Goal: Task Accomplishment & Management: Manage account settings

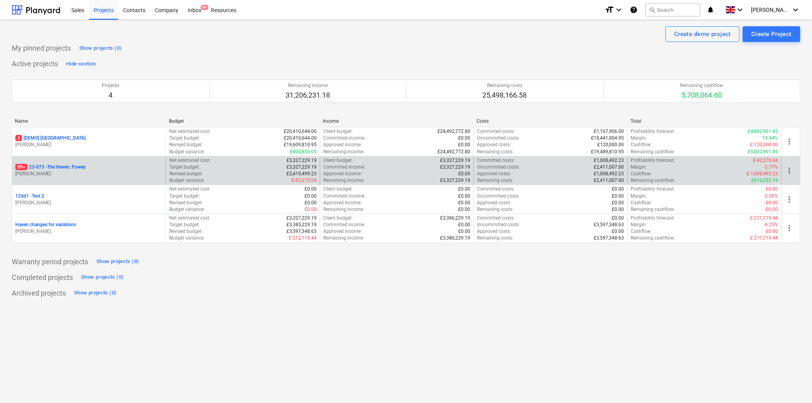
click at [56, 165] on p "99+ 23-073 - [GEOGRAPHIC_DATA], [GEOGRAPHIC_DATA]" at bounding box center [50, 167] width 70 height 7
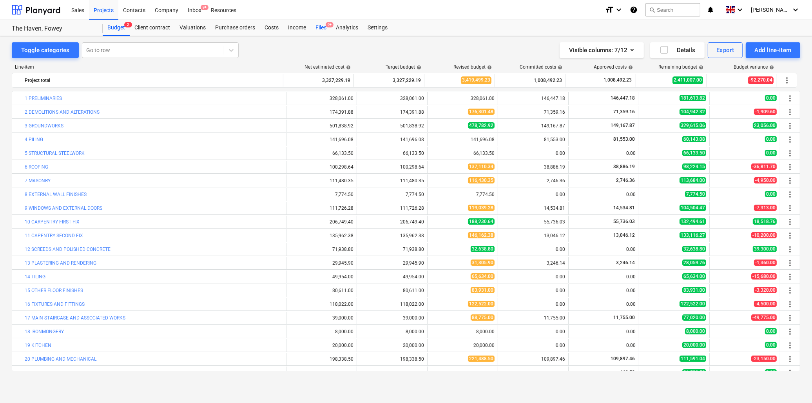
click at [322, 26] on div "Files 9+" at bounding box center [321, 28] width 20 height 16
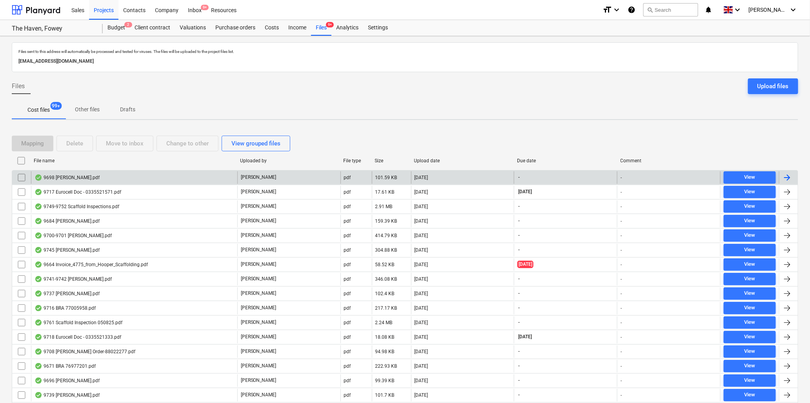
click at [60, 176] on div "9698 T Cook.pdf" at bounding box center [66, 177] width 65 height 6
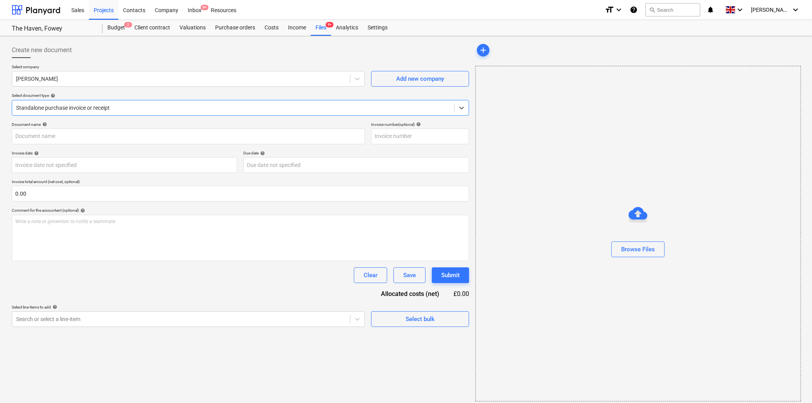
type input "9698 T Cook.pdf"
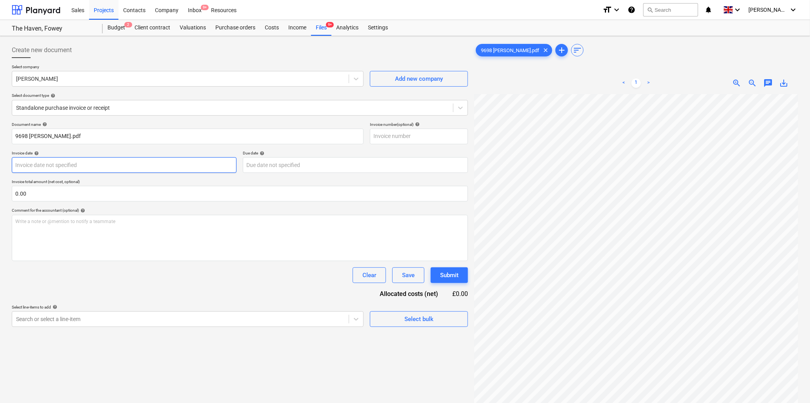
click at [80, 165] on body "Sales Projects Contacts Company Inbox 9+ Resources format_size keyboard_arrow_d…" at bounding box center [405, 201] width 810 height 403
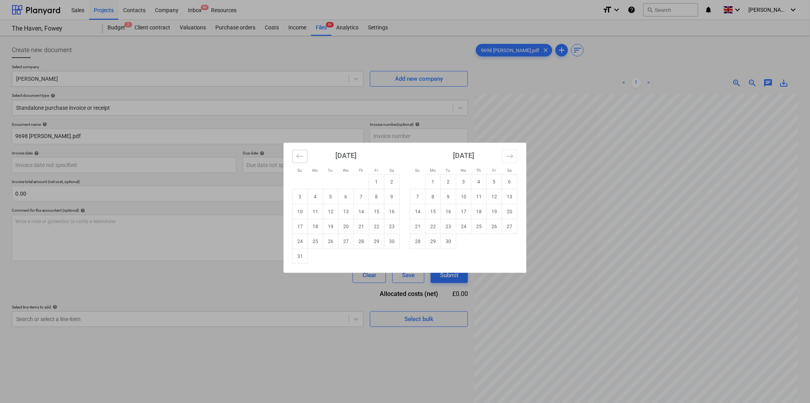
click at [302, 156] on icon "Move backward to switch to the previous month." at bounding box center [299, 156] width 7 height 4
click at [378, 226] on td "25" at bounding box center [376, 226] width 15 height 15
type input "25 Jul 2025"
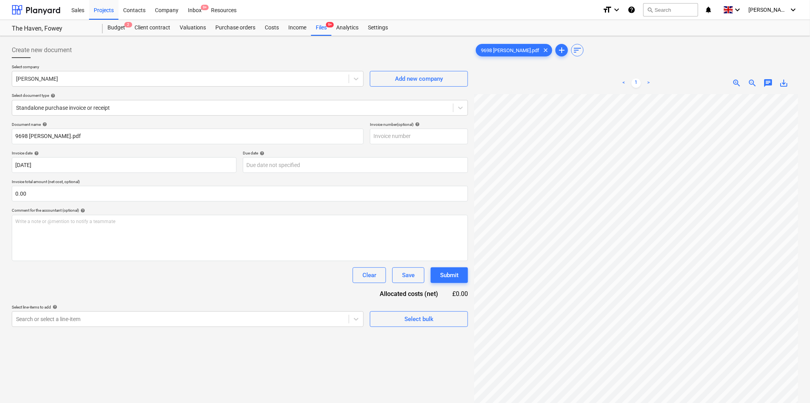
scroll to position [0, 37]
click at [48, 194] on input "text" at bounding box center [240, 194] width 456 height 16
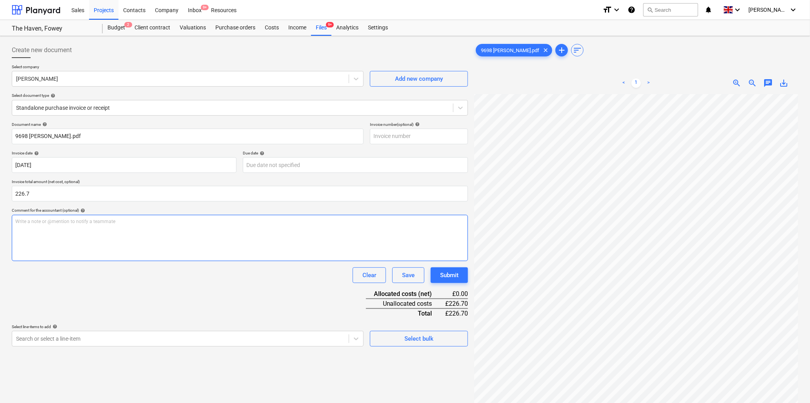
type input "226.70"
click at [48, 220] on p "Write a note or @mention to notify a teammate ﻿" at bounding box center [239, 221] width 449 height 7
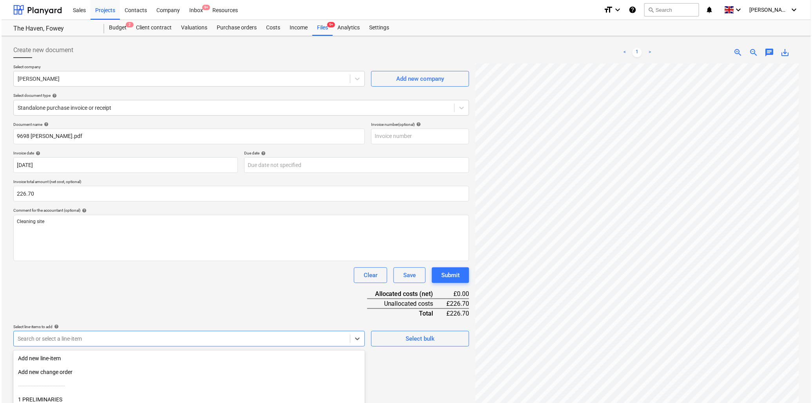
scroll to position [69, 0]
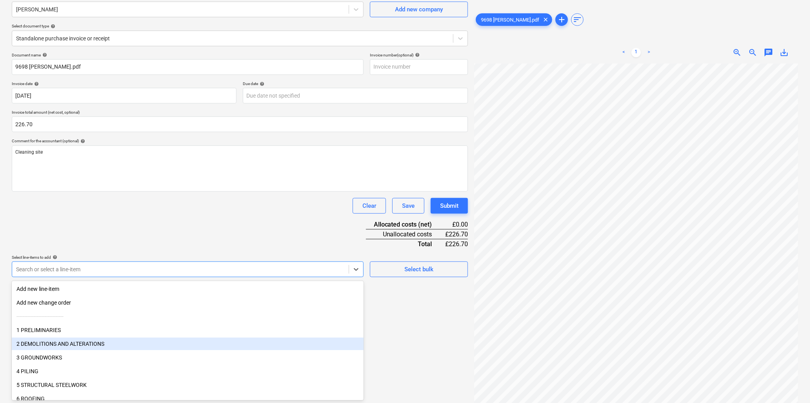
click at [92, 334] on body "Sales Projects Contacts Company Inbox 9+ Resources format_size keyboard_arrow_d…" at bounding box center [405, 132] width 810 height 403
click at [92, 340] on div "2 DEMOLITIONS AND ALTERATIONS" at bounding box center [188, 344] width 352 height 13
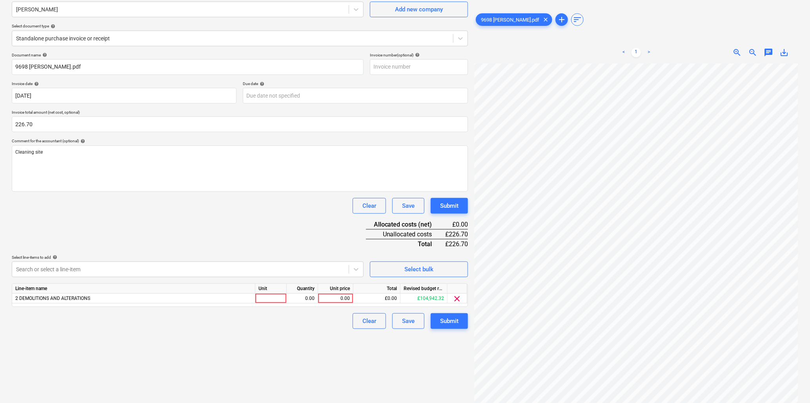
click at [104, 233] on div "Document name help 9698 T Cook.pdf Invoice number (optional) help Invoice date …" at bounding box center [240, 191] width 456 height 276
click at [269, 296] on div at bounding box center [270, 299] width 31 height 10
type input "hr"
type input "8.5"
click at [339, 298] on div "0.00" at bounding box center [335, 299] width 29 height 10
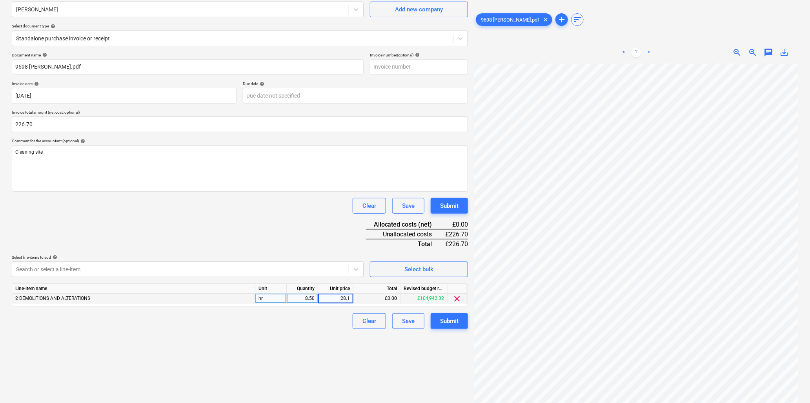
type input "28.15"
click at [322, 300] on div "28.15" at bounding box center [335, 299] width 29 height 10
type input "26.67"
click at [452, 319] on div "Submit" at bounding box center [449, 321] width 18 height 10
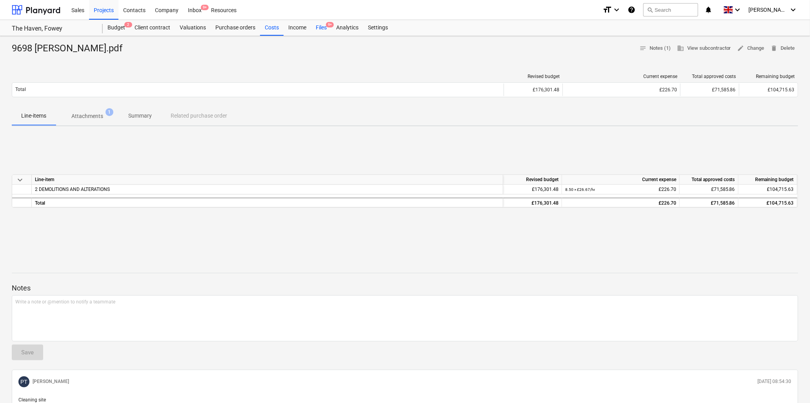
drag, startPoint x: 323, startPoint y: 26, endPoint x: 314, endPoint y: 24, distance: 9.3
click at [323, 26] on div "Files 9+" at bounding box center [321, 28] width 20 height 16
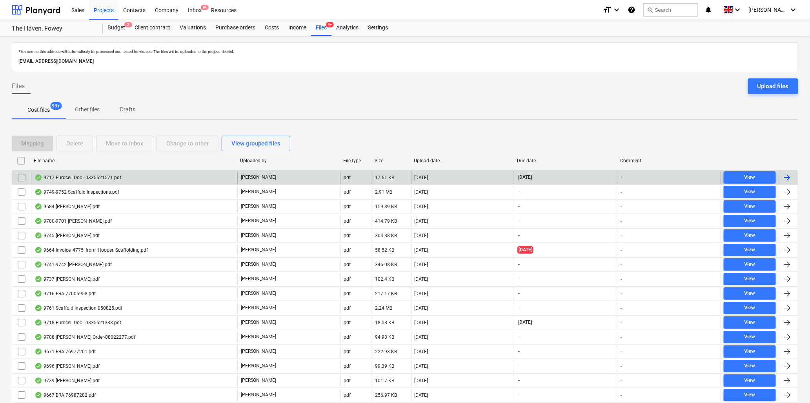
click at [75, 175] on div "9717 Eurocell Doc - 0335521571.pdf" at bounding box center [77, 177] width 87 height 6
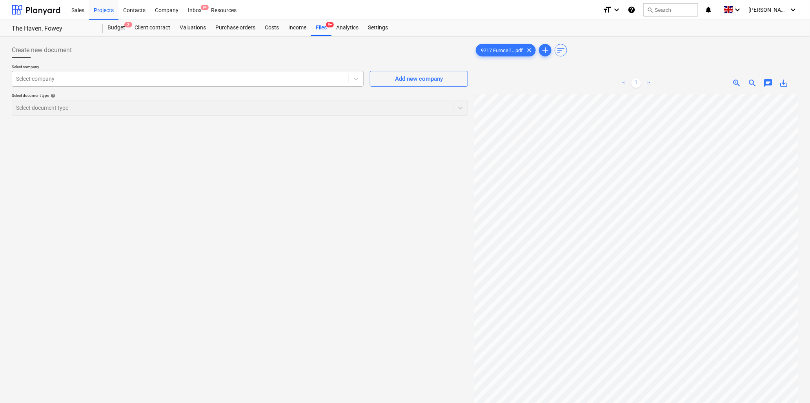
click at [93, 75] on div at bounding box center [180, 79] width 329 height 8
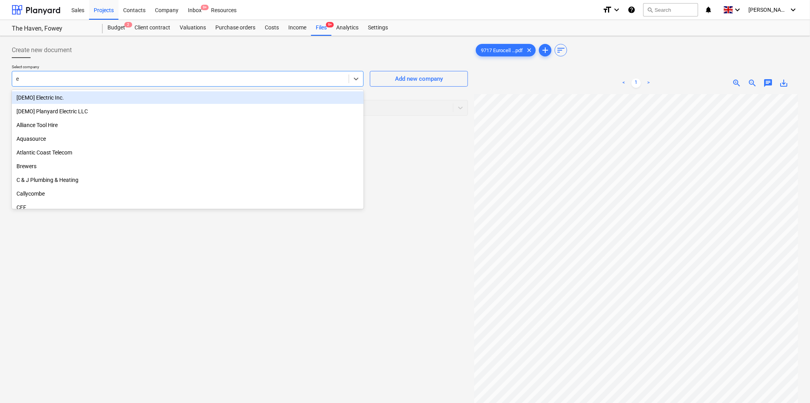
type input "eu"
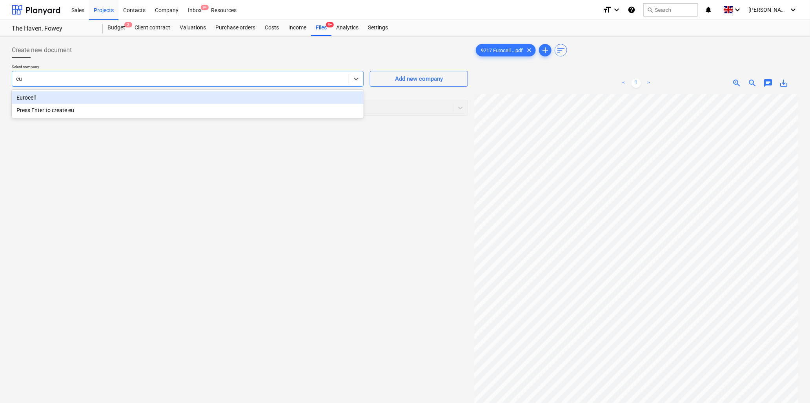
click at [87, 98] on div "Eurocell" at bounding box center [188, 97] width 352 height 13
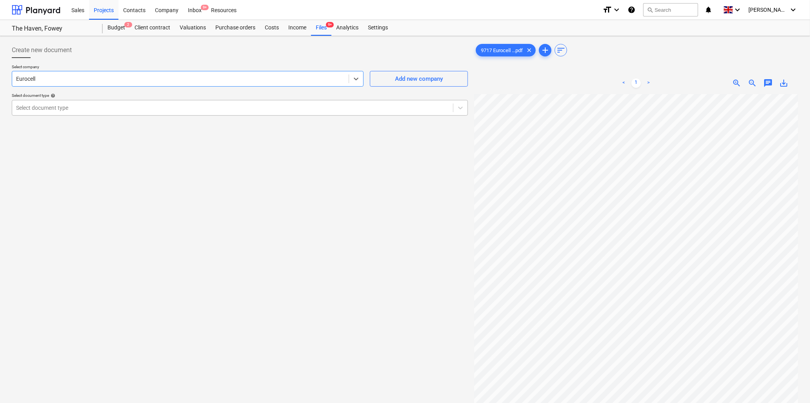
click at [87, 108] on div at bounding box center [232, 108] width 433 height 8
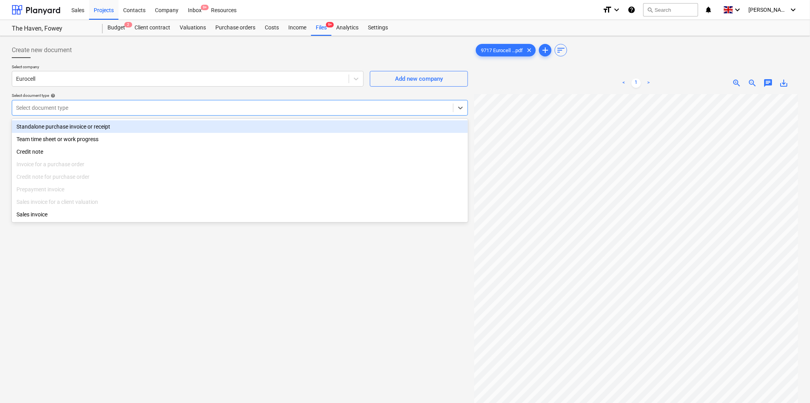
click at [93, 125] on div "Standalone purchase invoice or receipt" at bounding box center [240, 126] width 456 height 13
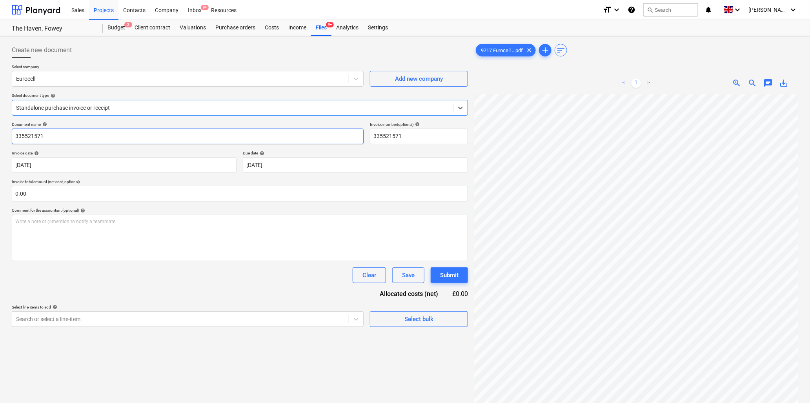
click at [94, 134] on input "335521571" at bounding box center [188, 137] width 352 height 16
type input "9717 Eurocell"
click at [35, 194] on input "text" at bounding box center [240, 194] width 456 height 16
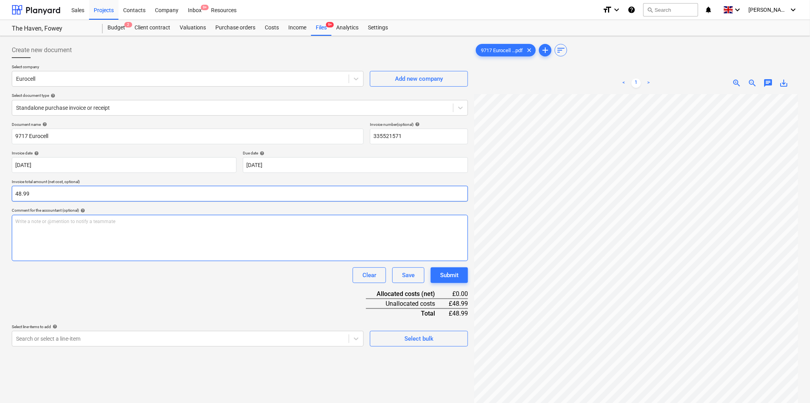
type input "48.99"
click at [34, 222] on p "Write a note or @mention to notify a teammate ﻿" at bounding box center [239, 221] width 449 height 7
click at [79, 340] on body "Sales Projects Contacts Company Inbox 9+ Resources format_size keyboard_arrow_d…" at bounding box center [405, 201] width 810 height 403
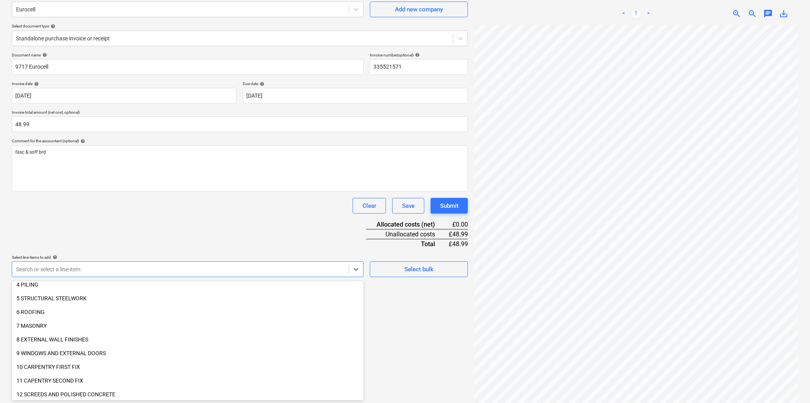
scroll to position [87, 0]
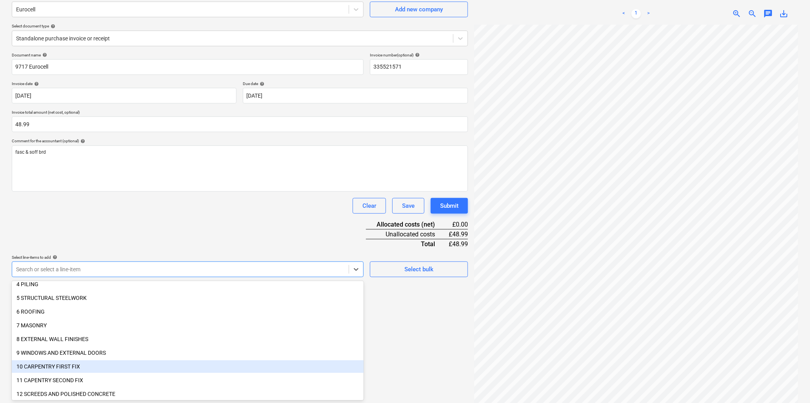
click at [73, 363] on div "10 CARPENTRY FIRST FIX" at bounding box center [188, 366] width 352 height 13
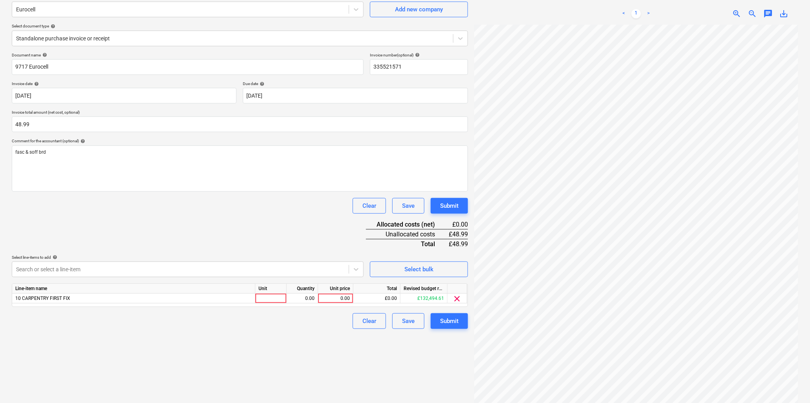
click at [87, 241] on div "Document name help 9717 Eurocell Invoice number (optional) help 335521571 Invoi…" at bounding box center [240, 191] width 456 height 276
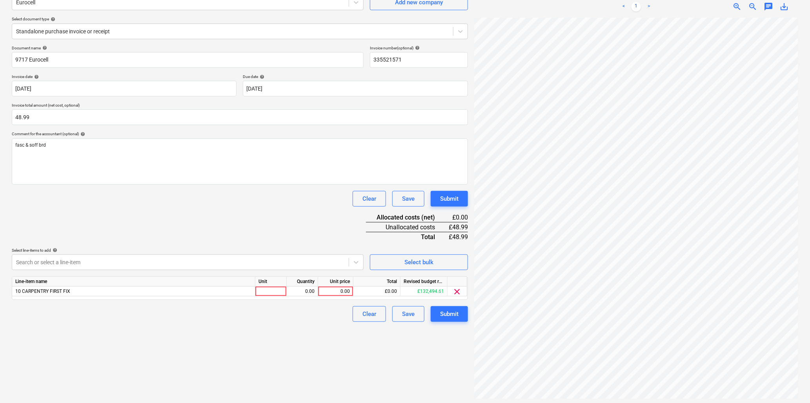
scroll to position [78, 0]
click at [274, 292] on div at bounding box center [270, 290] width 31 height 10
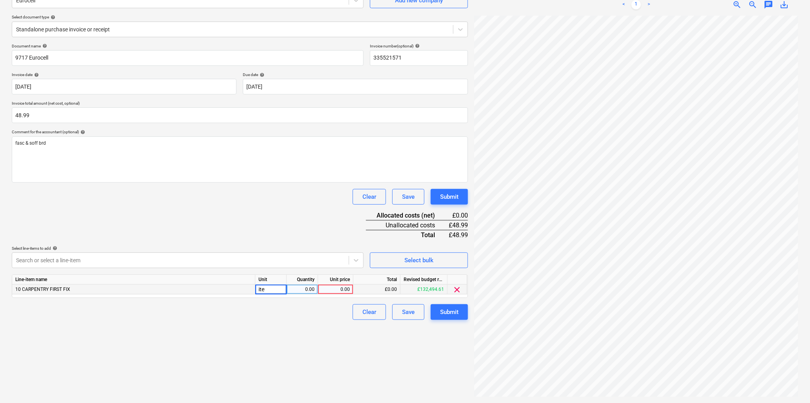
type input "item"
drag, startPoint x: 275, startPoint y: 292, endPoint x: 247, endPoint y: 288, distance: 28.1
click at [0, 0] on div "10 CARPENTRY FIRST FIX item 0.00 0.00 £0.00 £132,494.61 clear" at bounding box center [0, 0] width 0 height 0
drag, startPoint x: 247, startPoint y: 288, endPoint x: 272, endPoint y: 291, distance: 24.8
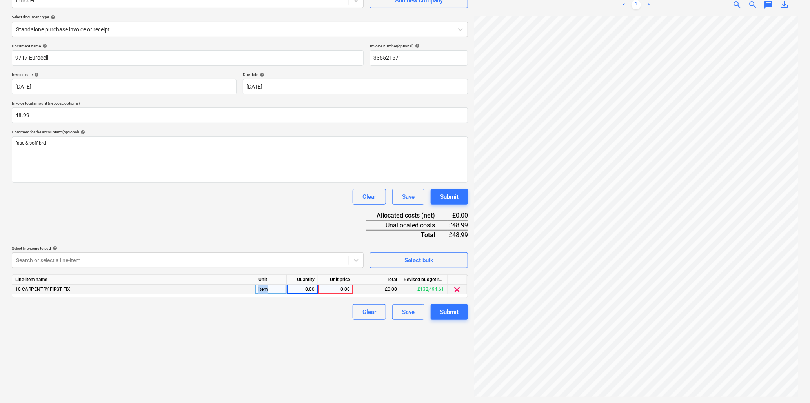
click at [272, 291] on div "item" at bounding box center [270, 290] width 31 height 10
type input "len"
type input "16.33"
click at [437, 312] on button "Submit" at bounding box center [448, 312] width 37 height 16
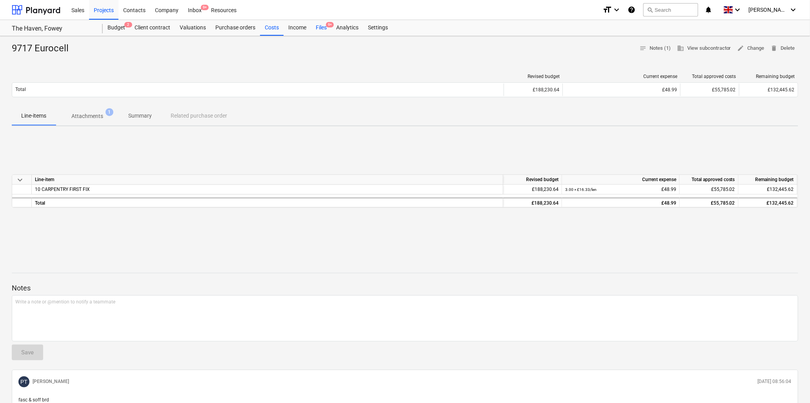
click at [322, 27] on div "Files 9+" at bounding box center [321, 28] width 20 height 16
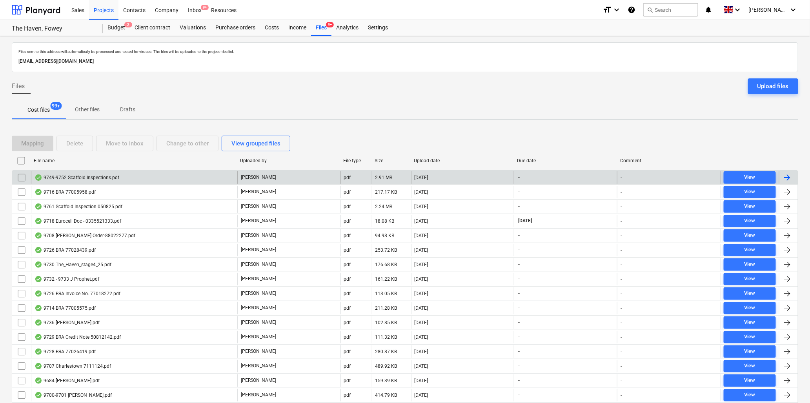
click at [90, 177] on div "9749-9752 Scaffold Inspections.pdf" at bounding box center [76, 177] width 85 height 6
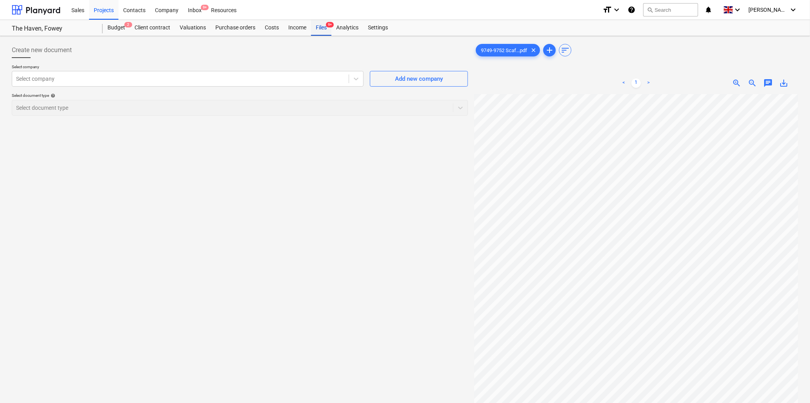
click at [322, 26] on div "Files 9+" at bounding box center [321, 28] width 20 height 16
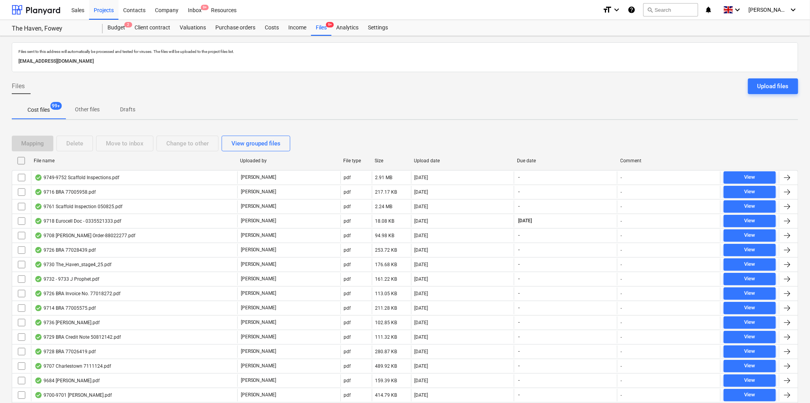
click at [53, 191] on div "9716 BRA 77005958.pdf" at bounding box center [64, 192] width 61 height 6
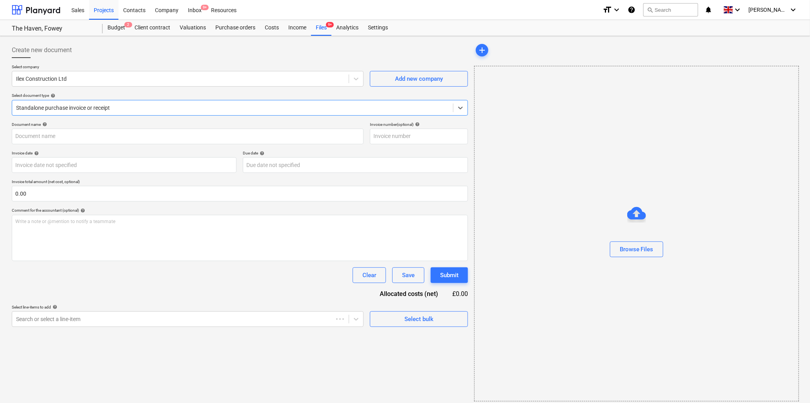
type input "77005958"
type input "29 Jul 2025"
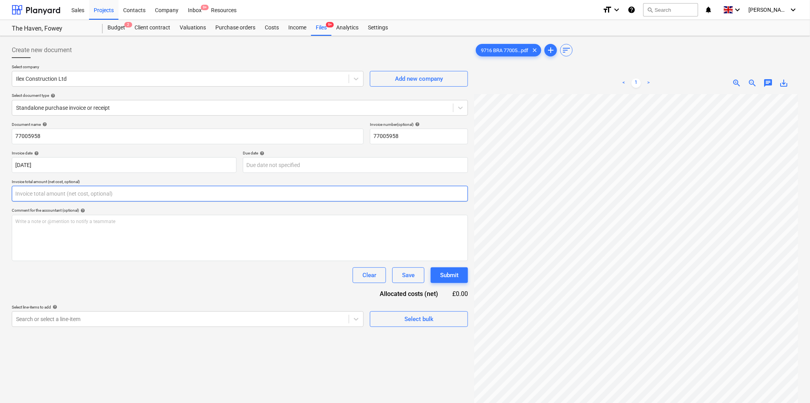
click at [67, 193] on input "text" at bounding box center [240, 194] width 456 height 16
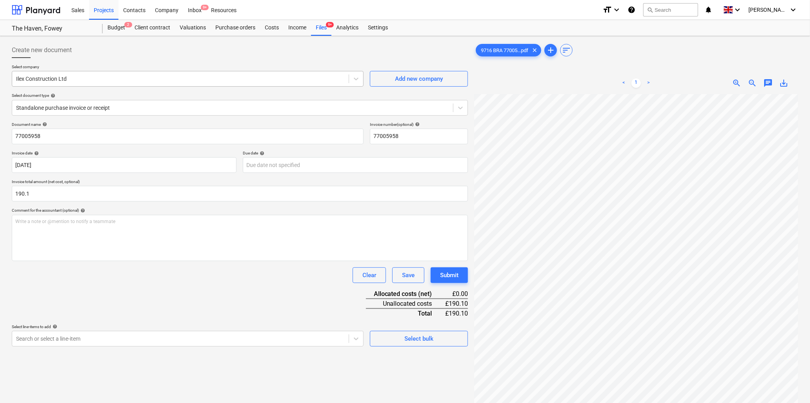
type input "190.10"
click at [69, 82] on div at bounding box center [180, 79] width 329 height 8
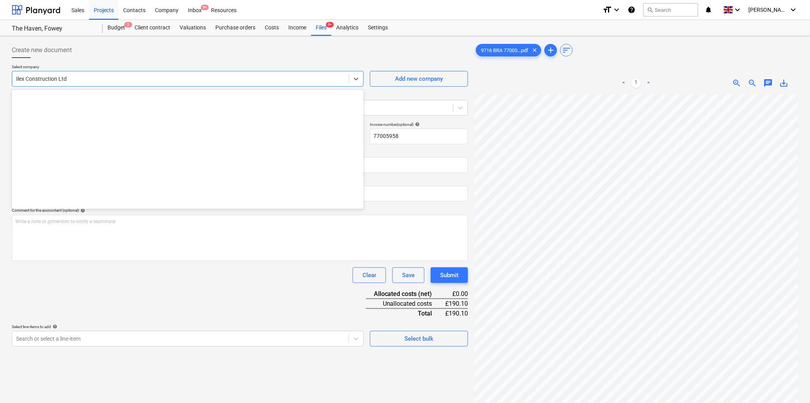
scroll to position [494, 0]
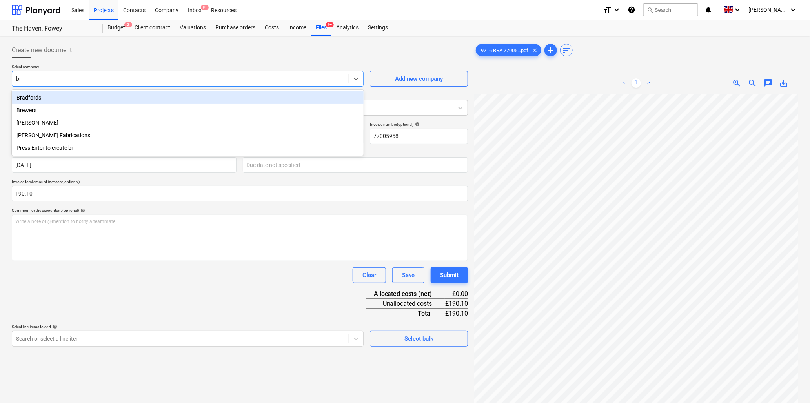
type input "bra"
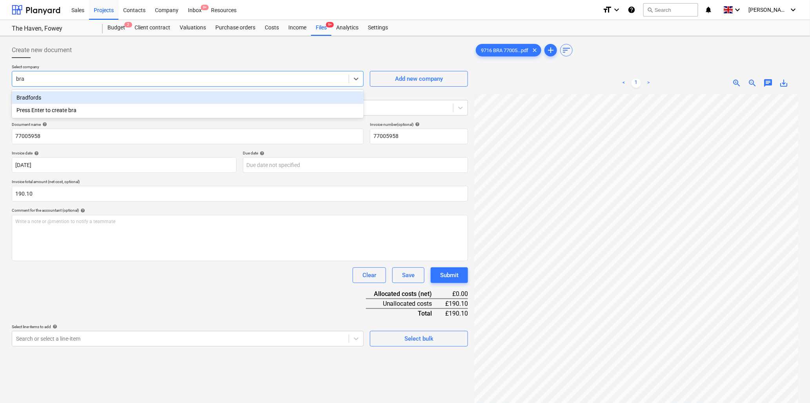
click at [67, 95] on div "Bradfords" at bounding box center [188, 97] width 352 height 13
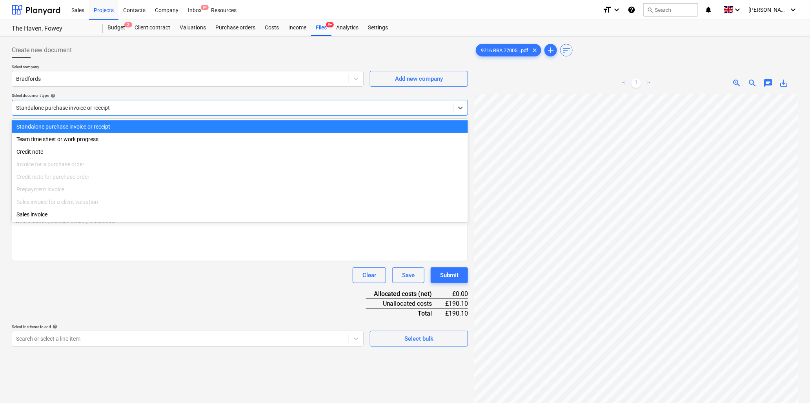
click at [96, 106] on div at bounding box center [232, 108] width 433 height 8
click at [94, 126] on div "Standalone purchase invoice or receipt" at bounding box center [240, 126] width 456 height 13
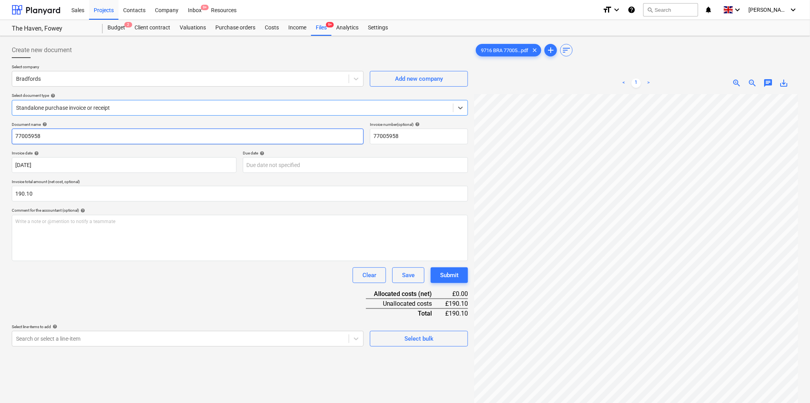
click at [74, 132] on input "77005958" at bounding box center [188, 137] width 352 height 16
type input "9716 Bradfords"
click at [89, 229] on div "Write a note or @mention to notify a teammate ﻿" at bounding box center [240, 238] width 456 height 46
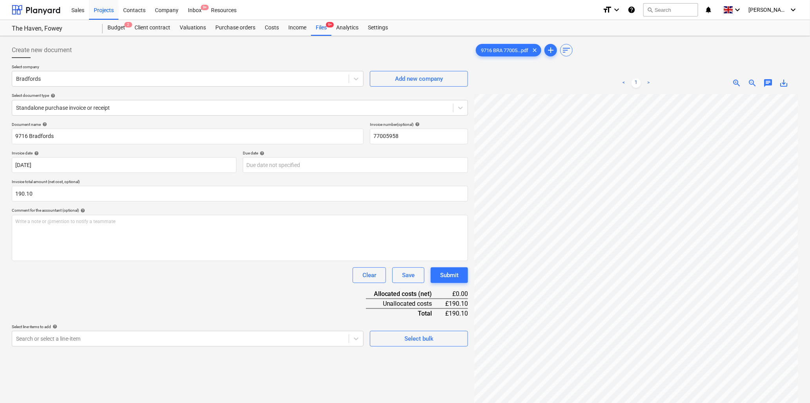
scroll to position [157, 124]
click at [635, 56] on div "9716 BRA 77005...pdf clear add sort < 1 > zoom_in zoom_out chat 0 save_alt" at bounding box center [636, 258] width 324 height 433
click at [56, 221] on p "Write a note or @mention to notify a teammate ﻿" at bounding box center [239, 221] width 449 height 7
click at [84, 339] on body "Sales Projects Contacts Company Inbox 9+ Resources format_size keyboard_arrow_d…" at bounding box center [405, 201] width 810 height 403
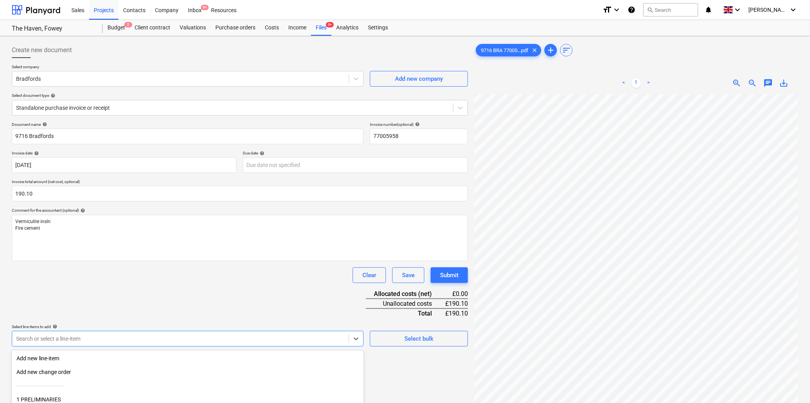
scroll to position [69, 0]
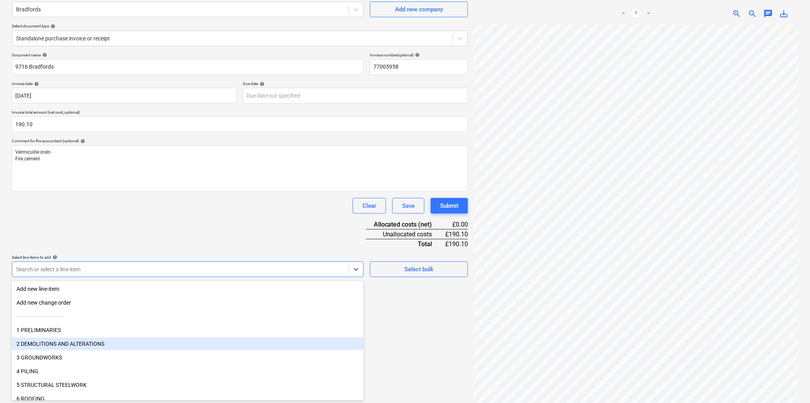
click at [53, 341] on div "2 DEMOLITIONS AND ALTERATIONS" at bounding box center [188, 344] width 352 height 13
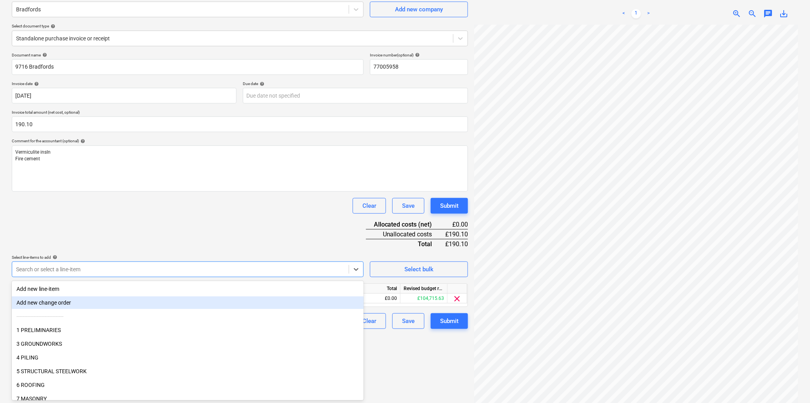
click at [133, 219] on div "Document name help 9716 Bradfords Invoice number (optional) help 77005958 Invoi…" at bounding box center [240, 191] width 456 height 276
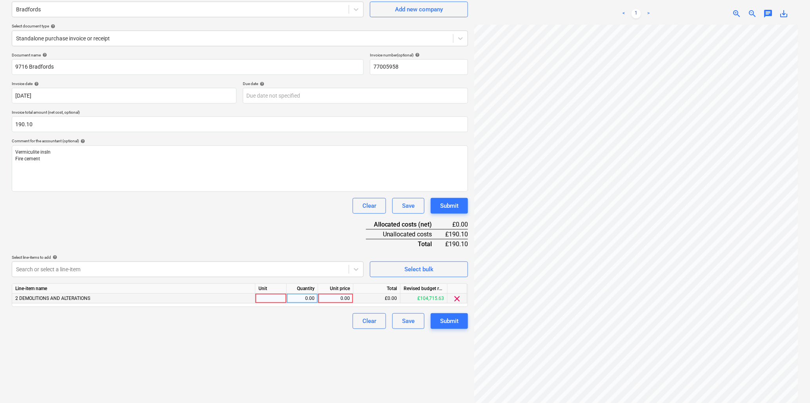
click at [265, 297] on div at bounding box center [270, 299] width 31 height 10
type input "item"
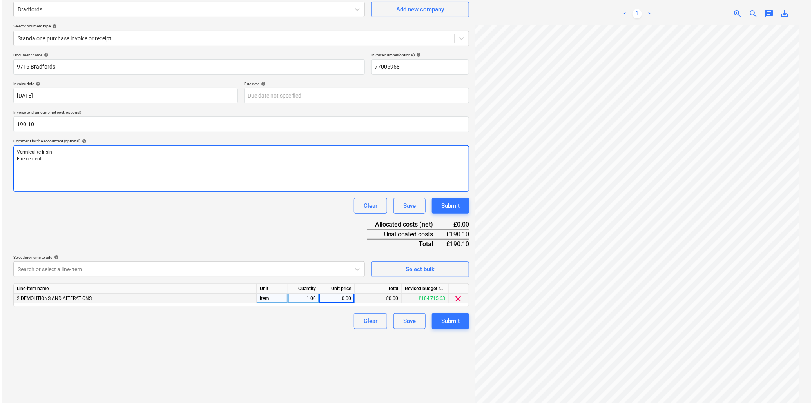
scroll to position [161, 220]
click at [448, 161] on div "Create new document Select company Bradfords Add new company Select document ty…" at bounding box center [405, 189] width 792 height 439
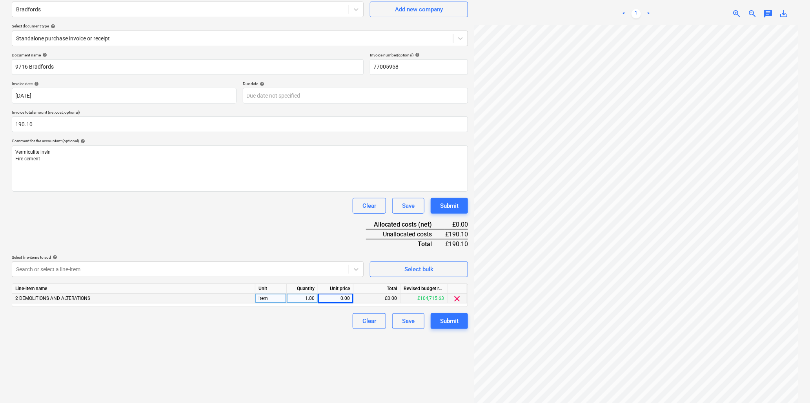
click at [334, 298] on div "0.00" at bounding box center [335, 299] width 29 height 10
type input "190.1"
click at [444, 321] on div "Submit" at bounding box center [449, 321] width 18 height 10
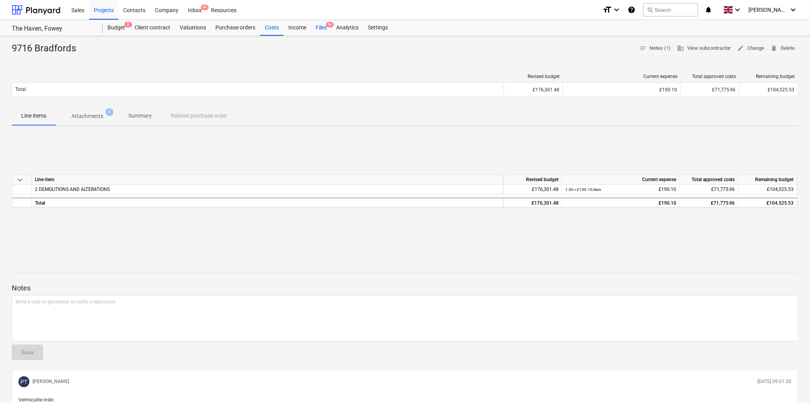
click at [316, 27] on div "Files 9+" at bounding box center [321, 28] width 20 height 16
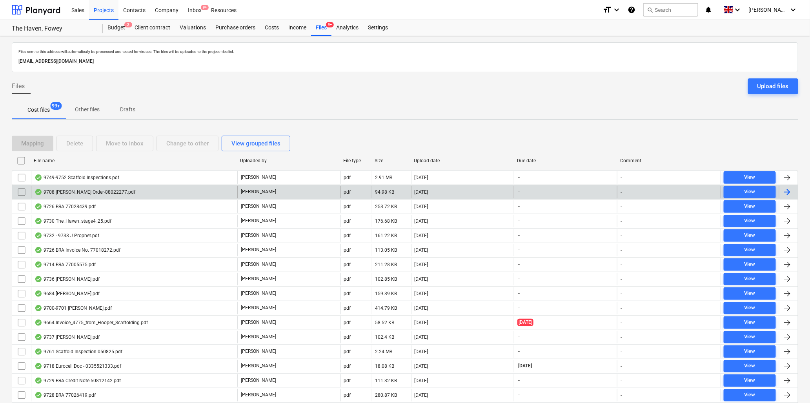
click at [82, 191] on div "9708 Brandon Order-88022277.pdf" at bounding box center [84, 192] width 101 height 6
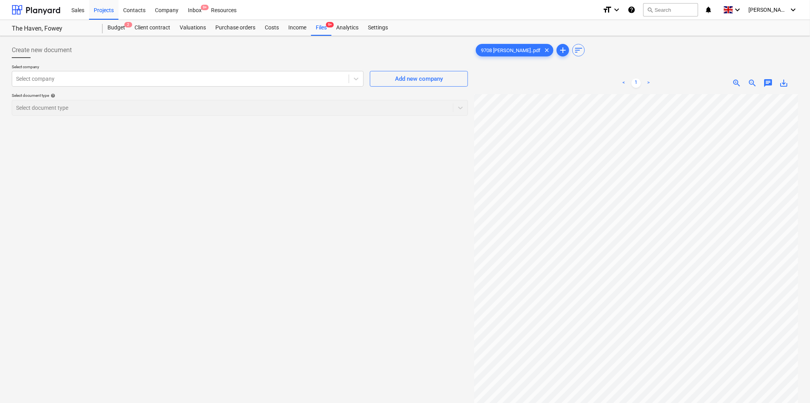
scroll to position [95, 147]
click at [670, 87] on div "< 1 > zoom_in zoom_out chat 0 save_alt" at bounding box center [636, 273] width 324 height 403
click at [143, 78] on div at bounding box center [180, 79] width 329 height 8
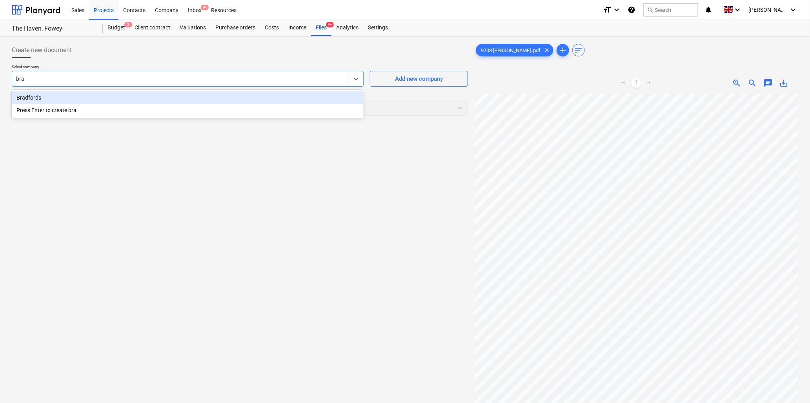
scroll to position [0, 205]
type input "bra"
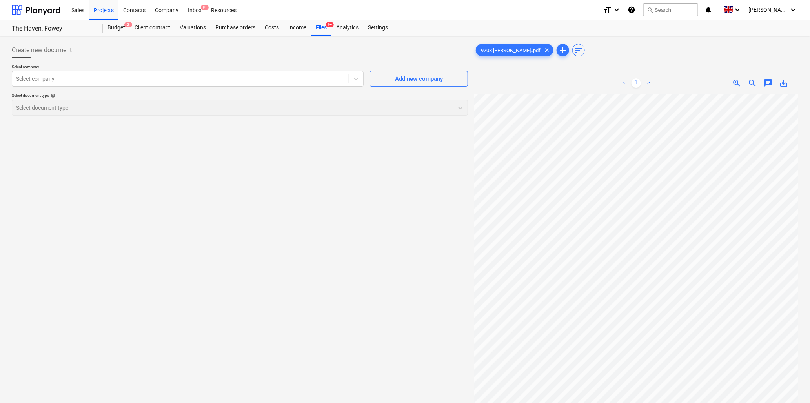
scroll to position [0, 0]
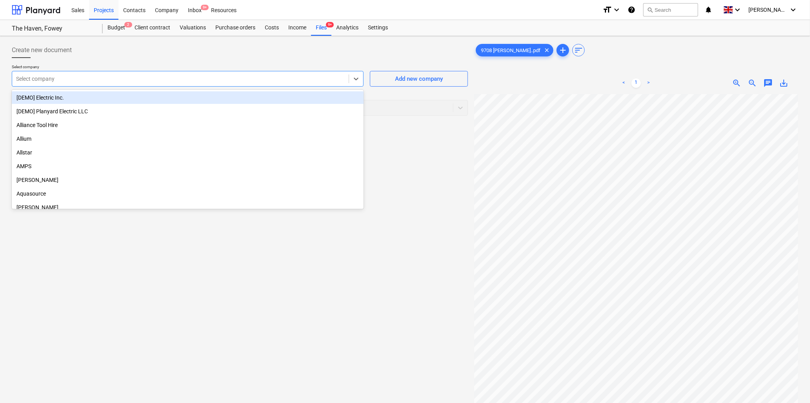
click at [61, 78] on div at bounding box center [180, 79] width 329 height 8
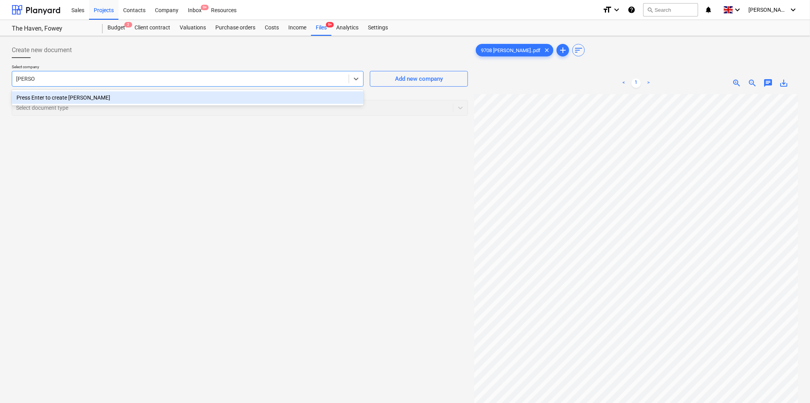
type input "Brandon"
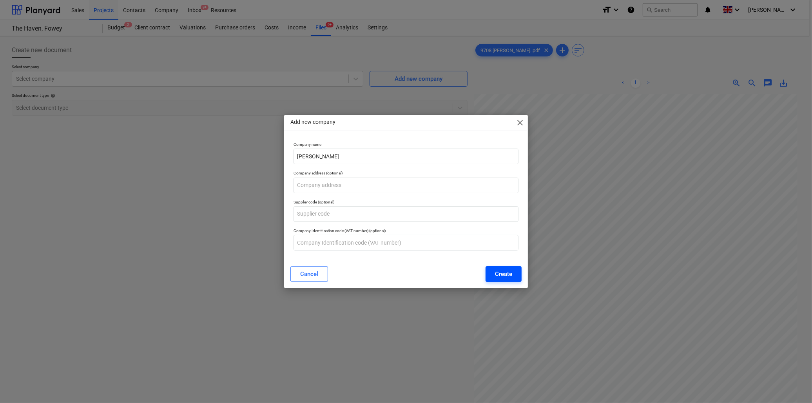
click at [496, 273] on div "Create" at bounding box center [503, 274] width 17 height 10
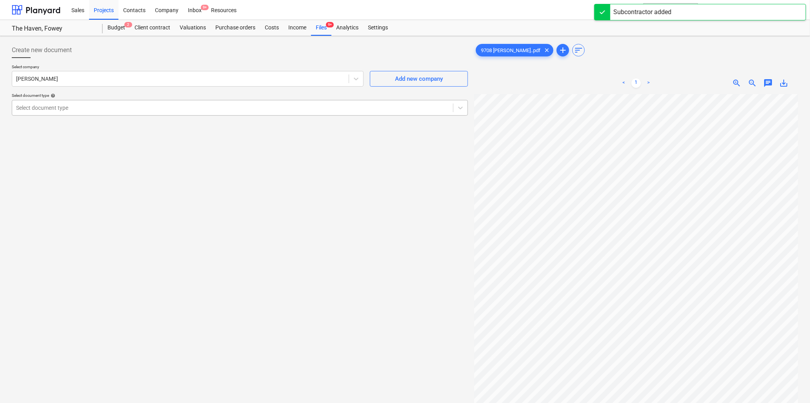
click at [96, 107] on div at bounding box center [232, 108] width 433 height 8
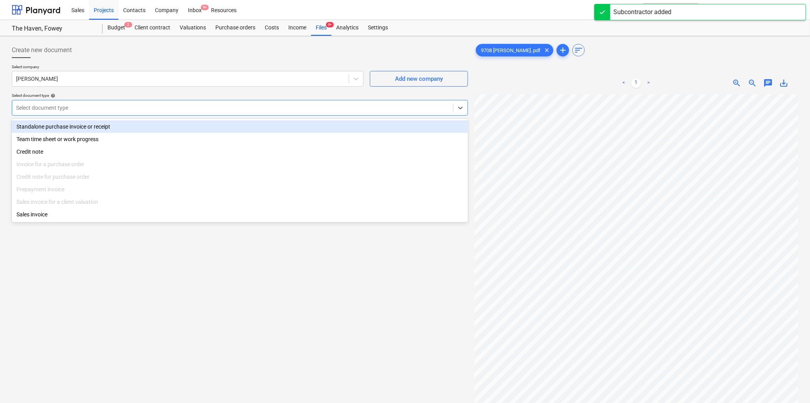
click at [99, 123] on div "Standalone purchase invoice or receipt" at bounding box center [240, 126] width 456 height 13
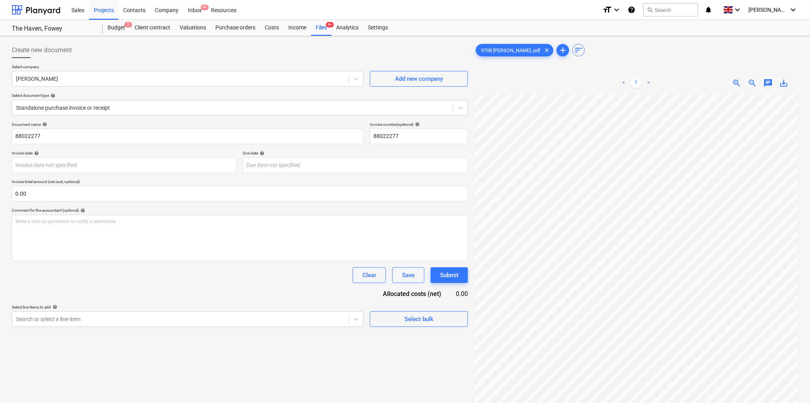
click at [810, 220] on html "Sales Projects Contacts Company Inbox 9+ Resources format_size keyboard_arrow_d…" at bounding box center [405, 201] width 810 height 403
click at [76, 134] on input "88022277" at bounding box center [188, 137] width 352 height 16
type input "9708 Brandon"
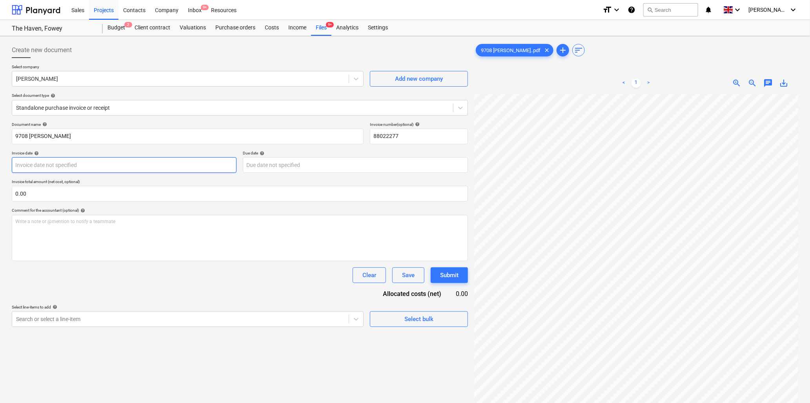
click at [144, 166] on body "Sales Projects Contacts Company Inbox 9+ Resources format_size keyboard_arrow_d…" at bounding box center [405, 201] width 810 height 403
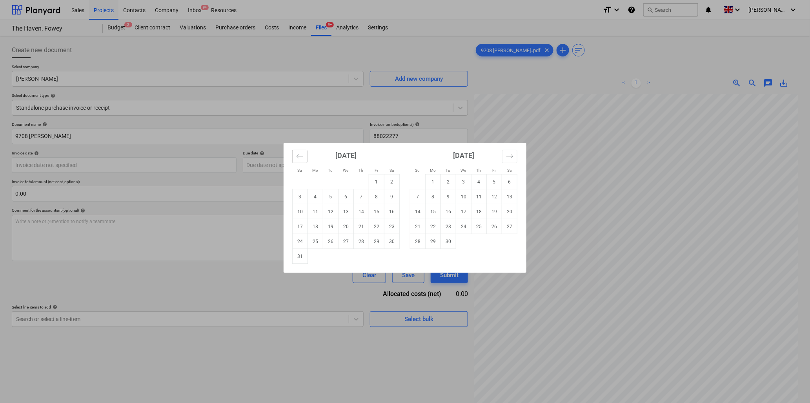
click at [293, 157] on button "Move backward to switch to the previous month." at bounding box center [299, 156] width 15 height 13
click at [313, 240] on td "28" at bounding box center [315, 241] width 15 height 15
type input "28 Jul 2025"
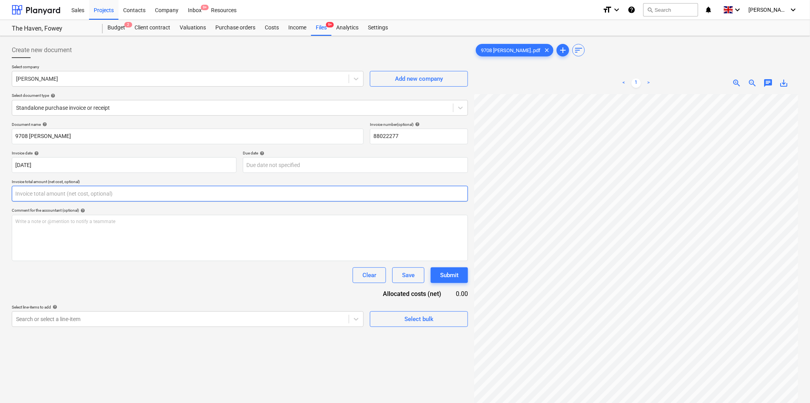
click at [114, 192] on input "text" at bounding box center [240, 194] width 456 height 16
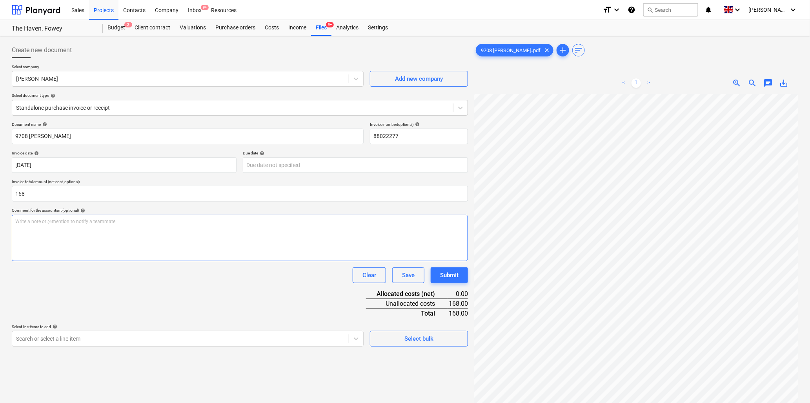
type input "168.00"
click at [111, 220] on p "Write a note or @mention to notify a teammate ﻿" at bounding box center [239, 221] width 449 height 7
click at [75, 229] on div "Write a note or @mention to notify a teammate ﻿" at bounding box center [240, 238] width 456 height 46
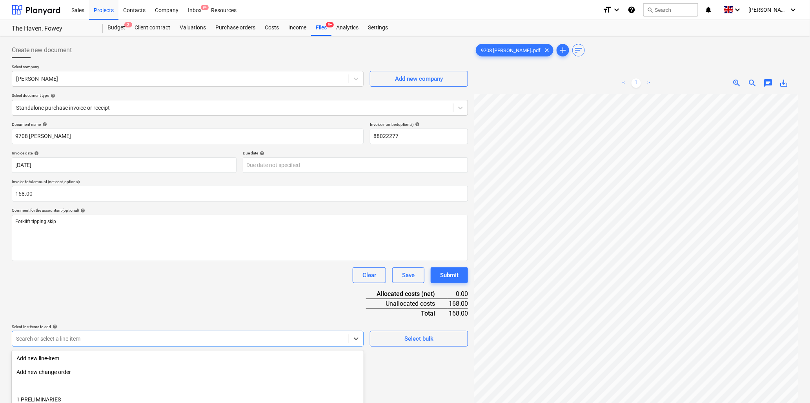
scroll to position [69, 0]
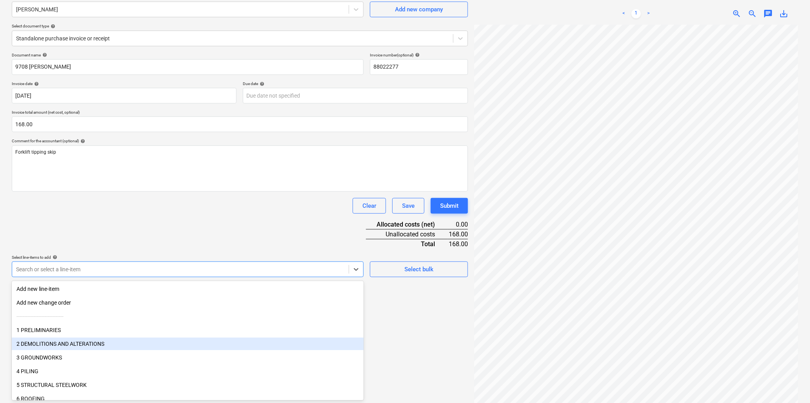
click at [129, 334] on body "Sales Projects Contacts Company Inbox 9+ Resources format_size keyboard_arrow_d…" at bounding box center [405, 132] width 810 height 403
click at [56, 342] on div "2 DEMOLITIONS AND ALTERATIONS" at bounding box center [188, 344] width 352 height 13
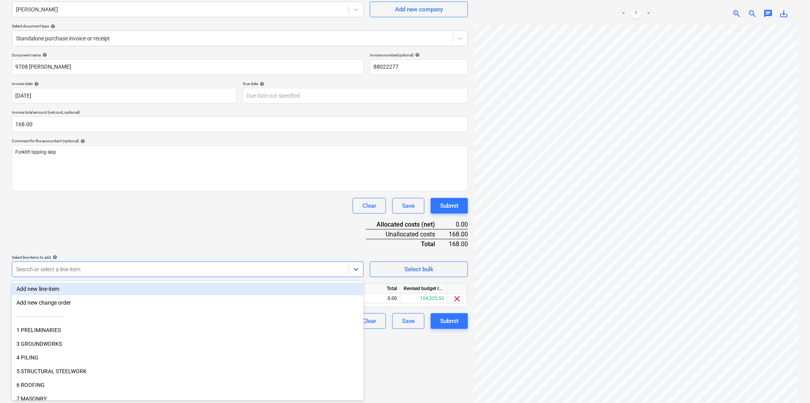
click at [139, 230] on div "Document name help 9708 Brandon Invoice number (optional) help 88022277 Invoice…" at bounding box center [240, 191] width 456 height 276
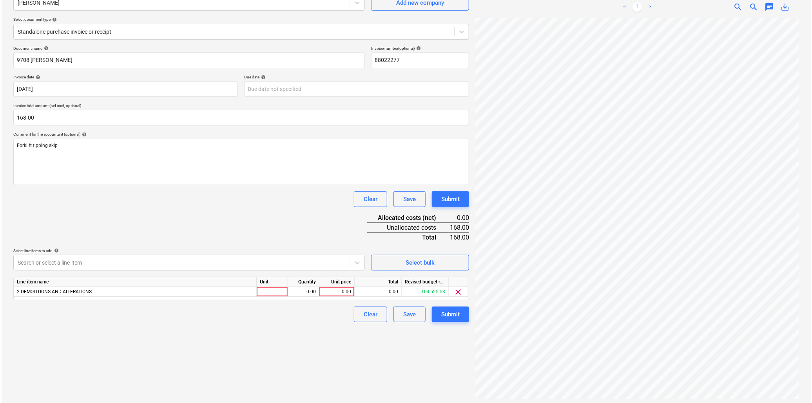
scroll to position [78, 0]
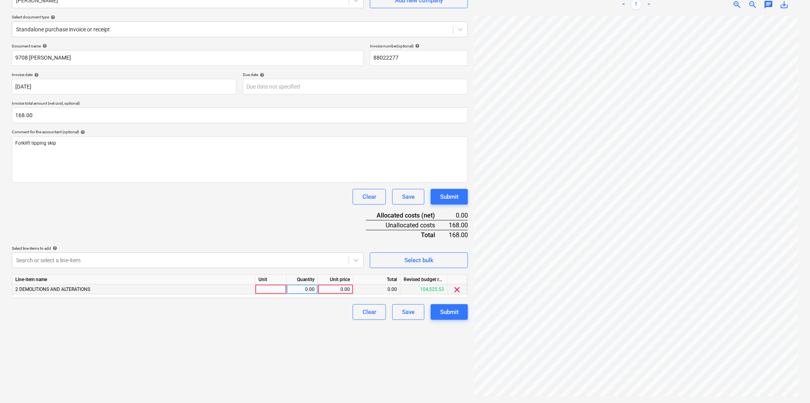
click at [267, 288] on div at bounding box center [270, 290] width 31 height 10
type input "item"
type input "168"
click at [441, 311] on div "Submit" at bounding box center [449, 312] width 18 height 10
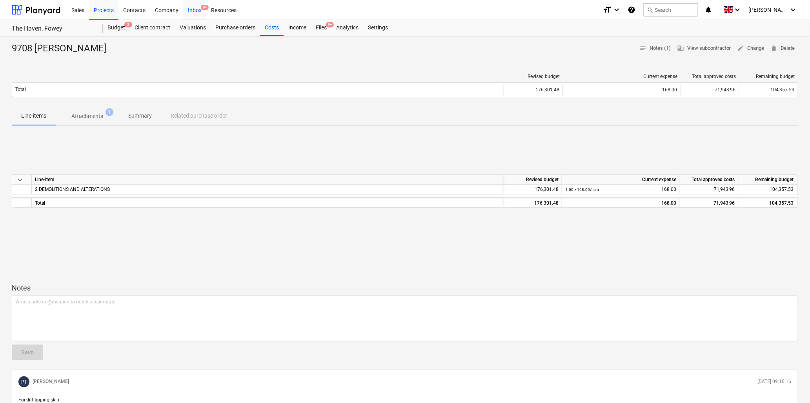
click at [197, 9] on div "Inbox 9+" at bounding box center [194, 10] width 23 height 20
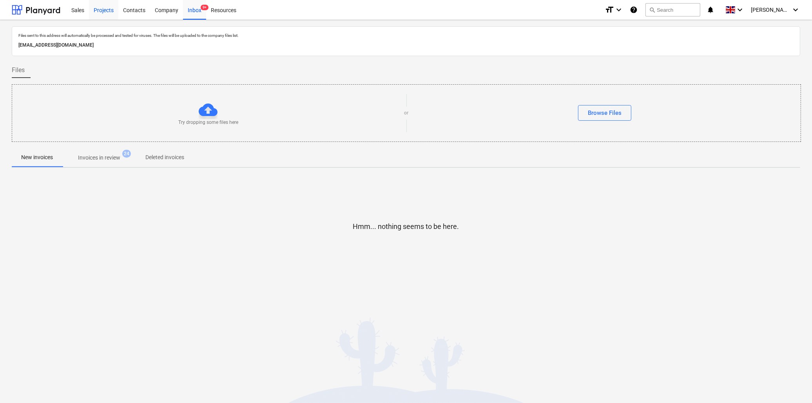
click at [107, 12] on div "Projects" at bounding box center [103, 10] width 29 height 20
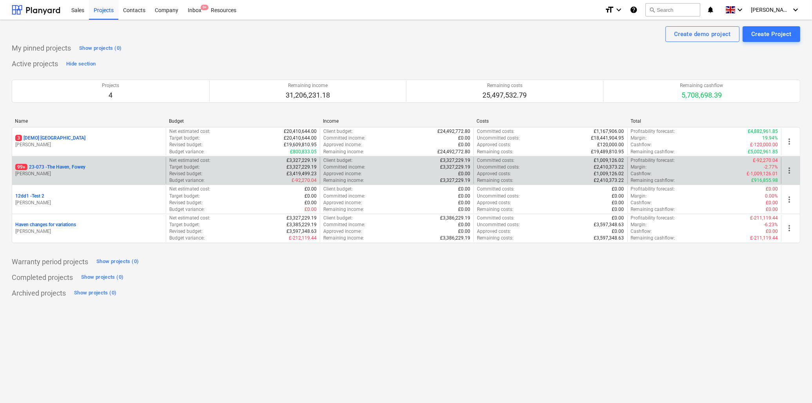
click at [42, 172] on p "P. Treweek" at bounding box center [88, 174] width 147 height 7
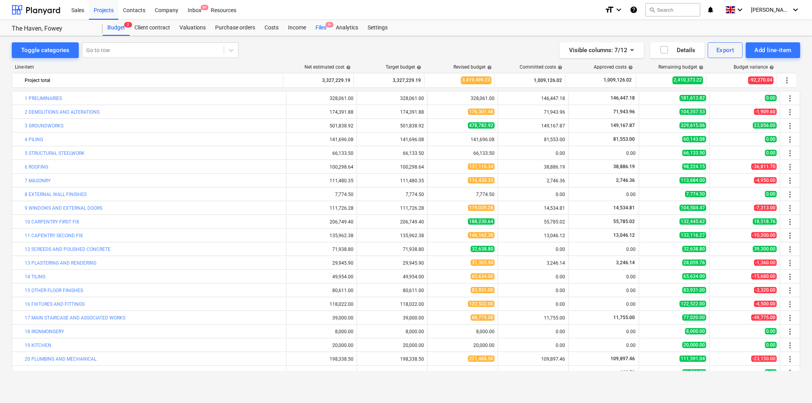
click at [320, 27] on div "Files 9+" at bounding box center [321, 28] width 20 height 16
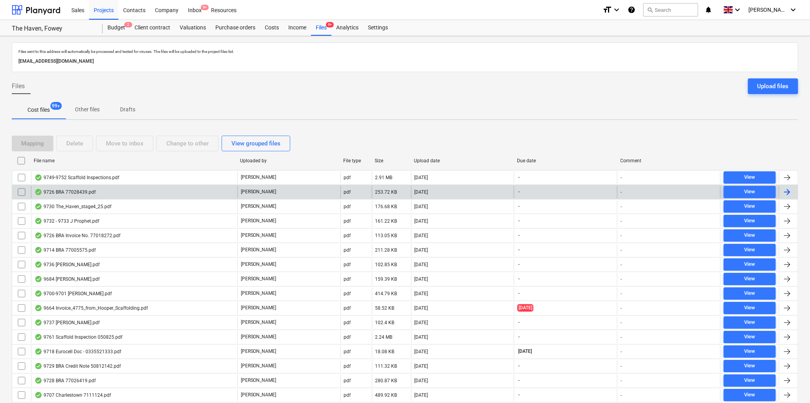
click at [65, 191] on div "9726 BRA 77028439.pdf" at bounding box center [64, 192] width 61 height 6
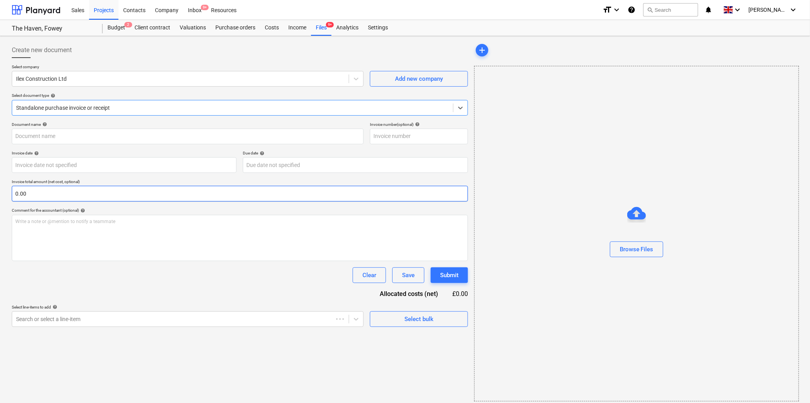
type input "77028439"
type input "02 Aug 2025"
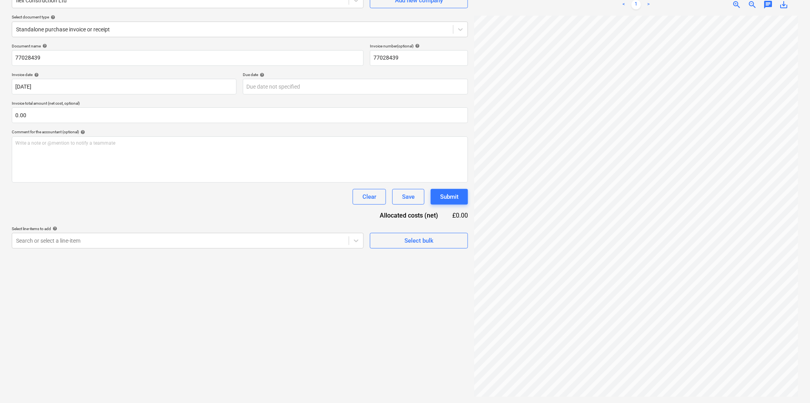
click at [803, 136] on div "Create new document Select company Ilex Construction Ltd Add new company Select…" at bounding box center [405, 180] width 810 height 445
click at [717, 124] on div "Create new document Select company Ilex Construction Ltd Add new company Select…" at bounding box center [405, 180] width 810 height 445
drag, startPoint x: 803, startPoint y: 136, endPoint x: 812, endPoint y: 175, distance: 39.5
click at [810, 175] on html "Sales Projects Contacts Company Inbox 9+ Resources format_size keyboard_arrow_d…" at bounding box center [405, 123] width 810 height 403
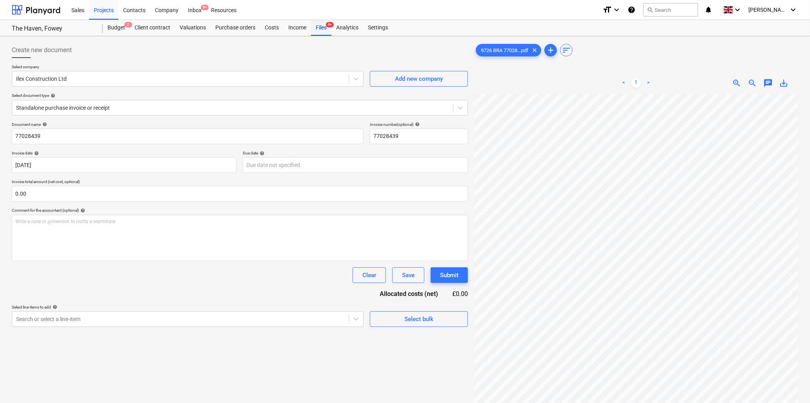
click at [321, 26] on div "Files 9+" at bounding box center [321, 28] width 20 height 16
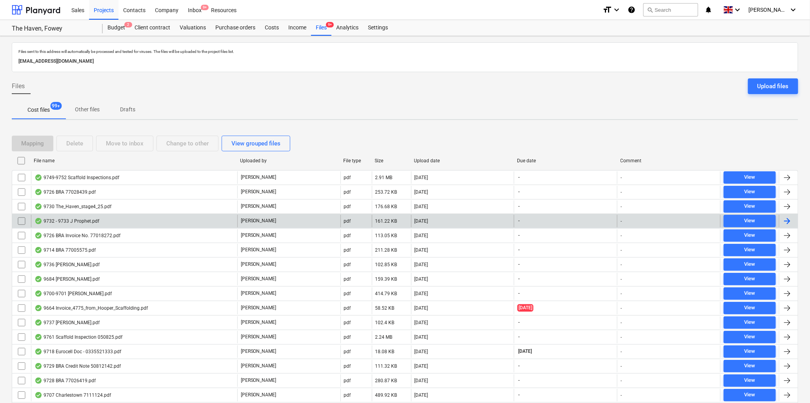
click at [73, 219] on div "9732 - 9733 J Prophet.pdf" at bounding box center [66, 221] width 65 height 6
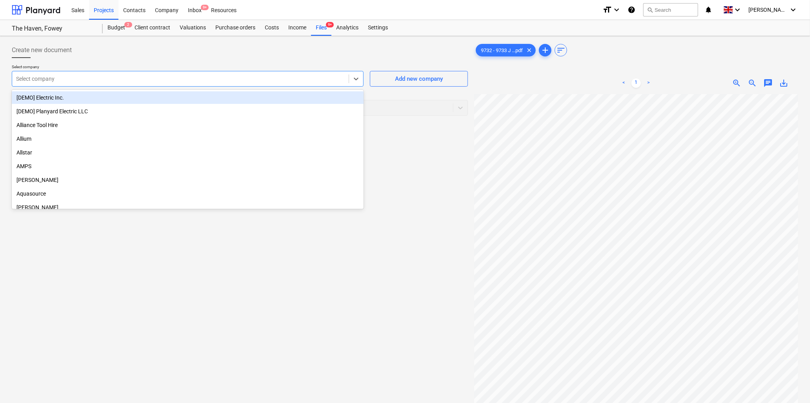
click at [101, 83] on div at bounding box center [180, 79] width 329 height 8
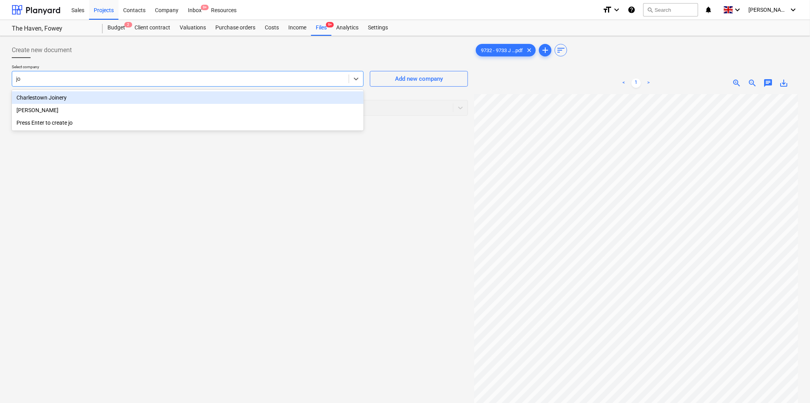
type input "jos"
click at [100, 96] on div "Joseph Prophet" at bounding box center [188, 97] width 352 height 13
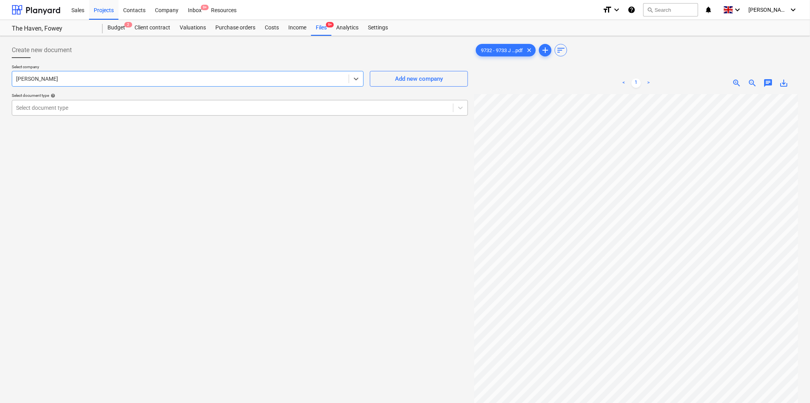
click at [116, 108] on div at bounding box center [232, 108] width 433 height 8
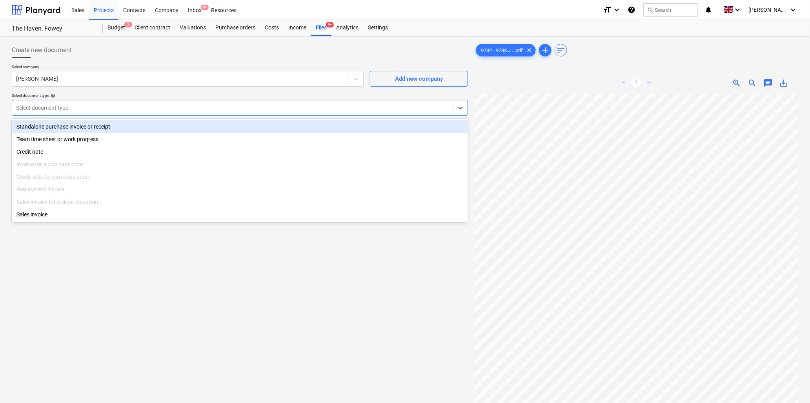
click at [109, 127] on div "Standalone purchase invoice or receipt" at bounding box center [240, 126] width 456 height 13
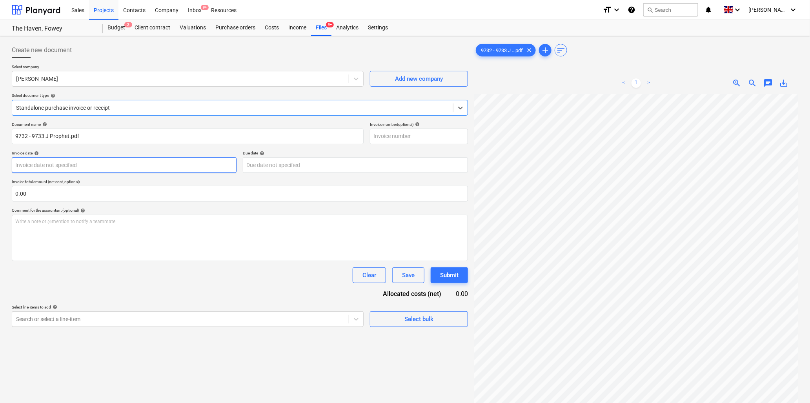
click at [105, 163] on body "Sales Projects Contacts Company Inbox 9+ Resources format_size keyboard_arrow_d…" at bounding box center [405, 201] width 810 height 403
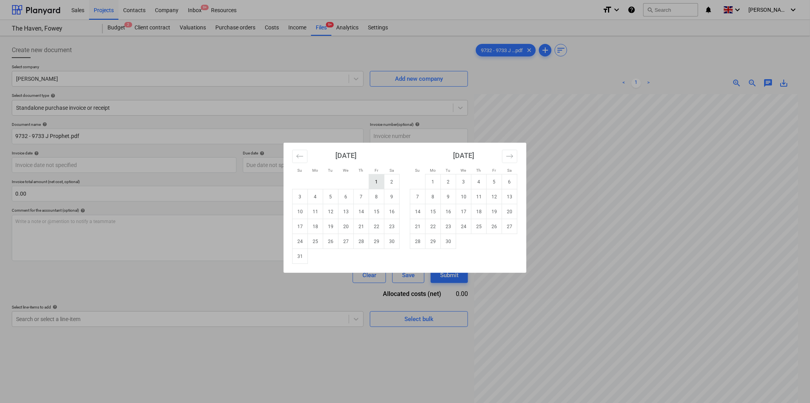
click at [379, 181] on td "1" at bounding box center [376, 181] width 15 height 15
type input "01 Aug 2025"
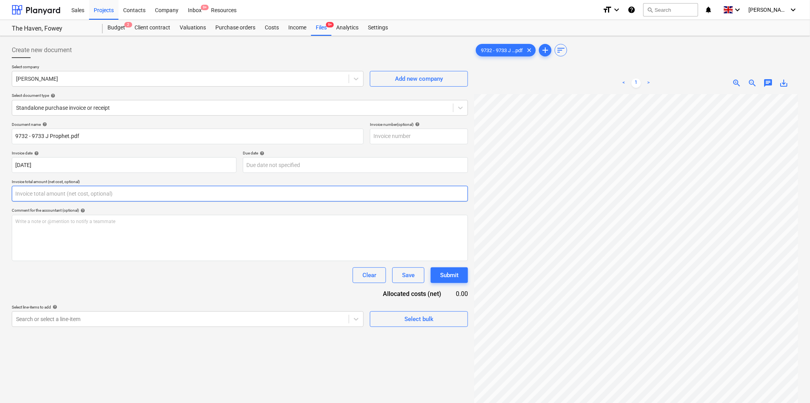
click at [105, 193] on input "text" at bounding box center [240, 194] width 456 height 16
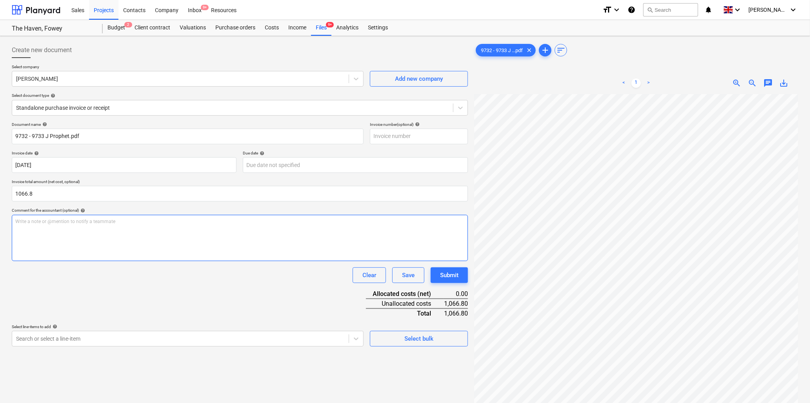
type input "1,066.80"
click at [100, 227] on div "Write a note or @mention to notify a teammate ﻿" at bounding box center [240, 238] width 456 height 46
click at [735, 80] on span "zoom_in" at bounding box center [736, 82] width 9 height 9
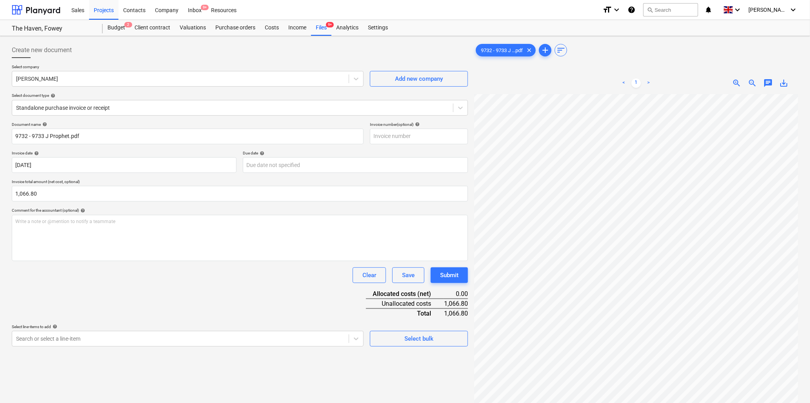
click at [735, 80] on span "zoom_in" at bounding box center [736, 82] width 9 height 9
click at [734, 80] on span "zoom_in" at bounding box center [736, 82] width 9 height 9
click at [46, 223] on p "Write a note or @mention to notify a teammate ﻿" at bounding box center [239, 221] width 449 height 7
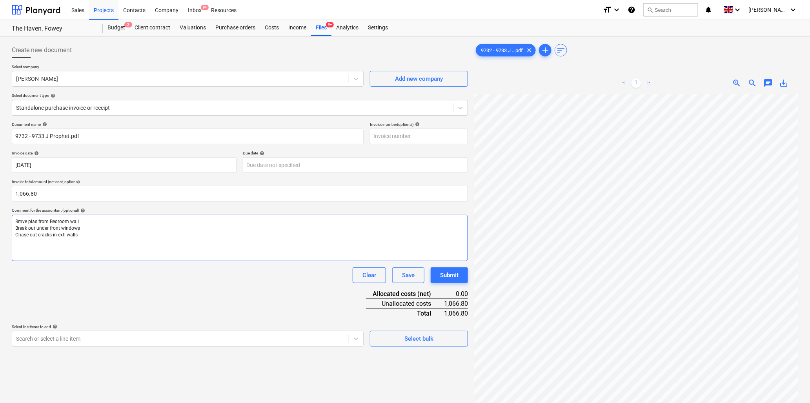
click at [99, 233] on p "Chase out cracks in extl walls" at bounding box center [239, 235] width 449 height 7
click at [26, 242] on p "﻿" at bounding box center [239, 241] width 449 height 7
click at [101, 223] on p "Rmve plas from Bedroom wall" at bounding box center [239, 221] width 449 height 7
click at [107, 219] on p "Rmve plas from Bedroom wall" at bounding box center [239, 221] width 449 height 7
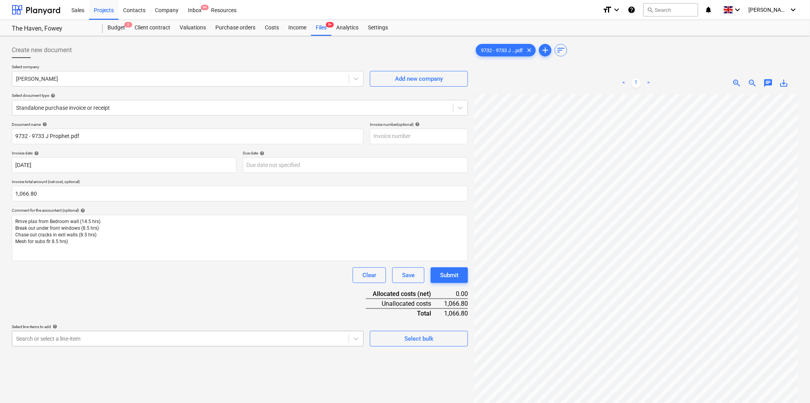
click at [180, 340] on body "Sales Projects Contacts Company Inbox 9+ Resources format_size keyboard_arrow_d…" at bounding box center [405, 201] width 810 height 403
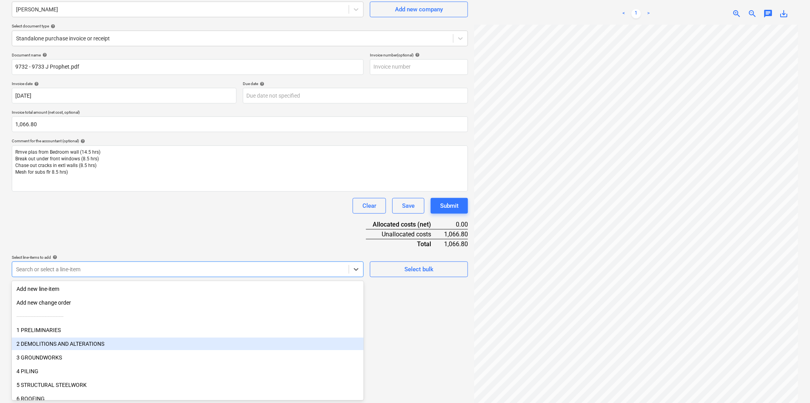
click at [91, 343] on div "2 DEMOLITIONS AND ALTERATIONS" at bounding box center [188, 344] width 352 height 13
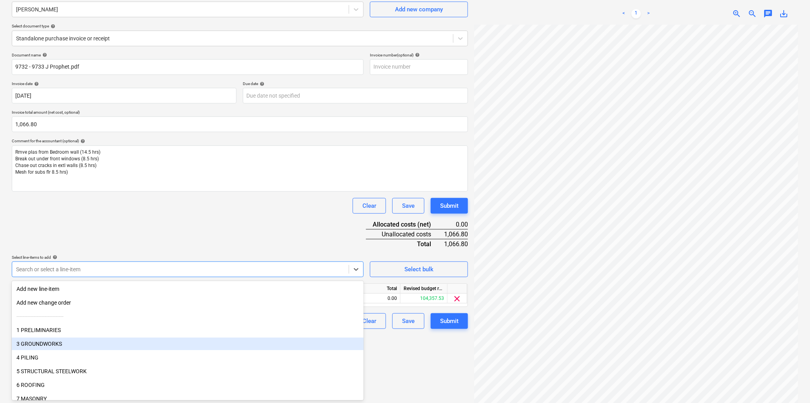
click at [52, 345] on div "3 GROUNDWORKS" at bounding box center [188, 344] width 352 height 13
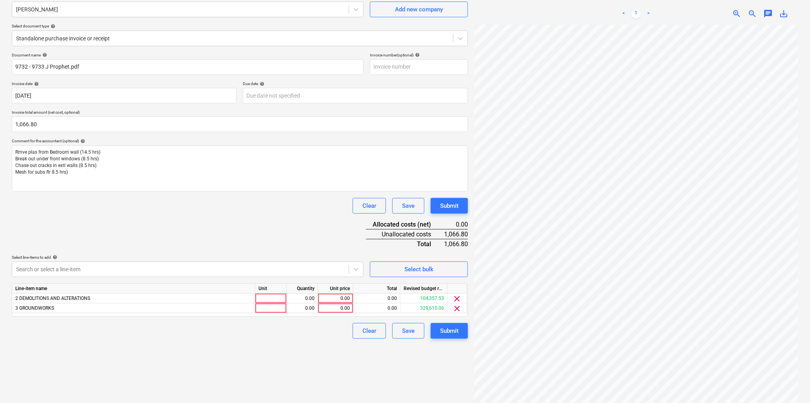
click at [169, 210] on div "Clear Save Submit" at bounding box center [240, 206] width 456 height 16
click at [261, 300] on div at bounding box center [270, 299] width 31 height 10
type input "hrs"
type input "31.5"
click at [331, 300] on div "0.00" at bounding box center [335, 299] width 29 height 10
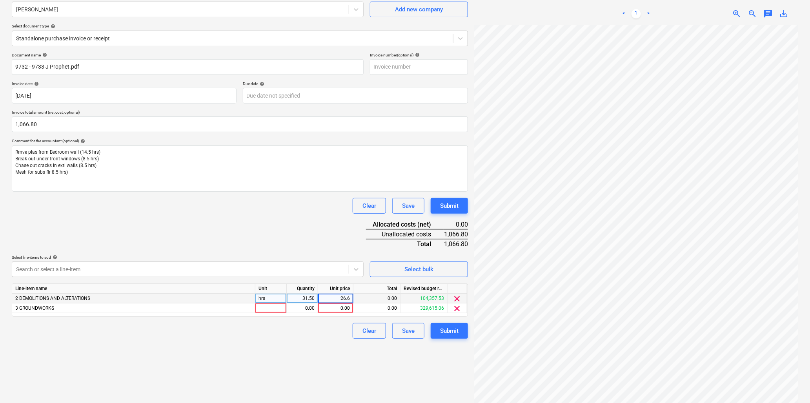
type input "26.67"
click at [263, 310] on div at bounding box center [270, 308] width 31 height 10
type input "hrs"
type input "8.5"
type input "26.67"
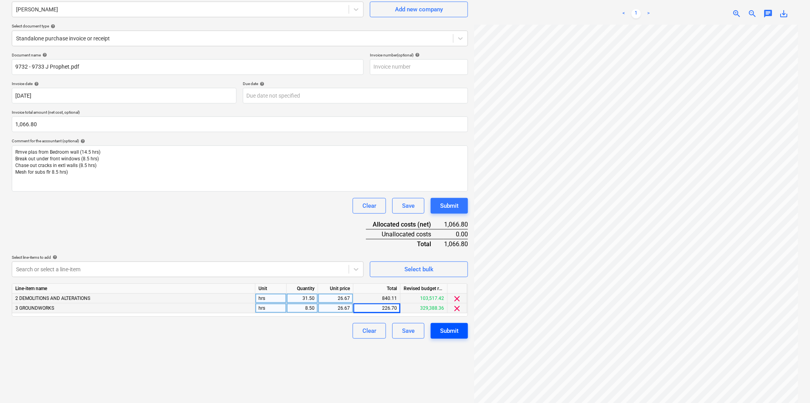
click at [440, 332] on div "Submit" at bounding box center [449, 331] width 18 height 10
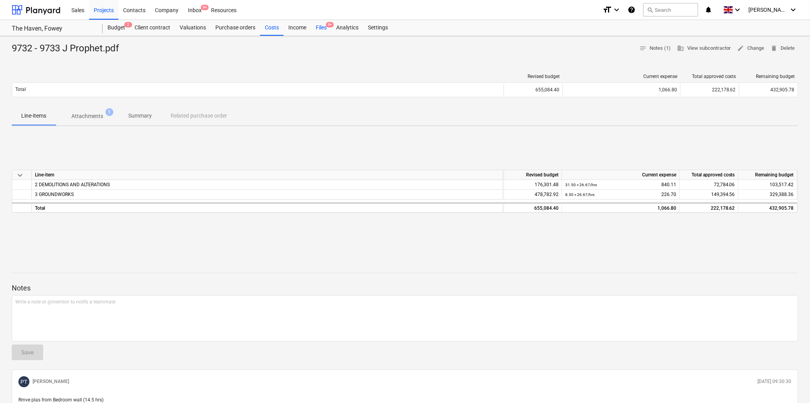
click at [321, 28] on div "Files 9+" at bounding box center [321, 28] width 20 height 16
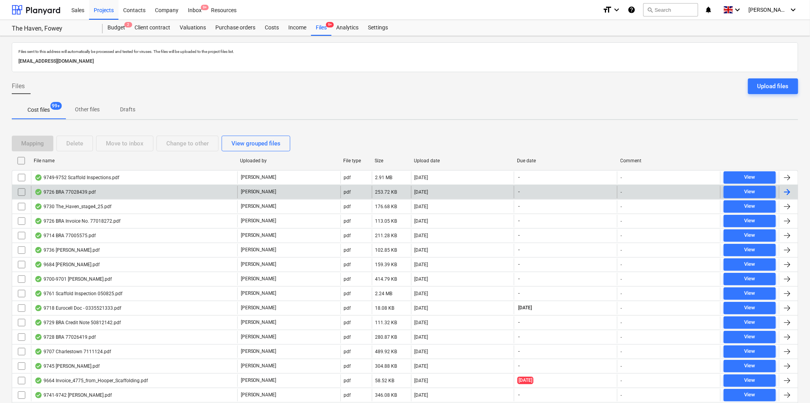
click at [57, 192] on div "9726 BRA 77028439.pdf" at bounding box center [64, 192] width 61 height 6
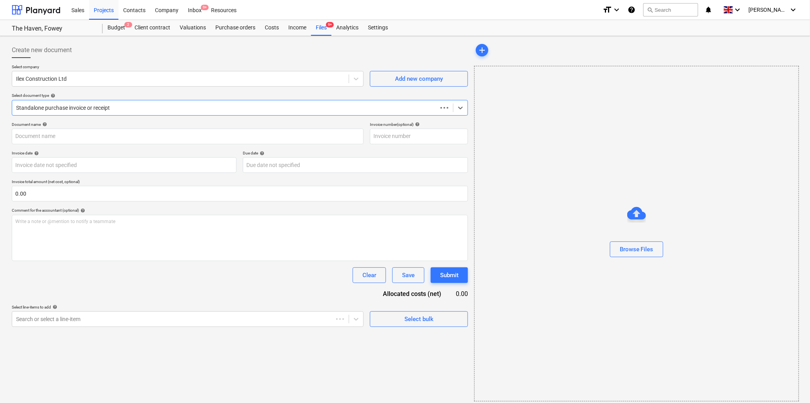
type input "77028439"
type input "02 Aug 2025"
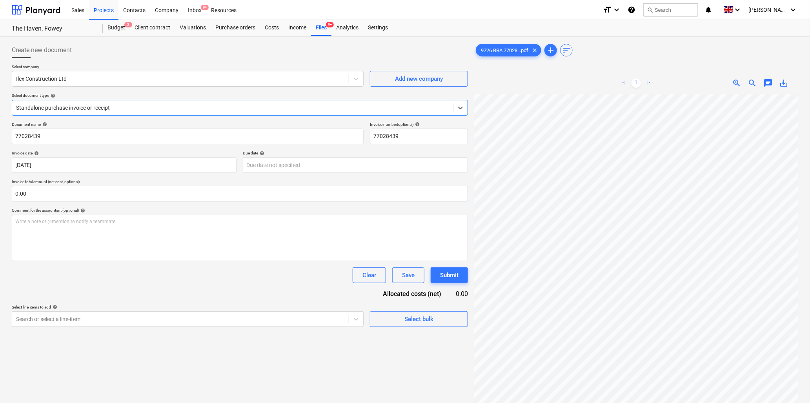
scroll to position [348, 0]
click at [323, 27] on div "Files 9+" at bounding box center [321, 28] width 20 height 16
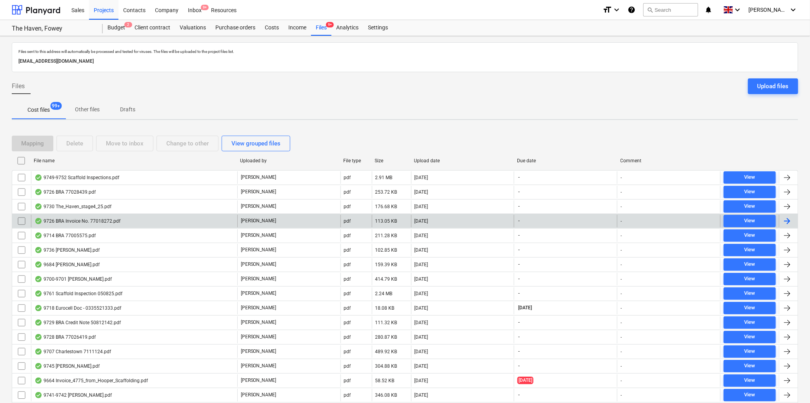
click at [71, 222] on div "9726 BRA Invoice No. 77018272.pdf" at bounding box center [77, 221] width 86 height 6
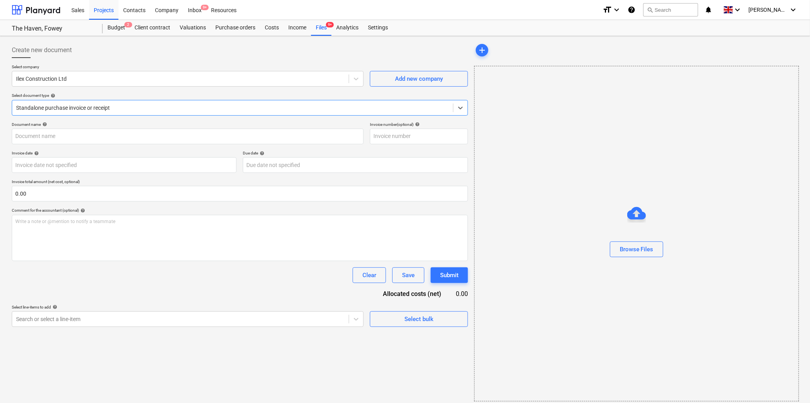
type input "77018272"
type input "31 Jul 2025"
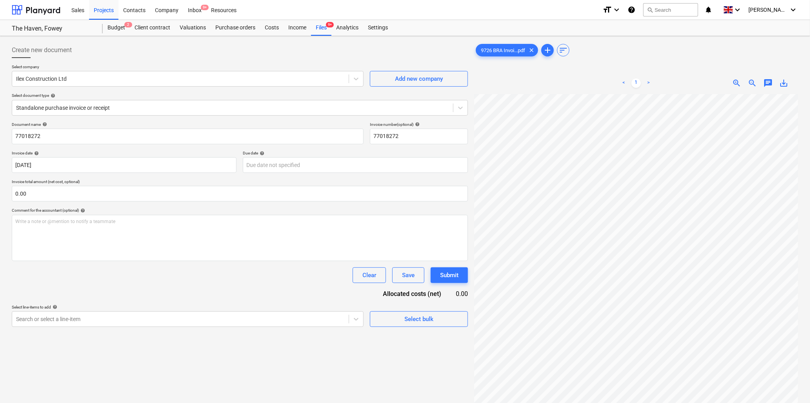
scroll to position [0, 132]
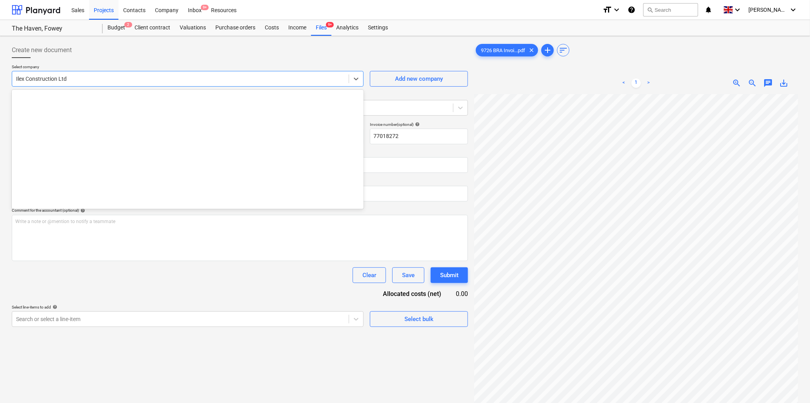
click at [120, 74] on div "Ilex Construction Ltd" at bounding box center [180, 78] width 336 height 11
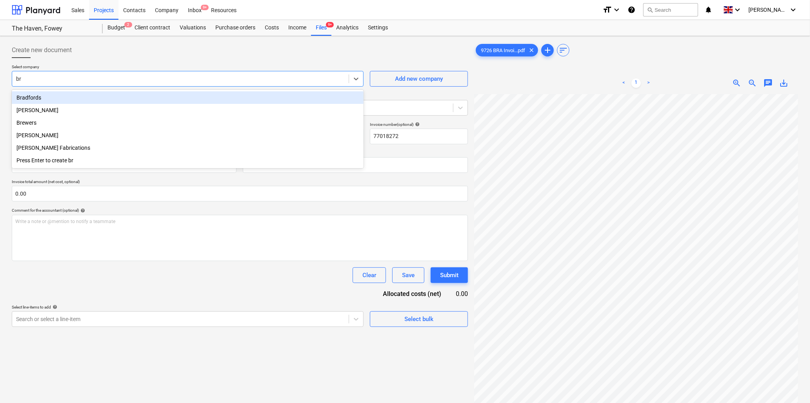
type input "bra"
click at [40, 95] on div "Bradfords" at bounding box center [188, 97] width 352 height 13
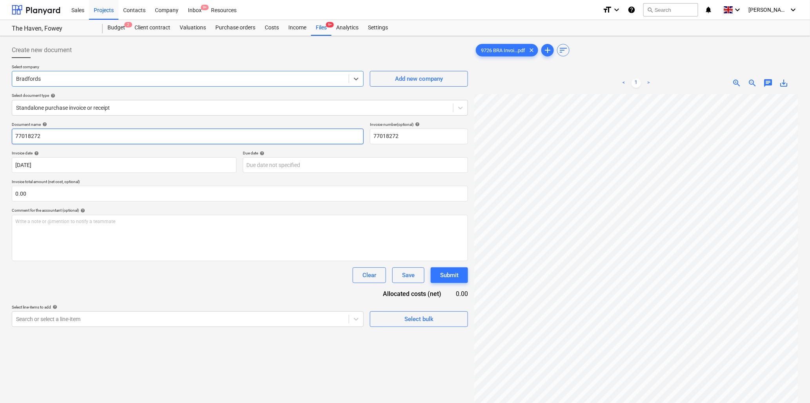
click at [100, 137] on input "77018272" at bounding box center [188, 137] width 352 height 16
type input "9726 Bradfords"
click at [95, 191] on input "text" at bounding box center [240, 194] width 456 height 16
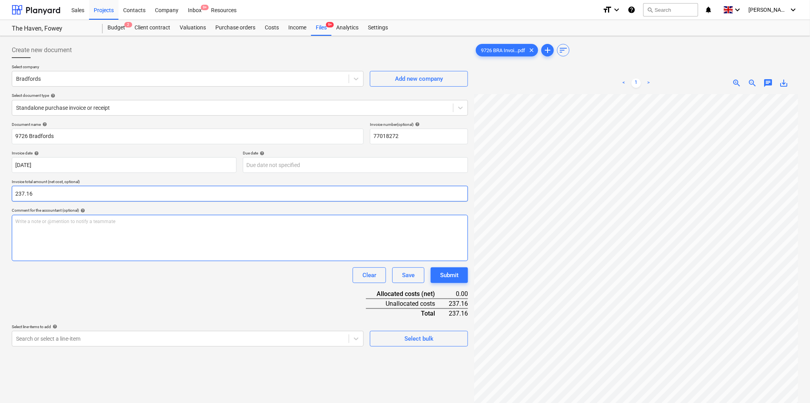
type input "237.16"
click at [94, 218] on div "Write a note or @mention to notify a teammate ﻿" at bounding box center [240, 238] width 456 height 46
click at [134, 298] on div "Document name help 9726 Bradfords Invoice number (optional) help 77018272 Invoi…" at bounding box center [240, 234] width 456 height 225
click at [67, 338] on body "Sales Projects Contacts Company Inbox 9+ Resources format_size keyboard_arrow_d…" at bounding box center [405, 201] width 810 height 403
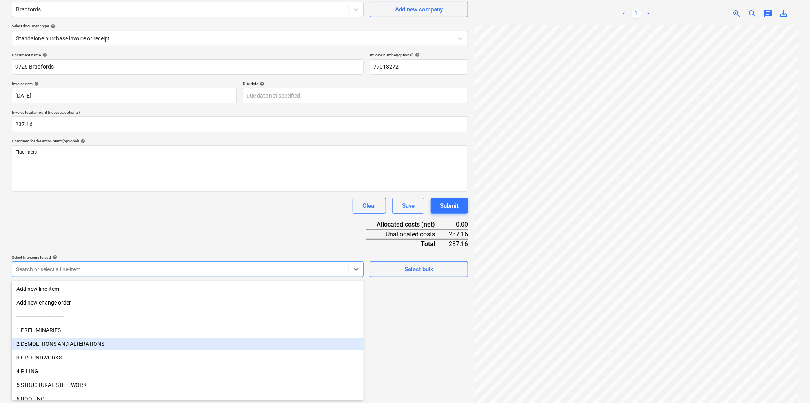
click at [55, 342] on div "2 DEMOLITIONS AND ALTERATIONS" at bounding box center [188, 344] width 352 height 13
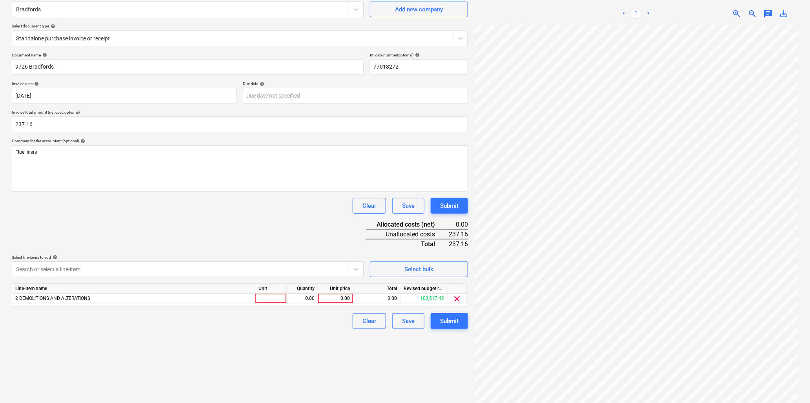
click at [120, 232] on div "Document name help 9726 Bradfords Invoice number (optional) help 77018272 Invoi…" at bounding box center [240, 191] width 456 height 276
click at [261, 298] on div at bounding box center [270, 299] width 31 height 10
type input "nr"
type input "14"
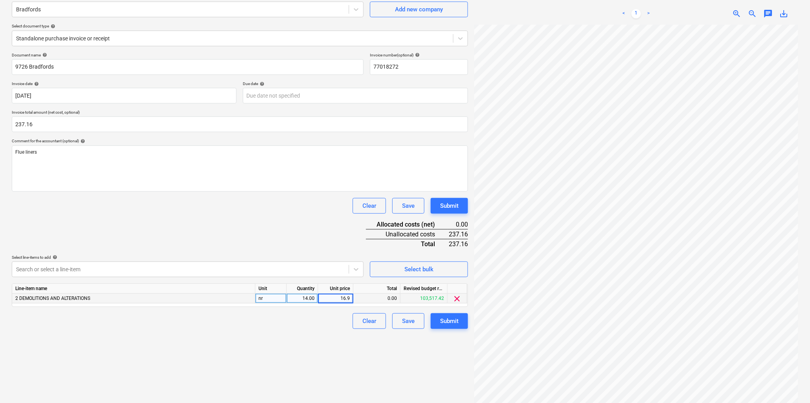
type input "16.94"
click at [442, 318] on div "Submit" at bounding box center [449, 321] width 18 height 10
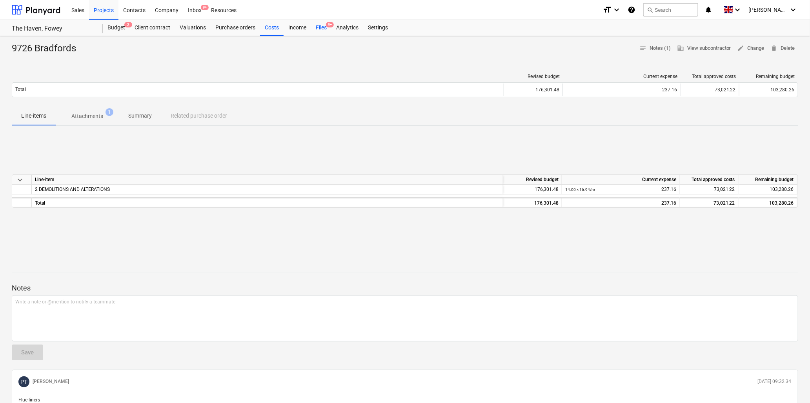
click at [320, 25] on div "Files 9+" at bounding box center [321, 28] width 20 height 16
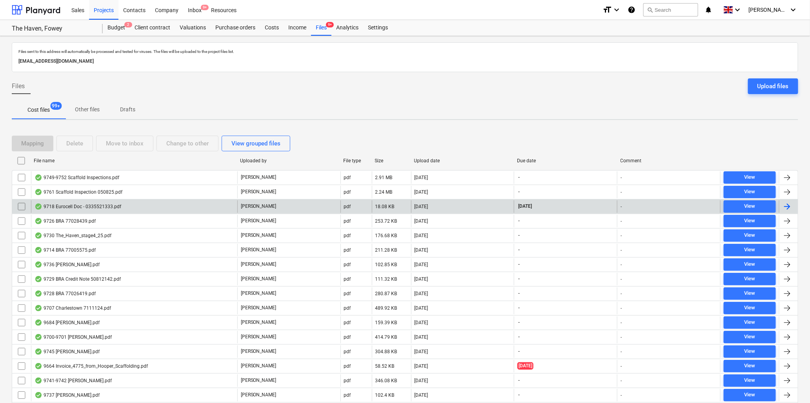
click at [73, 204] on div "9718 Eurocell Doc - 0335521333.pdf" at bounding box center [77, 206] width 87 height 6
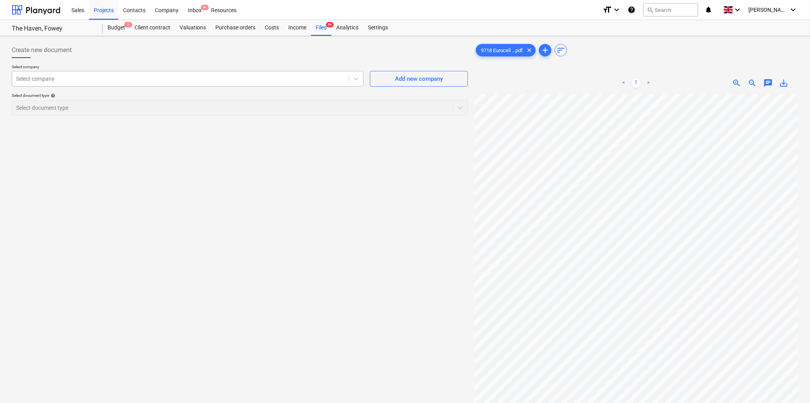
click at [97, 80] on div at bounding box center [180, 79] width 329 height 8
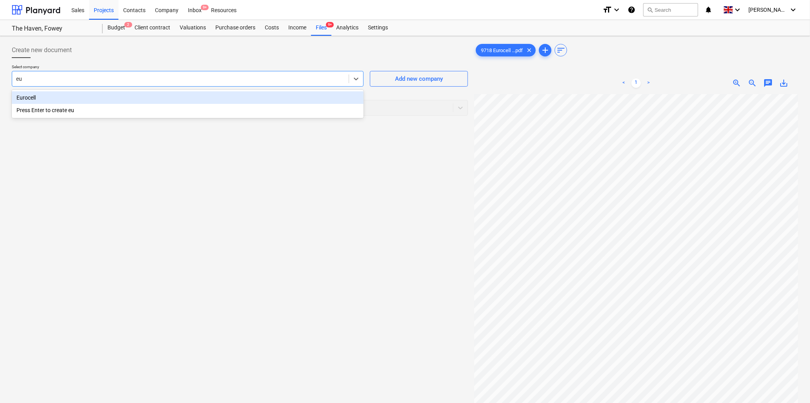
type input "eur"
click at [91, 98] on div "Eurocell" at bounding box center [188, 97] width 352 height 13
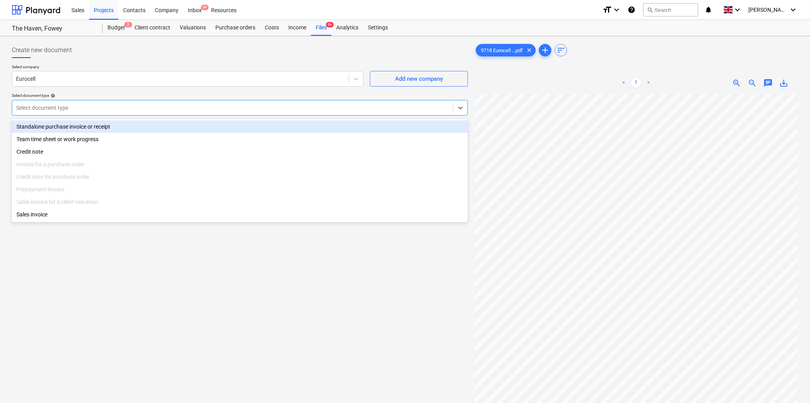
click at [93, 110] on div at bounding box center [232, 108] width 433 height 8
click at [95, 126] on div "Standalone purchase invoice or receipt" at bounding box center [240, 126] width 456 height 13
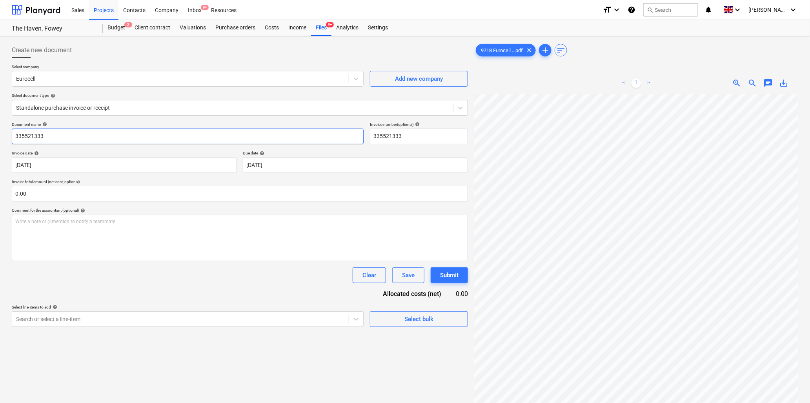
click at [108, 136] on input "335521333" at bounding box center [188, 137] width 352 height 16
type input "9718 Eurocell"
click at [71, 194] on input "text" at bounding box center [240, 194] width 456 height 16
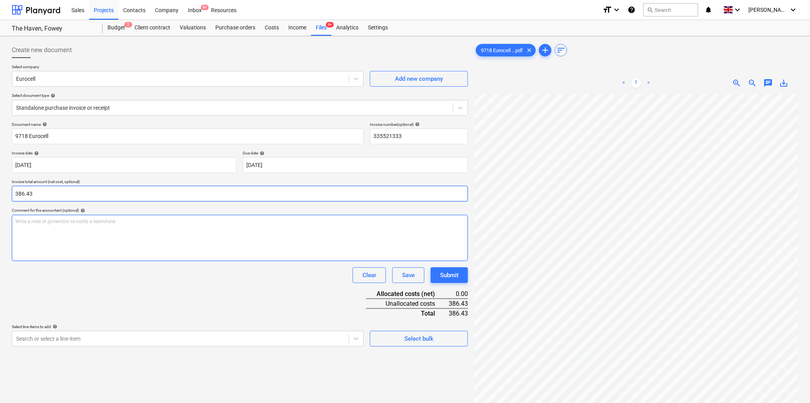
type input "386.43"
click at [73, 224] on p "Write a note or @mention to notify a teammate ﻿" at bounding box center [239, 221] width 449 height 7
click at [45, 218] on div "Write a note or @mention to notify a teammate ﻿" at bounding box center [240, 238] width 456 height 46
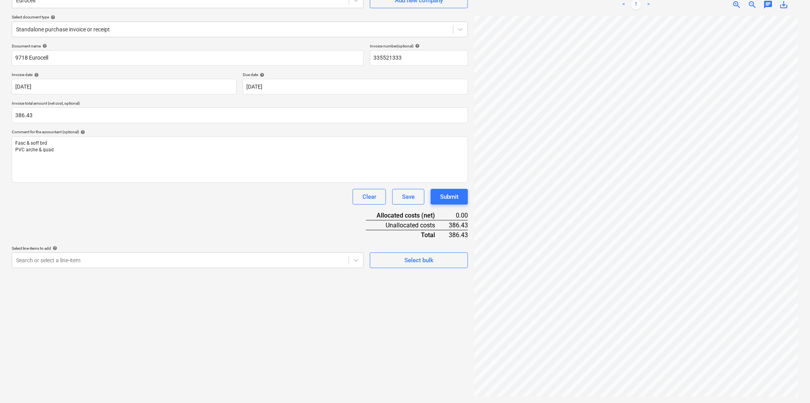
scroll to position [616, 220]
click at [810, 124] on html "Sales Projects Contacts Company Inbox 9+ Resources format_size keyboard_arrow_d…" at bounding box center [405, 123] width 810 height 403
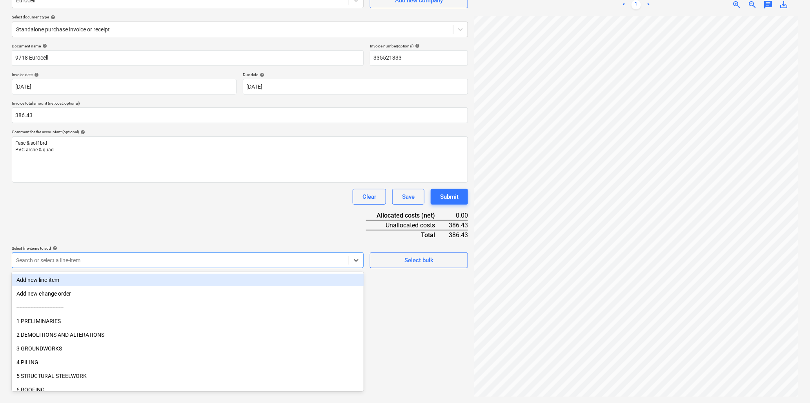
click at [83, 259] on div at bounding box center [180, 260] width 329 height 8
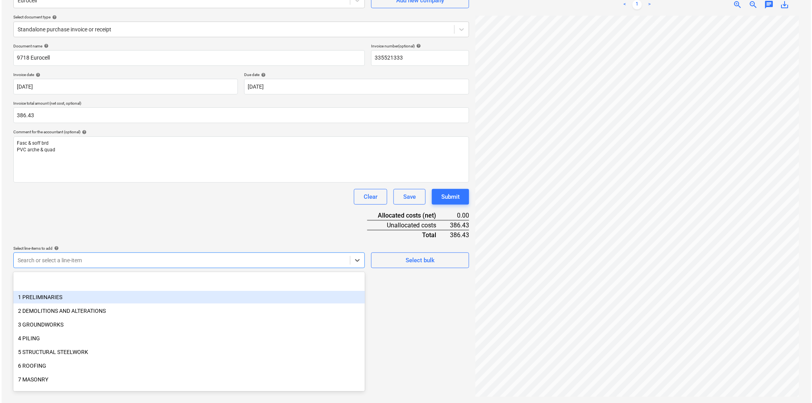
scroll to position [87, 0]
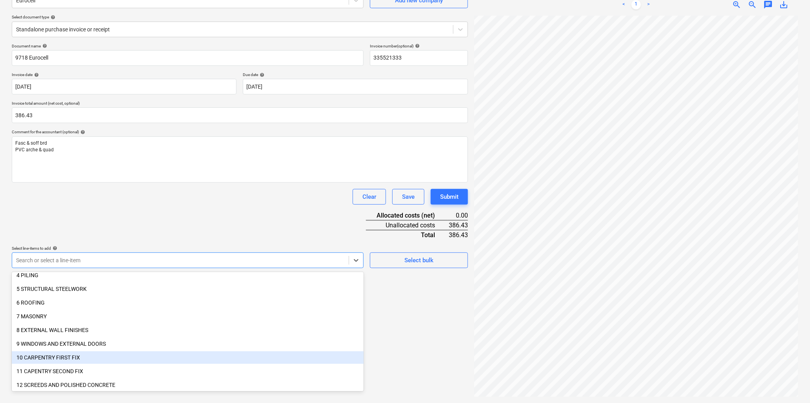
click at [26, 357] on div "10 CARPENTRY FIRST FIX" at bounding box center [188, 357] width 352 height 13
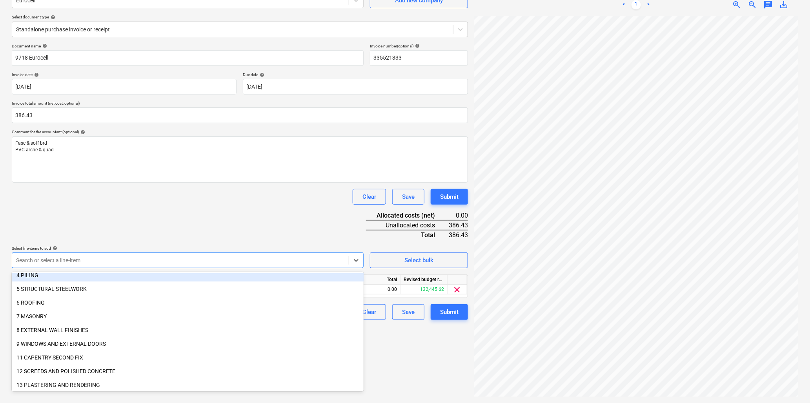
click at [127, 224] on div "Document name help 9718 Eurocell Invoice number (optional) help 335521333 Invoi…" at bounding box center [240, 182] width 456 height 276
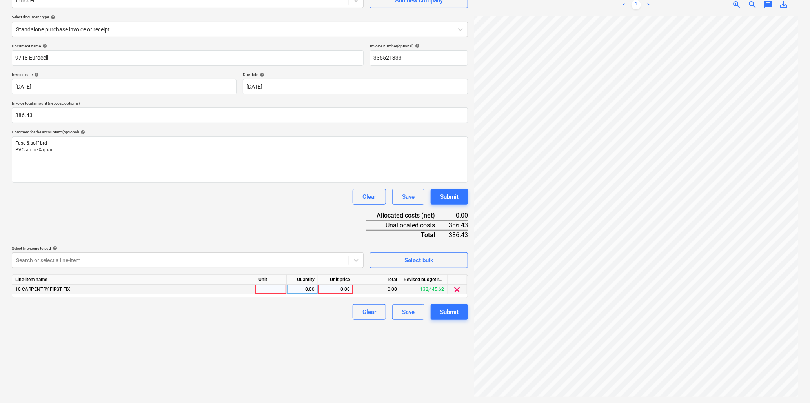
click at [268, 293] on div at bounding box center [270, 290] width 31 height 10
type input "item"
type input "386.43"
click at [449, 309] on div "Submit" at bounding box center [449, 312] width 18 height 10
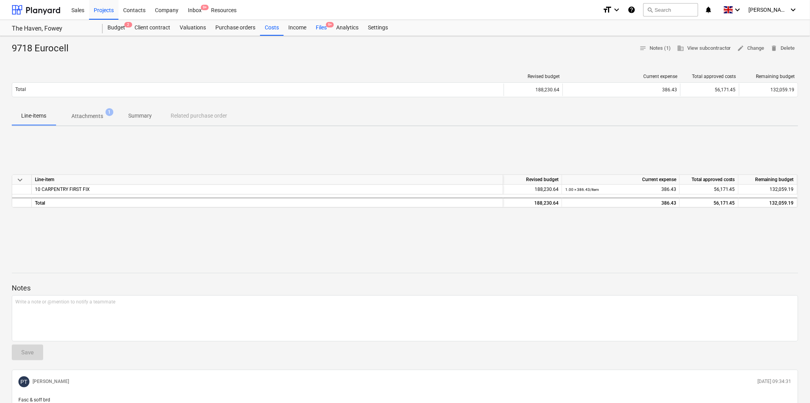
click at [320, 28] on div "Files 9+" at bounding box center [321, 28] width 20 height 16
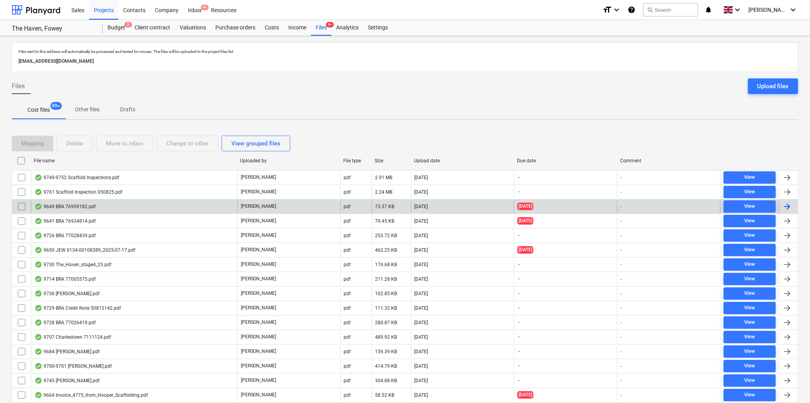
click at [61, 205] on div "9649 BRA 76959182.pdf" at bounding box center [64, 206] width 61 height 6
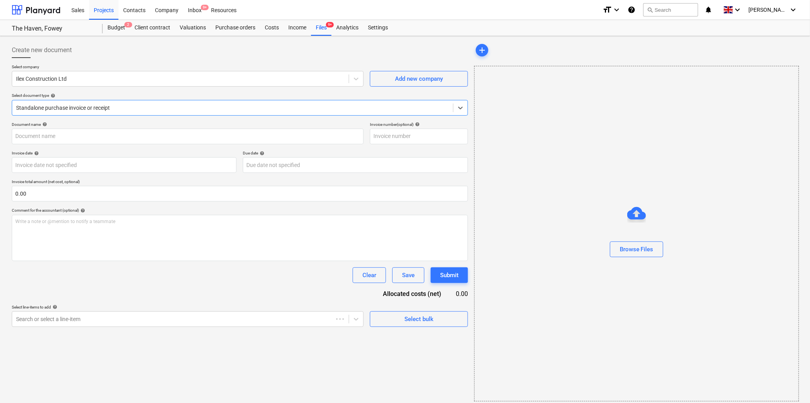
type input "76959182"
type input "17 Jul 2025"
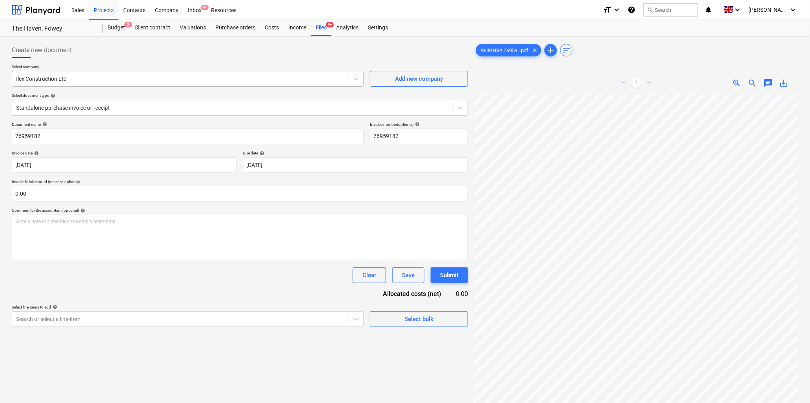
click at [156, 81] on div at bounding box center [180, 79] width 329 height 8
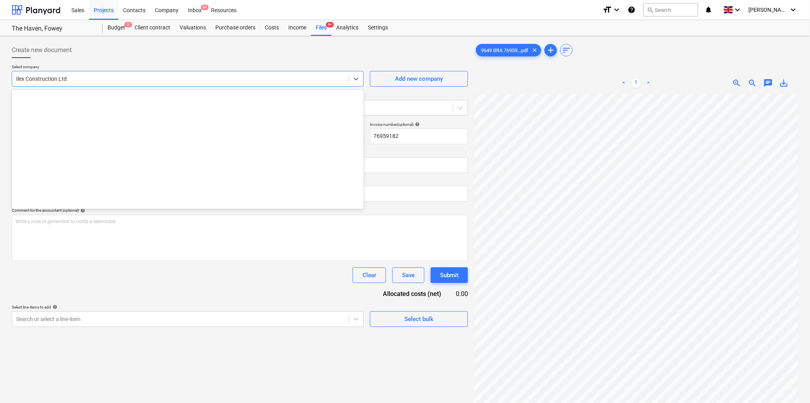
scroll to position [508, 0]
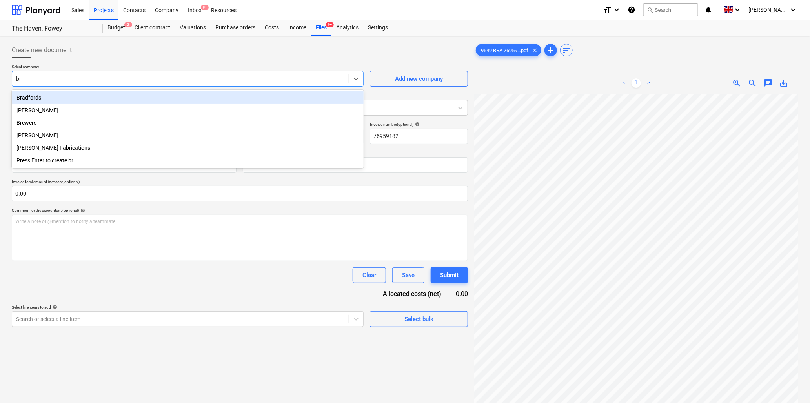
type input "bra"
click at [81, 97] on div "Bradfords" at bounding box center [188, 97] width 352 height 13
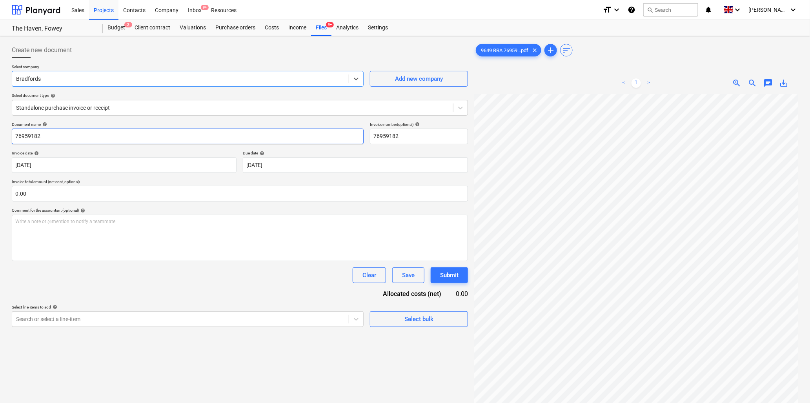
click at [84, 138] on input "76959182" at bounding box center [188, 137] width 352 height 16
type input "9649 Bradfords"
click at [54, 194] on input "text" at bounding box center [240, 194] width 456 height 16
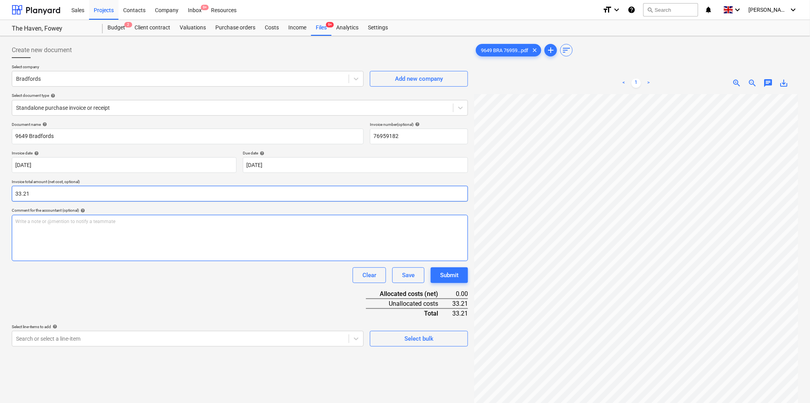
type input "33.21"
click at [65, 221] on p "Write a note or @mention to notify a teammate ﻿" at bounding box center [239, 221] width 449 height 7
click at [44, 226] on div "Write a note or @mention to notify a teammate ﻿" at bounding box center [240, 238] width 456 height 46
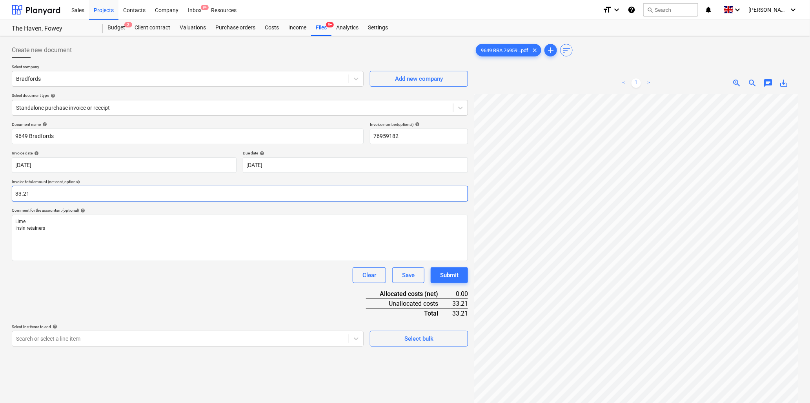
click at [454, 189] on div "Create new document Select company Bradfords Add new company Select document ty…" at bounding box center [405, 258] width 792 height 439
click at [75, 338] on body "Sales Projects Contacts Company Inbox 9+ Resources format_size keyboard_arrow_d…" at bounding box center [405, 201] width 810 height 403
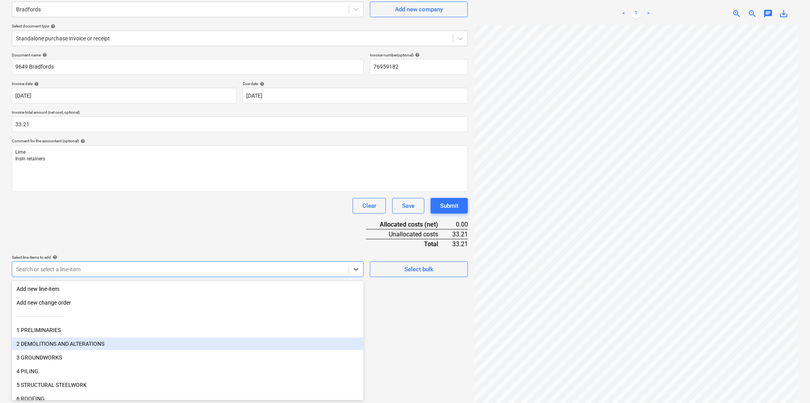
click at [75, 343] on div "2 DEMOLITIONS AND ALTERATIONS" at bounding box center [188, 344] width 352 height 13
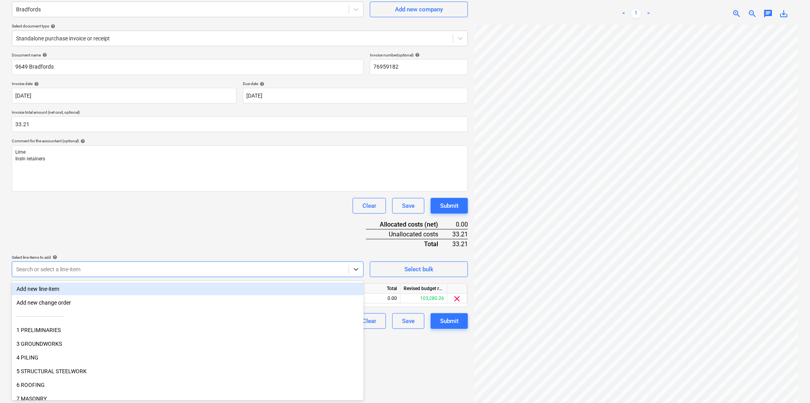
click at [178, 230] on div "Document name help 9649 Bradfords Invoice number (optional) help 76959182 Invoi…" at bounding box center [240, 191] width 456 height 276
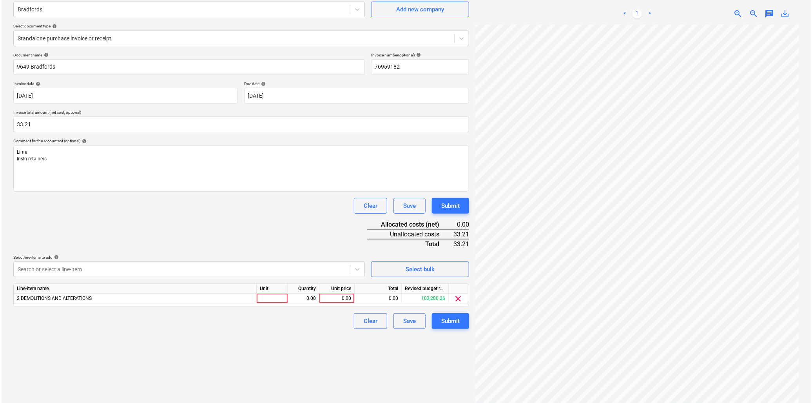
scroll to position [78, 0]
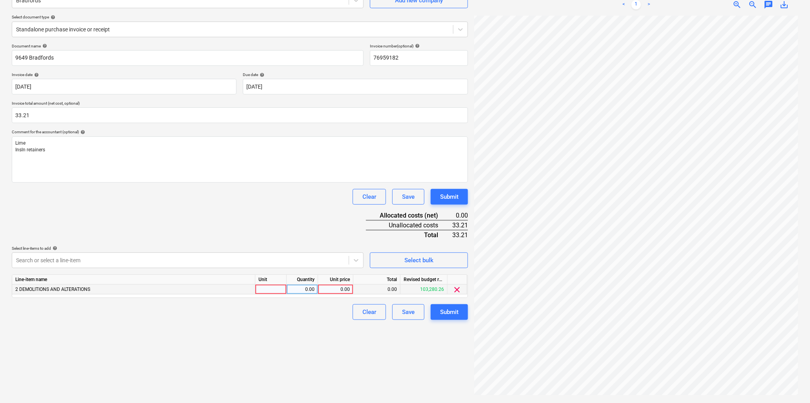
click at [268, 288] on div at bounding box center [270, 290] width 31 height 10
type input "item"
type input "33.21"
click at [450, 312] on div "Submit" at bounding box center [449, 312] width 18 height 10
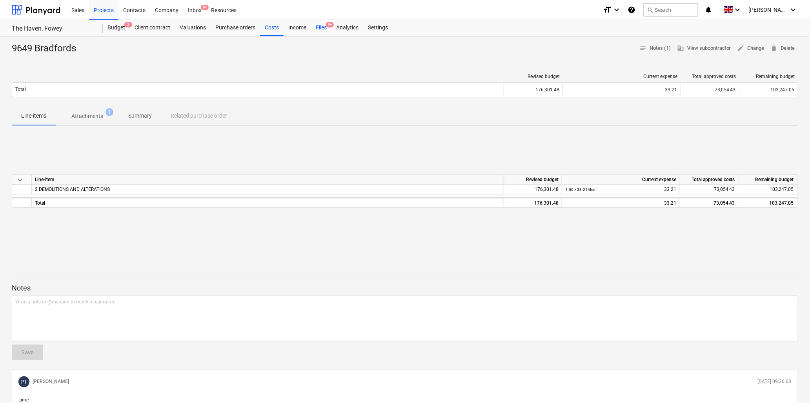
click at [324, 26] on div "Files 9+" at bounding box center [321, 28] width 20 height 16
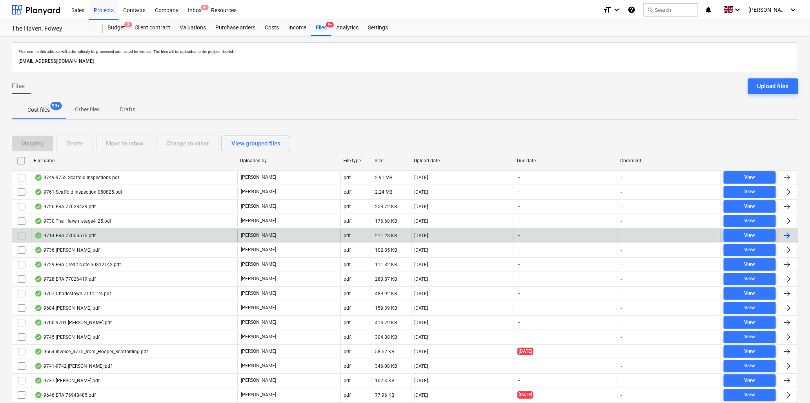
click at [77, 234] on div "9714 BRA 77005575.pdf" at bounding box center [64, 235] width 61 height 6
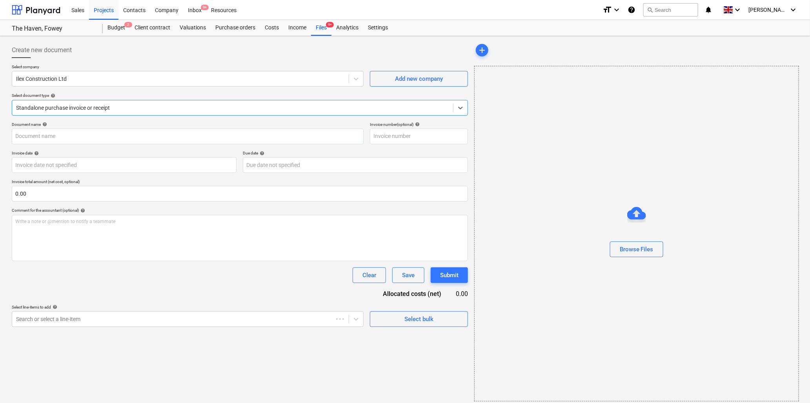
type input "77005575"
type input "29 Jul 2025"
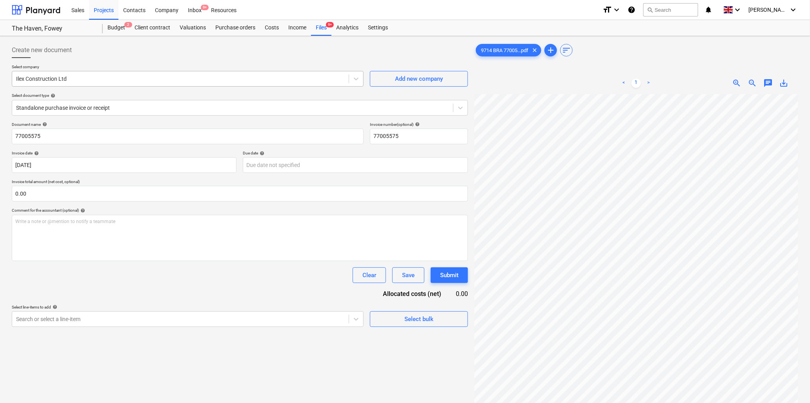
click at [75, 77] on div at bounding box center [180, 79] width 329 height 8
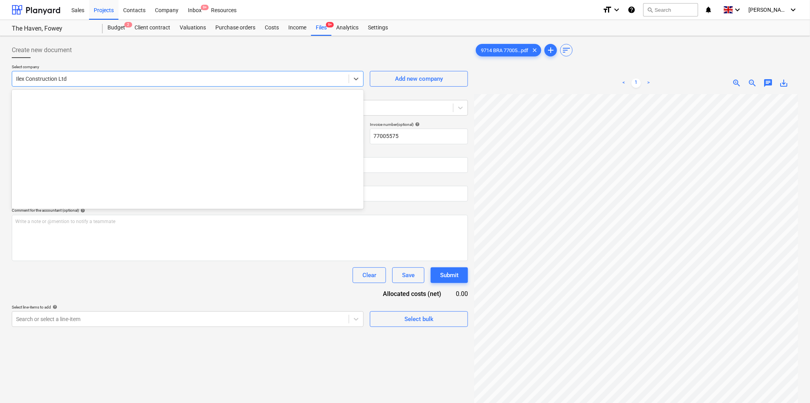
scroll to position [508, 0]
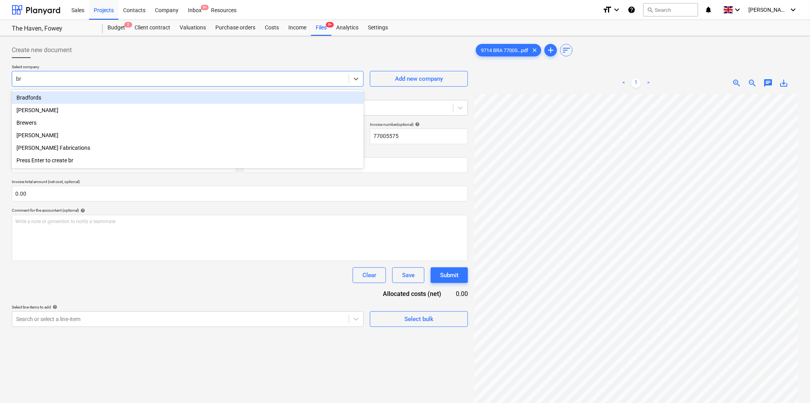
type input "bra"
click at [61, 96] on div "Bradfords" at bounding box center [188, 97] width 352 height 13
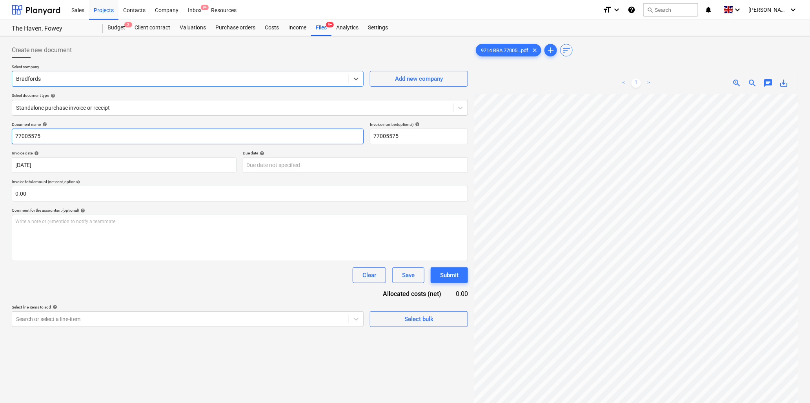
click at [71, 138] on input "77005575" at bounding box center [188, 137] width 352 height 16
type input "9714 Bradfords"
click at [37, 197] on input "text" at bounding box center [240, 194] width 456 height 16
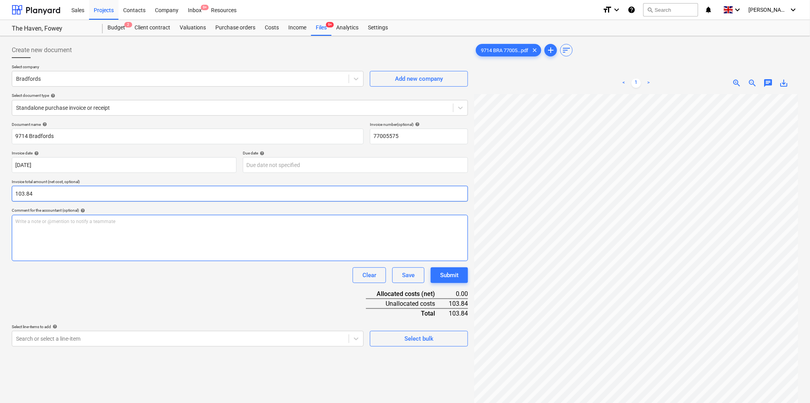
type input "103.84"
click at [38, 223] on p "Write a note or @mention to notify a teammate ﻿" at bounding box center [239, 221] width 449 height 7
click at [586, 93] on div "< 1 > zoom_in zoom_out chat 0 save_alt" at bounding box center [636, 273] width 324 height 403
click at [57, 227] on div "Write a note or @mention to notify a teammate ﻿" at bounding box center [240, 238] width 456 height 46
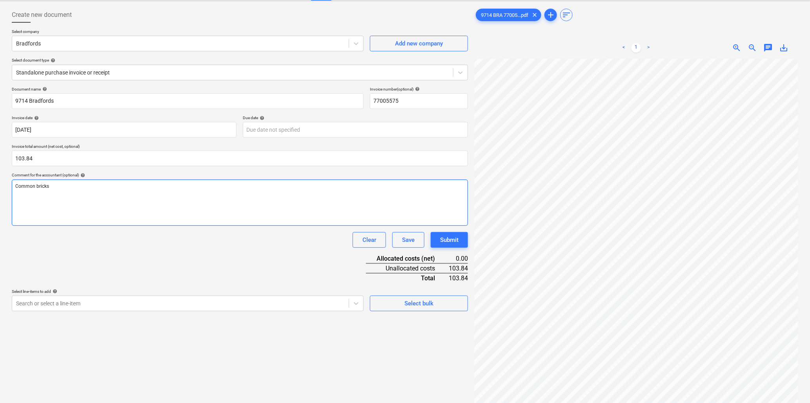
scroll to position [78, 0]
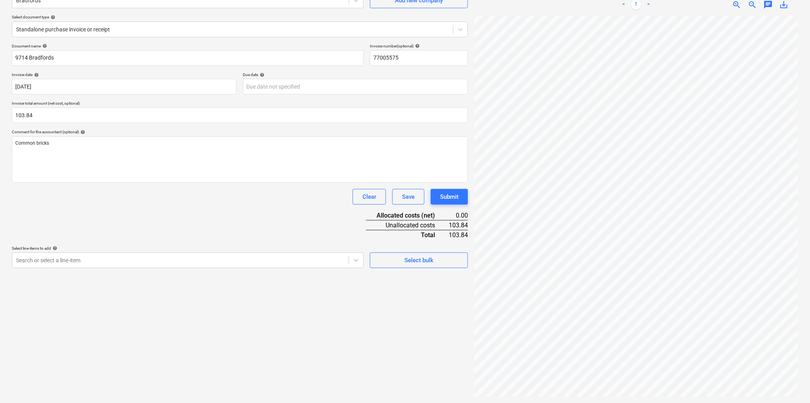
click at [104, 262] on div at bounding box center [180, 260] width 329 height 8
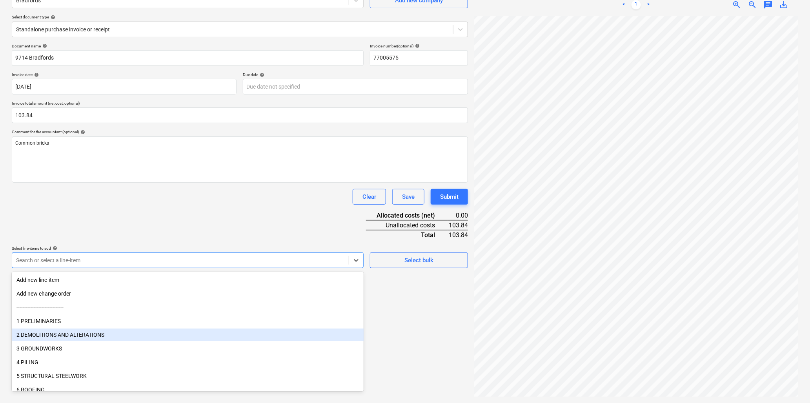
click at [56, 333] on div "2 DEMOLITIONS AND ALTERATIONS" at bounding box center [188, 335] width 352 height 13
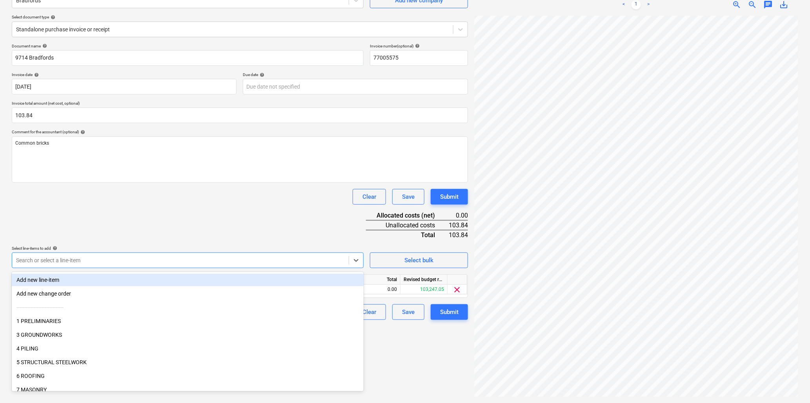
click at [126, 231] on div "Document name help 9714 Bradfords Invoice number (optional) help 77005575 Invoi…" at bounding box center [240, 182] width 456 height 276
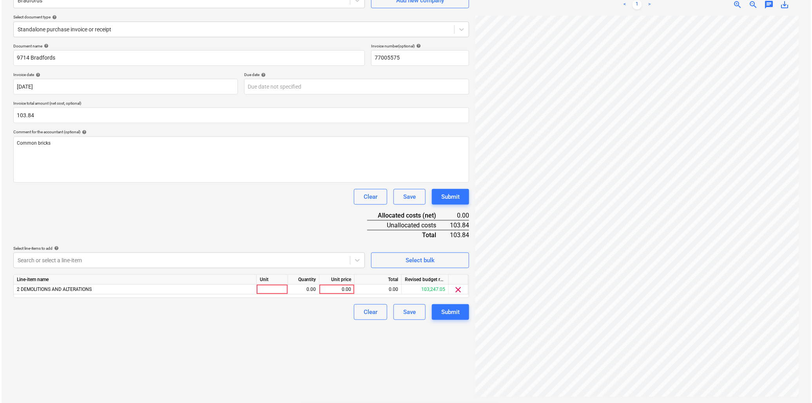
scroll to position [275, 397]
click at [275, 290] on div at bounding box center [270, 290] width 31 height 10
type input "ea"
type input "200"
type input ".51918"
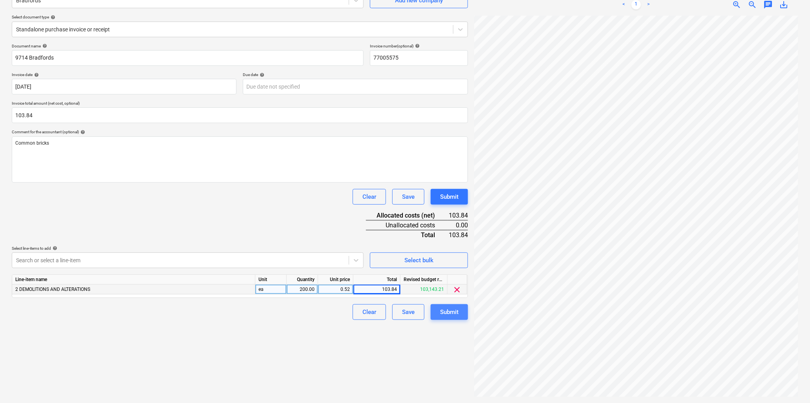
click at [438, 309] on button "Submit" at bounding box center [448, 312] width 37 height 16
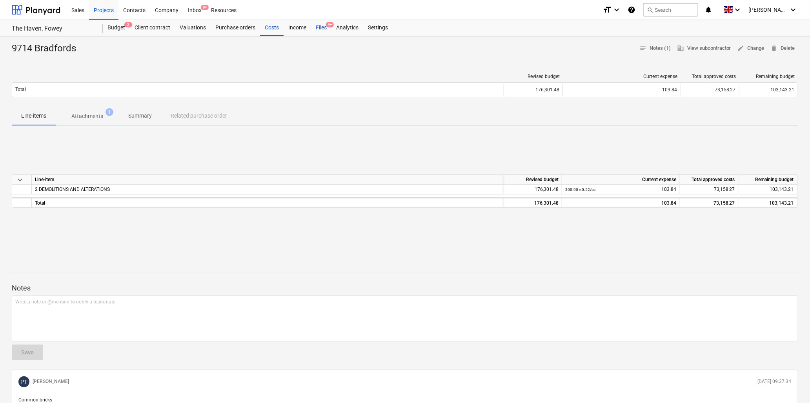
drag, startPoint x: 323, startPoint y: 27, endPoint x: 324, endPoint y: 23, distance: 4.8
click at [323, 27] on div "Files 9+" at bounding box center [321, 28] width 20 height 16
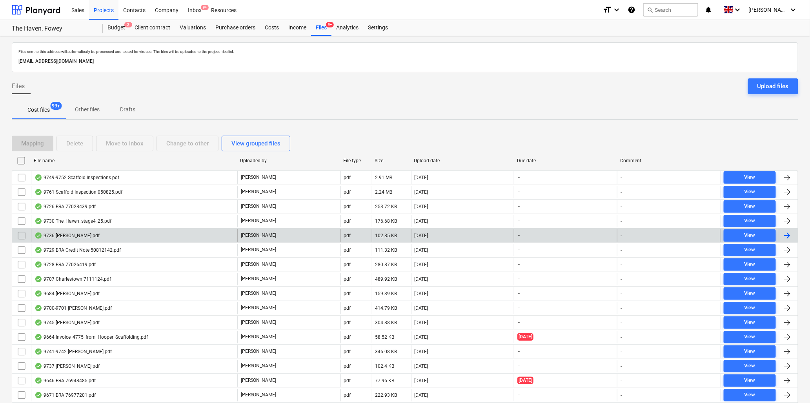
click at [68, 232] on div "9736 M Quested.pdf" at bounding box center [66, 235] width 65 height 6
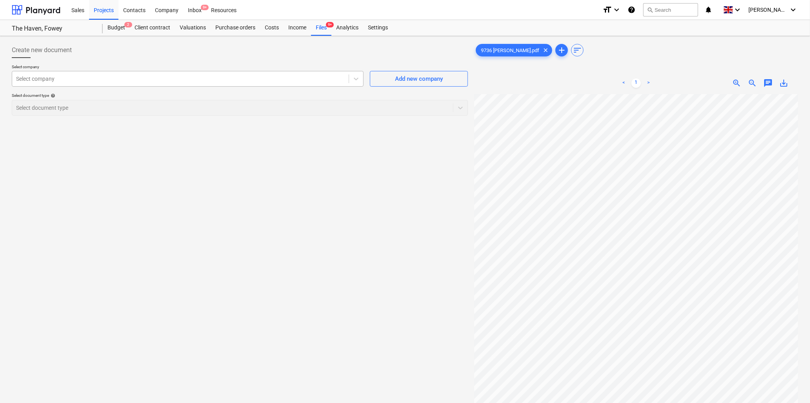
click at [141, 83] on div at bounding box center [180, 79] width 329 height 8
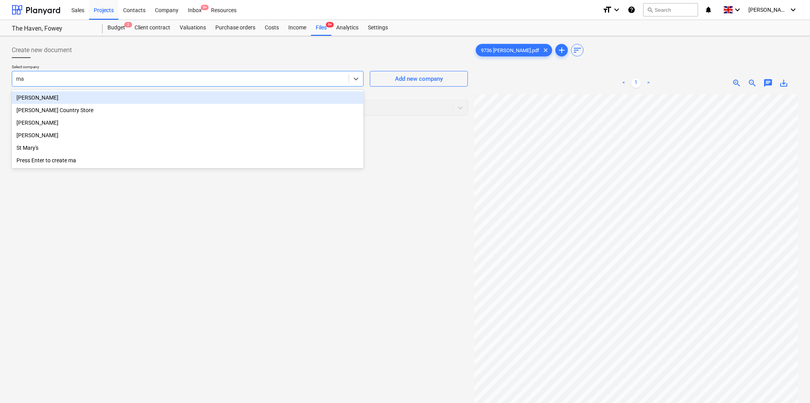
type input "max"
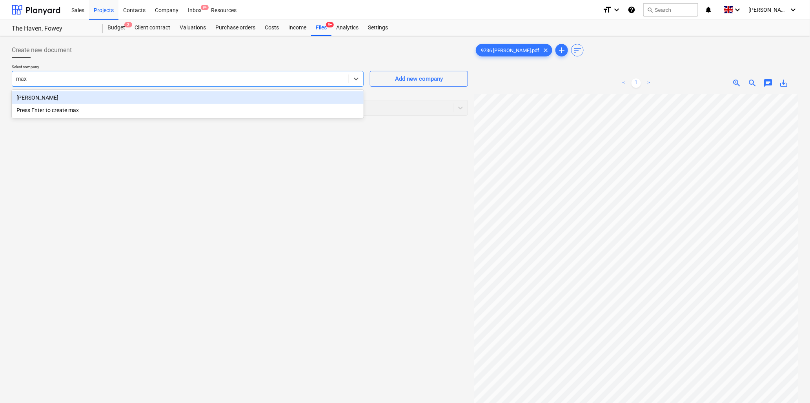
click at [140, 96] on div "Max Quested" at bounding box center [188, 97] width 352 height 13
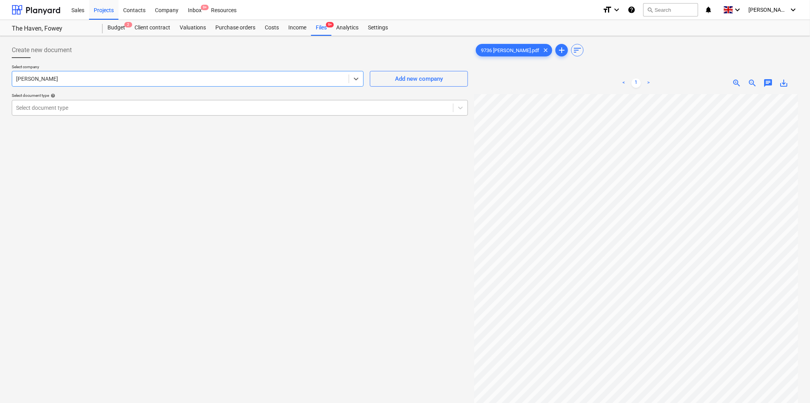
click at [141, 105] on div at bounding box center [232, 108] width 433 height 8
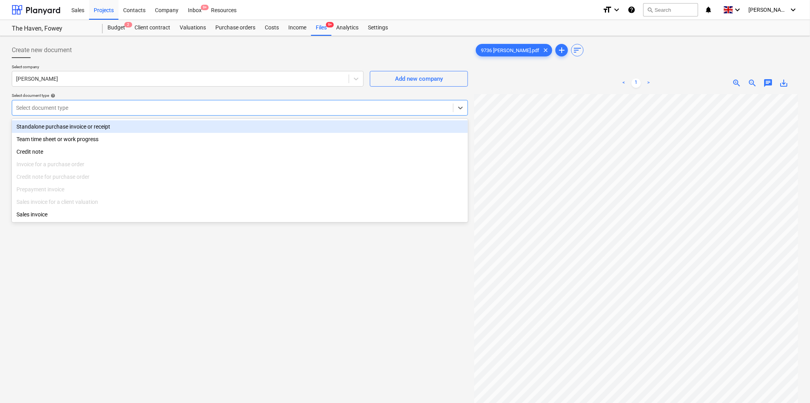
click at [123, 128] on div "Standalone purchase invoice or receipt" at bounding box center [240, 126] width 456 height 13
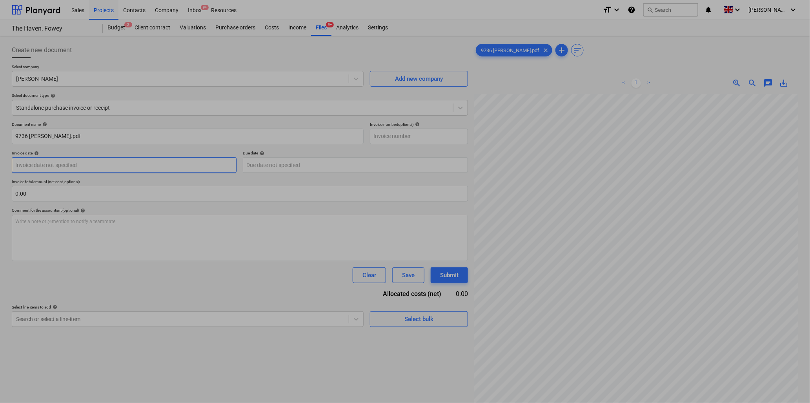
click at [60, 165] on body "Sales Projects Contacts Company Inbox 9+ Resources format_size keyboard_arrow_d…" at bounding box center [405, 201] width 810 height 403
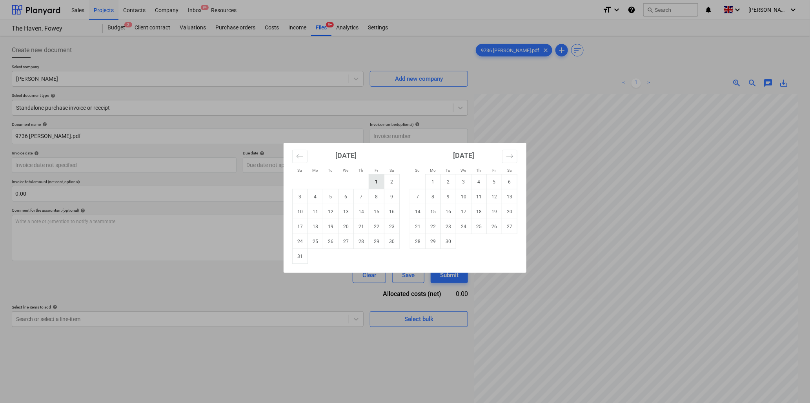
click at [377, 181] on td "1" at bounding box center [376, 181] width 15 height 15
type input "01 Aug 2025"
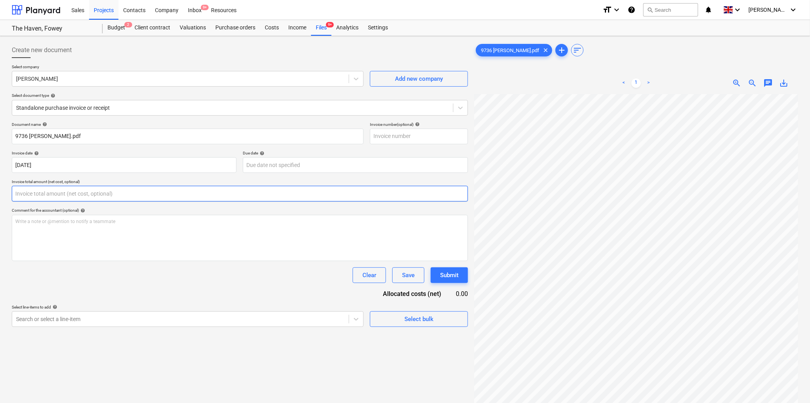
click at [88, 196] on input "text" at bounding box center [240, 194] width 456 height 16
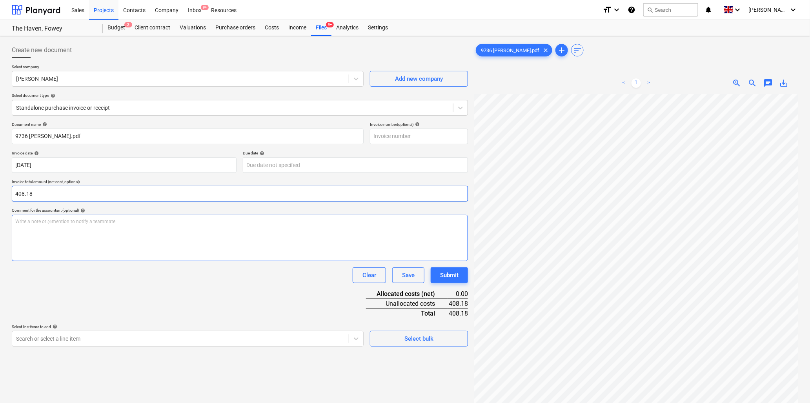
type input "408.18"
click at [96, 223] on p "Write a note or @mention to notify a teammate ﻿" at bounding box center [239, 221] width 449 height 7
click at [49, 223] on p "Write a note or @mention to notify a teammate ﻿" at bounding box center [239, 221] width 449 height 7
click at [114, 336] on body "Sales Projects Contacts Company Inbox 9+ Resources format_size keyboard_arrow_d…" at bounding box center [405, 201] width 810 height 403
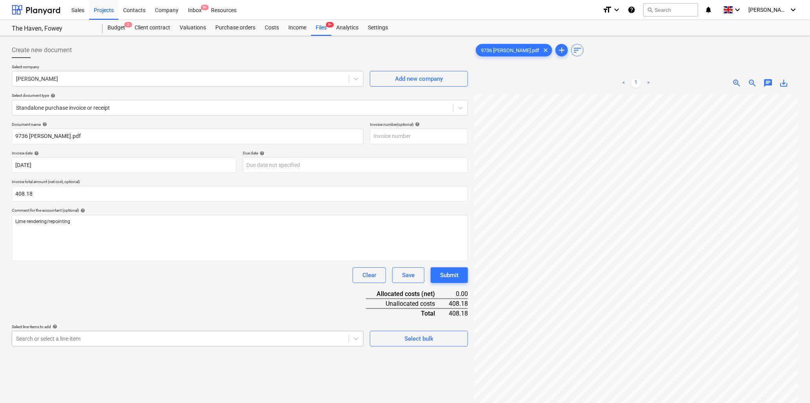
scroll to position [69, 0]
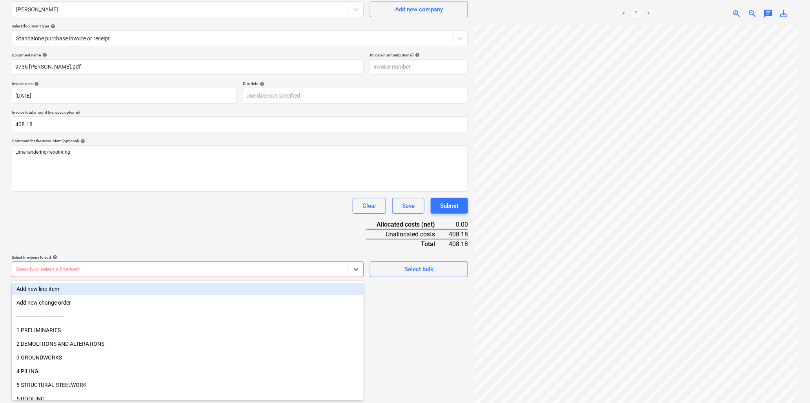
click at [51, 267] on div at bounding box center [180, 269] width 329 height 8
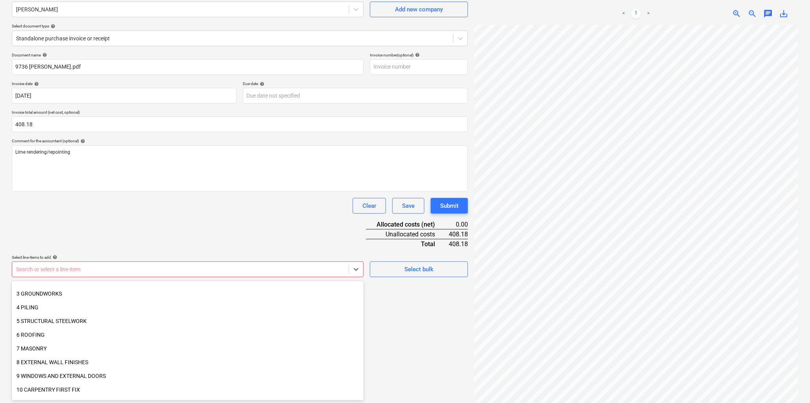
scroll to position [87, 0]
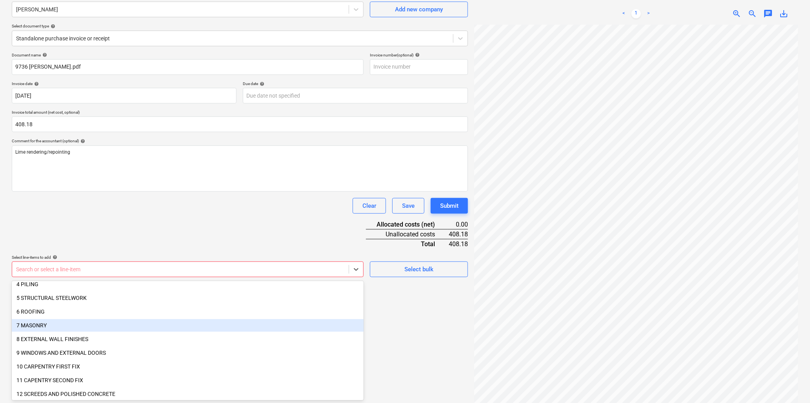
click at [36, 327] on div "7 MASONRY" at bounding box center [188, 325] width 352 height 13
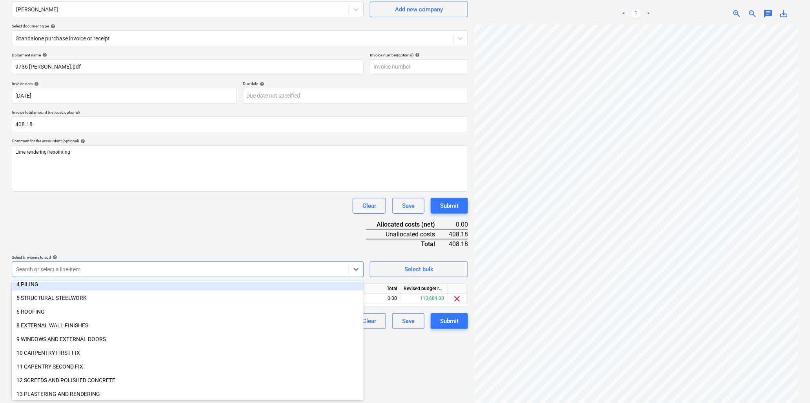
click at [126, 232] on div "Document name help 9736 M Quested.pdf Invoice number (optional) help Invoice da…" at bounding box center [240, 191] width 456 height 276
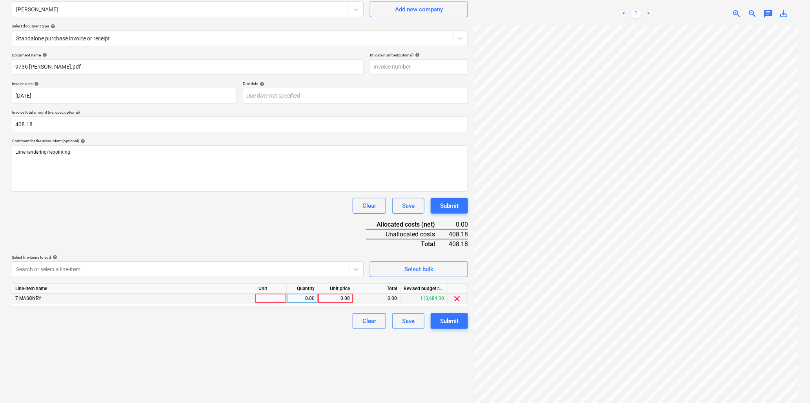
click at [265, 295] on div at bounding box center [270, 299] width 31 height 10
type input "hr"
type input "17"
click at [323, 299] on div "0.00" at bounding box center [335, 299] width 29 height 10
type input "28.15"
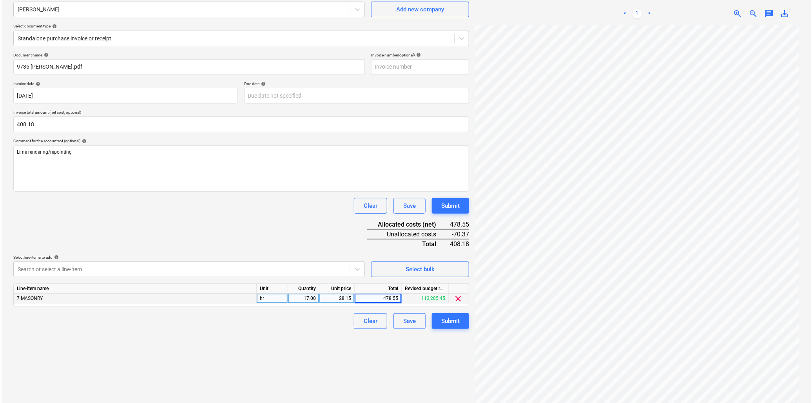
scroll to position [29, 196]
click at [297, 294] on div "17.00" at bounding box center [302, 299] width 25 height 10
type input "15.5"
click at [310, 297] on div "15.50" at bounding box center [302, 299] width 25 height 10
type input "14.5"
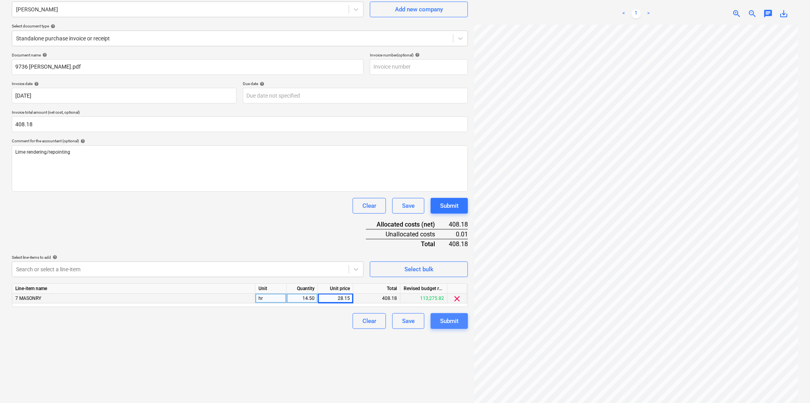
click at [448, 322] on div "Submit" at bounding box center [449, 321] width 18 height 10
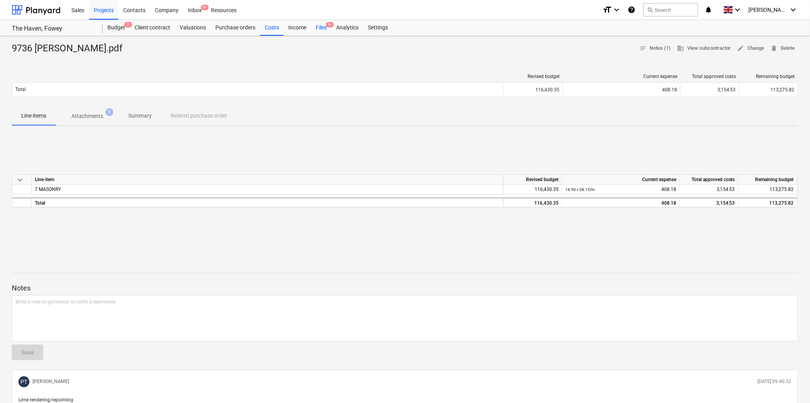
click at [320, 25] on div "Files 9+" at bounding box center [321, 28] width 20 height 16
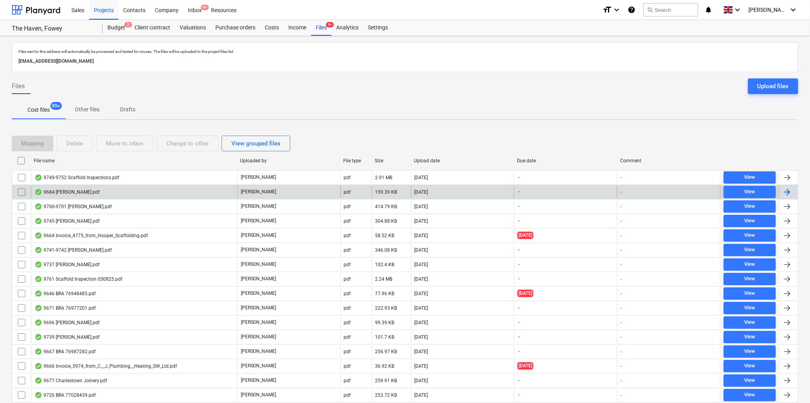
click at [63, 192] on div "9684 B Bailey.pdf" at bounding box center [66, 192] width 65 height 6
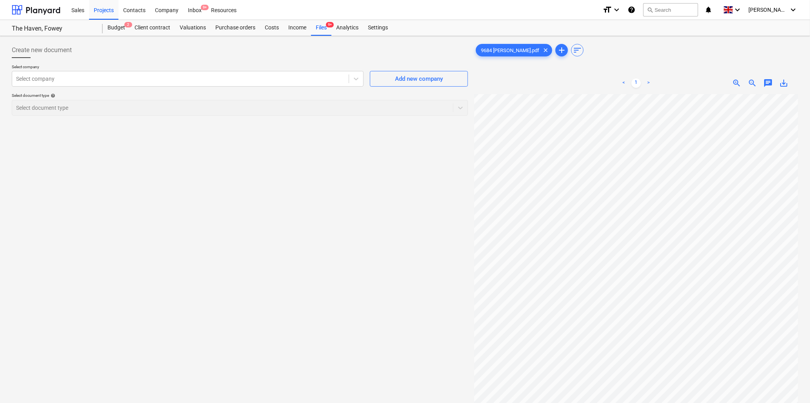
scroll to position [0, 217]
click at [454, 185] on div "Create new document Select company Select company Add new company Select docume…" at bounding box center [405, 258] width 792 height 439
click at [140, 81] on div at bounding box center [180, 79] width 329 height 8
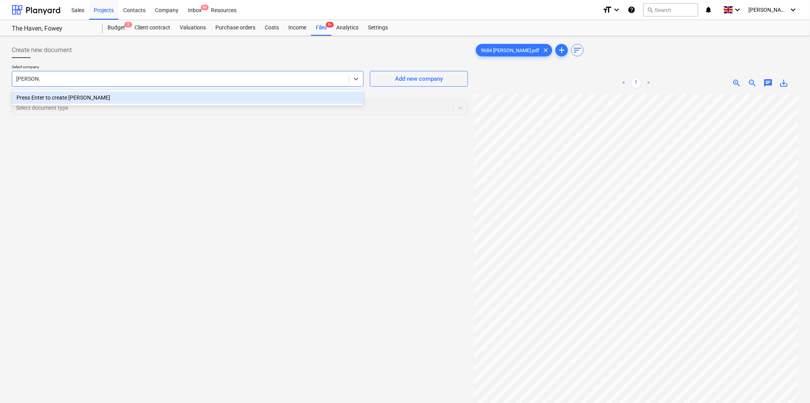
type input "Ben Bailey"
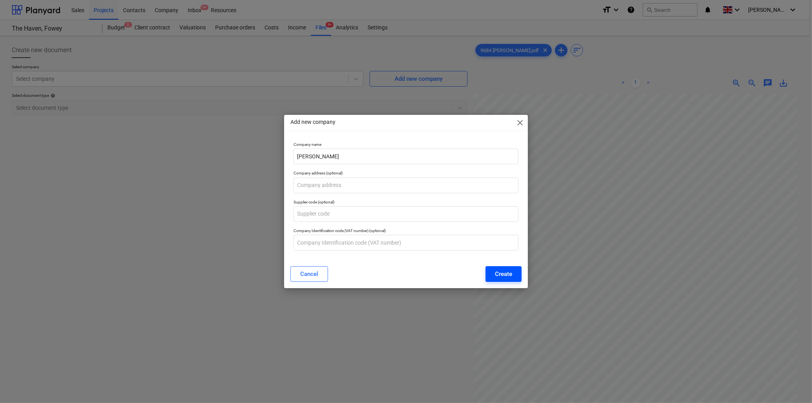
click at [514, 273] on button "Create" at bounding box center [504, 274] width 36 height 16
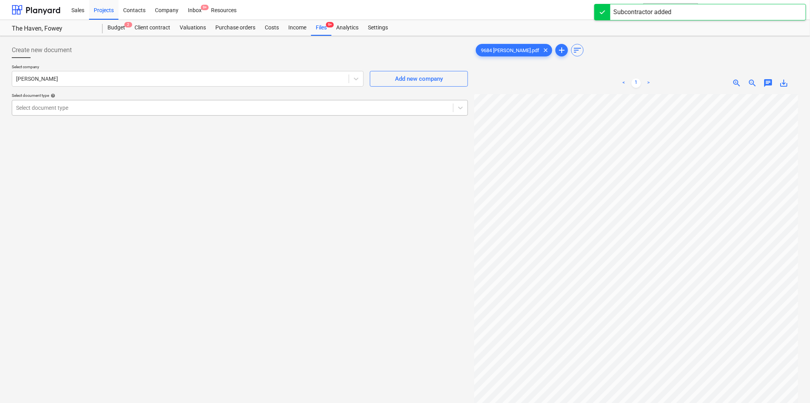
click at [79, 108] on div at bounding box center [232, 108] width 433 height 8
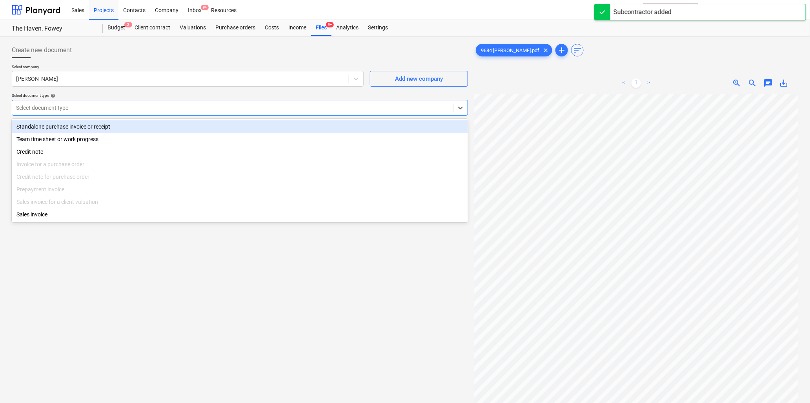
click at [75, 127] on div "Standalone purchase invoice or receipt" at bounding box center [240, 126] width 456 height 13
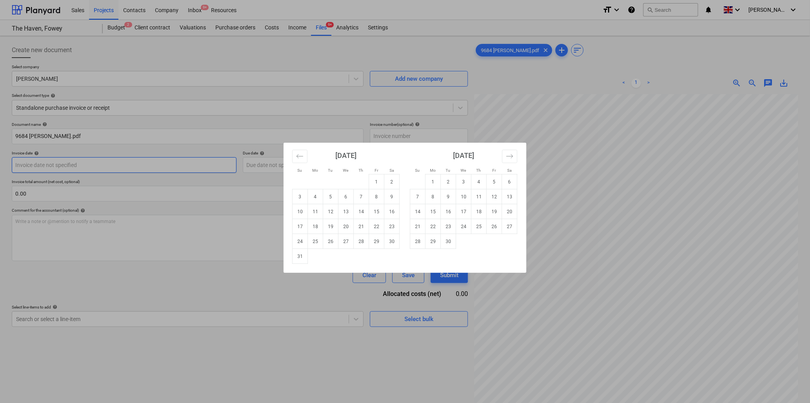
click at [101, 167] on body "Sales Projects Contacts Company Inbox 9+ Resources format_size keyboard_arrow_d…" at bounding box center [405, 201] width 810 height 403
click at [293, 160] on button "Move backward to switch to the previous month." at bounding box center [299, 156] width 15 height 13
click at [377, 226] on td "25" at bounding box center [376, 226] width 15 height 15
type input "25 Jul 2025"
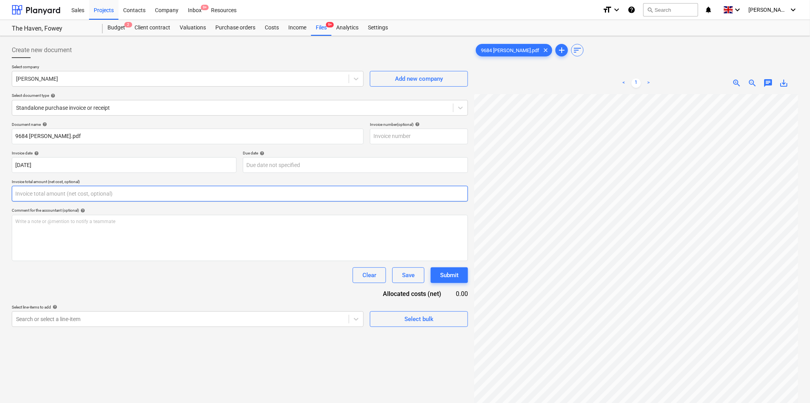
click at [104, 193] on input "text" at bounding box center [240, 194] width 456 height 16
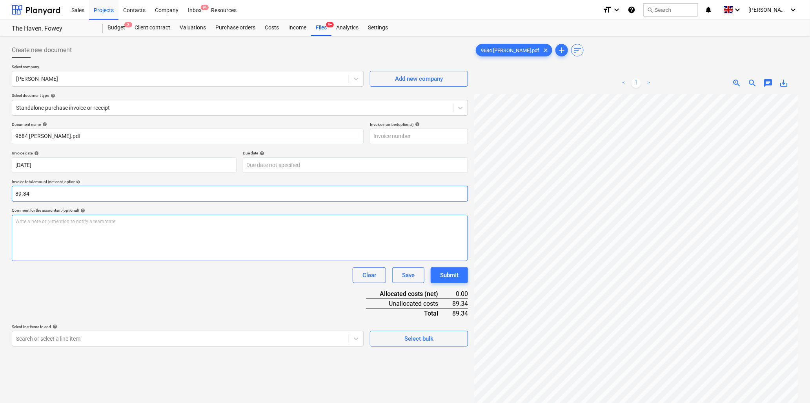
type input "89.34"
click at [97, 226] on div "Write a note or @mention to notify a teammate ﻿" at bounding box center [240, 238] width 456 height 46
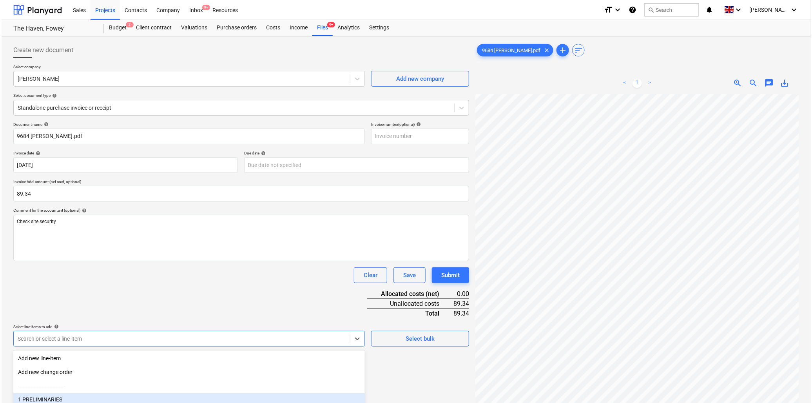
scroll to position [69, 0]
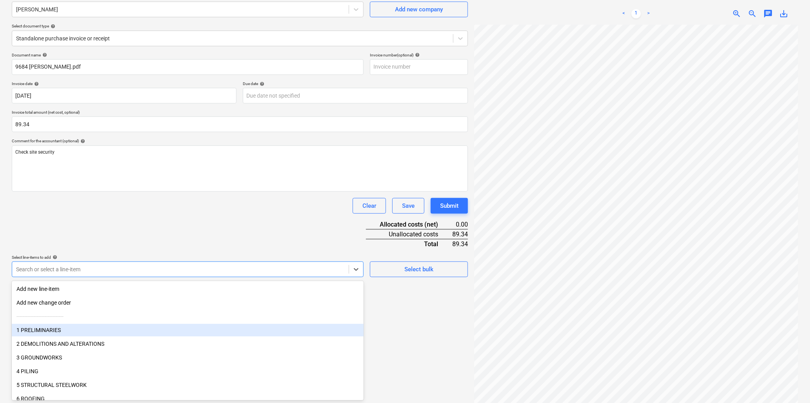
click at [53, 334] on body "Sales Projects Contacts Company Inbox 9+ Resources format_size keyboard_arrow_d…" at bounding box center [405, 132] width 810 height 403
click at [48, 328] on div "1 PRELIMINARIES" at bounding box center [188, 330] width 352 height 13
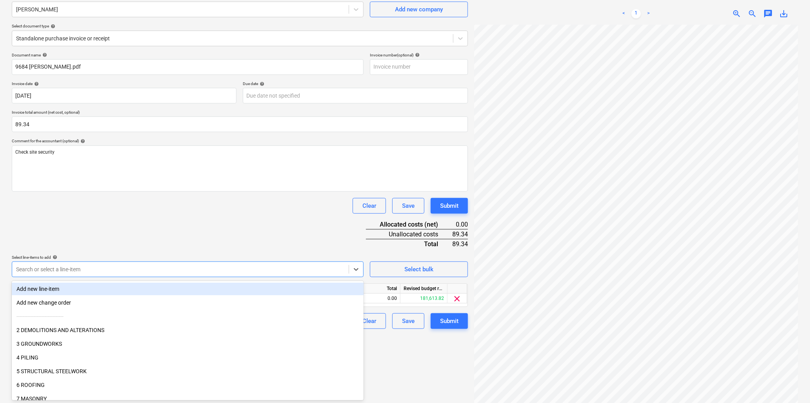
click at [101, 242] on div "Document name help 9684 B Bailey.pdf Invoice number (optional) help Invoice dat…" at bounding box center [240, 191] width 456 height 276
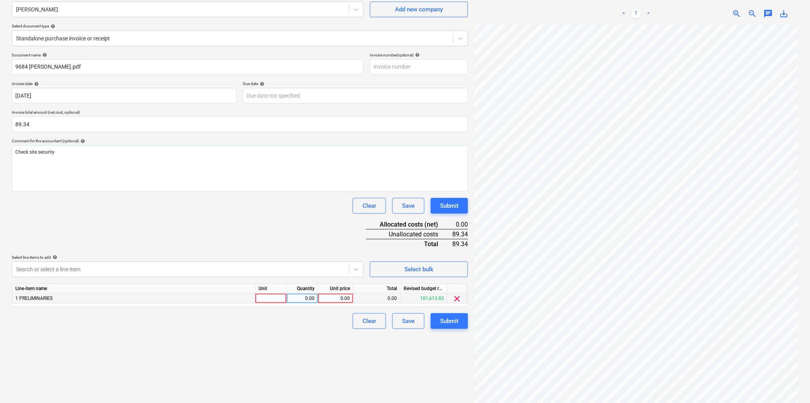
click at [269, 296] on div at bounding box center [270, 299] width 31 height 10
type input "hr"
type input "29.78"
click at [445, 324] on div "Submit" at bounding box center [449, 321] width 18 height 10
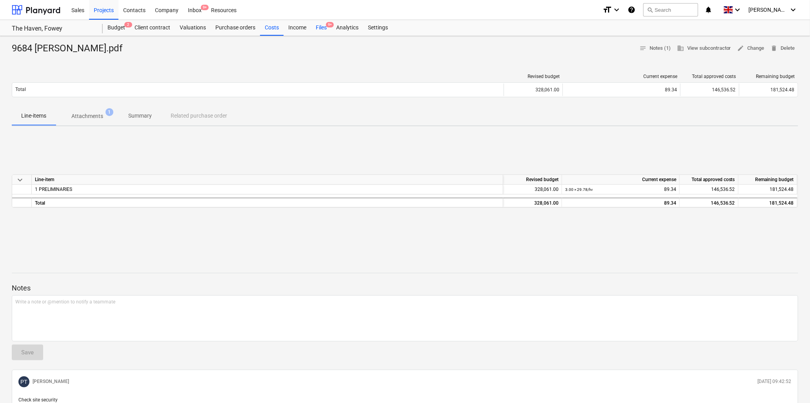
click at [321, 27] on div "Files 9+" at bounding box center [321, 28] width 20 height 16
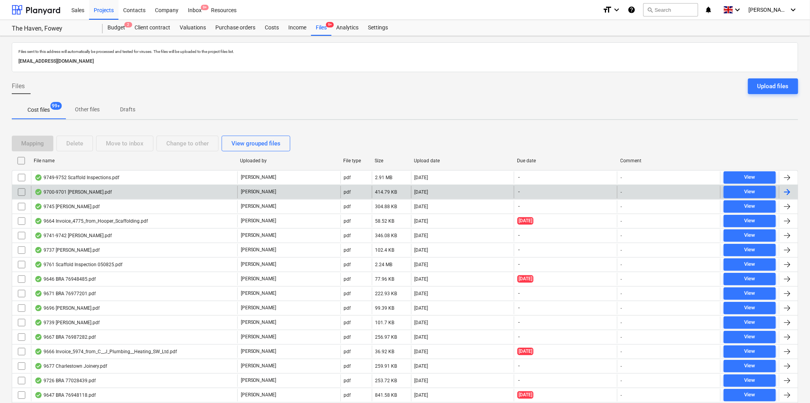
click at [72, 192] on div "9700-9701 Brian Bogan.pdf" at bounding box center [72, 192] width 77 height 6
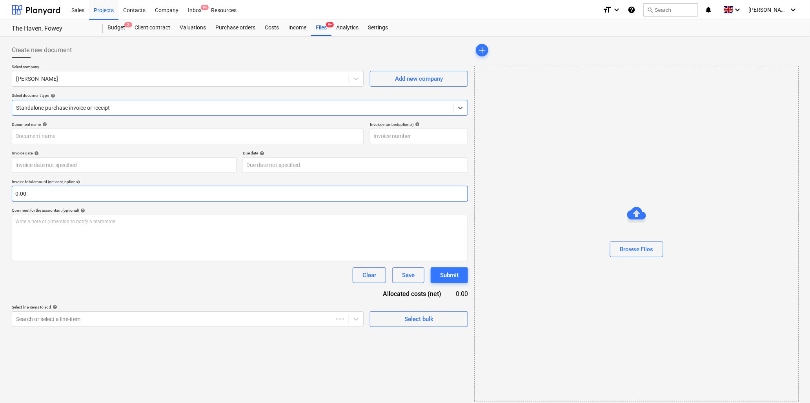
type input "9700-9701 Brian Bogan.pdf"
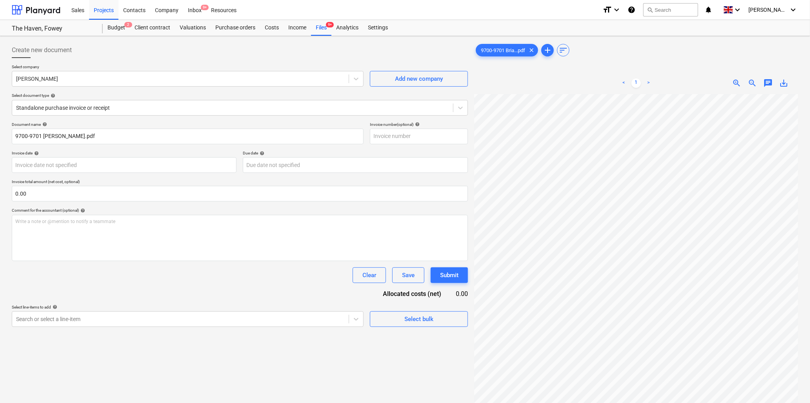
scroll to position [87, 0]
click at [752, 81] on span "zoom_out" at bounding box center [752, 82] width 9 height 9
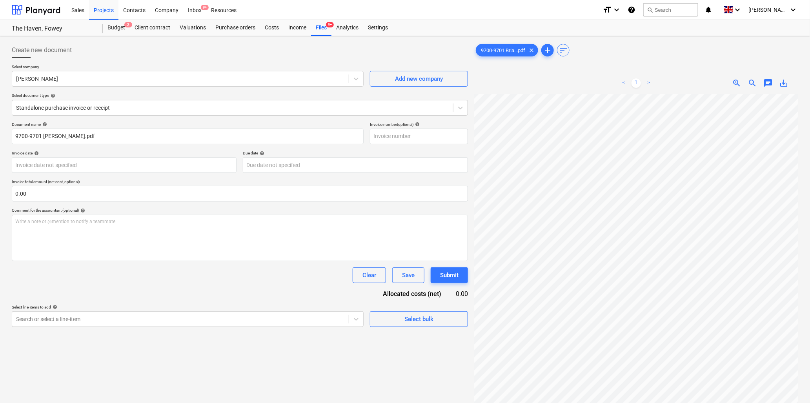
scroll to position [131, 209]
click at [751, 82] on span "zoom_out" at bounding box center [752, 82] width 9 height 9
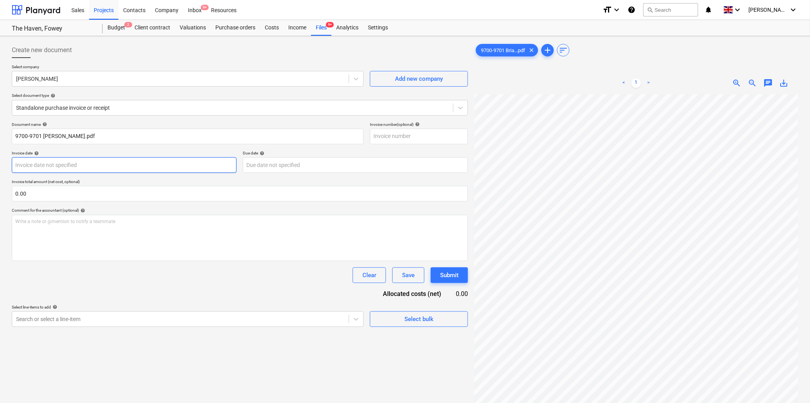
click at [71, 164] on body "Sales Projects Contacts Company Inbox 9+ Resources format_size keyboard_arrow_d…" at bounding box center [405, 201] width 810 height 403
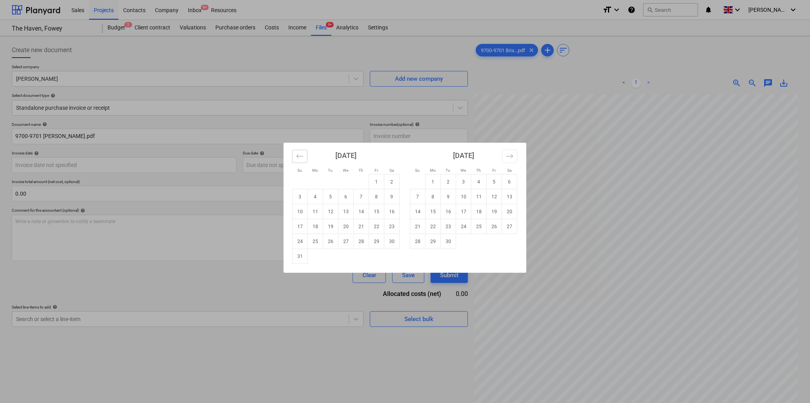
click at [301, 158] on icon "Move backward to switch to the previous month." at bounding box center [299, 156] width 7 height 7
click at [379, 211] on td "18" at bounding box center [376, 211] width 15 height 15
type input "18 Jul 2025"
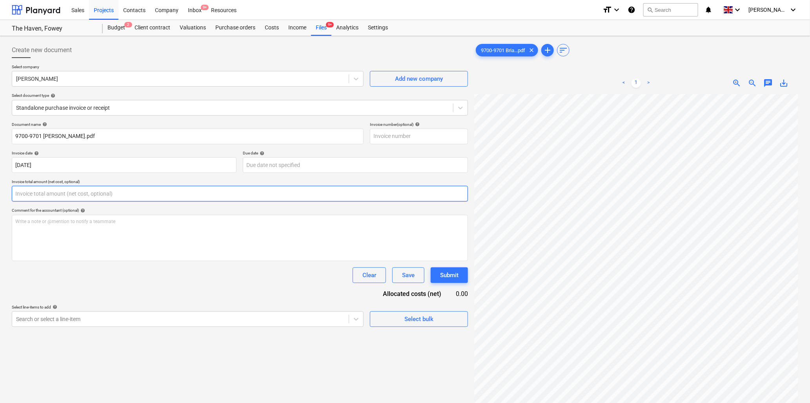
click at [84, 191] on input "text" at bounding box center [240, 194] width 456 height 16
type input "0.00"
click at [129, 195] on input "text" at bounding box center [240, 194] width 456 height 16
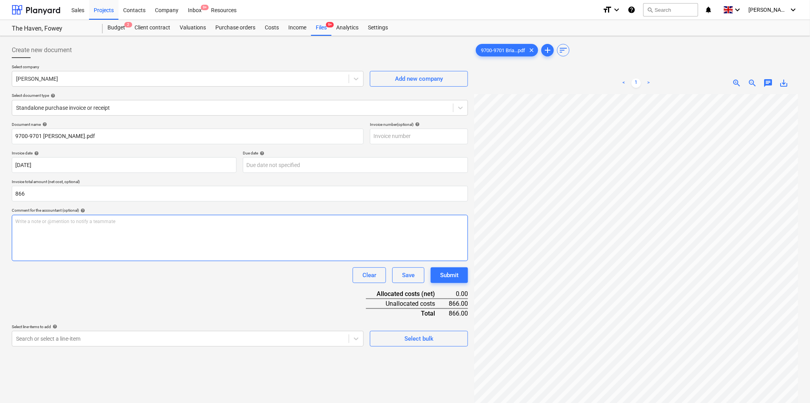
type input "866.00"
click at [123, 230] on div "Write a note or @mention to notify a teammate ﻿" at bounding box center [240, 238] width 456 height 46
click at [84, 223] on p "Write a note or @mention to notify a teammate ﻿" at bounding box center [239, 221] width 449 height 7
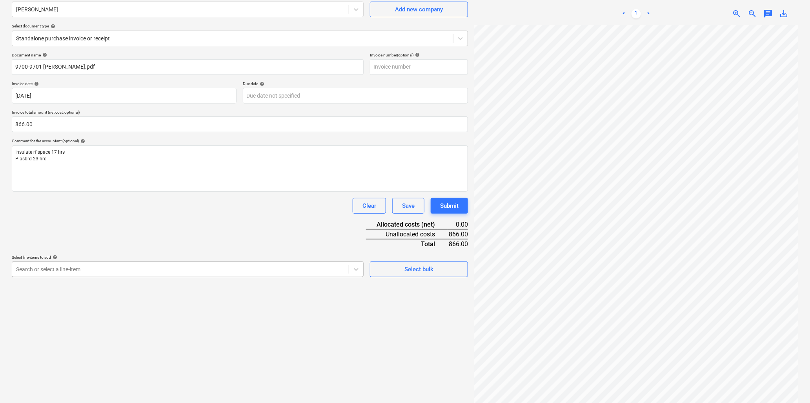
click at [77, 334] on body "Sales Projects Contacts Company Inbox 9+ Resources format_size keyboard_arrow_d…" at bounding box center [405, 132] width 810 height 403
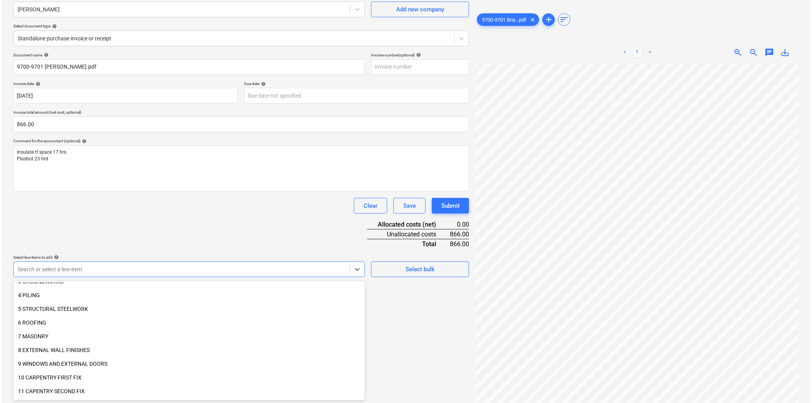
scroll to position [87, 0]
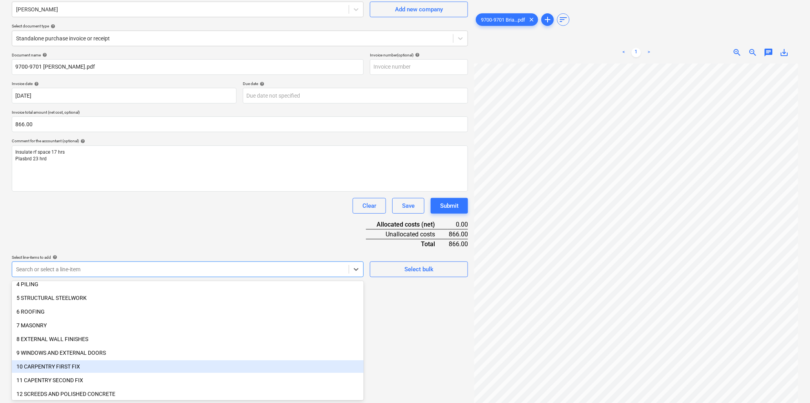
click at [70, 363] on div "10 CARPENTRY FIRST FIX" at bounding box center [188, 366] width 352 height 13
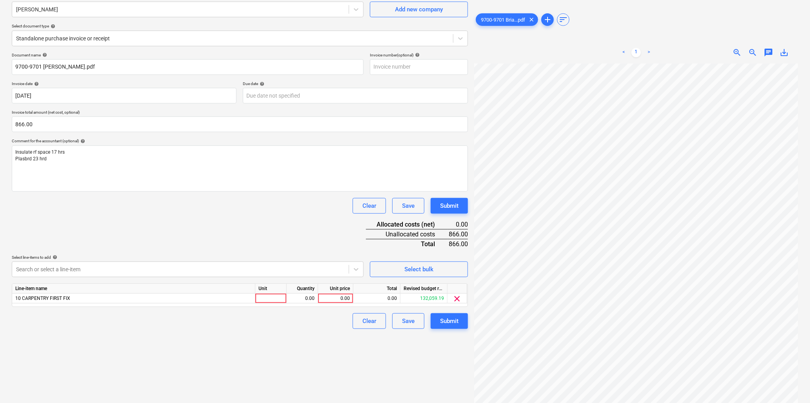
click at [155, 222] on div "Document name help 9700-9701 Brian Bogan.pdf Invoice number (optional) help Inv…" at bounding box center [240, 191] width 456 height 276
click at [266, 302] on div at bounding box center [270, 299] width 31 height 10
type input "hrs"
type input "40"
click at [326, 299] on div "0.00" at bounding box center [335, 299] width 29 height 10
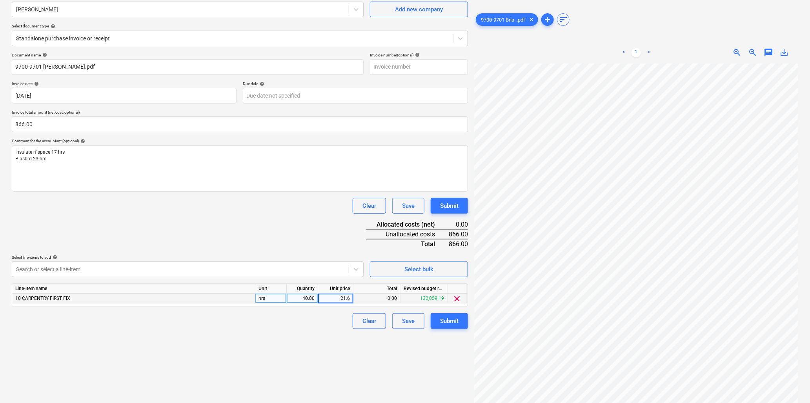
type input "21.65"
click at [442, 323] on div "Submit" at bounding box center [449, 321] width 18 height 10
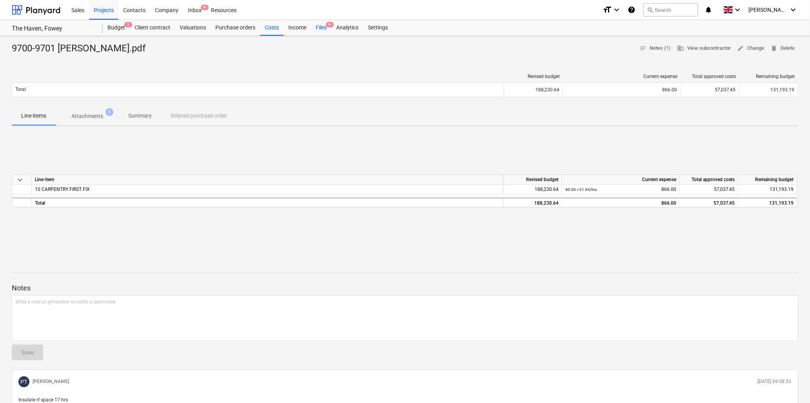
click at [322, 25] on div "Files 9+" at bounding box center [321, 28] width 20 height 16
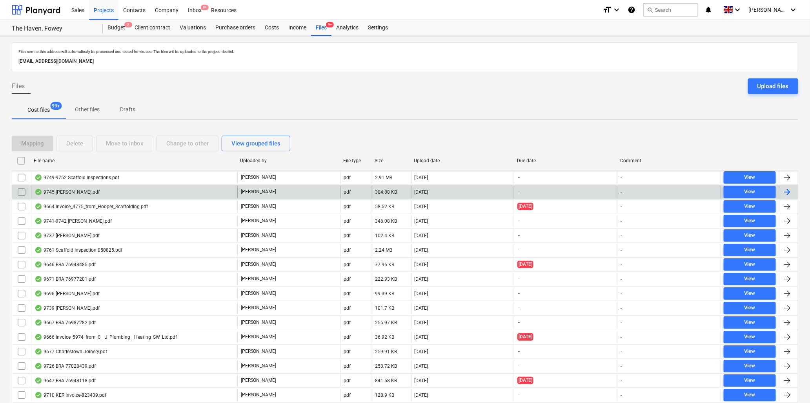
click at [68, 190] on div "9745 Paul Thomas.pdf" at bounding box center [66, 192] width 65 height 6
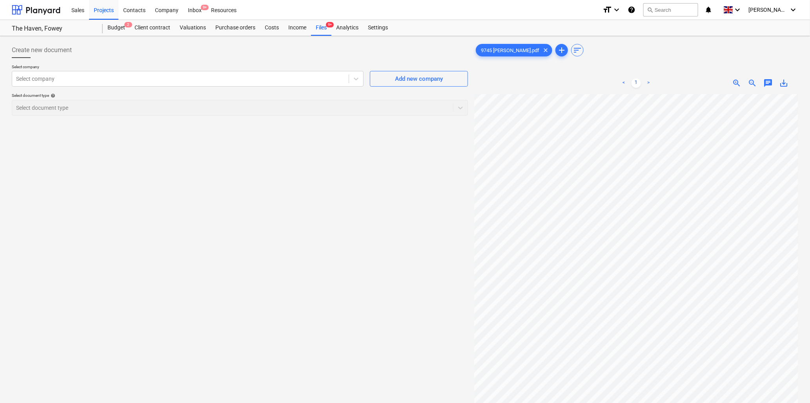
scroll to position [62, 16]
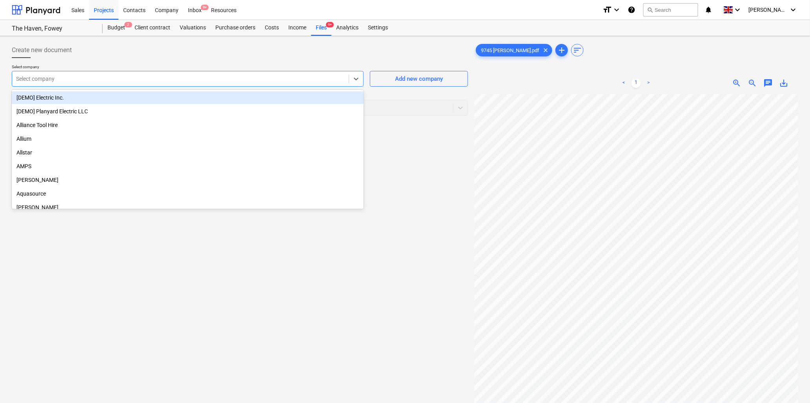
click at [140, 75] on div at bounding box center [180, 79] width 329 height 8
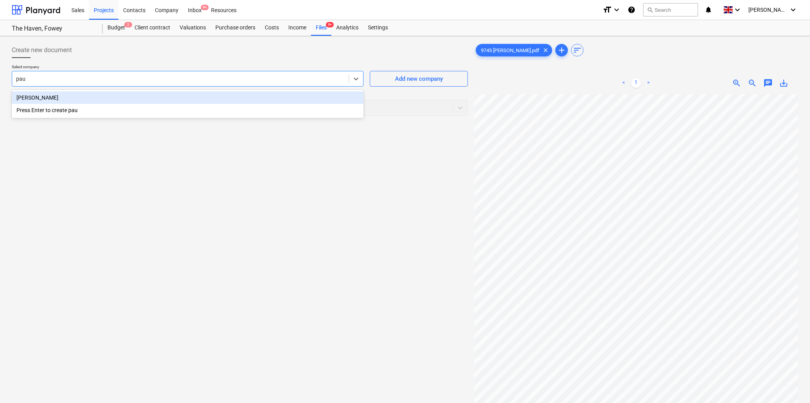
type input "paul"
click at [143, 99] on div "Paul Thomas" at bounding box center [188, 97] width 352 height 13
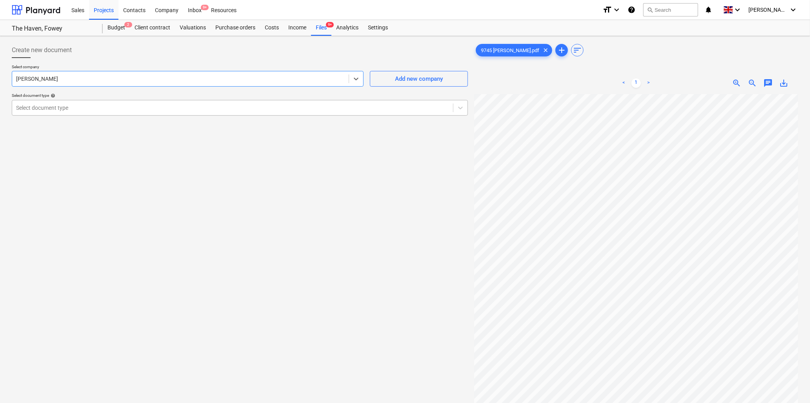
click at [142, 107] on div at bounding box center [232, 108] width 433 height 8
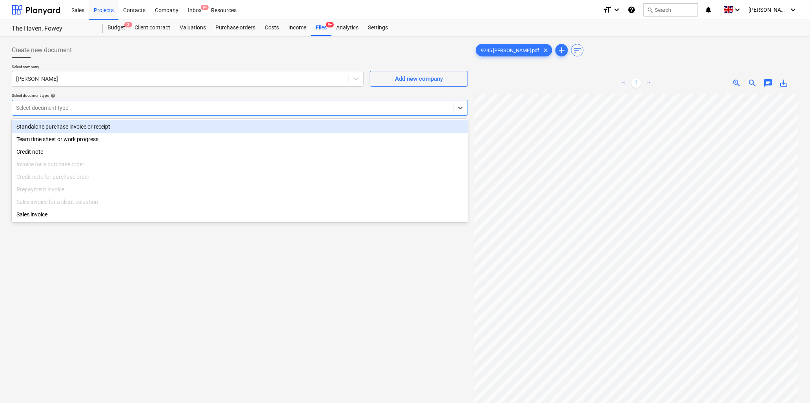
click at [140, 122] on div "Standalone purchase invoice or receipt" at bounding box center [240, 126] width 456 height 13
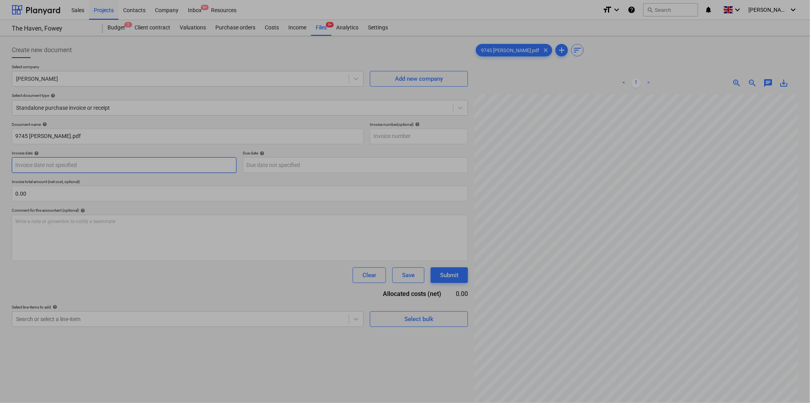
click at [140, 166] on body "Sales Projects Contacts Company Inbox 9+ Resources format_size keyboard_arrow_d…" at bounding box center [405, 201] width 810 height 403
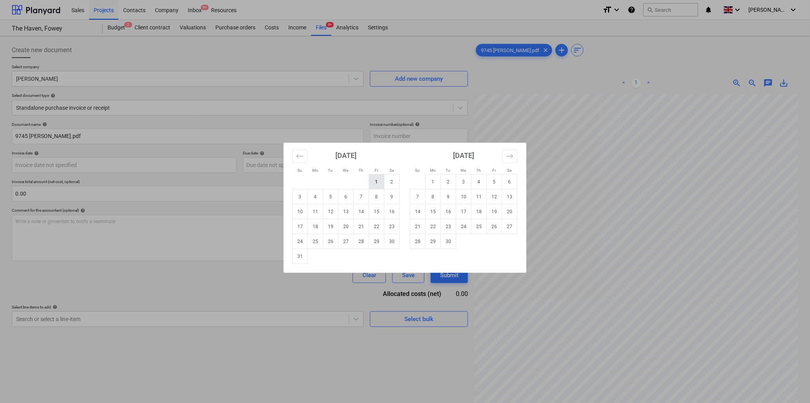
click at [377, 179] on td "1" at bounding box center [376, 181] width 15 height 15
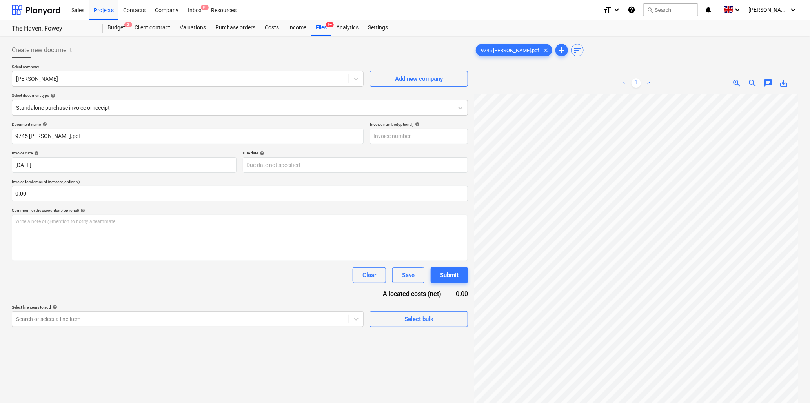
type input "01 Aug 2025"
click at [96, 192] on input "text" at bounding box center [240, 194] width 456 height 16
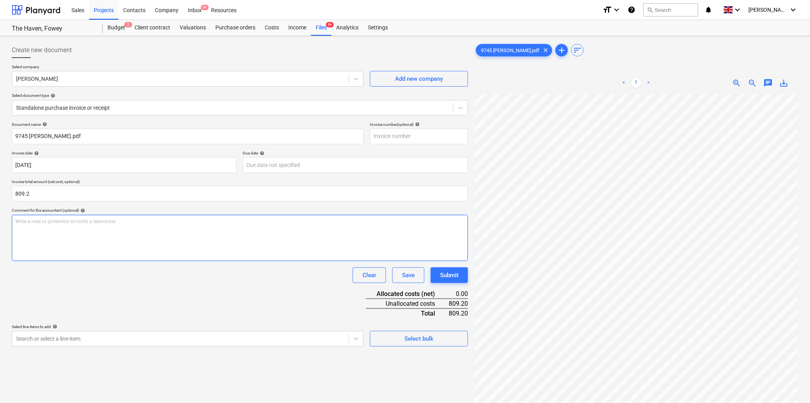
type input "809.20"
click at [80, 229] on div "Write a note or @mention to notify a teammate ﻿" at bounding box center [240, 238] width 456 height 46
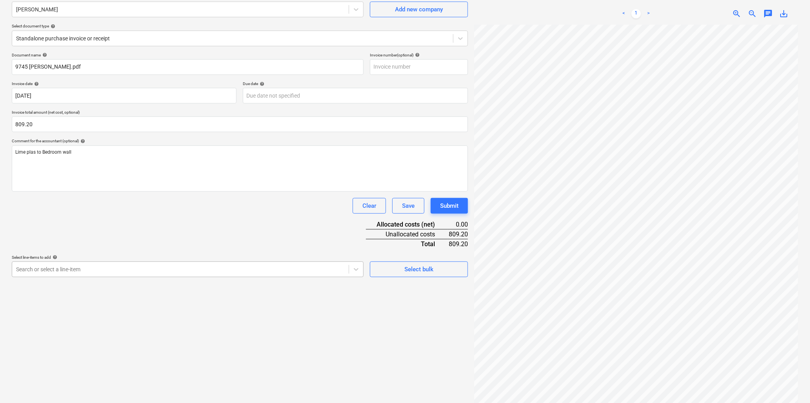
click at [49, 334] on body "Sales Projects Contacts Company Inbox 9+ Resources format_size keyboard_arrow_d…" at bounding box center [405, 132] width 810 height 403
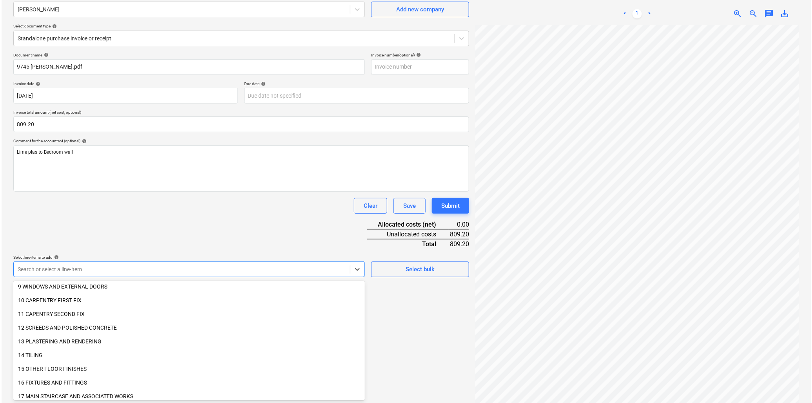
scroll to position [174, 0]
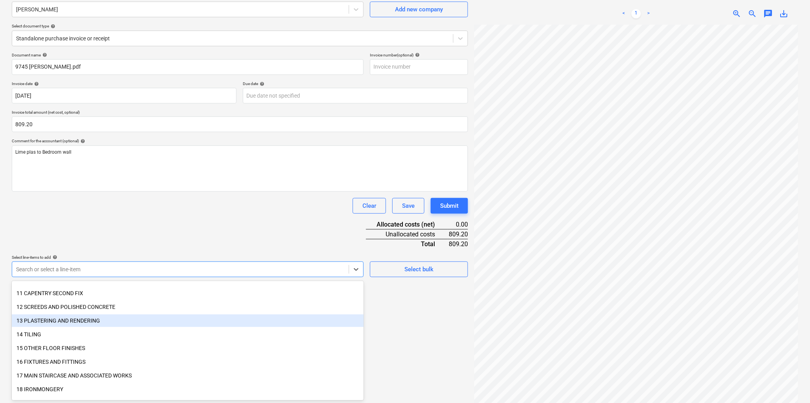
click at [102, 322] on div "13 PLASTERING AND RENDERING" at bounding box center [188, 320] width 352 height 13
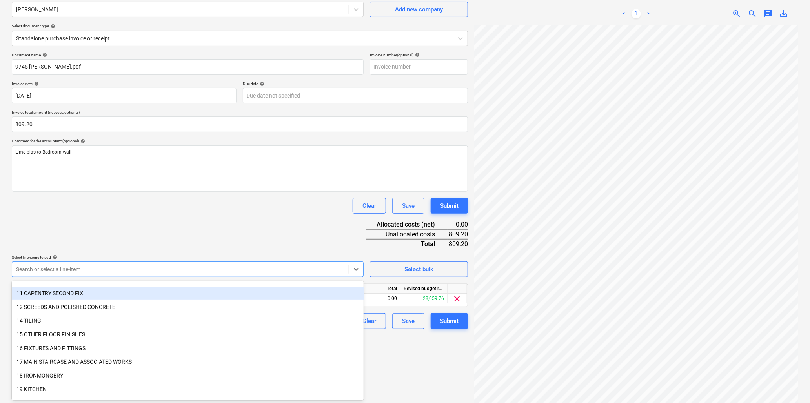
click at [139, 204] on div "Clear Save Submit" at bounding box center [240, 206] width 456 height 16
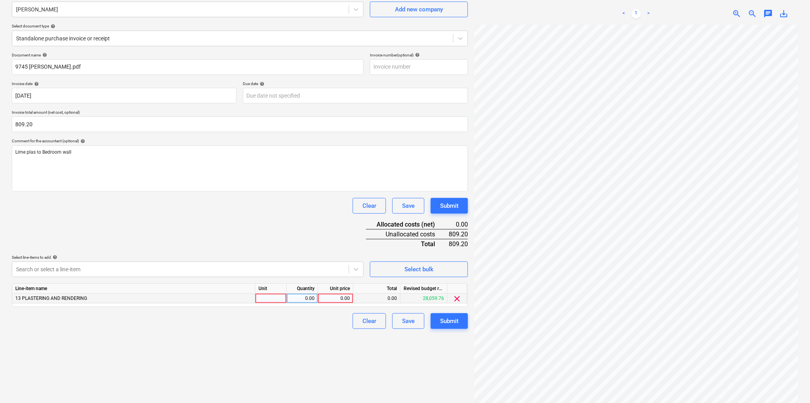
click at [264, 301] on div at bounding box center [270, 299] width 31 height 10
type input "hr"
type input "34"
click at [330, 298] on div "0.00" at bounding box center [335, 299] width 29 height 10
type input "23.8"
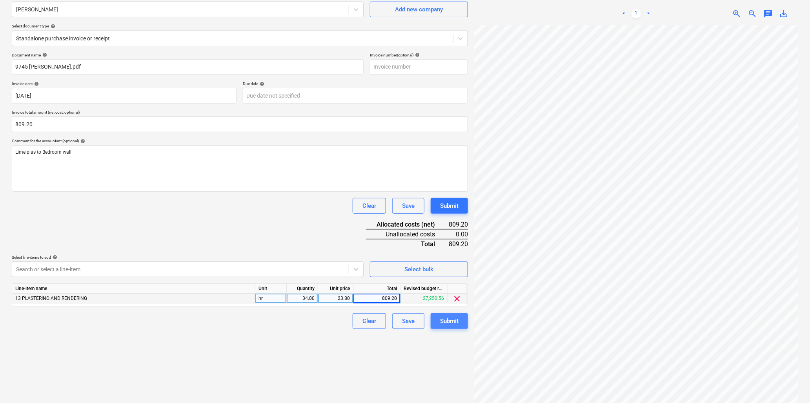
click at [455, 323] on div "Submit" at bounding box center [449, 321] width 18 height 10
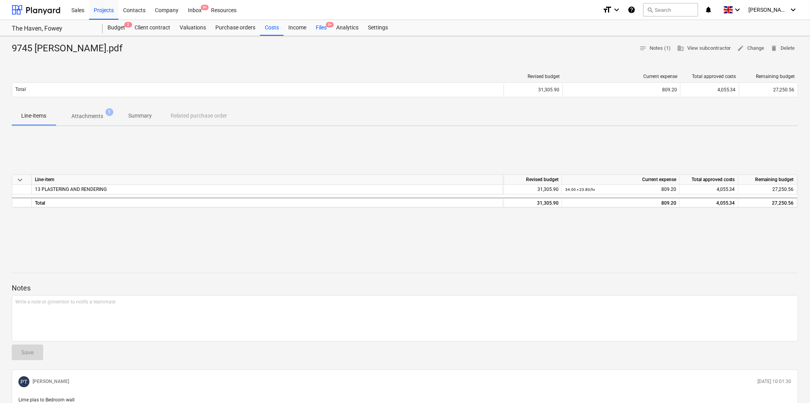
click at [326, 26] on span "9+" at bounding box center [330, 24] width 8 height 5
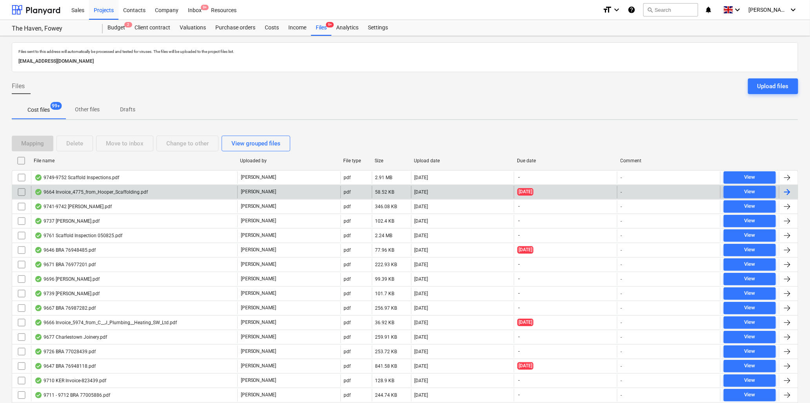
click at [127, 189] on div "9664 Invoice_4775_from_Hooper_Scaffolding.pdf" at bounding box center [90, 192] width 113 height 6
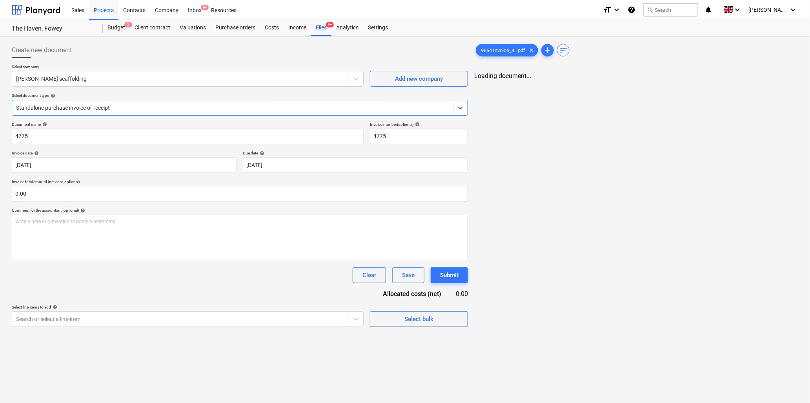
type input "4775"
type input "22 Jul 2025"
type input "19 Aug 2025"
click at [94, 133] on input "4775" at bounding box center [188, 137] width 352 height 16
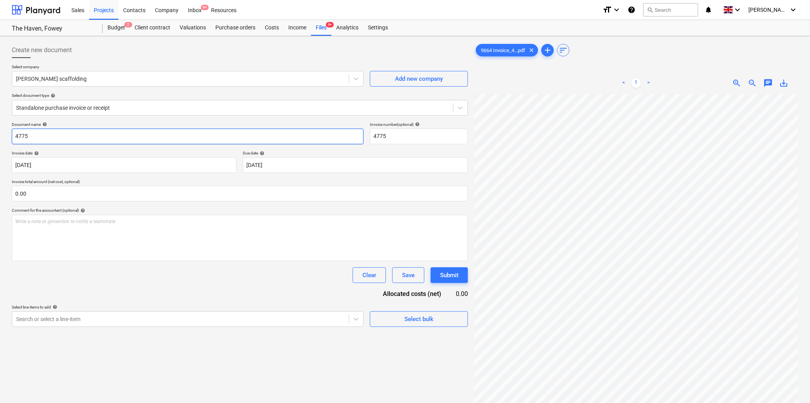
click at [94, 133] on input "4775" at bounding box center [188, 137] width 352 height 16
type input "9664 Hooper Scaff"
click at [54, 191] on input "text" at bounding box center [240, 194] width 456 height 16
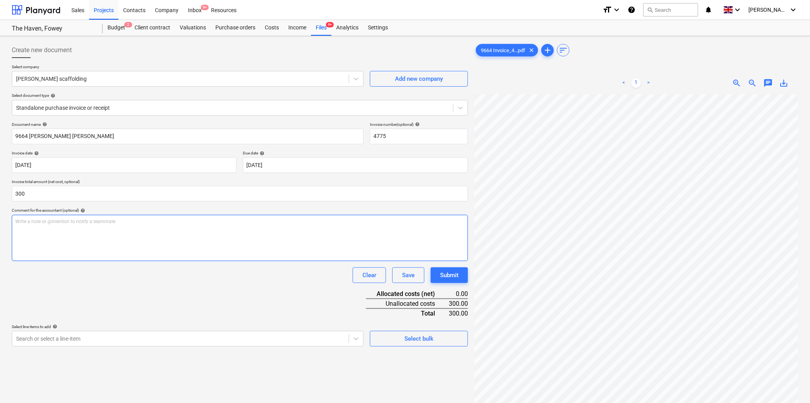
type input "300.00"
click at [65, 222] on p "Write a note or @mention to notify a teammate ﻿" at bounding box center [239, 221] width 449 height 7
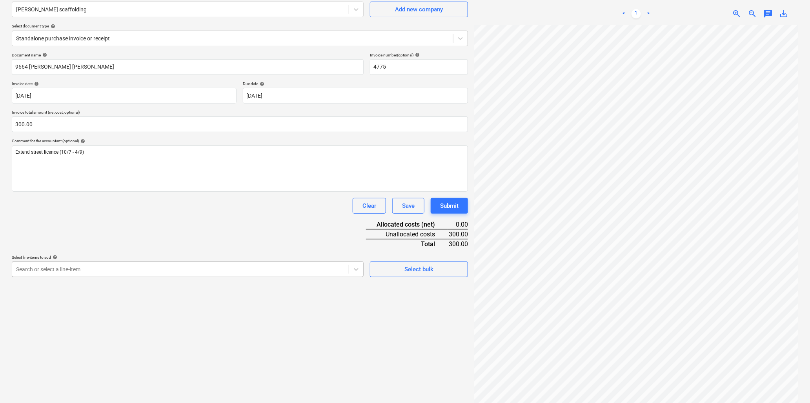
click at [184, 334] on body "Sales Projects Contacts Company Inbox 9+ Resources format_size keyboard_arrow_d…" at bounding box center [405, 132] width 810 height 403
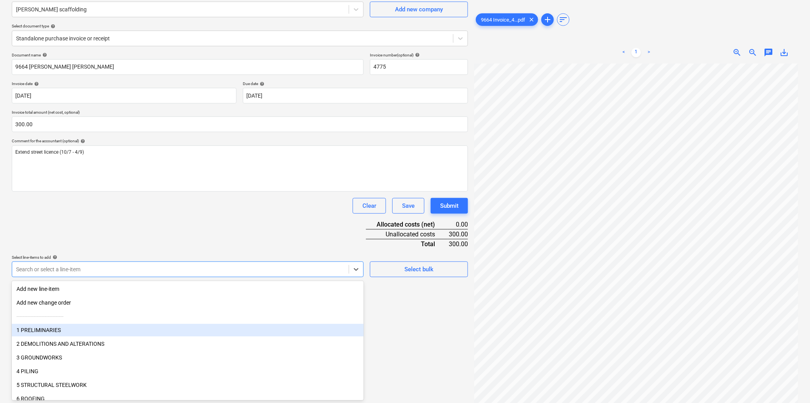
click at [51, 330] on div "1 PRELIMINARIES" at bounding box center [188, 330] width 352 height 13
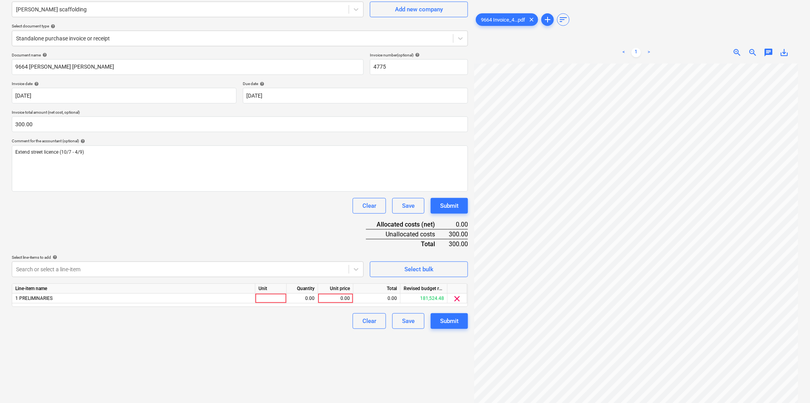
click at [140, 220] on div "Document name help 9664 Hooper Scaff Invoice number (optional) help 4775 Invoic…" at bounding box center [240, 191] width 456 height 276
click at [272, 298] on div at bounding box center [270, 299] width 31 height 10
type input "item"
type input "300"
click at [449, 320] on div "Submit" at bounding box center [449, 321] width 18 height 10
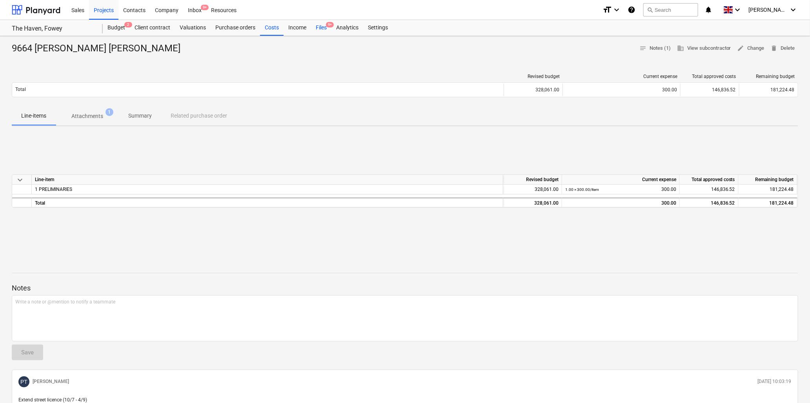
click at [320, 24] on div "Files 9+" at bounding box center [321, 28] width 20 height 16
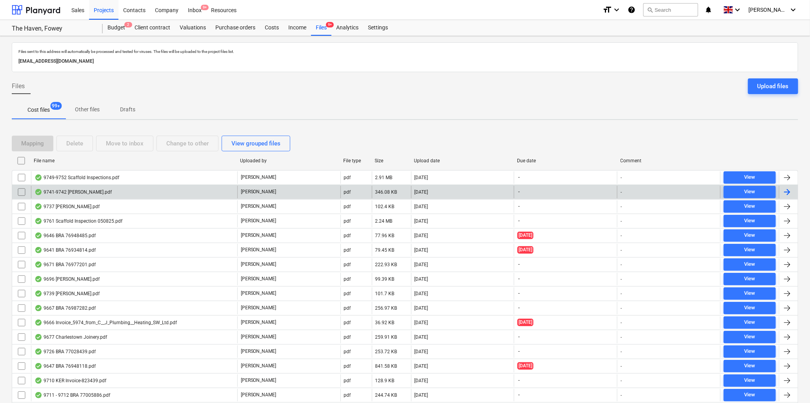
click at [75, 190] on div "9741-9742 Brian Bogan.pdf" at bounding box center [72, 192] width 77 height 6
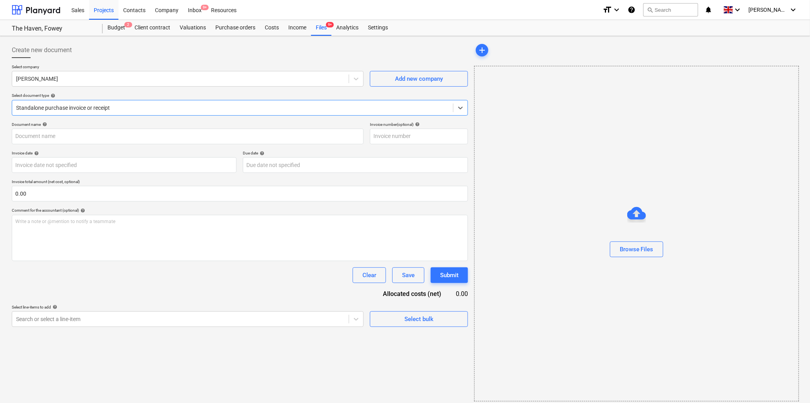
type input "9741-9742 Brian Bogan.pdf"
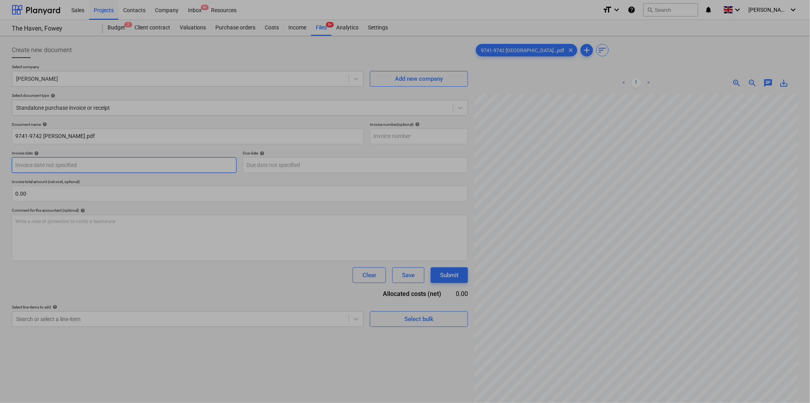
click at [101, 169] on body "Sales Projects Contacts Company Inbox 9+ Resources format_size keyboard_arrow_d…" at bounding box center [405, 201] width 810 height 403
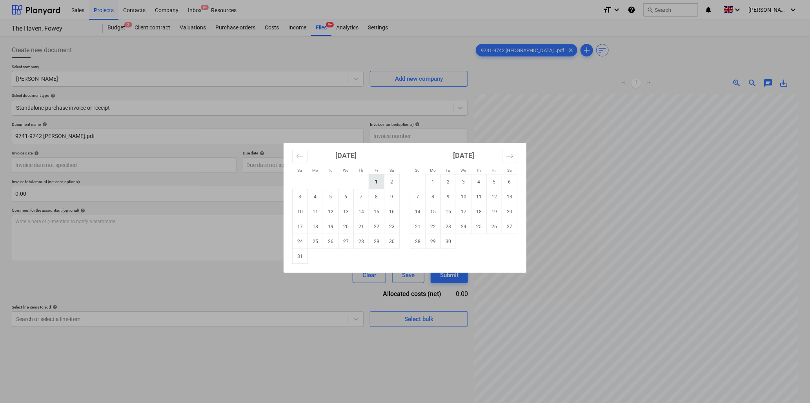
click at [381, 181] on td "1" at bounding box center [376, 181] width 15 height 15
type input "01 Aug 2025"
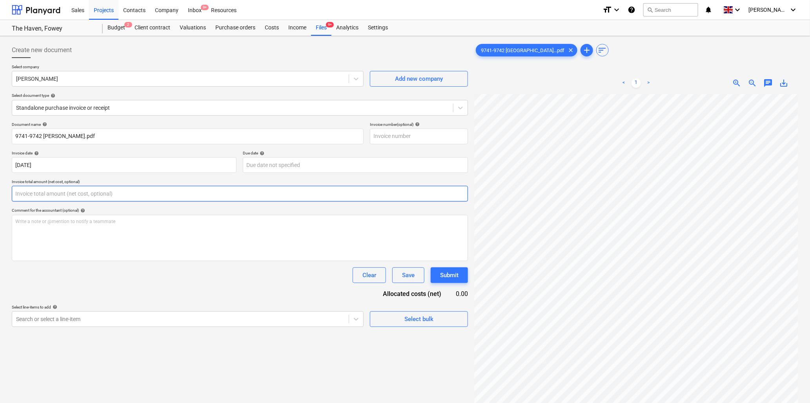
click at [103, 195] on input "text" at bounding box center [240, 194] width 456 height 16
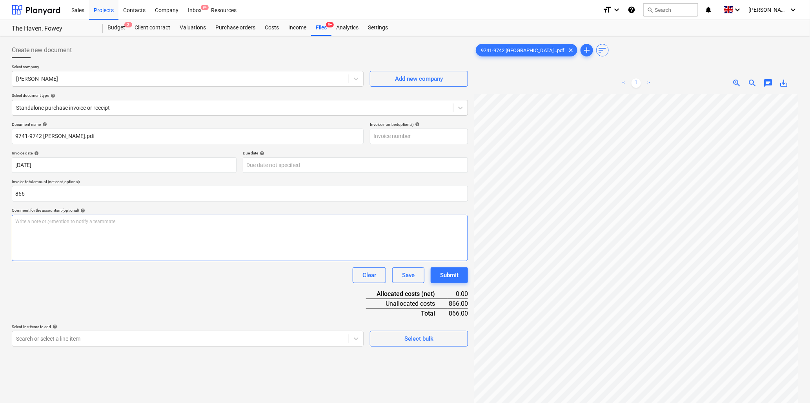
type input "866.00"
click at [67, 231] on div "Write a note or @mention to notify a teammate ﻿" at bounding box center [240, 238] width 456 height 46
click at [95, 222] on p "Plasbrd Attic (" at bounding box center [239, 221] width 449 height 7
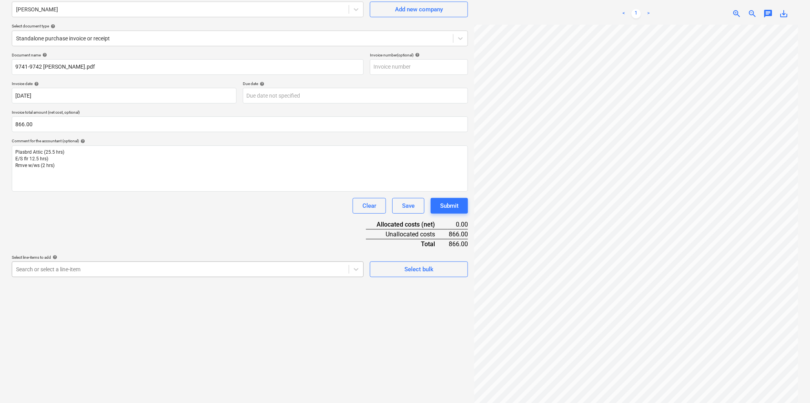
click at [62, 334] on body "Sales Projects Contacts Company Inbox 9+ Resources format_size keyboard_arrow_d…" at bounding box center [405, 132] width 810 height 403
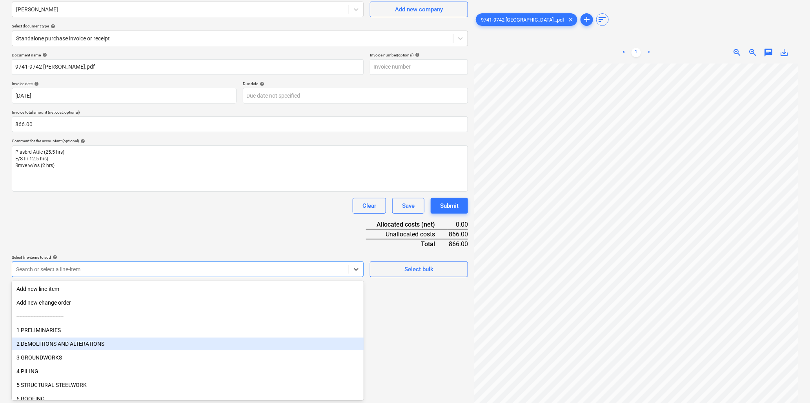
click at [63, 340] on div "2 DEMOLITIONS AND ALTERATIONS" at bounding box center [188, 344] width 352 height 13
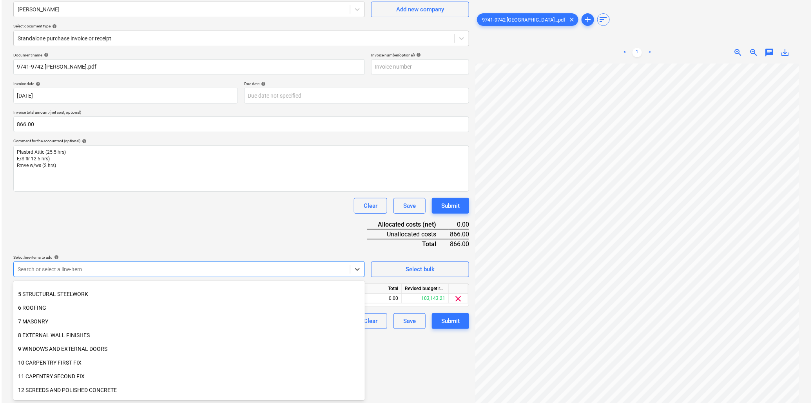
scroll to position [87, 0]
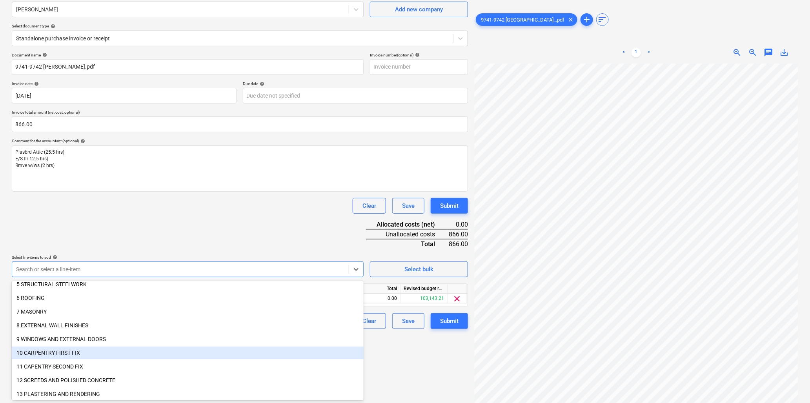
click at [54, 352] on div "10 CARPENTRY FIRST FIX" at bounding box center [188, 353] width 352 height 13
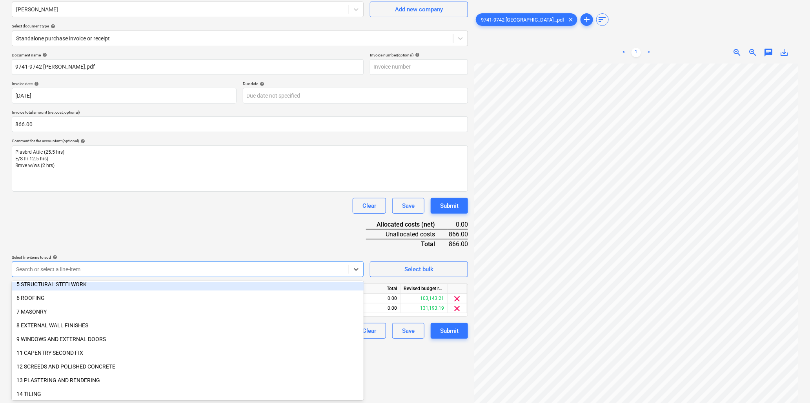
click at [113, 221] on div "Document name help 9741-9742 Brian Bogan.pdf Invoice number (optional) help Inv…" at bounding box center [240, 196] width 456 height 286
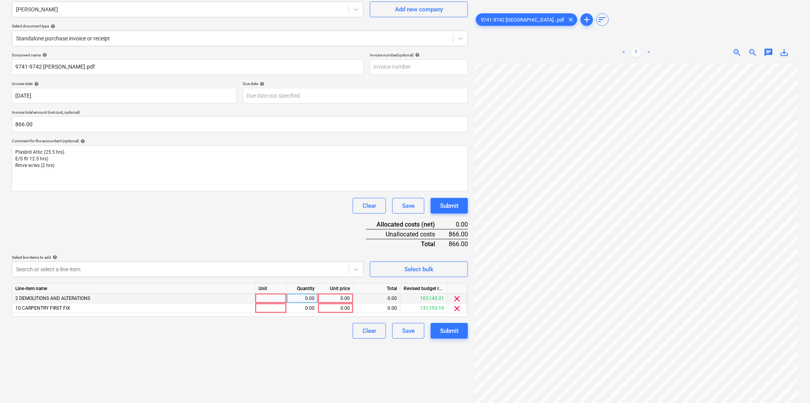
click at [272, 297] on div at bounding box center [270, 299] width 31 height 10
type input "hrs"
click at [274, 307] on div at bounding box center [270, 308] width 31 height 10
type input "hr"
type input "38"
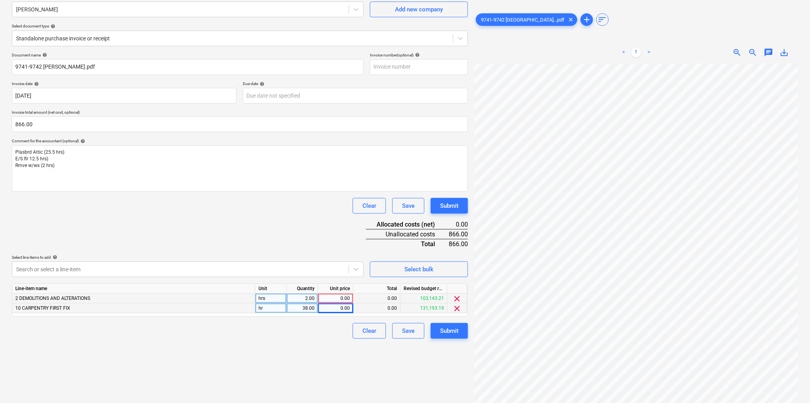
click at [324, 303] on div "0.00" at bounding box center [335, 299] width 29 height 10
type input "21.65"
click at [332, 307] on div "0.00" at bounding box center [335, 308] width 29 height 10
type input "21.65"
click at [439, 330] on button "Submit" at bounding box center [448, 331] width 37 height 16
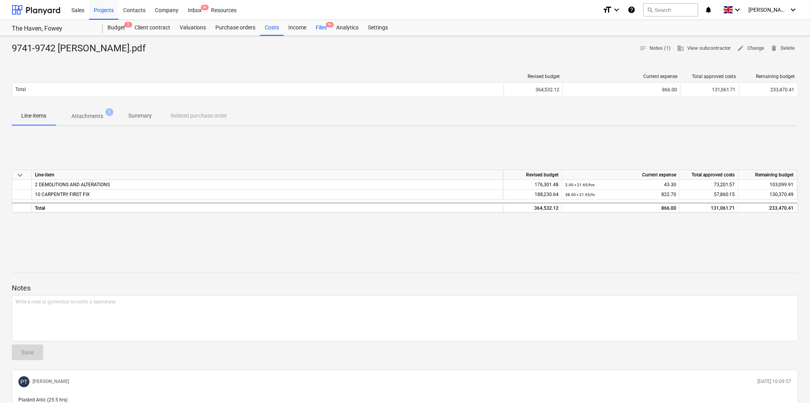
click at [323, 25] on div "Files 9+" at bounding box center [321, 28] width 20 height 16
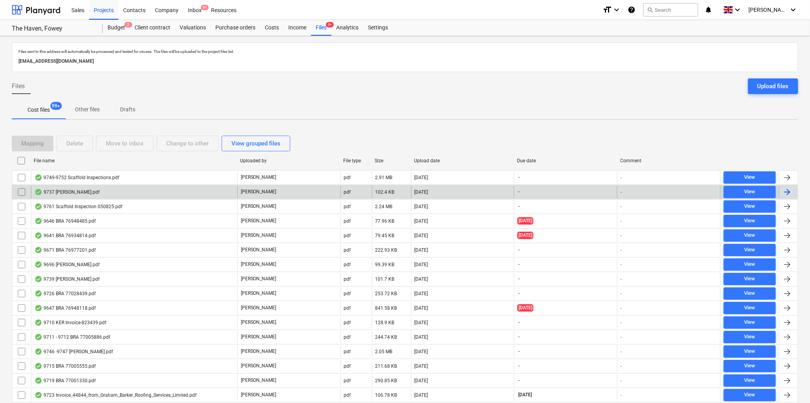
click at [73, 192] on div "9737 M Craven.pdf" at bounding box center [66, 192] width 65 height 6
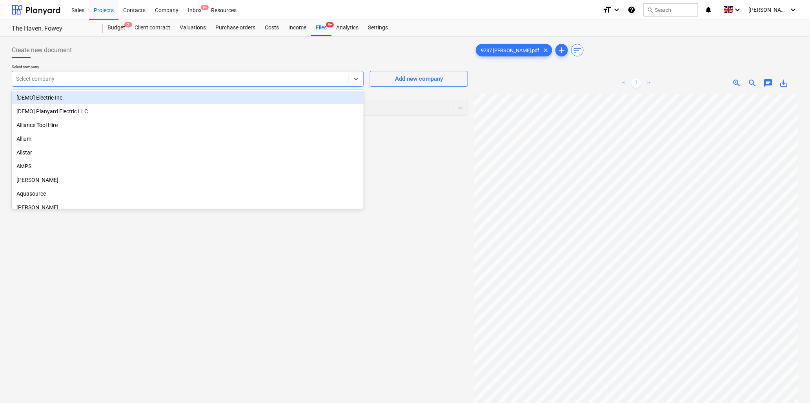
click at [193, 80] on div at bounding box center [180, 79] width 329 height 8
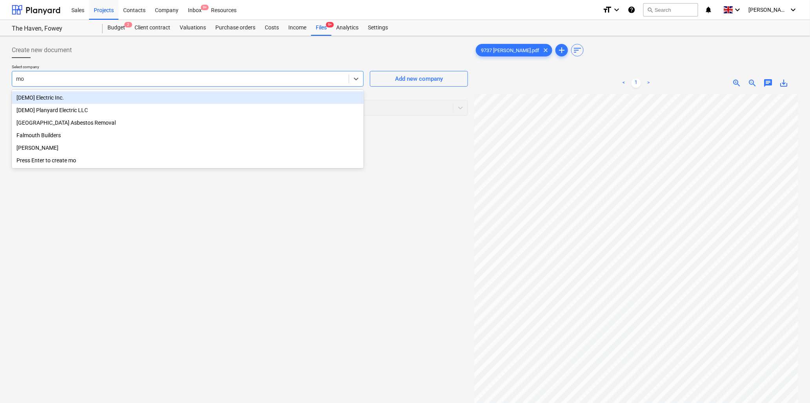
type input "mor"
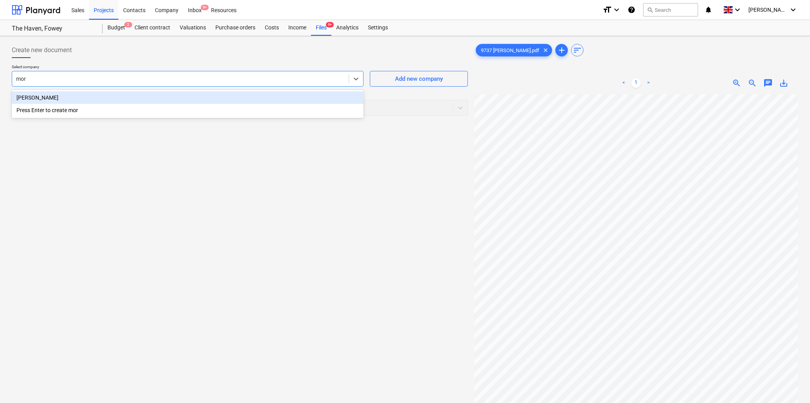
click at [120, 98] on div "Morgan Craven" at bounding box center [188, 97] width 352 height 13
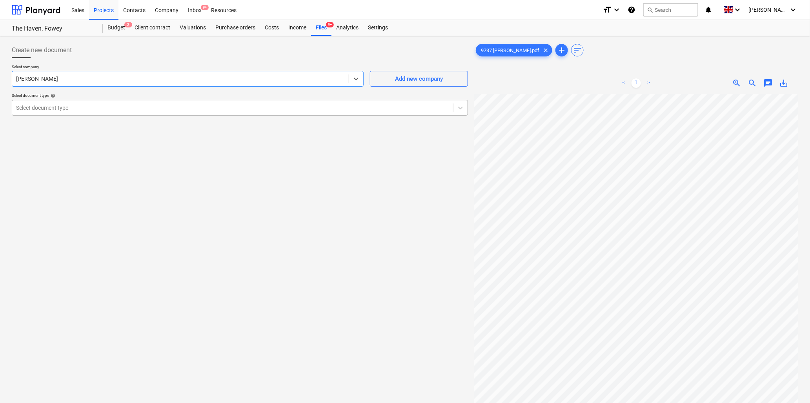
click at [116, 107] on div at bounding box center [232, 108] width 433 height 8
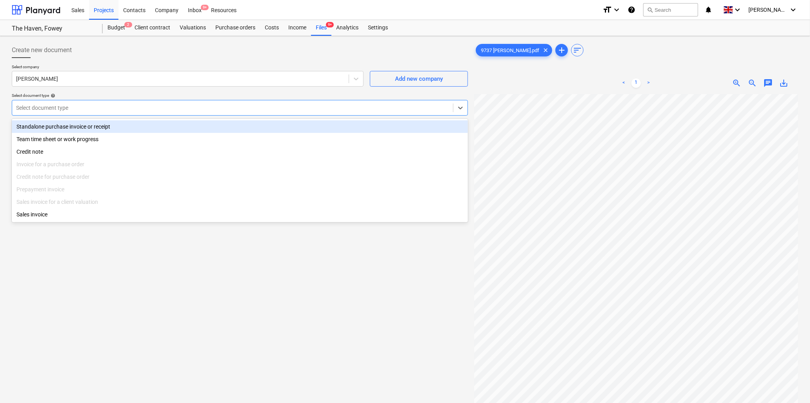
click at [116, 124] on div "Standalone purchase invoice or receipt" at bounding box center [240, 126] width 456 height 13
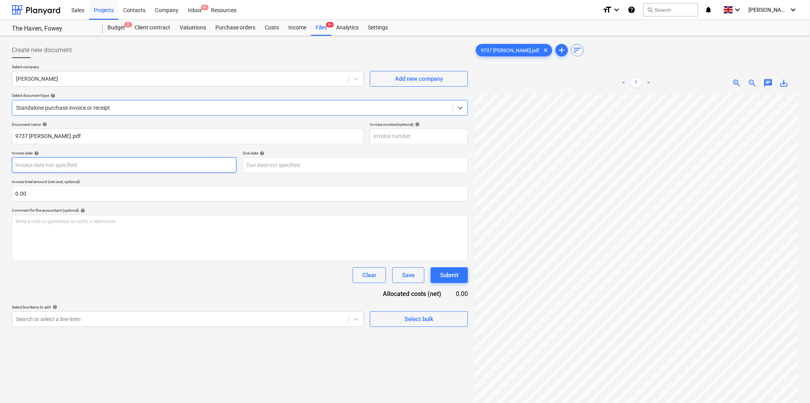
click at [42, 170] on body "Sales Projects Contacts Company Inbox 9+ Resources format_size keyboard_arrow_d…" at bounding box center [405, 201] width 810 height 403
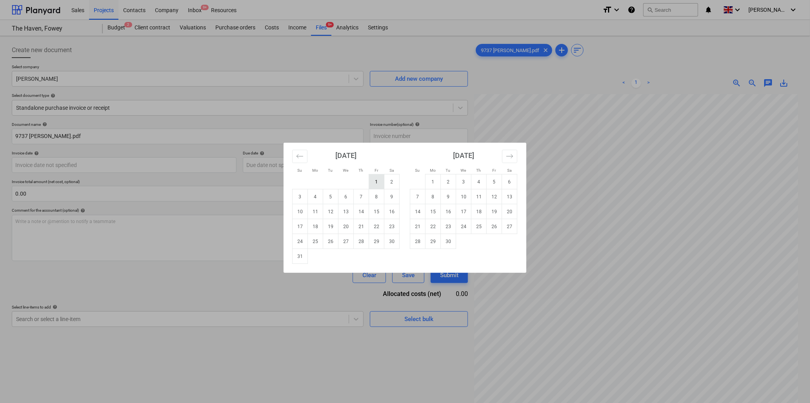
click at [379, 178] on td "1" at bounding box center [376, 181] width 15 height 15
type input "01 Aug 2025"
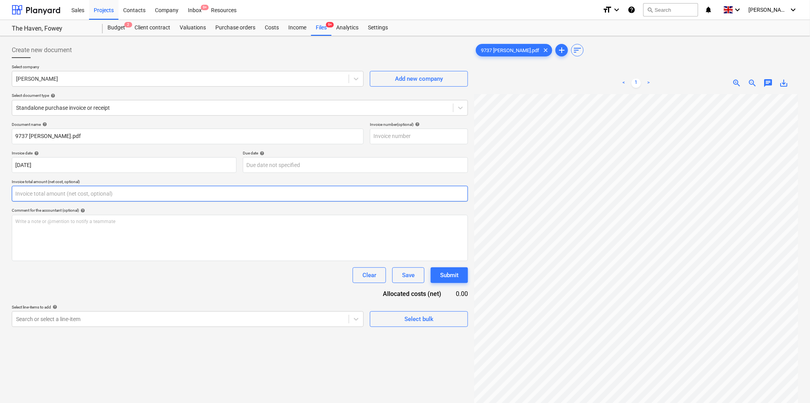
click at [89, 194] on input "text" at bounding box center [240, 194] width 456 height 16
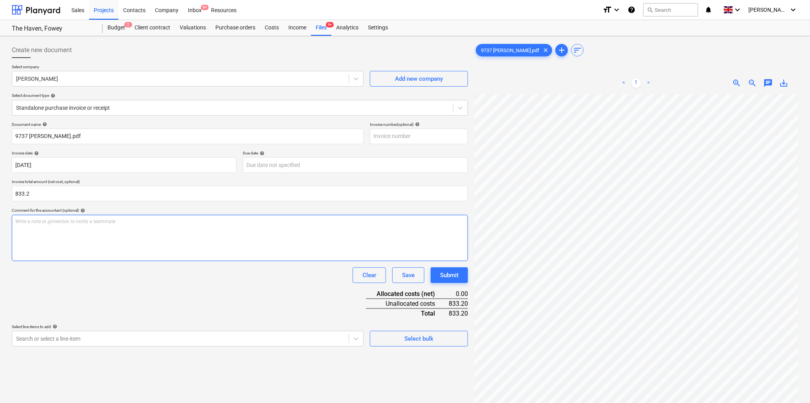
type input "833.20"
click at [96, 233] on div "Write a note or @mention to notify a teammate ﻿" at bounding box center [240, 238] width 456 height 46
click at [735, 80] on span "zoom_in" at bounding box center [736, 82] width 9 height 9
click at [735, 81] on span "zoom_in" at bounding box center [736, 82] width 9 height 9
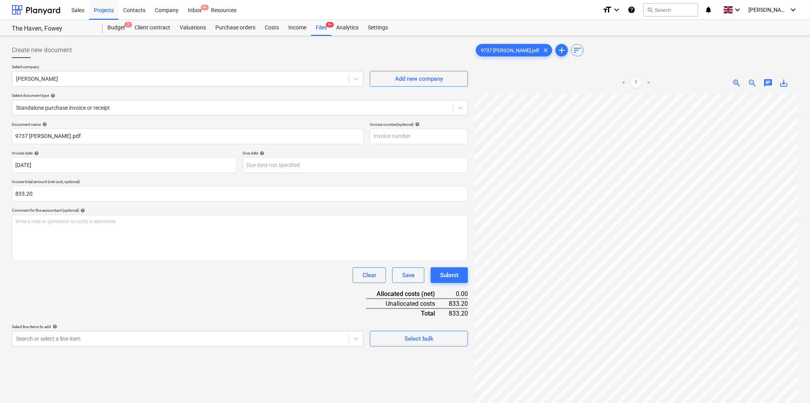
scroll to position [14, 177]
click at [735, 82] on span "zoom_in" at bounding box center [736, 82] width 9 height 9
click at [737, 80] on span "zoom_in" at bounding box center [736, 82] width 9 height 9
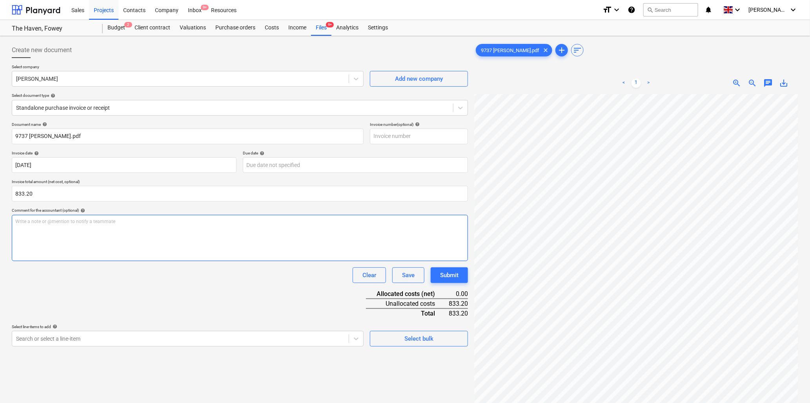
click at [50, 224] on p "Write a note or @mention to notify a teammate ﻿" at bounding box center [239, 221] width 449 height 7
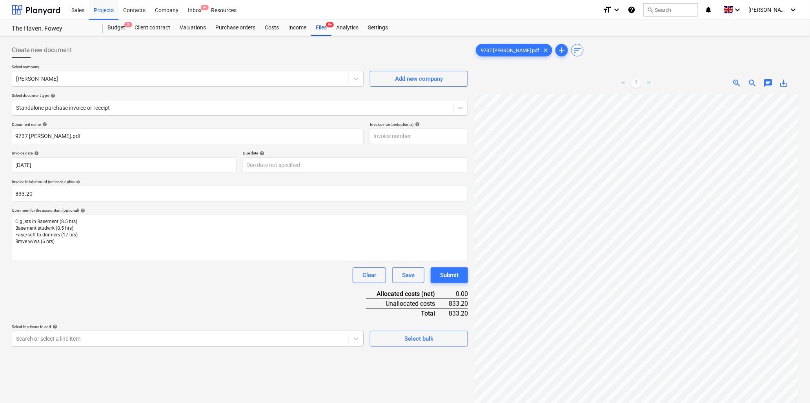
scroll to position [69, 0]
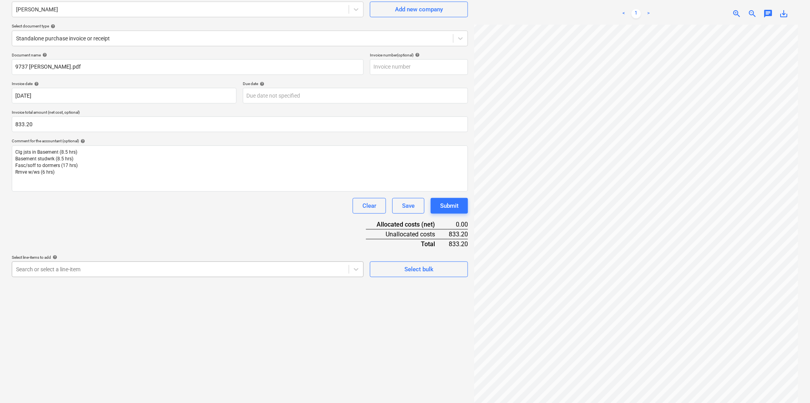
click at [139, 334] on body "Sales Projects Contacts Company Inbox 9+ Resources format_size keyboard_arrow_d…" at bounding box center [405, 132] width 810 height 403
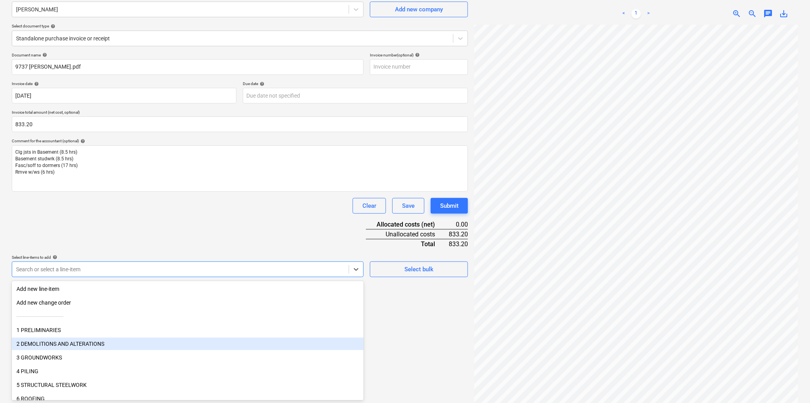
click at [57, 342] on div "2 DEMOLITIONS AND ALTERATIONS" at bounding box center [188, 344] width 352 height 13
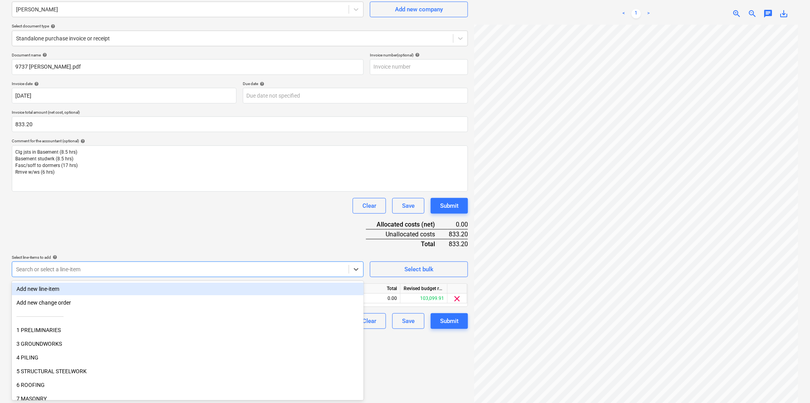
click at [90, 237] on div "Document name help 9737 M Craven.pdf Invoice number (optional) help Invoice dat…" at bounding box center [240, 191] width 456 height 276
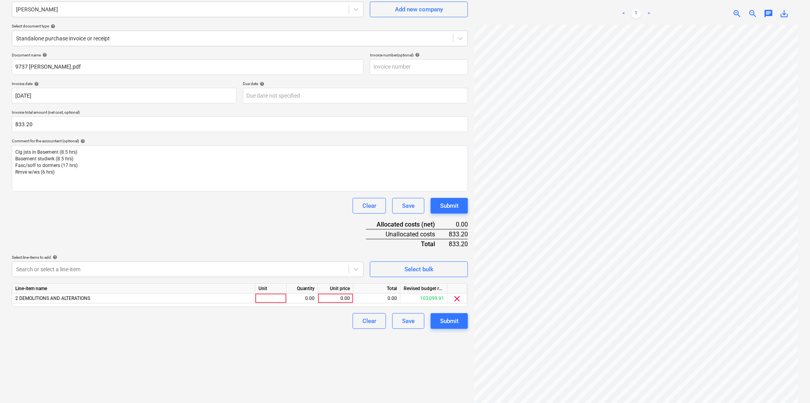
scroll to position [78, 0]
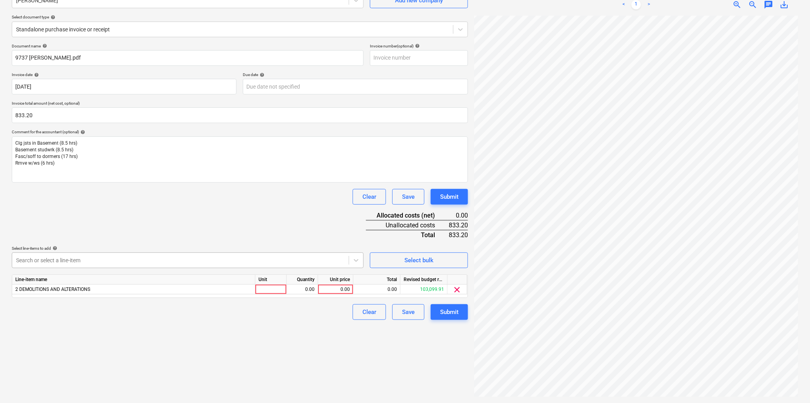
click at [76, 260] on div at bounding box center [180, 260] width 329 height 8
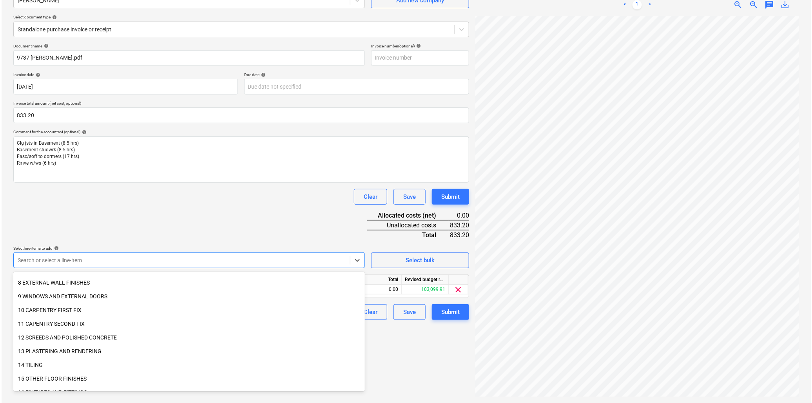
scroll to position [131, 0]
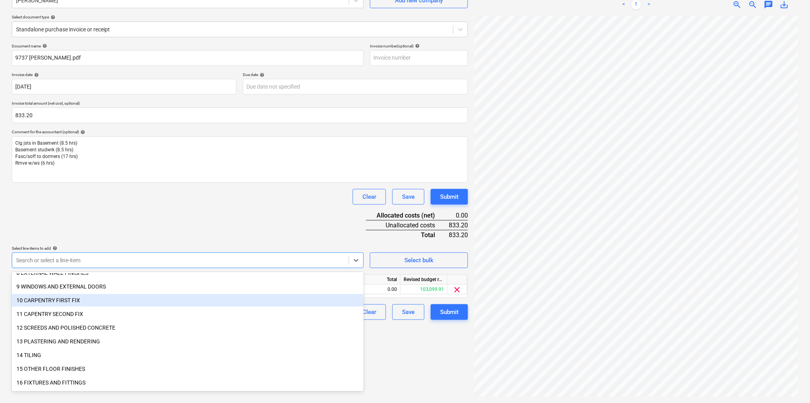
click at [45, 300] on div "10 CARPENTRY FIRST FIX" at bounding box center [188, 300] width 352 height 13
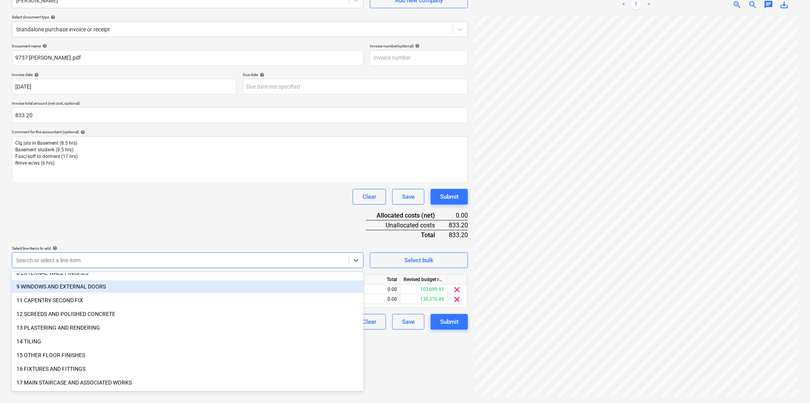
click at [125, 209] on div "Document name help 9737 M Craven.pdf Invoice number (optional) help Invoice dat…" at bounding box center [240, 187] width 456 height 286
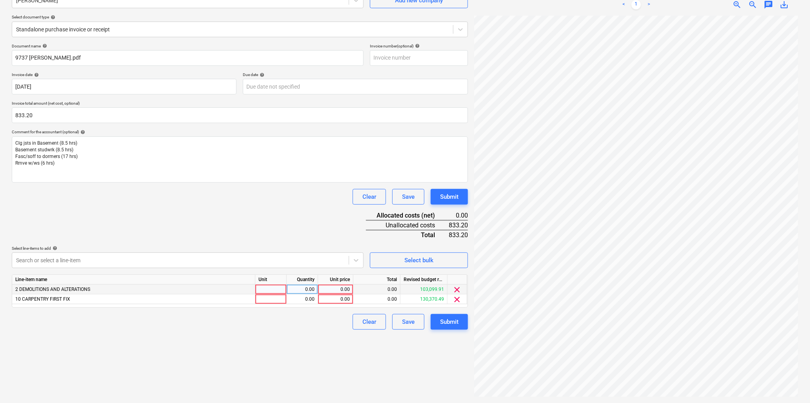
click at [266, 289] on div at bounding box center [270, 290] width 31 height 10
type input "hrs"
type input "20.83"
click at [273, 301] on div at bounding box center [270, 299] width 31 height 10
type input "hrs"
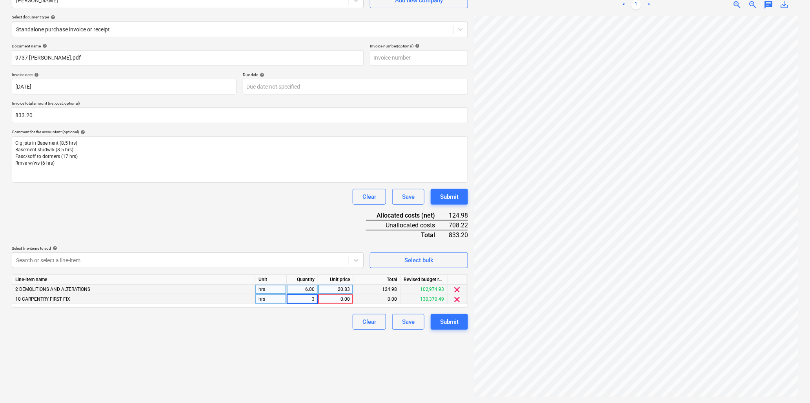
type input "34"
type input "20.83"
click at [438, 320] on button "Submit" at bounding box center [448, 322] width 37 height 16
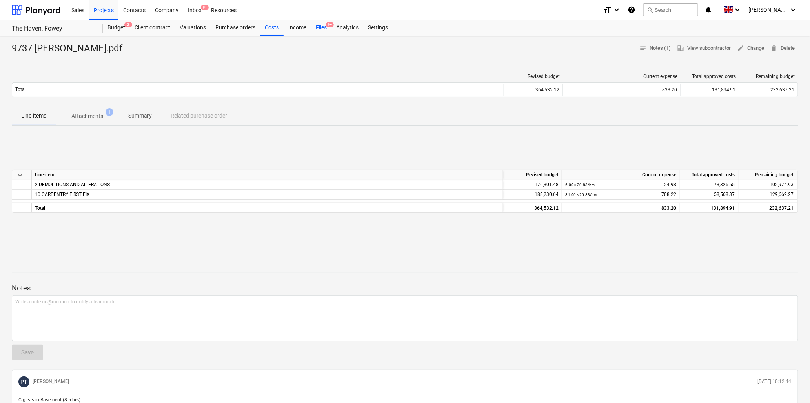
click at [318, 25] on div "Files 9+" at bounding box center [321, 28] width 20 height 16
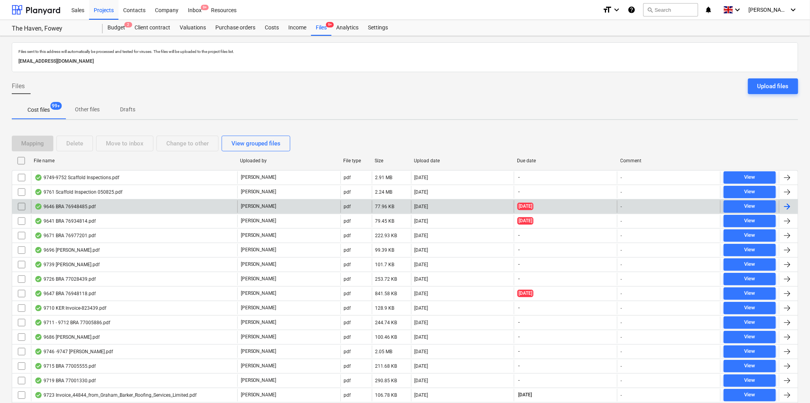
click at [83, 205] on div "9646 BRA 76948485.pdf" at bounding box center [64, 206] width 61 height 6
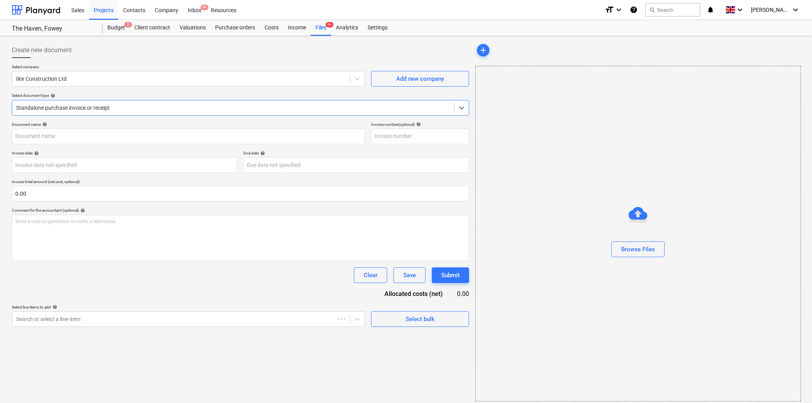
type input "76948485"
type input "15 Jul 2025"
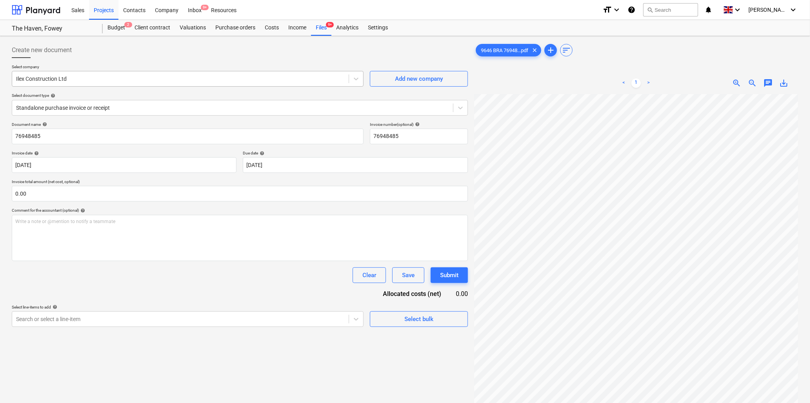
click at [139, 78] on div at bounding box center [180, 79] width 329 height 8
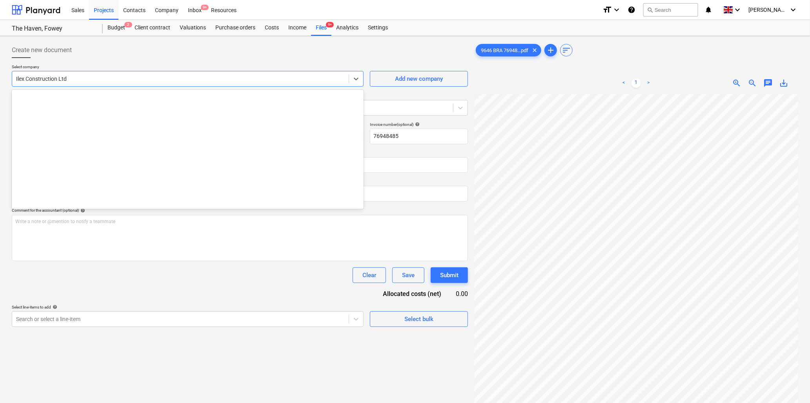
scroll to position [521, 0]
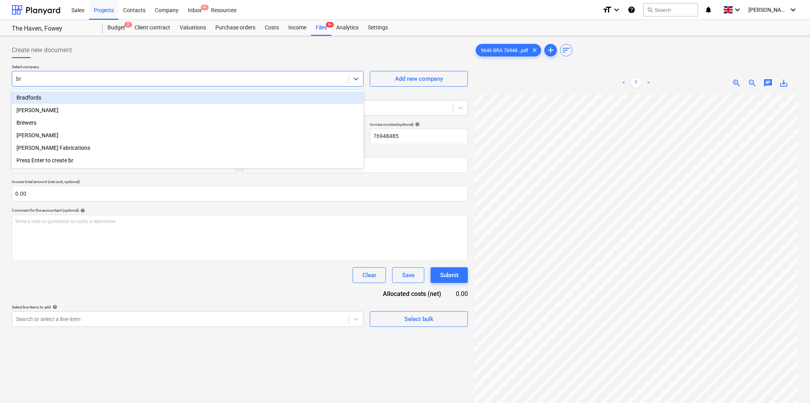
type input "bra"
click at [146, 99] on div "Bradfords" at bounding box center [188, 97] width 352 height 13
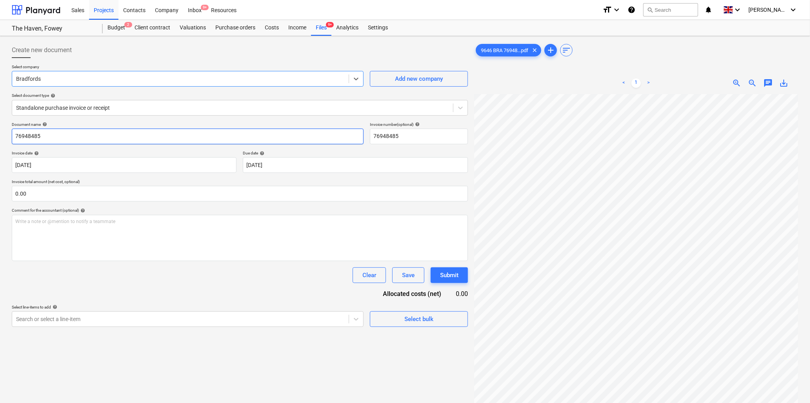
click at [118, 136] on input "76948485" at bounding box center [188, 137] width 352 height 16
type input "9646 Bradfords"
click at [73, 194] on input "text" at bounding box center [240, 194] width 456 height 16
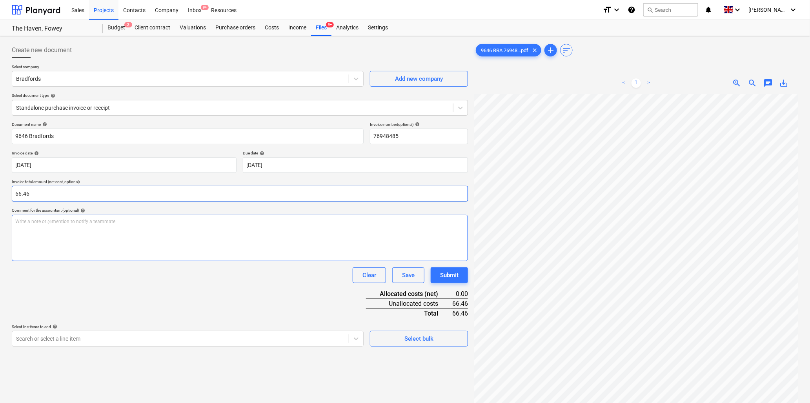
type input "66.46"
click at [73, 226] on div "Write a note or @mention to notify a teammate ﻿" at bounding box center [240, 238] width 456 height 46
click at [57, 223] on p "Write a note or @mention to notify a teammate ﻿" at bounding box center [239, 221] width 449 height 7
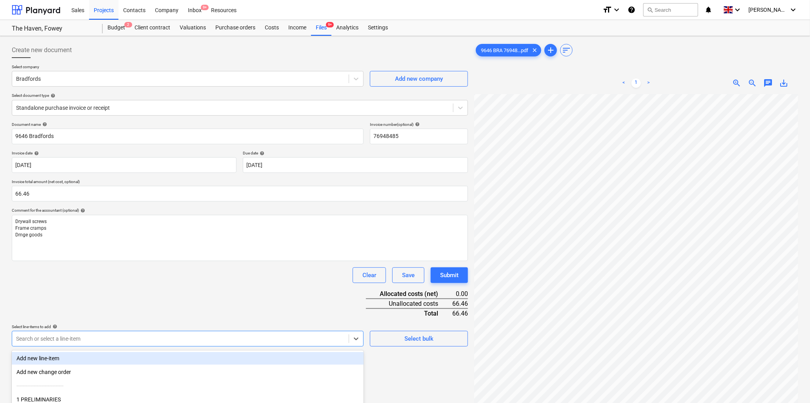
scroll to position [69, 0]
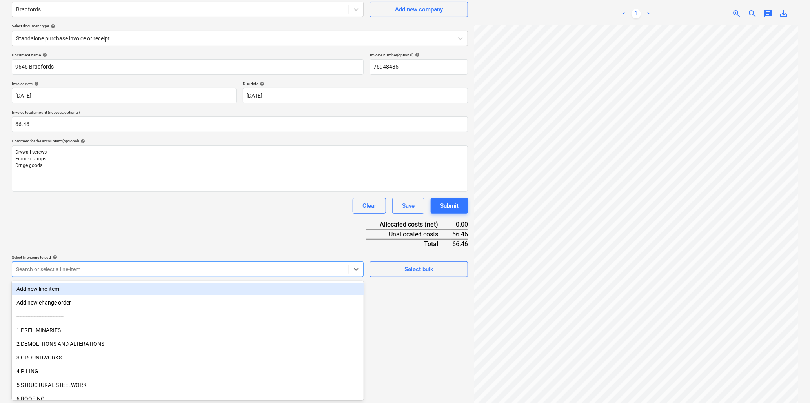
click at [127, 334] on body "Sales Projects Contacts Company Inbox 9+ Resources format_size keyboard_arrow_d…" at bounding box center [405, 132] width 810 height 403
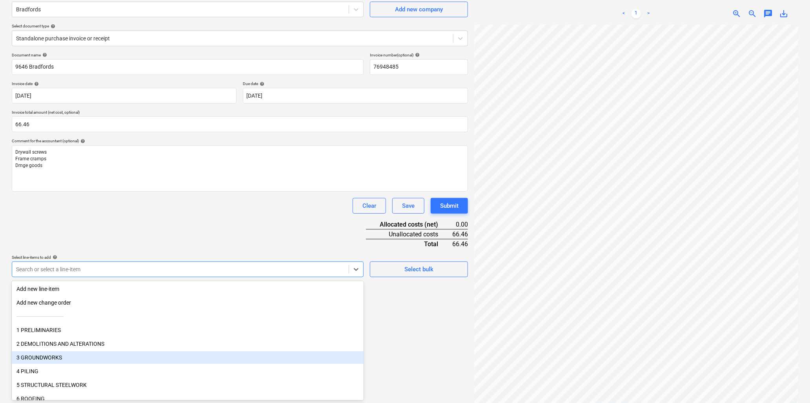
click at [40, 359] on div "3 GROUNDWORKS" at bounding box center [188, 357] width 352 height 13
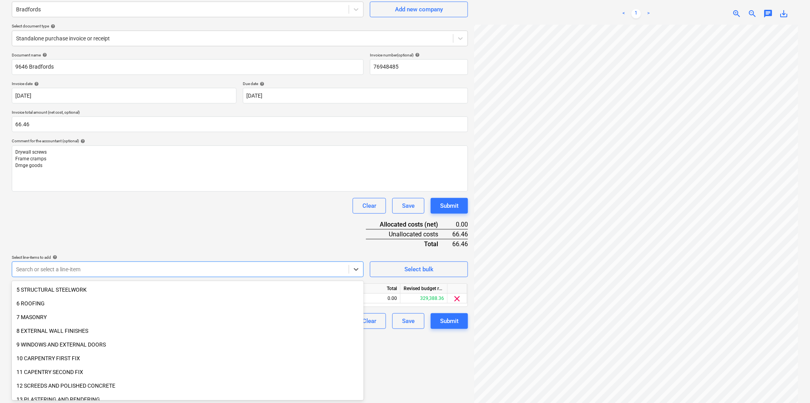
scroll to position [87, 0]
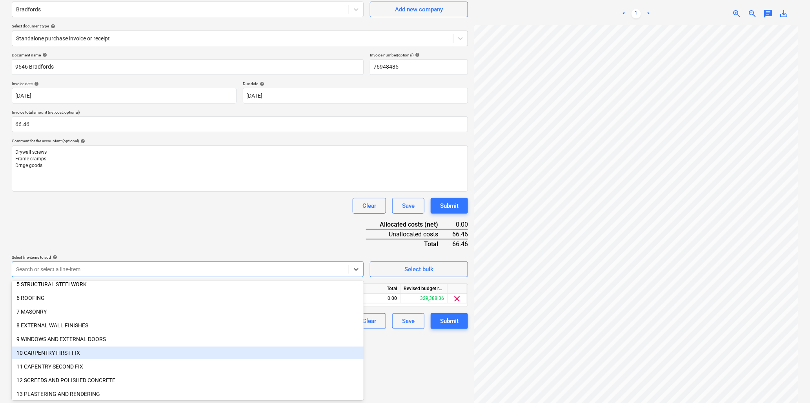
click at [48, 351] on div "10 CARPENTRY FIRST FIX" at bounding box center [188, 353] width 352 height 13
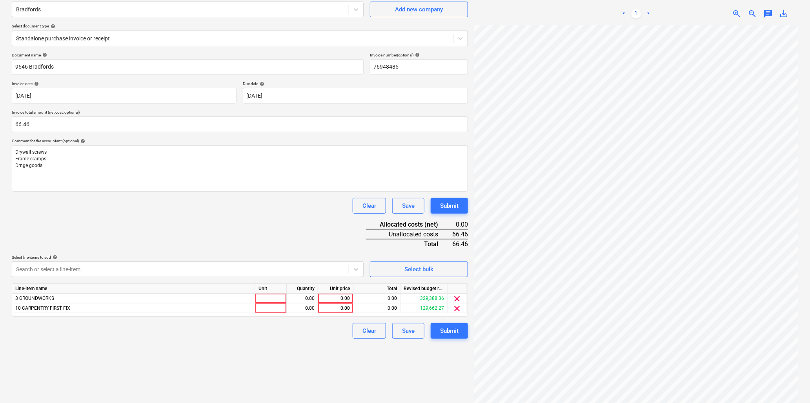
click at [145, 211] on div "Clear Save Submit" at bounding box center [240, 206] width 456 height 16
click at [265, 297] on div at bounding box center [270, 299] width 31 height 10
type input "item"
click at [294, 298] on div "0.00" at bounding box center [302, 299] width 25 height 10
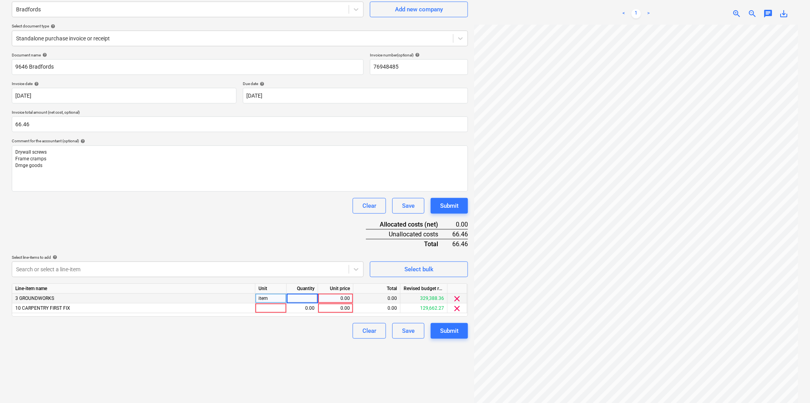
type input "1"
type input "17.52"
click at [274, 307] on div at bounding box center [270, 308] width 31 height 10
type input "item"
type input "48.94"
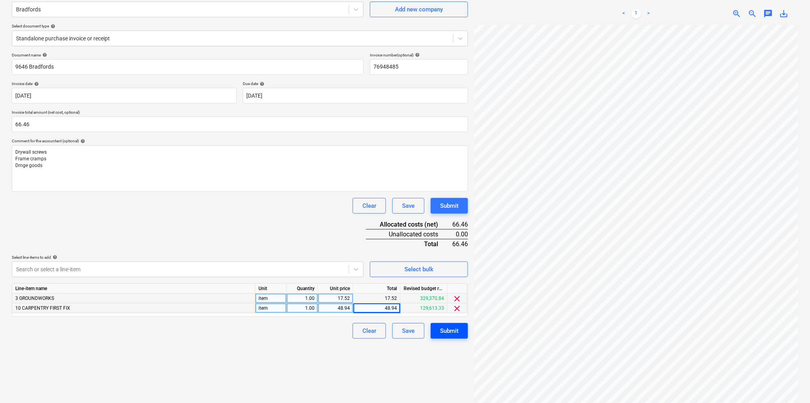
click at [461, 330] on button "Submit" at bounding box center [448, 331] width 37 height 16
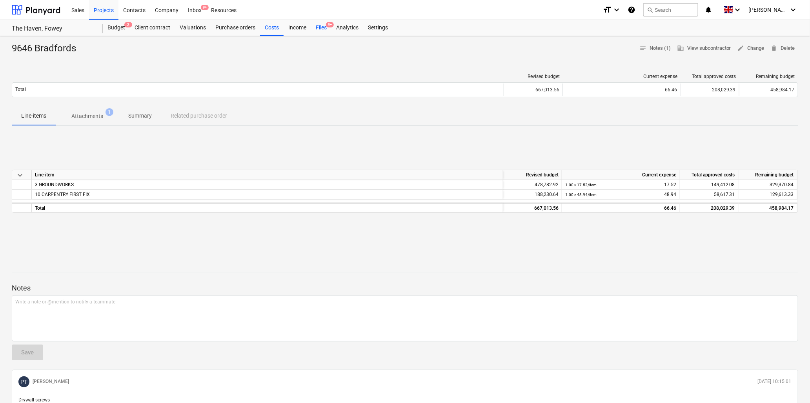
click at [325, 27] on div "Files 9+" at bounding box center [321, 28] width 20 height 16
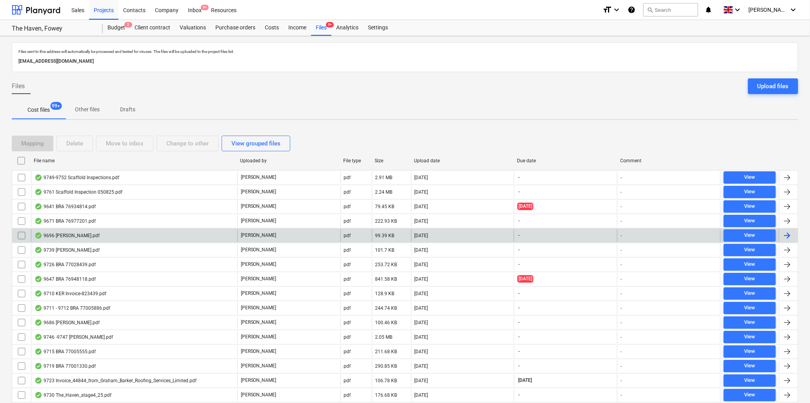
click at [64, 235] on div "9696 M Craven.pdf" at bounding box center [66, 235] width 65 height 6
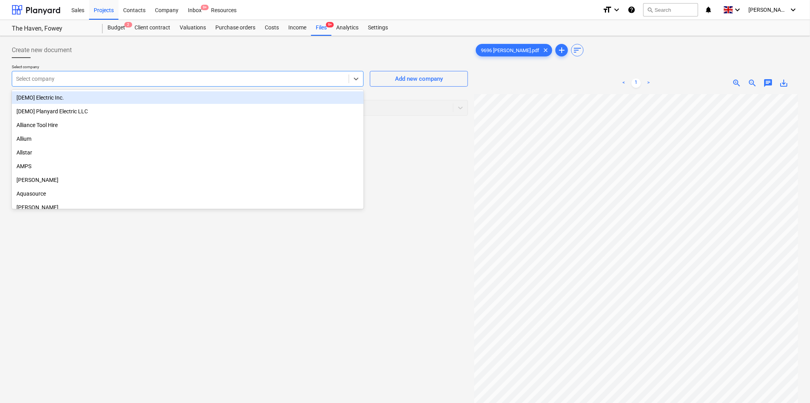
click at [69, 80] on div at bounding box center [180, 79] width 329 height 8
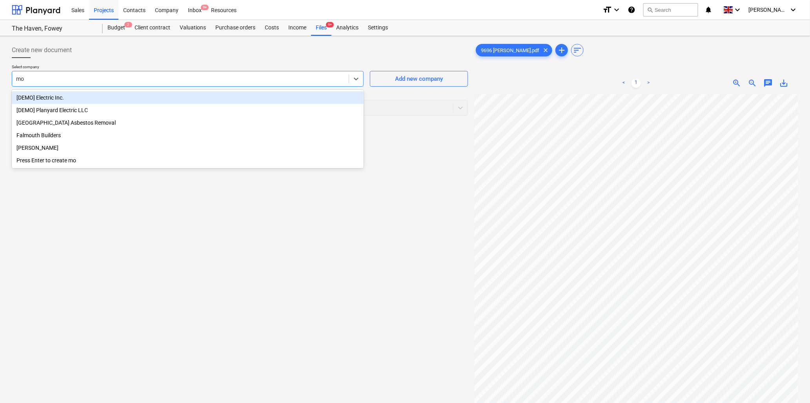
type input "mor"
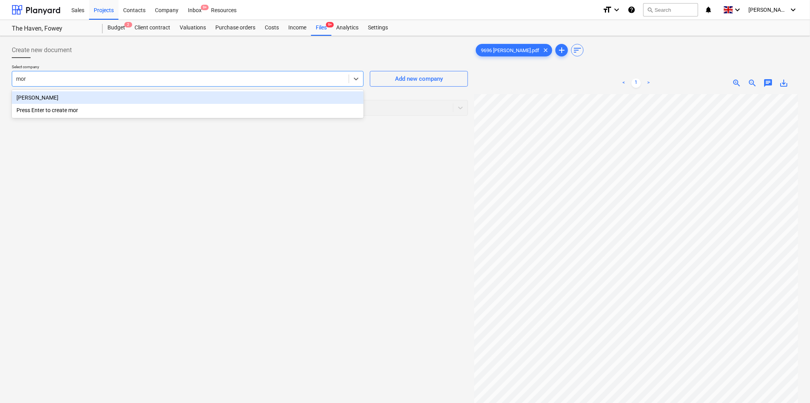
click at [72, 95] on div "Morgan Craven" at bounding box center [188, 97] width 352 height 13
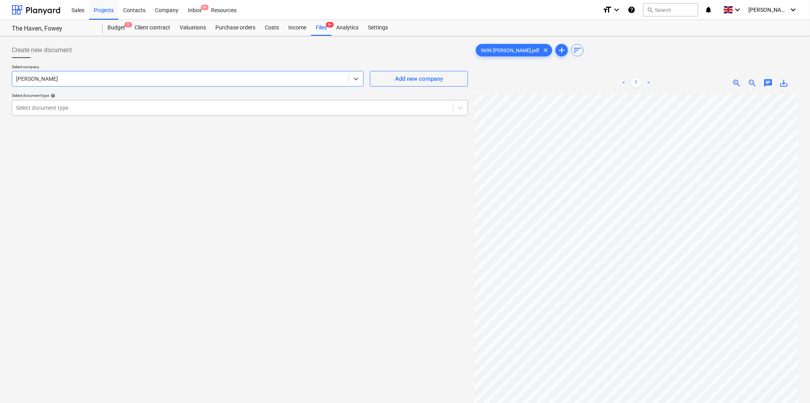
click at [74, 102] on div "Select document type" at bounding box center [232, 107] width 441 height 11
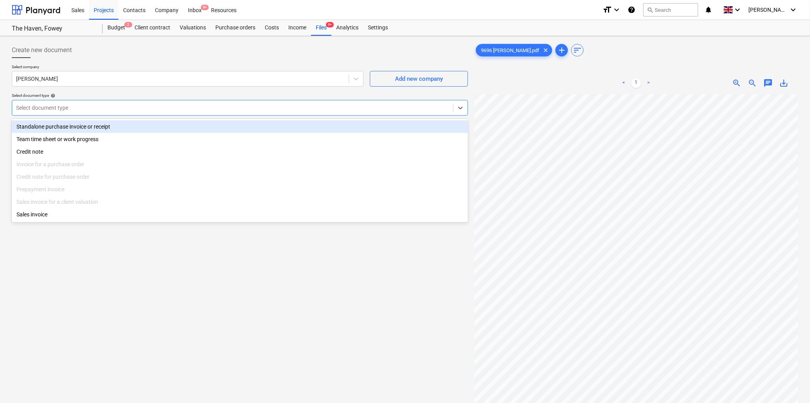
click at [85, 124] on div "Standalone purchase invoice or receipt" at bounding box center [240, 126] width 456 height 13
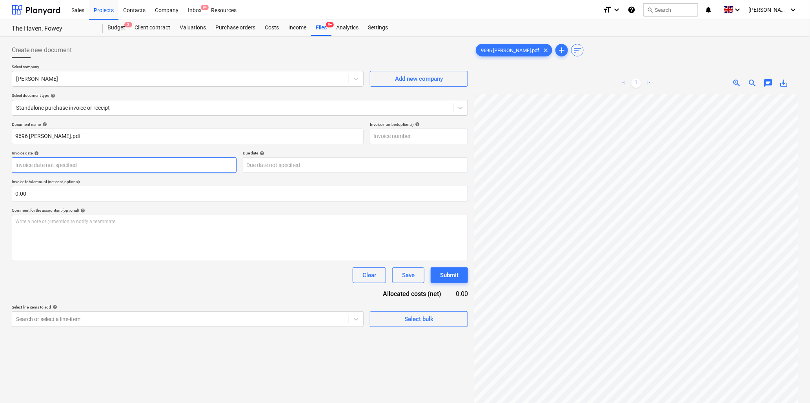
click at [110, 162] on body "Sales Projects Contacts Company Inbox 9+ Resources format_size keyboard_arrow_d…" at bounding box center [405, 201] width 810 height 403
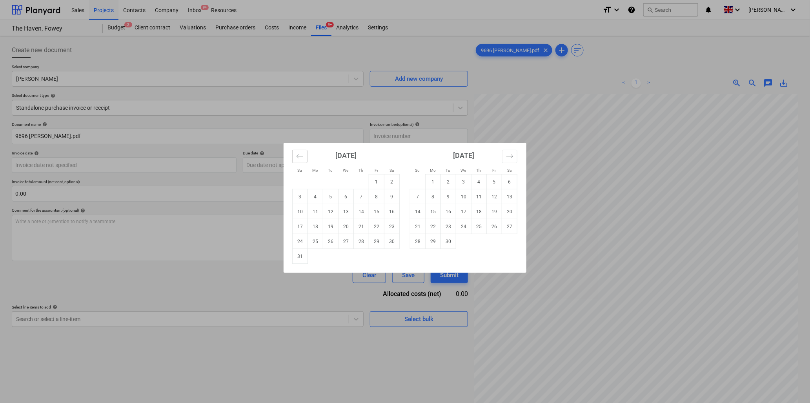
click at [303, 157] on icon "Move backward to switch to the previous month." at bounding box center [299, 156] width 7 height 7
click at [374, 228] on td "25" at bounding box center [376, 226] width 15 height 15
type input "25 Jul 2025"
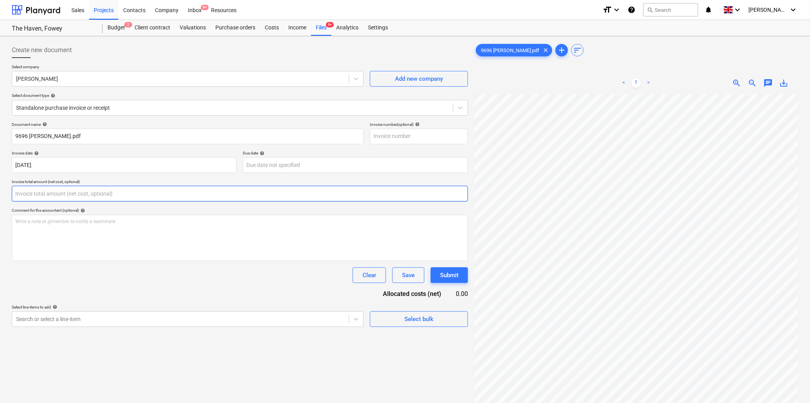
click at [78, 193] on input "text" at bounding box center [240, 194] width 456 height 16
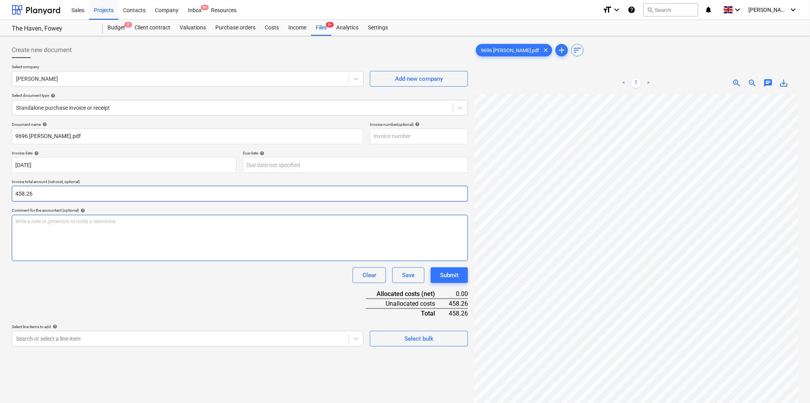
type input "458.26"
click at [82, 223] on p "Write a note or @mention to notify a teammate ﻿" at bounding box center [239, 221] width 449 height 7
click at [37, 223] on p "Write a note or @mention to notify a teammate ﻿" at bounding box center [239, 221] width 449 height 7
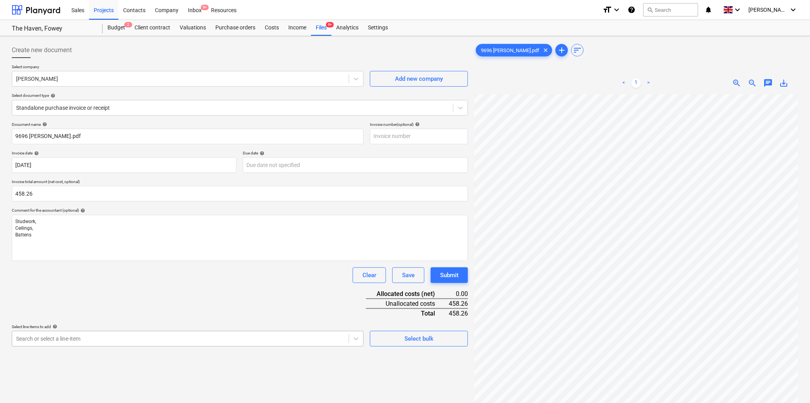
click at [32, 339] on body "Sales Projects Contacts Company Inbox 9+ Resources format_size keyboard_arrow_d…" at bounding box center [405, 201] width 810 height 403
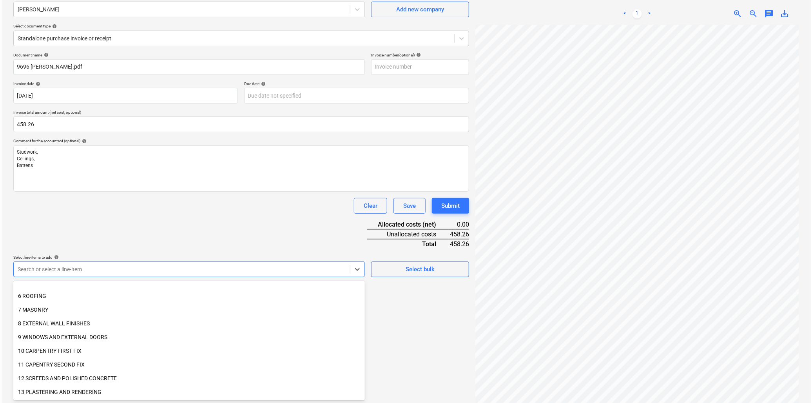
scroll to position [131, 0]
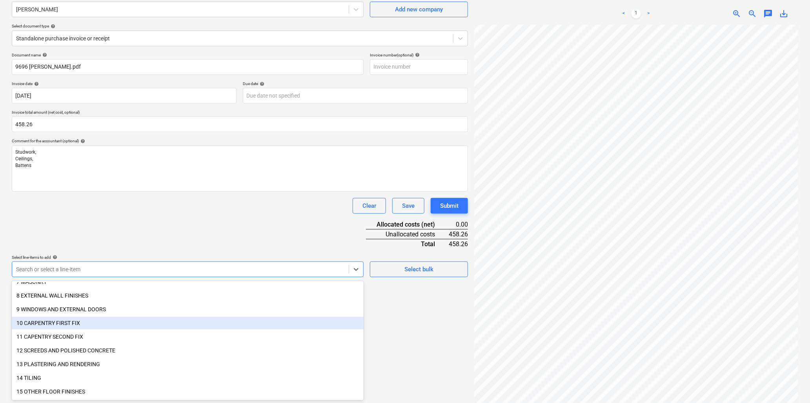
click at [27, 320] on div "10 CARPENTRY FIRST FIX" at bounding box center [188, 323] width 352 height 13
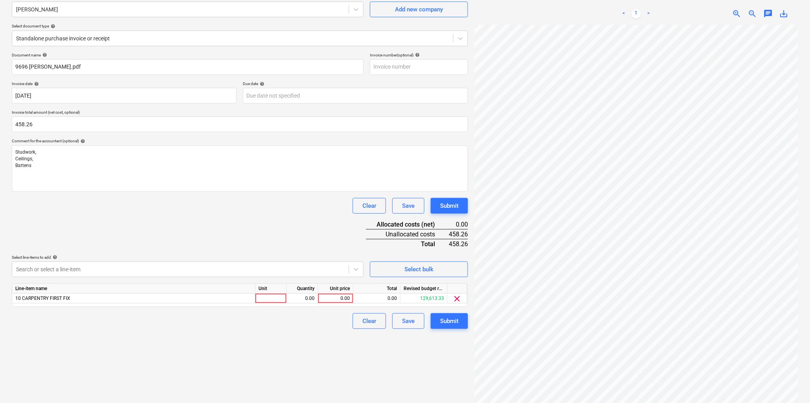
click at [168, 232] on div "Document name help 9696 M Craven.pdf Invoice number (optional) help Invoice dat…" at bounding box center [240, 191] width 456 height 276
click at [272, 300] on div at bounding box center [270, 299] width 31 height 10
type input "hrs"
type input "20.83"
click at [437, 322] on button "Submit" at bounding box center [448, 321] width 37 height 16
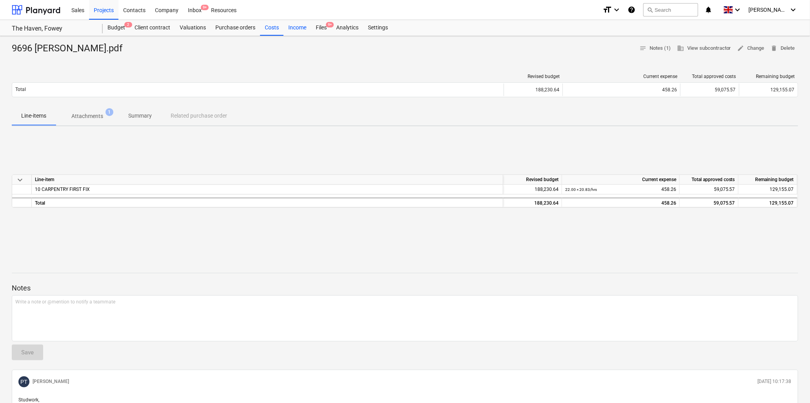
drag, startPoint x: 322, startPoint y: 26, endPoint x: 304, endPoint y: 27, distance: 18.0
click at [322, 26] on div "Files 9+" at bounding box center [321, 28] width 20 height 16
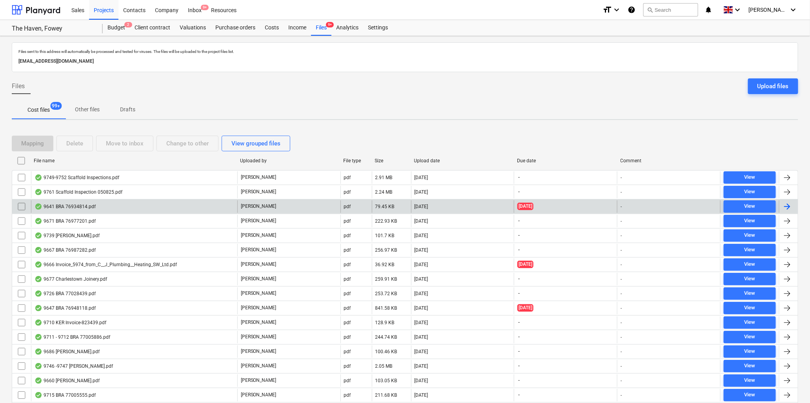
click at [89, 205] on div "9641 BRA 76934814.pdf" at bounding box center [64, 206] width 61 height 6
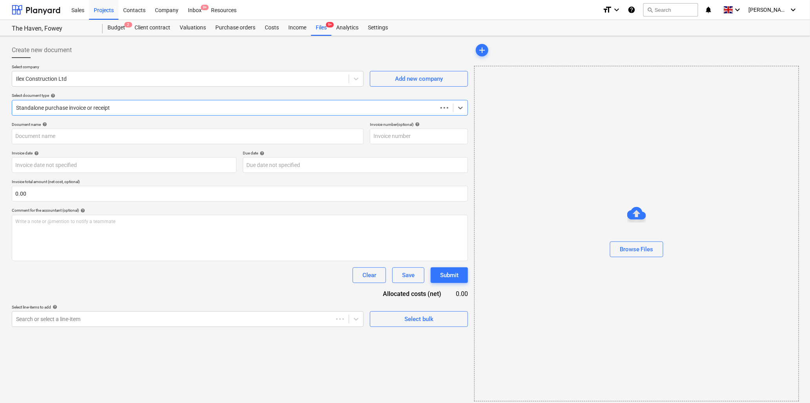
type input "76934814"
type input "11 Jul 2025"
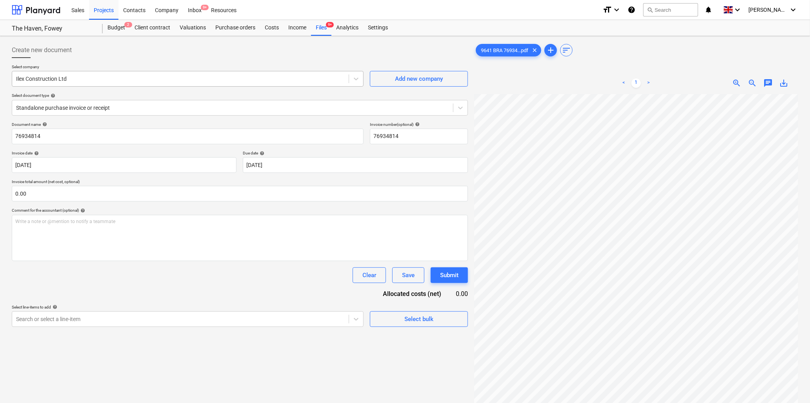
click at [88, 75] on div at bounding box center [180, 79] width 329 height 8
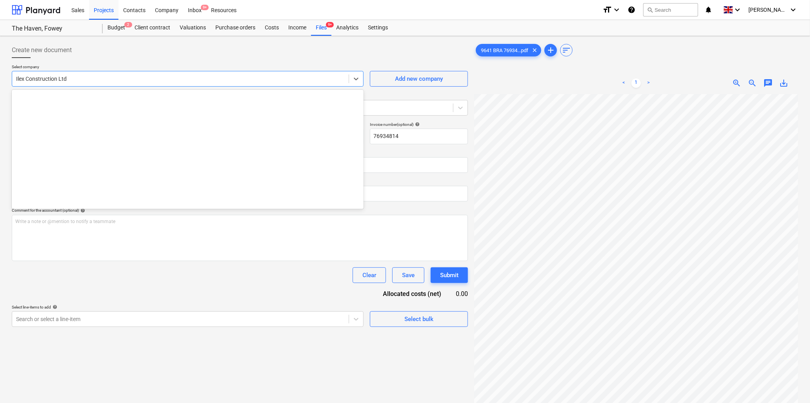
scroll to position [521, 0]
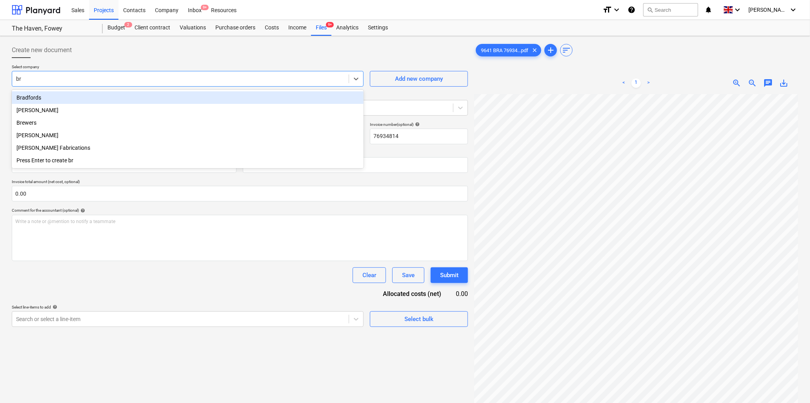
type input "bra"
click at [92, 100] on div "Bradfords" at bounding box center [188, 97] width 352 height 13
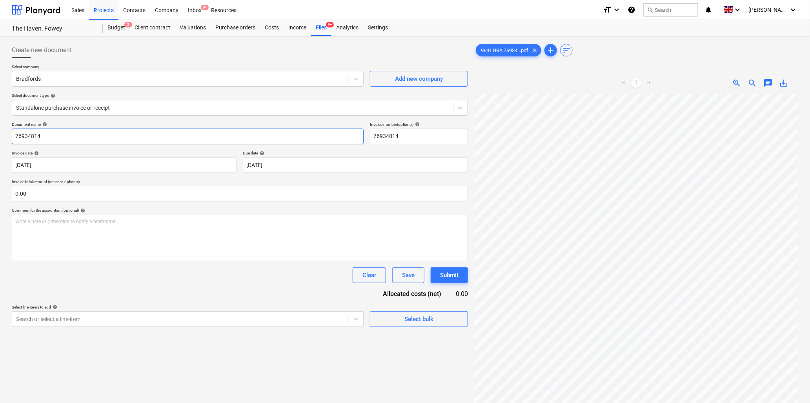
click at [104, 134] on input "76934814" at bounding box center [188, 137] width 352 height 16
type input "9641 Bradfords"
click at [116, 192] on input "text" at bounding box center [240, 194] width 456 height 16
type input "0.00"
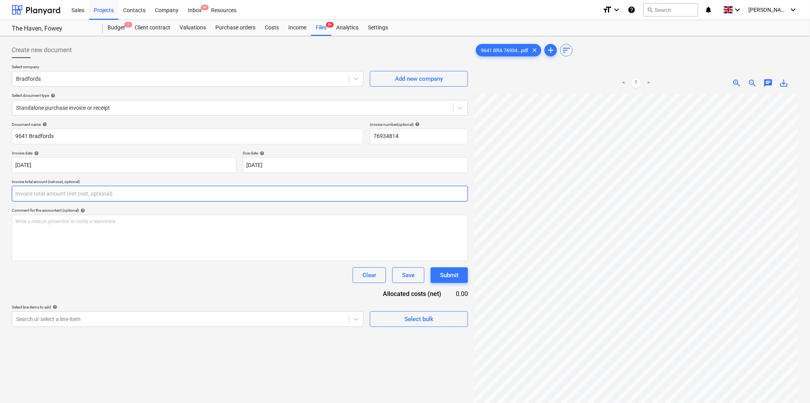
click at [118, 188] on input "text" at bounding box center [240, 194] width 456 height 16
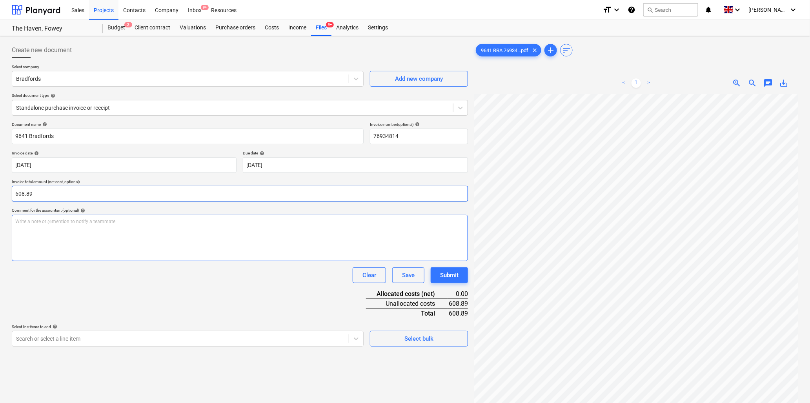
type input "608.89"
click at [52, 231] on div "Write a note or @mention to notify a teammate ﻿" at bounding box center [240, 238] width 456 height 46
click at [565, 54] on div "9641 BRA 76934...pdf clear add sort < 1 > zoom_in zoom_out chat 0 save_alt" at bounding box center [636, 258] width 324 height 433
click at [599, 75] on div "< 1 > zoom_in zoom_out chat 0 save_alt" at bounding box center [636, 273] width 324 height 403
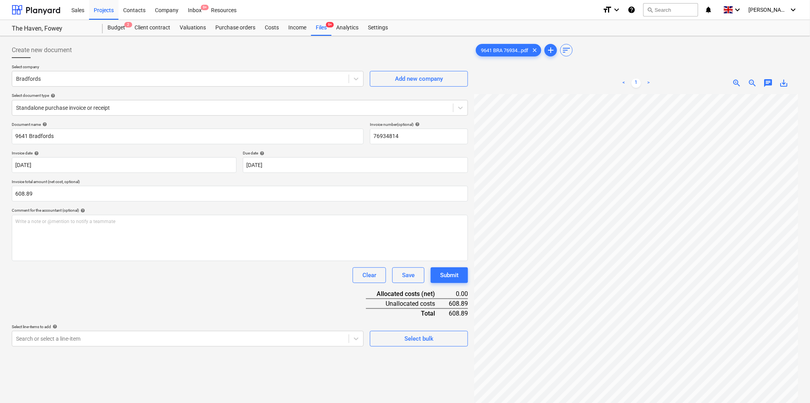
scroll to position [303, 249]
click at [49, 225] on div "Write a note or @mention to notify a teammate ﻿" at bounding box center [240, 238] width 456 height 46
click at [85, 231] on p "﻿" at bounding box center [239, 228] width 449 height 7
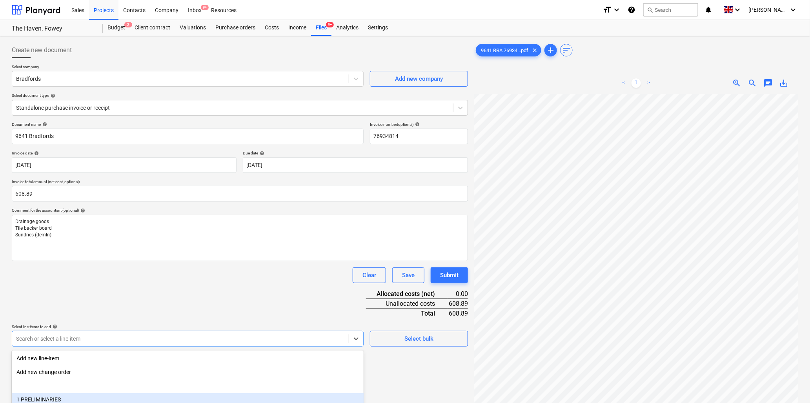
click at [69, 334] on body "Sales Projects Contacts Company Inbox 9+ Resources format_size keyboard_arrow_d…" at bounding box center [405, 201] width 810 height 403
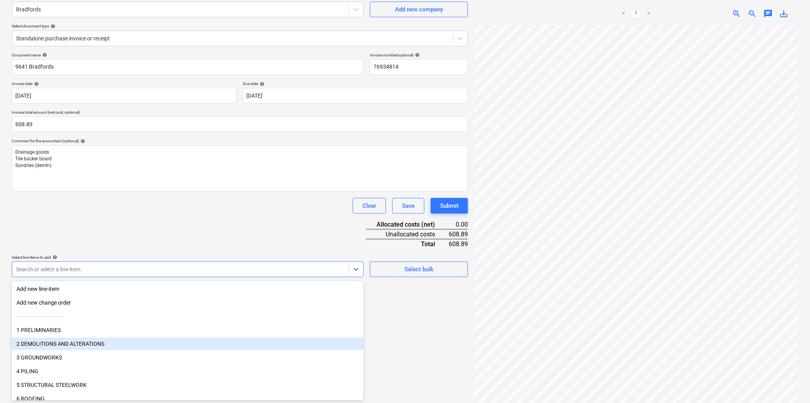
click at [69, 343] on div "2 DEMOLITIONS AND ALTERATIONS" at bounding box center [188, 344] width 352 height 13
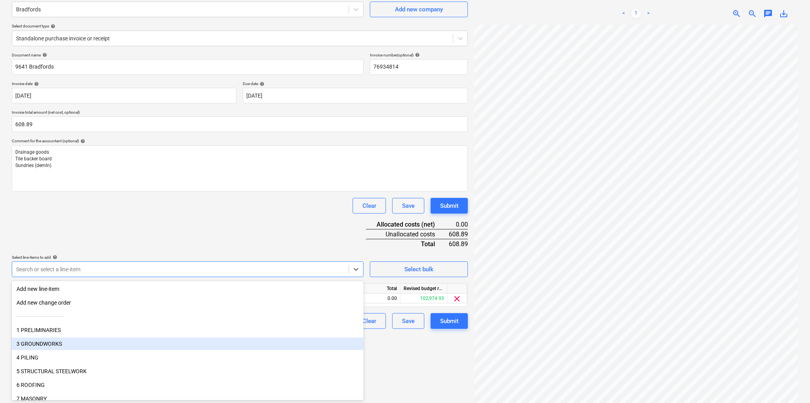
click at [44, 342] on div "3 GROUNDWORKS" at bounding box center [188, 344] width 352 height 13
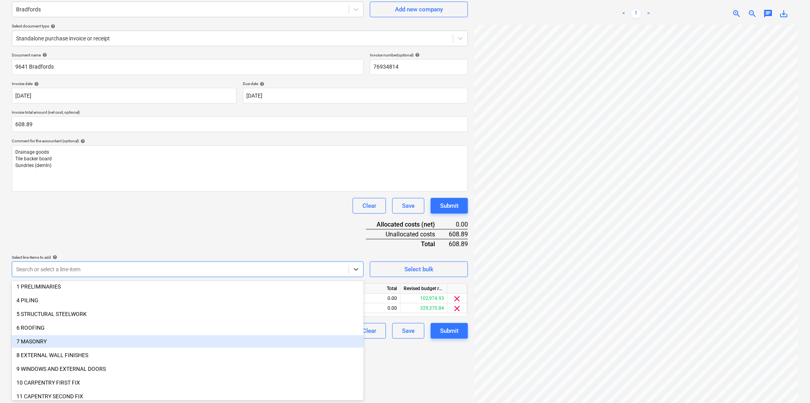
scroll to position [87, 0]
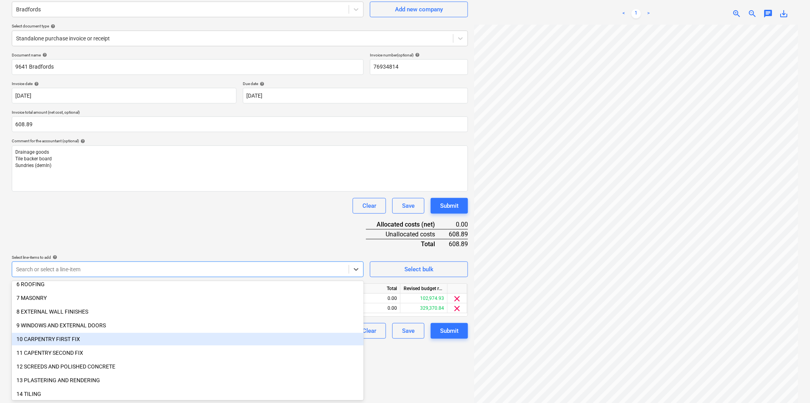
click at [45, 338] on div "10 CARPENTRY FIRST FIX" at bounding box center [188, 339] width 352 height 13
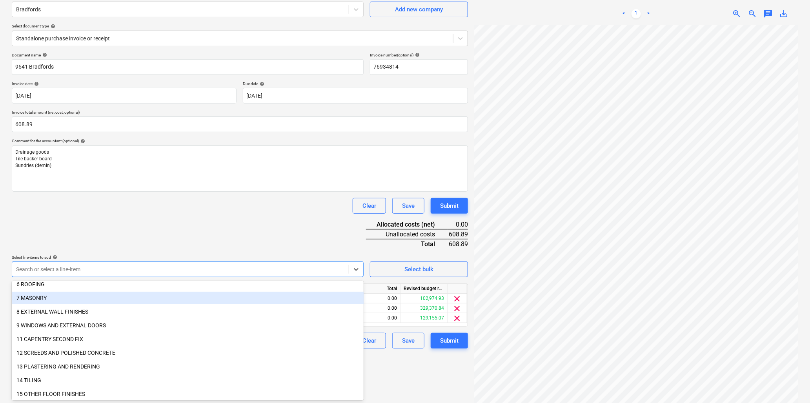
click at [162, 229] on div "Document name help 9641 Bradfords Invoice number (optional) help 76934814 Invoi…" at bounding box center [240, 201] width 456 height 296
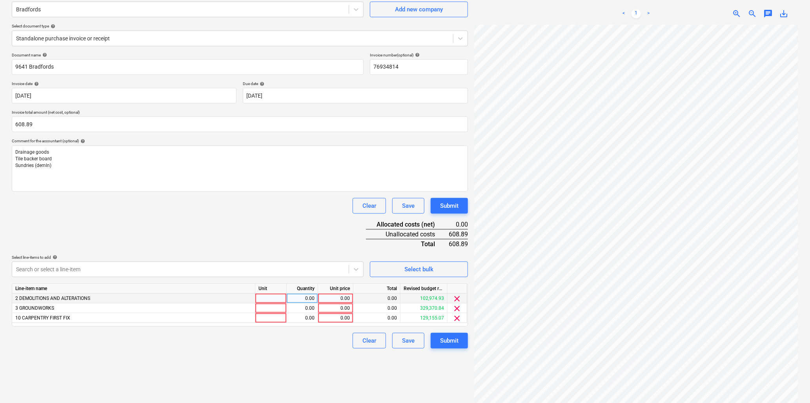
click at [268, 300] on div at bounding box center [270, 299] width 31 height 10
type input "item"
click at [334, 298] on div "0.00" at bounding box center [335, 299] width 29 height 10
type input "45.39"
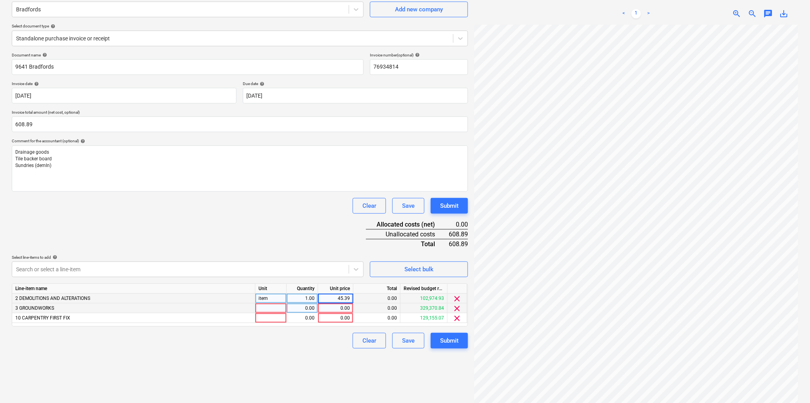
click at [266, 310] on div at bounding box center [270, 308] width 31 height 10
type input "item"
click at [330, 309] on div "0.00" at bounding box center [335, 308] width 29 height 10
type input "162.24"
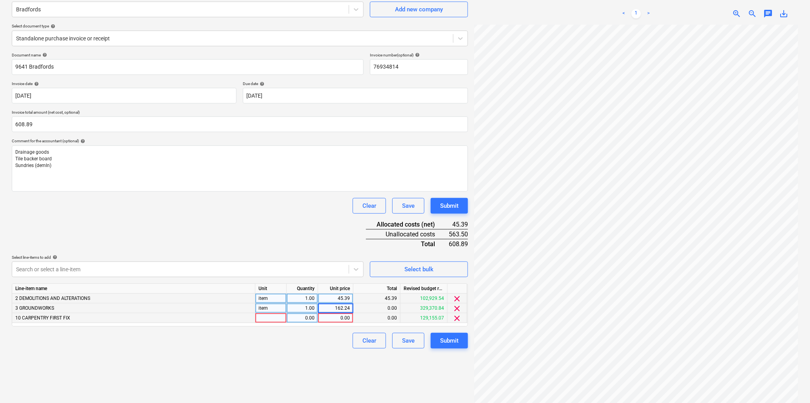
click at [273, 316] on div at bounding box center [270, 318] width 31 height 10
type input "item"
click at [340, 318] on div "0.00" at bounding box center [335, 318] width 29 height 10
type input "401.26"
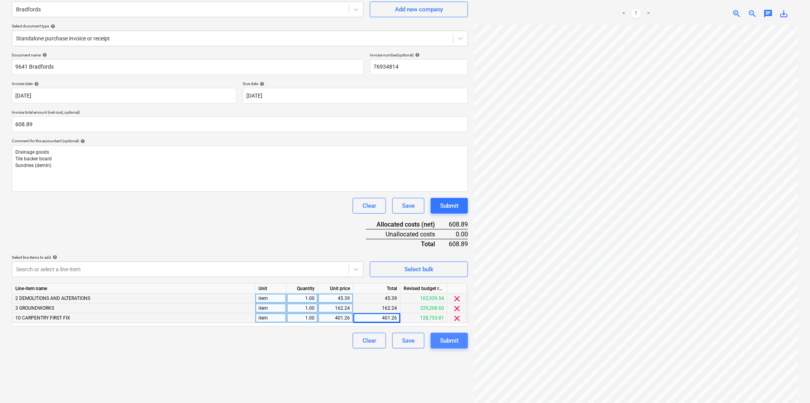
click at [443, 340] on div "Submit" at bounding box center [449, 341] width 18 height 10
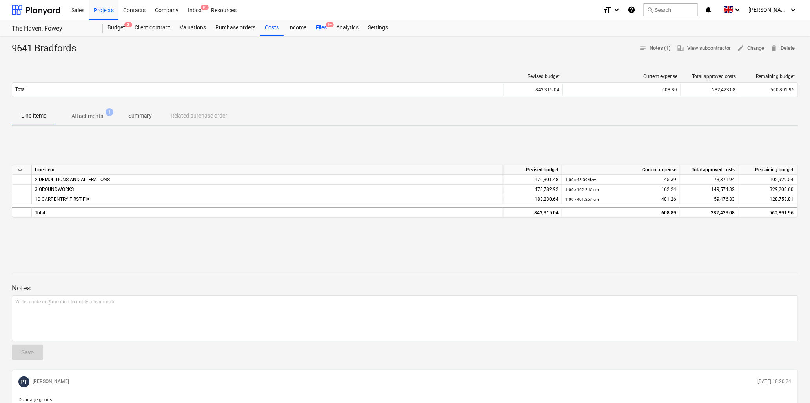
click at [322, 25] on div "Files 9+" at bounding box center [321, 28] width 20 height 16
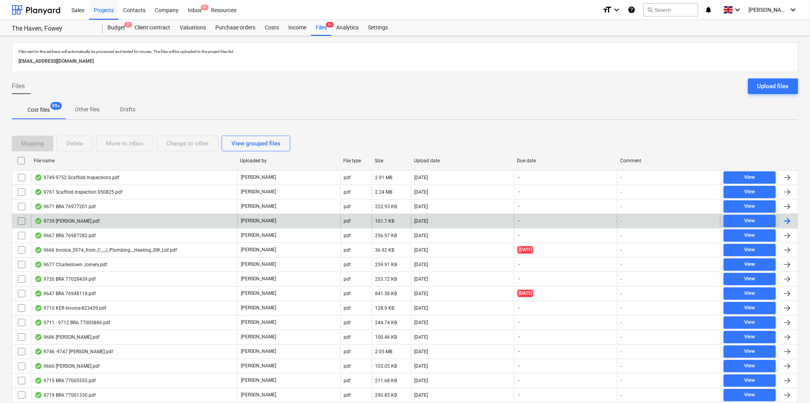
click at [68, 222] on div "9739 T Cook.pdf" at bounding box center [66, 221] width 65 height 6
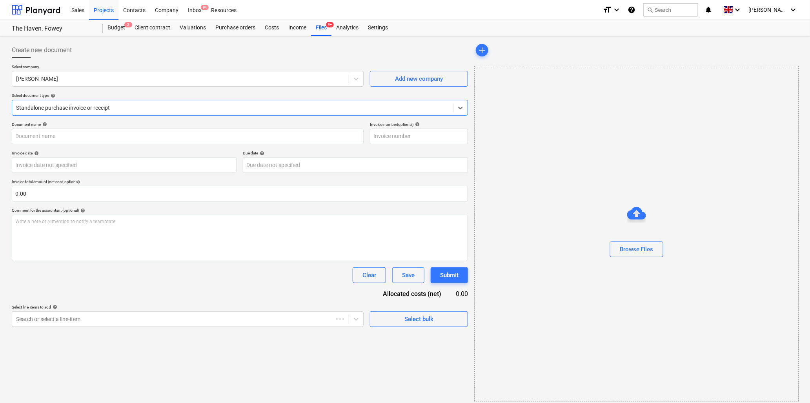
type input "9739 T Cook.pdf"
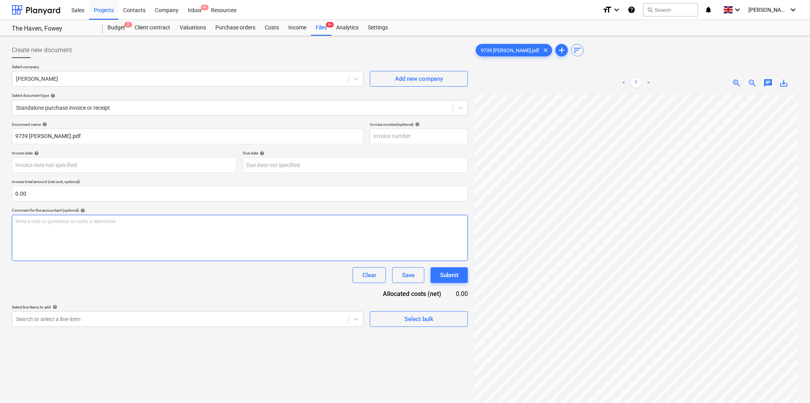
scroll to position [23, 253]
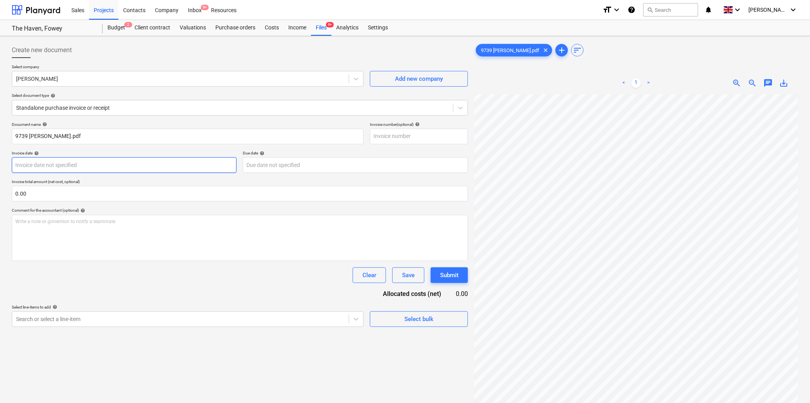
click at [96, 166] on body "Sales Projects Contacts Company Inbox 9+ Resources format_size keyboard_arrow_d…" at bounding box center [405, 201] width 810 height 403
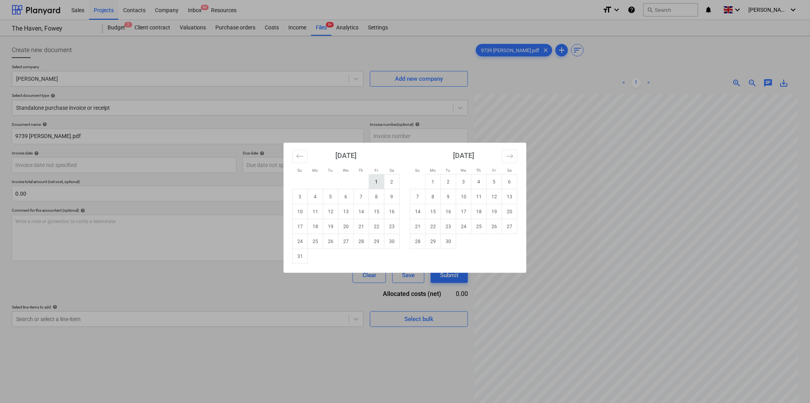
click at [379, 181] on td "1" at bounding box center [376, 181] width 15 height 15
type input "01 Aug 2025"
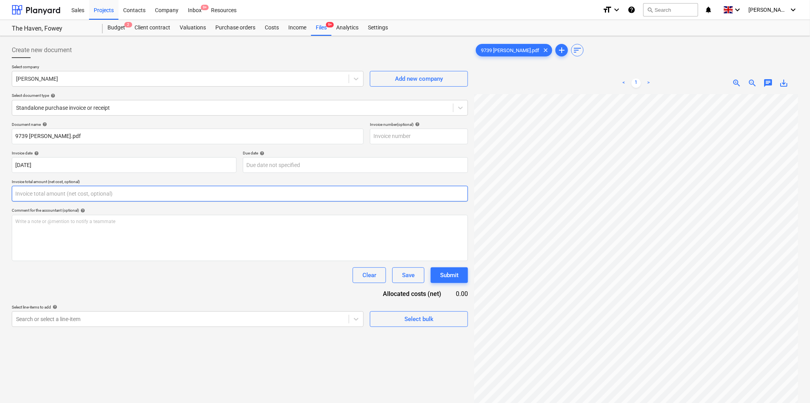
click at [87, 194] on input "text" at bounding box center [240, 194] width 456 height 16
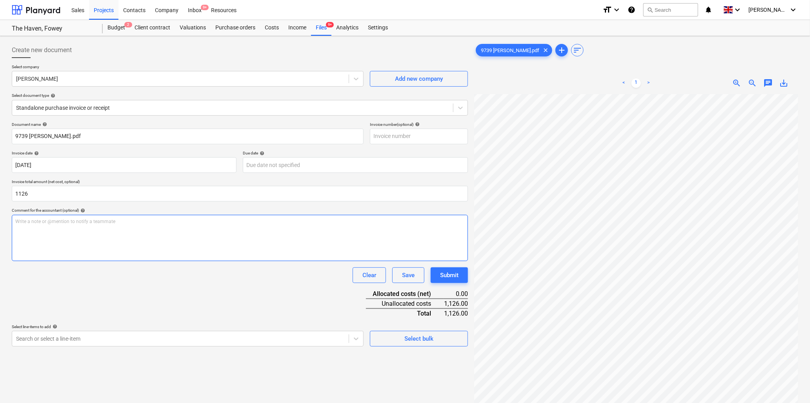
type input "1,126.00"
click at [82, 221] on p "Write a note or @mention to notify a teammate ﻿" at bounding box center [239, 221] width 449 height 7
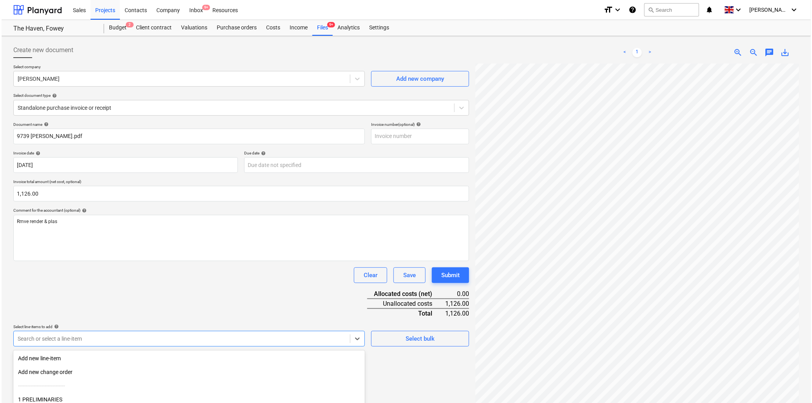
scroll to position [69, 0]
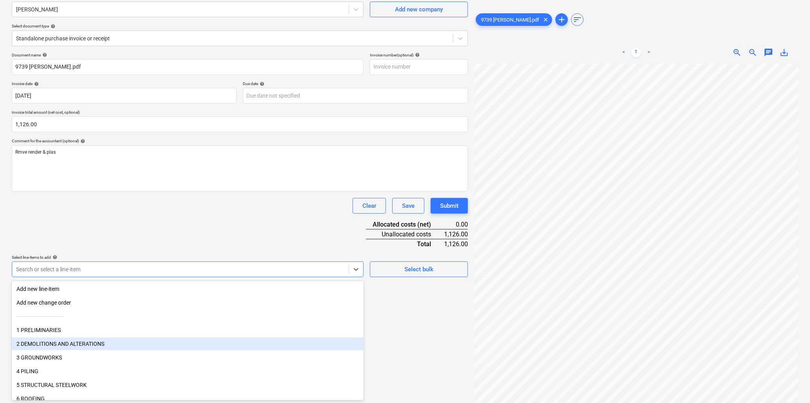
click at [103, 334] on body "Sales Projects Contacts Company Inbox 9+ Resources format_size keyboard_arrow_d…" at bounding box center [405, 132] width 810 height 403
click at [106, 340] on div "2 DEMOLITIONS AND ALTERATIONS" at bounding box center [188, 344] width 352 height 13
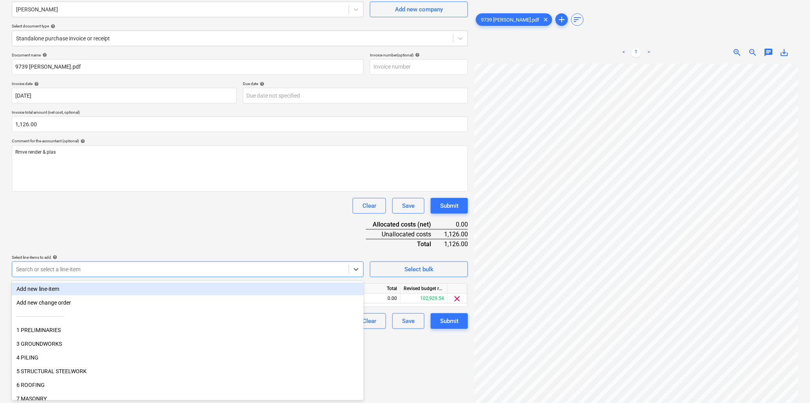
click at [129, 229] on div "Document name help 9739 T Cook.pdf Invoice number (optional) help Invoice date …" at bounding box center [240, 191] width 456 height 276
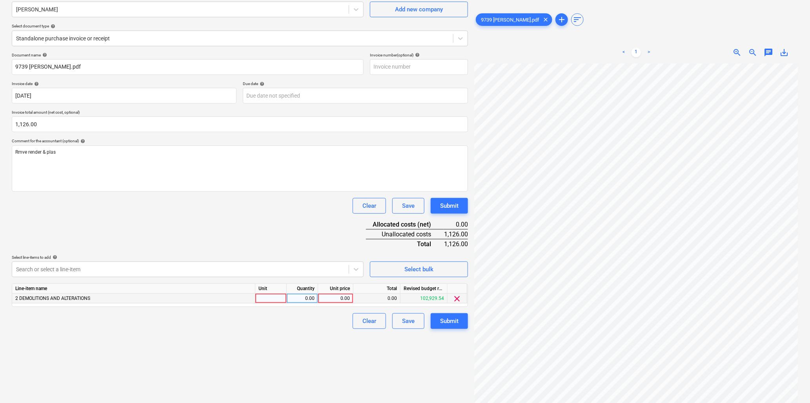
click at [267, 300] on div at bounding box center [270, 299] width 31 height 10
type input "hrs"
type input "40"
click at [294, 296] on div "1.00" at bounding box center [302, 299] width 25 height 10
type input "40"
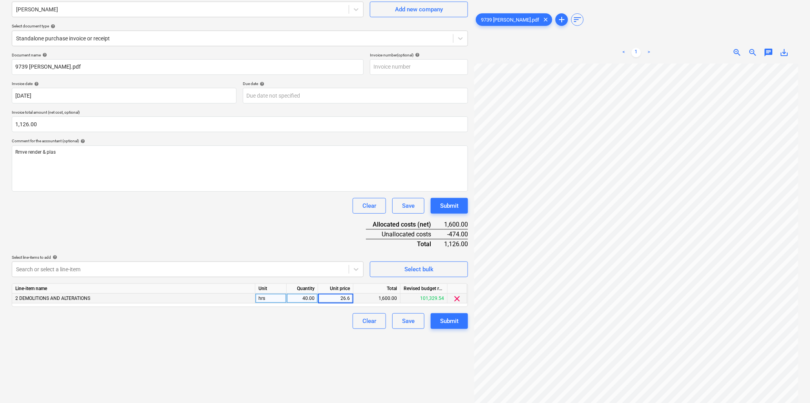
type input "26.67"
click at [334, 302] on div "26.67" at bounding box center [335, 299] width 29 height 10
type input "28.15"
click at [454, 323] on div "Submit" at bounding box center [449, 321] width 18 height 10
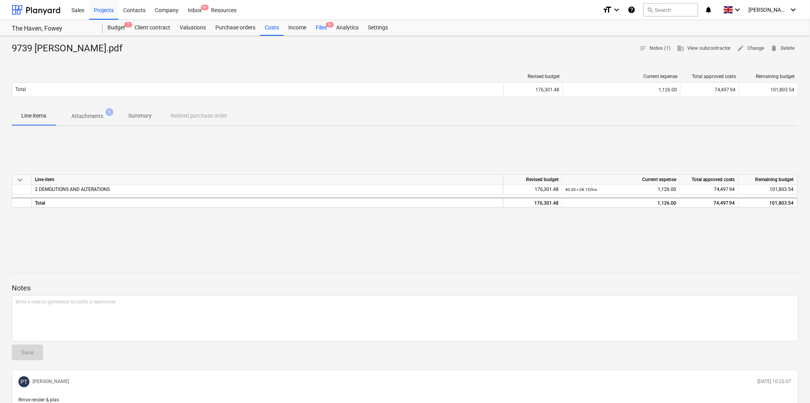
drag, startPoint x: 319, startPoint y: 26, endPoint x: 314, endPoint y: 20, distance: 7.8
click at [319, 26] on div "Files 9+" at bounding box center [321, 28] width 20 height 16
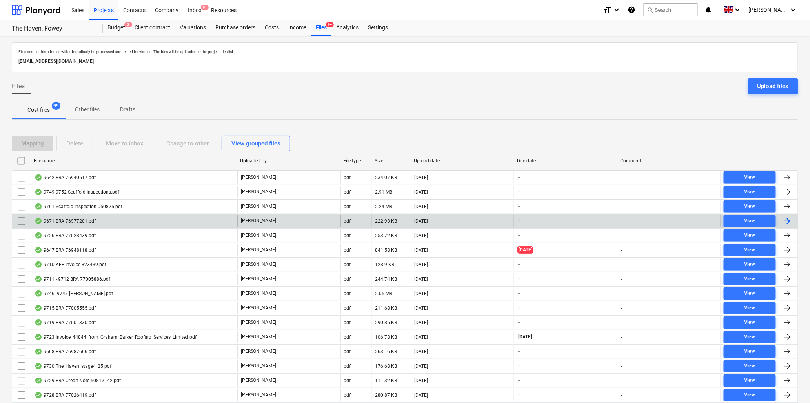
click at [71, 218] on div "9671 BRA 76977201.pdf" at bounding box center [64, 221] width 61 height 6
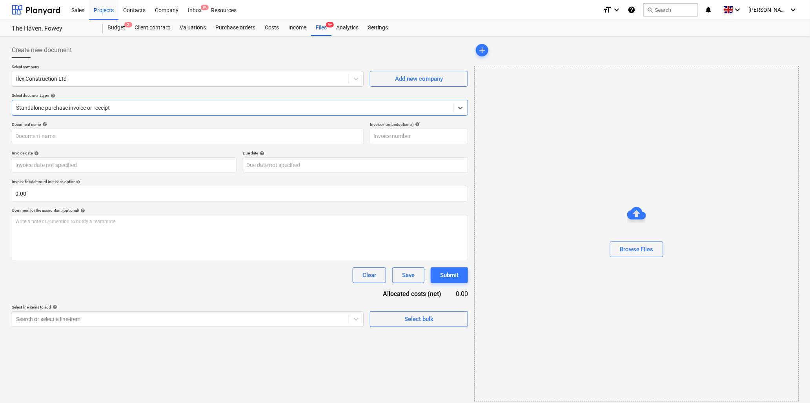
type input "76977201"
type input "22 Jul 2025"
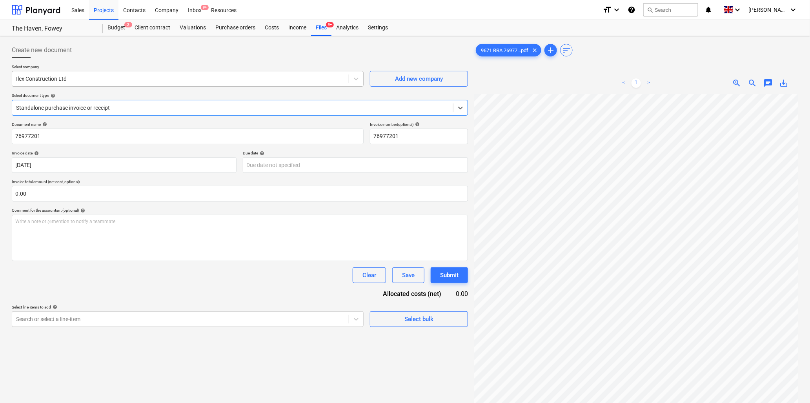
click at [73, 82] on div at bounding box center [180, 79] width 329 height 8
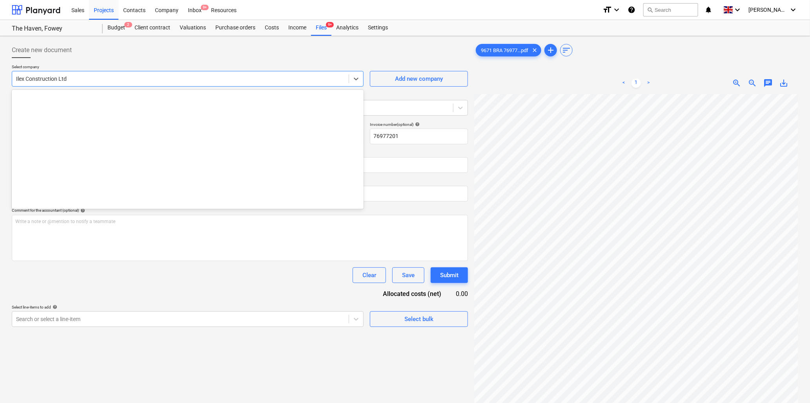
scroll to position [521, 0]
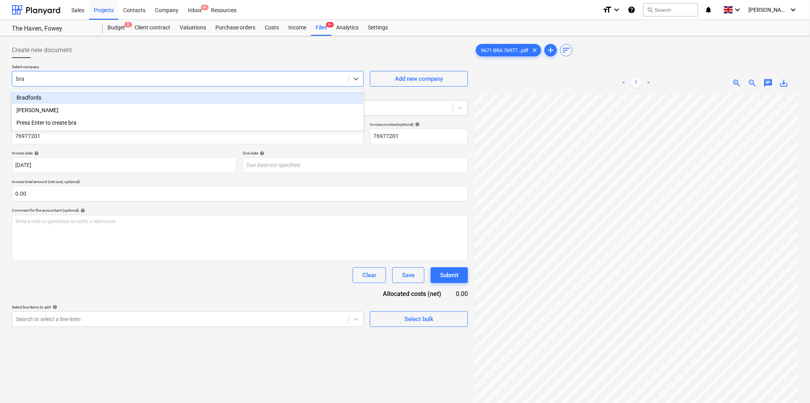
type input "brad"
click at [73, 94] on div "Bradfords" at bounding box center [188, 97] width 352 height 13
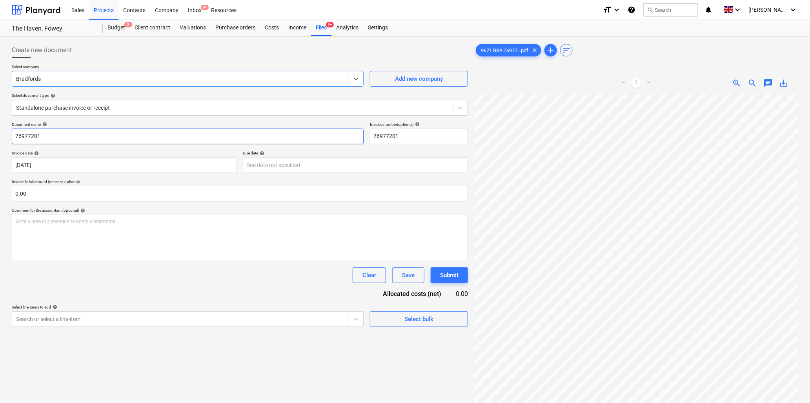
click at [73, 138] on input "76977201" at bounding box center [188, 137] width 352 height 16
type input "9671 Bradfords"
click at [124, 189] on input "text" at bounding box center [240, 194] width 456 height 16
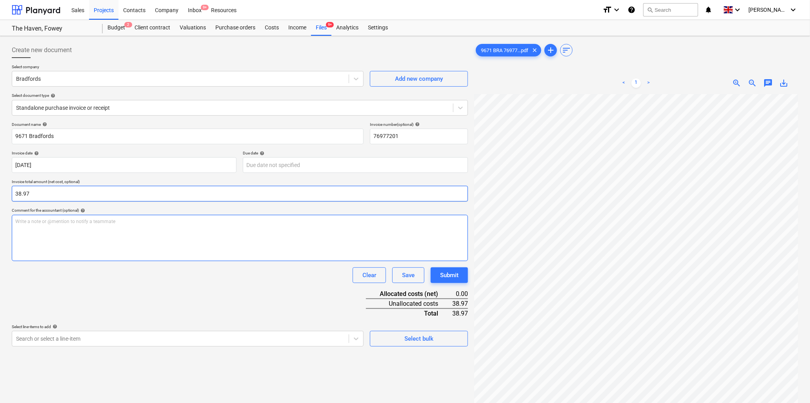
type input "38.97"
click at [114, 230] on div "Write a note or @mention to notify a teammate ﻿" at bounding box center [240, 238] width 456 height 46
click at [99, 218] on p "Write a note or @mention to notify a teammate ﻿" at bounding box center [239, 221] width 449 height 7
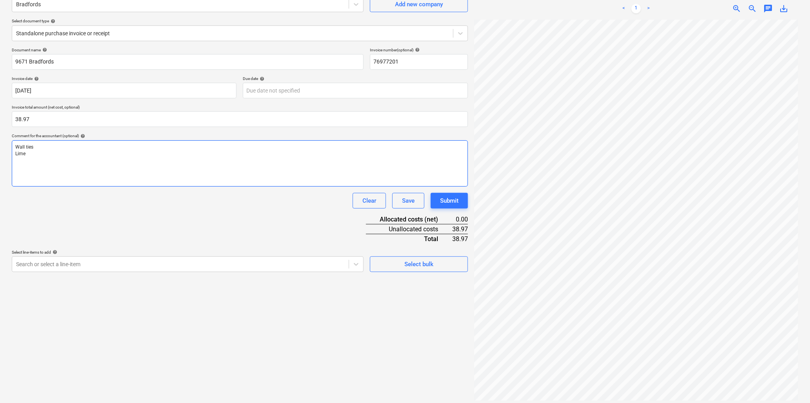
scroll to position [78, 0]
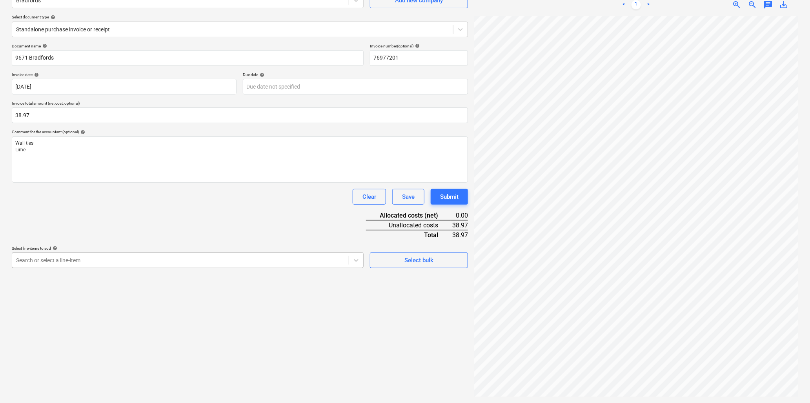
click at [136, 260] on div at bounding box center [180, 260] width 329 height 8
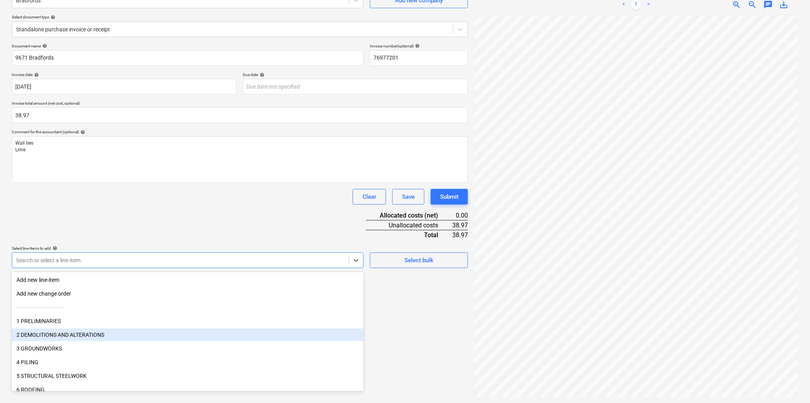
click at [73, 334] on div "2 DEMOLITIONS AND ALTERATIONS" at bounding box center [188, 335] width 352 height 13
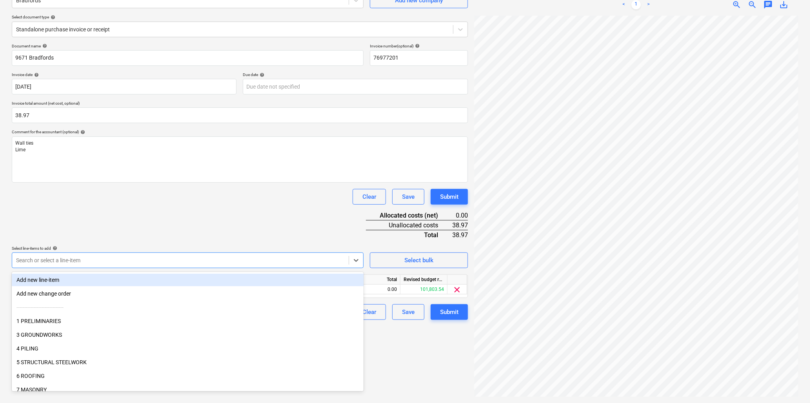
click at [143, 230] on div "Document name help 9671 Bradfords Invoice number (optional) help 76977201 Invoi…" at bounding box center [240, 182] width 456 height 276
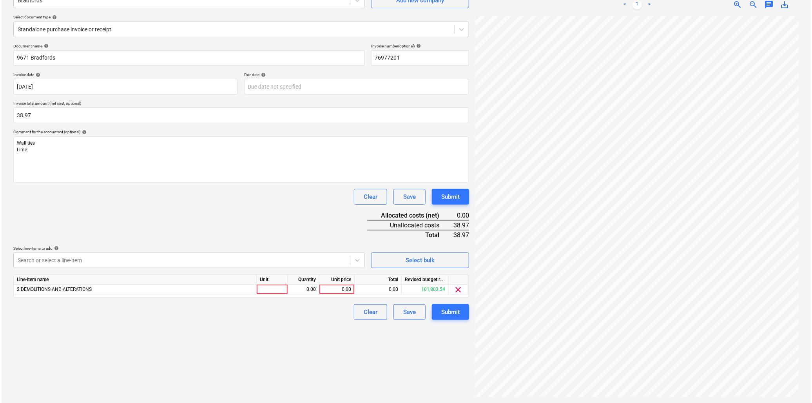
scroll to position [434, 321]
click at [281, 291] on div at bounding box center [270, 290] width 31 height 10
type input "item"
type input "38.97"
click at [453, 311] on div "Submit" at bounding box center [449, 312] width 18 height 10
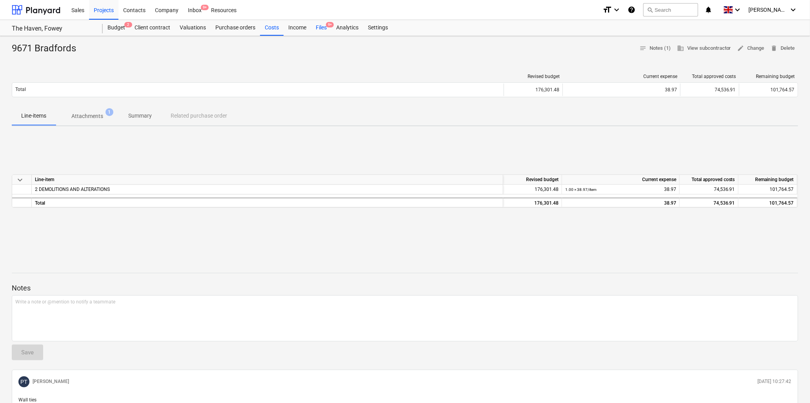
click at [319, 28] on div "Files 9+" at bounding box center [321, 28] width 20 height 16
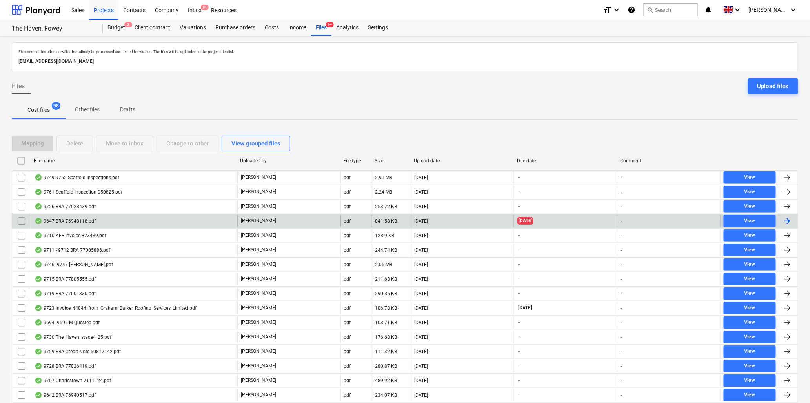
click at [84, 220] on div "9647 BRA 76948118.pdf" at bounding box center [64, 221] width 61 height 6
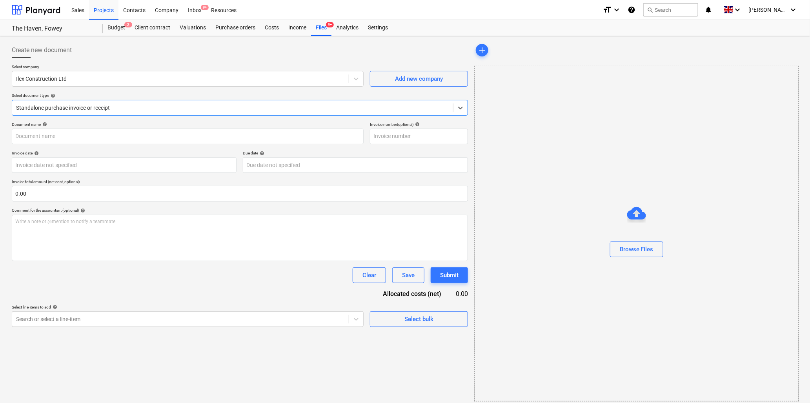
type input "76948118"
type input "15 Jul 2025"
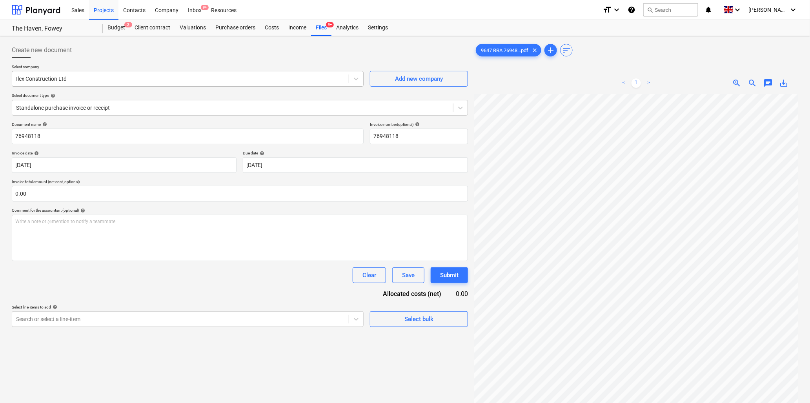
click at [107, 76] on div at bounding box center [180, 79] width 329 height 8
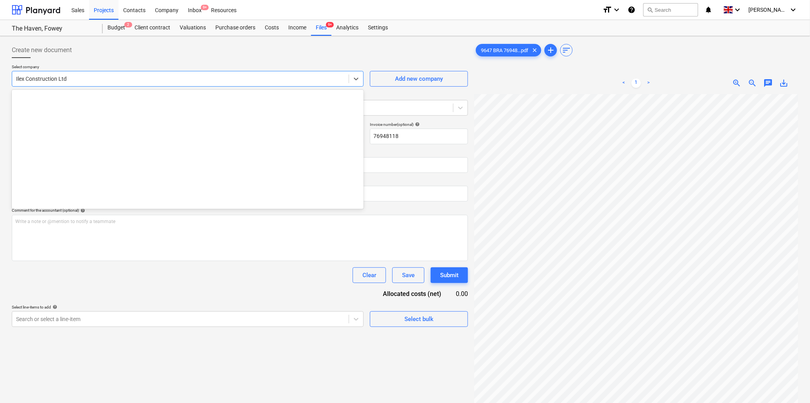
scroll to position [521, 0]
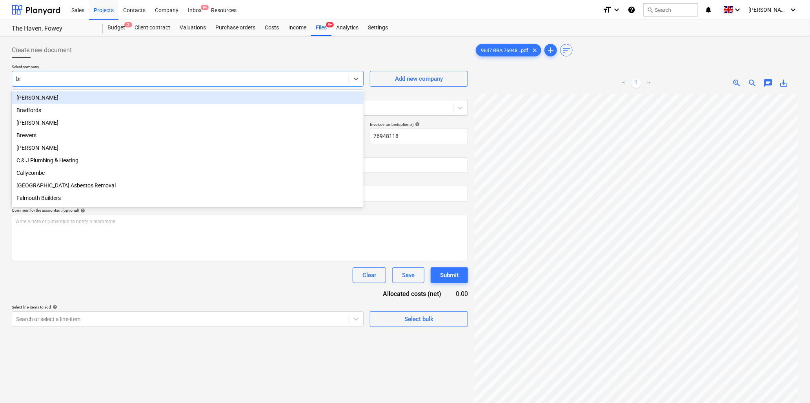
type input "bra"
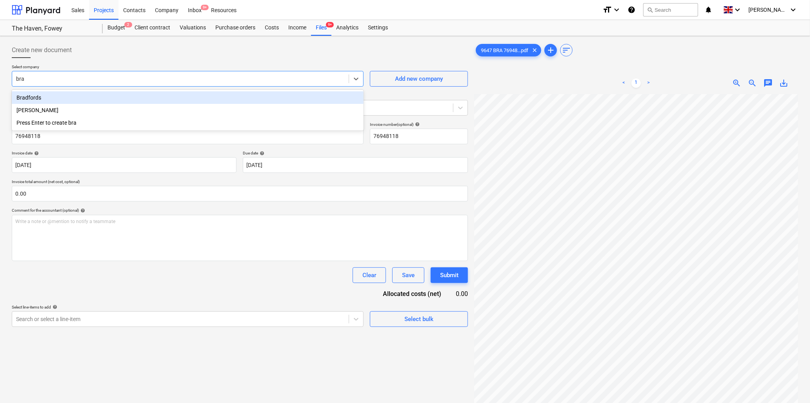
click at [106, 97] on div "Bradfords" at bounding box center [188, 97] width 352 height 13
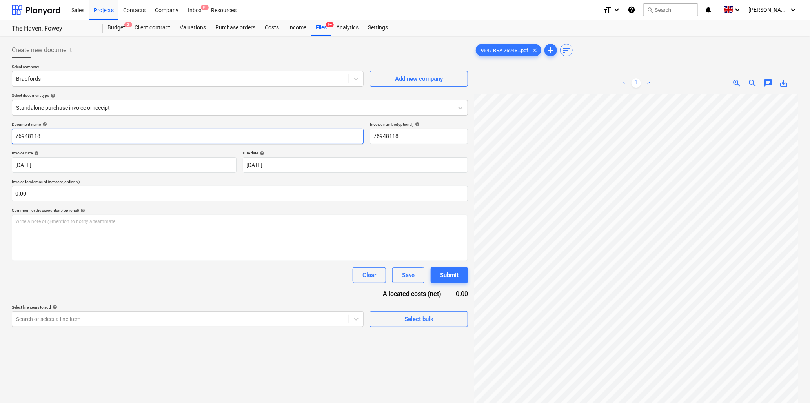
click at [108, 139] on input "76948118" at bounding box center [188, 137] width 352 height 16
type input "9647 Bradfords"
click at [124, 198] on input "text" at bounding box center [240, 194] width 456 height 16
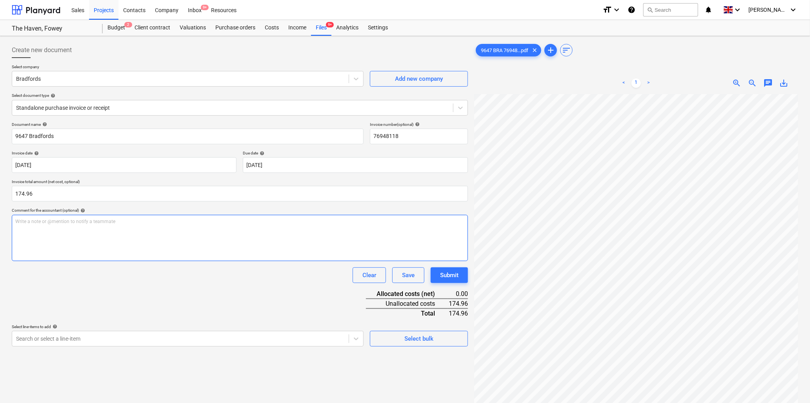
click at [118, 232] on div "Write a note or @mention to notify a teammate ﻿" at bounding box center [240, 238] width 456 height 46
click at [38, 193] on input "174.96" at bounding box center [240, 194] width 456 height 16
type input "324.96"
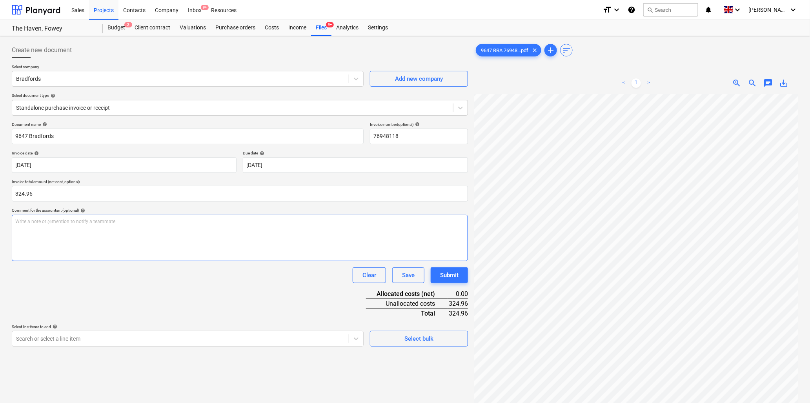
click at [44, 226] on div "Write a note or @mention to notify a teammate ﻿" at bounding box center [240, 238] width 456 height 46
click at [108, 221] on p "Write a note or @mention to notify a teammate ﻿" at bounding box center [239, 221] width 449 height 7
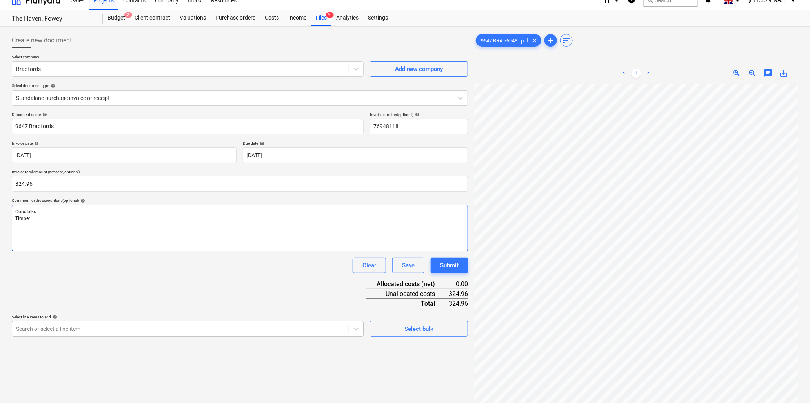
scroll to position [44, 0]
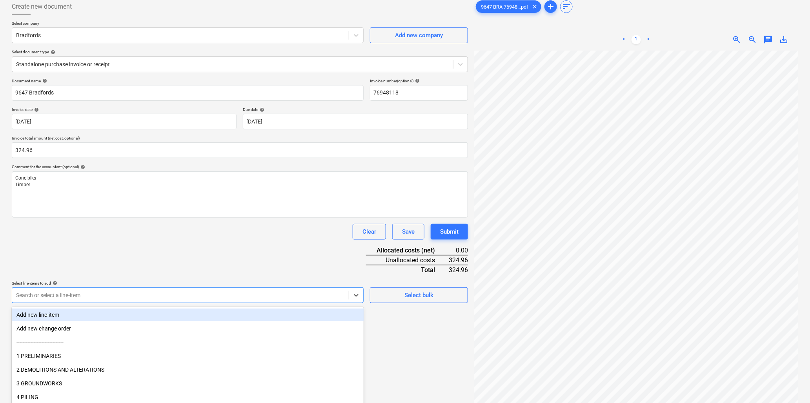
click at [158, 294] on body "Sales Projects Contacts Company Inbox 9+ Resources format_size keyboard_arrow_d…" at bounding box center [405, 157] width 810 height 403
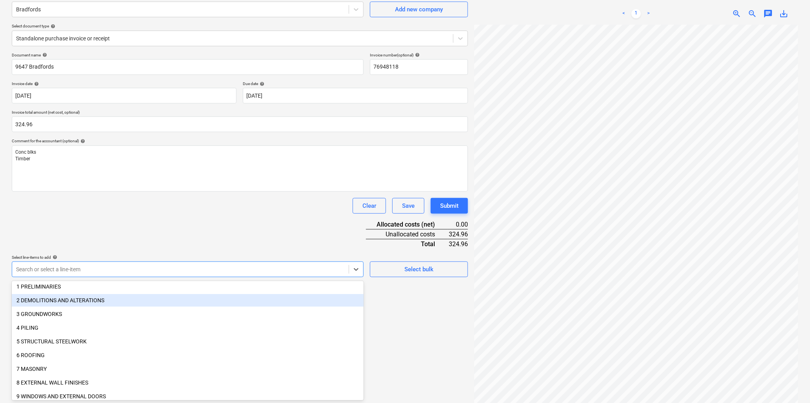
click at [94, 296] on div "2 DEMOLITIONS AND ALTERATIONS" at bounding box center [188, 300] width 352 height 13
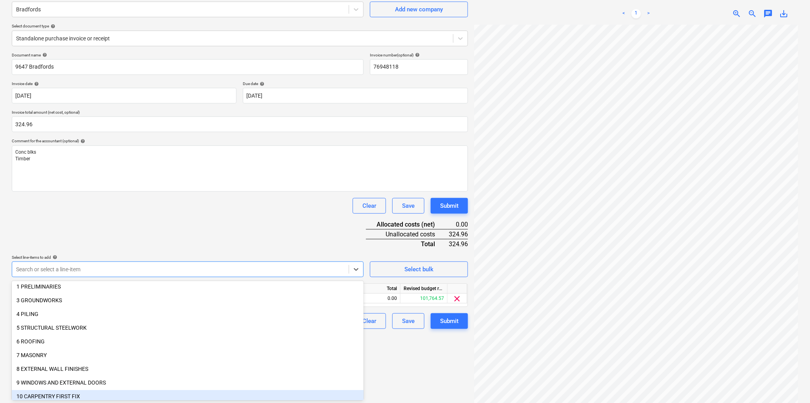
click at [65, 393] on div "10 CARPENTRY FIRST FIX" at bounding box center [188, 396] width 352 height 13
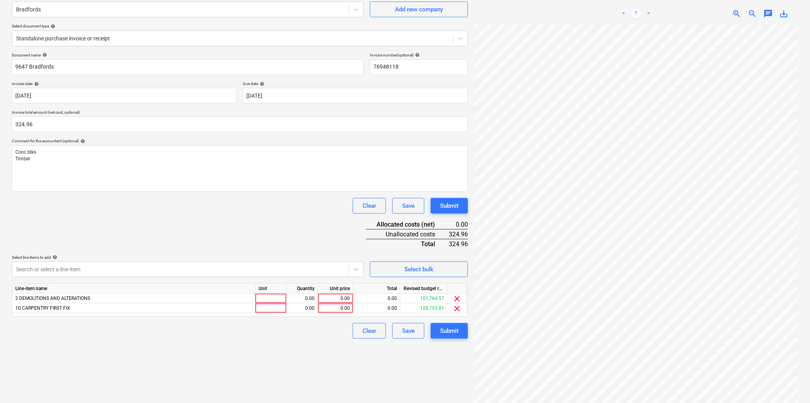
click at [134, 233] on div "Document name help 9647 Bradfords Invoice number (optional) help 76948118 Invoi…" at bounding box center [240, 196] width 456 height 286
click at [271, 297] on div at bounding box center [270, 299] width 31 height 10
type input "item"
click at [273, 300] on div "item" at bounding box center [270, 299] width 31 height 10
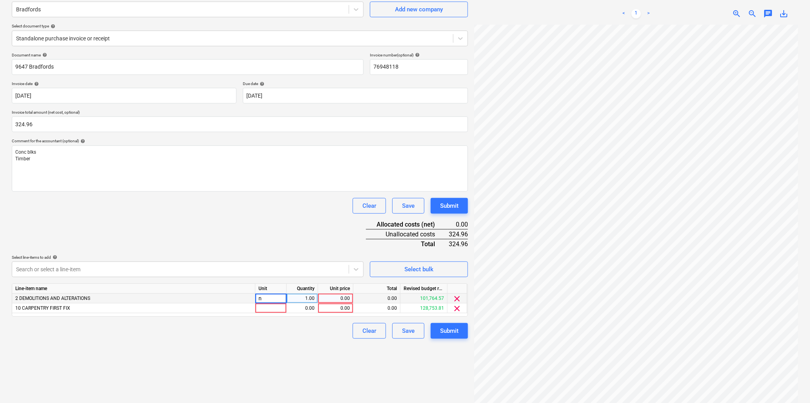
type input "nr"
type input "216"
type input ".81"
click at [269, 309] on div at bounding box center [270, 308] width 31 height 10
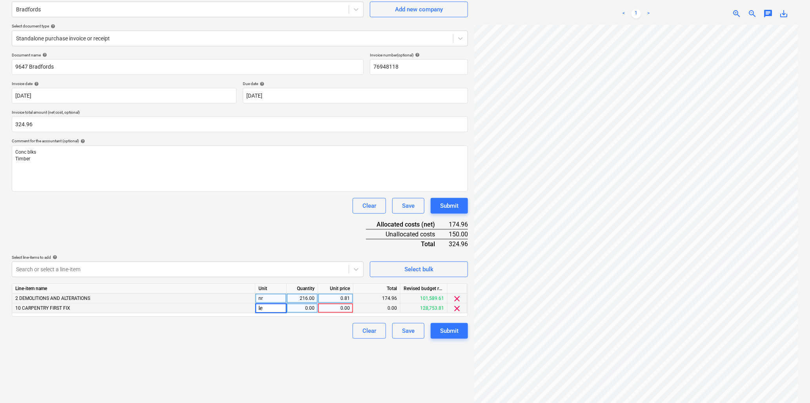
type input "len"
click at [301, 308] on div "0.00" at bounding box center [302, 308] width 25 height 10
type input "40"
type input "3.75"
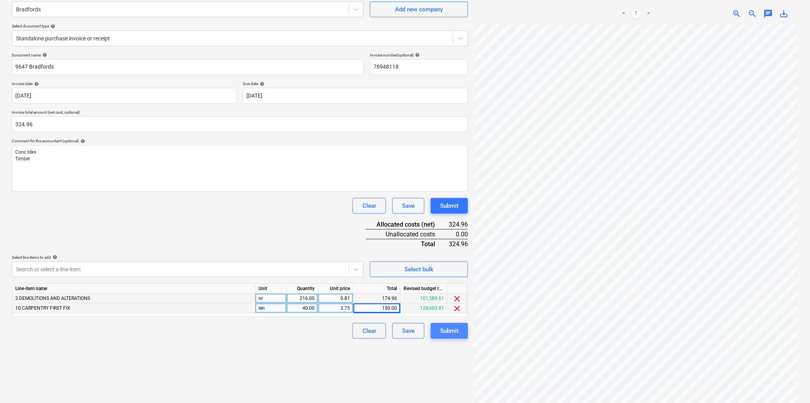
click at [454, 331] on div "Submit" at bounding box center [449, 331] width 18 height 10
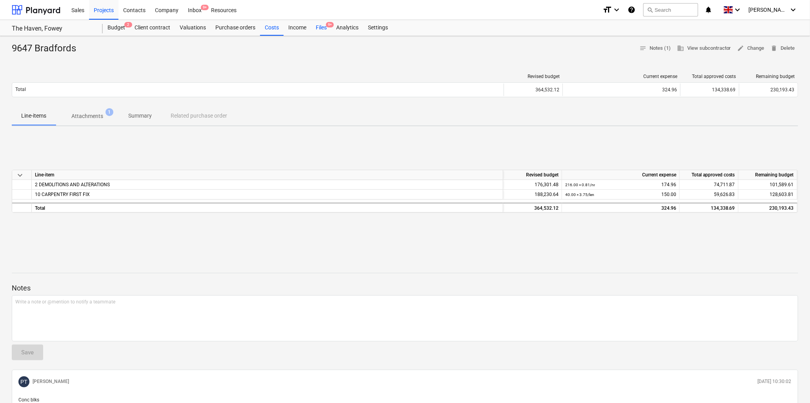
click at [319, 25] on div "Files 9+" at bounding box center [321, 28] width 20 height 16
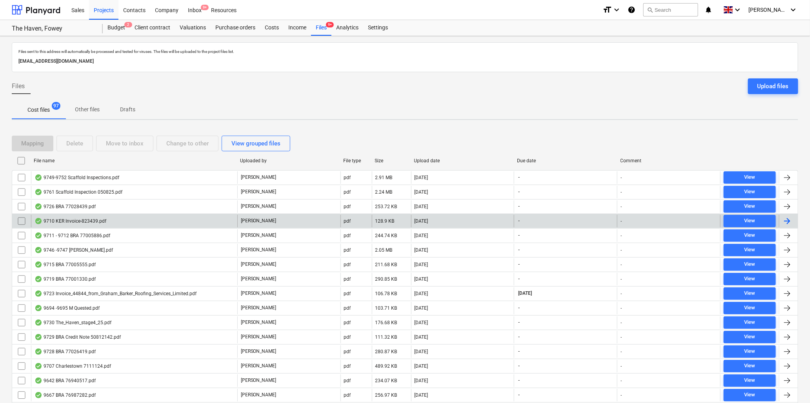
click at [91, 218] on div "9710 KER Invoice-823439.pdf" at bounding box center [70, 221] width 72 height 6
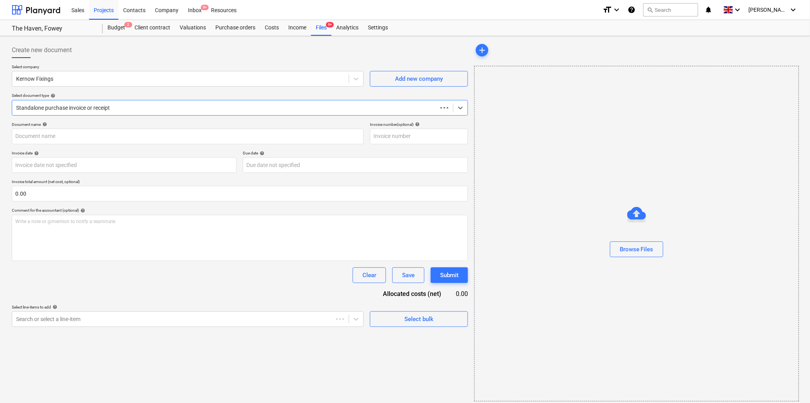
type input "823439"
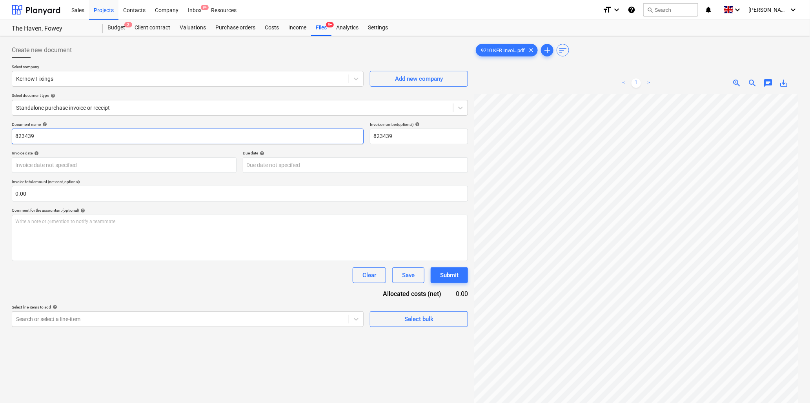
click at [54, 140] on input "823439" at bounding box center [188, 137] width 352 height 16
type input "9710 Kernow"
click at [58, 165] on body "Sales Projects Contacts Company Inbox 9+ Resources format_size keyboard_arrow_d…" at bounding box center [405, 201] width 810 height 403
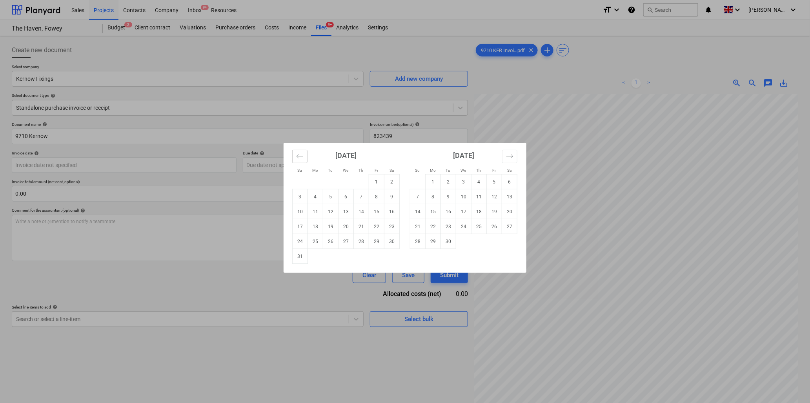
click at [298, 156] on icon "Move backward to switch to the previous month." at bounding box center [299, 156] width 7 height 4
click at [362, 241] on td "31" at bounding box center [361, 241] width 15 height 15
type input "31 Jul 2025"
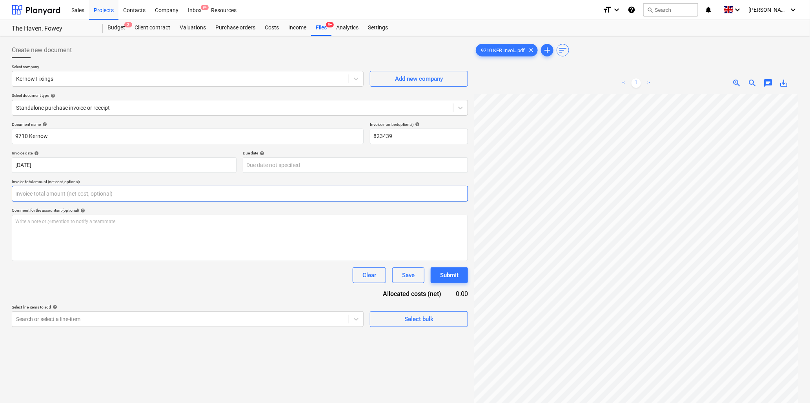
click at [179, 194] on input "text" at bounding box center [240, 194] width 456 height 16
type input "0.00"
click at [81, 191] on input "text" at bounding box center [240, 194] width 456 height 16
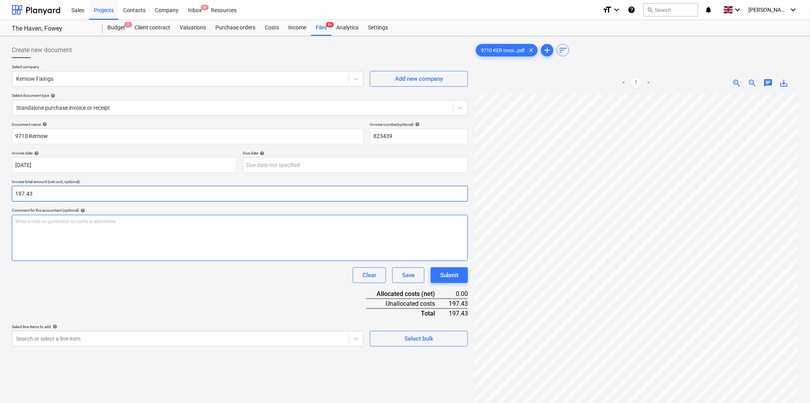
type input "197.43"
click at [78, 220] on p "Write a note or @mention to notify a teammate ﻿" at bounding box center [239, 221] width 449 height 7
click at [84, 223] on p "Write a note or @mention to notify a teammate ﻿" at bounding box center [239, 221] width 449 height 7
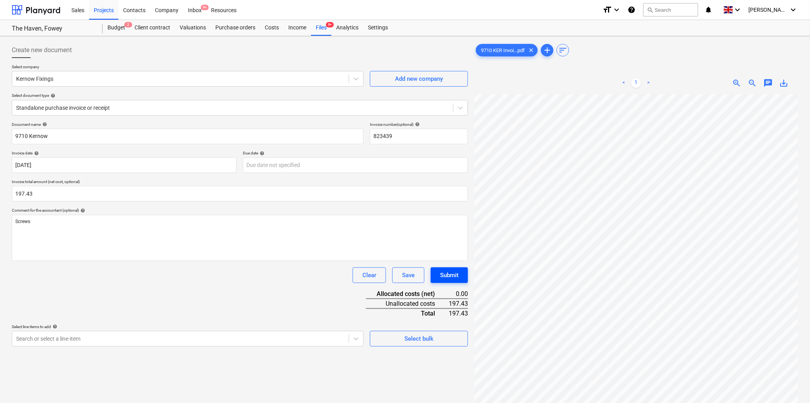
scroll to position [514, 321]
click at [60, 340] on body "Sales Projects Contacts Company Inbox 9+ Resources format_size keyboard_arrow_d…" at bounding box center [405, 201] width 810 height 403
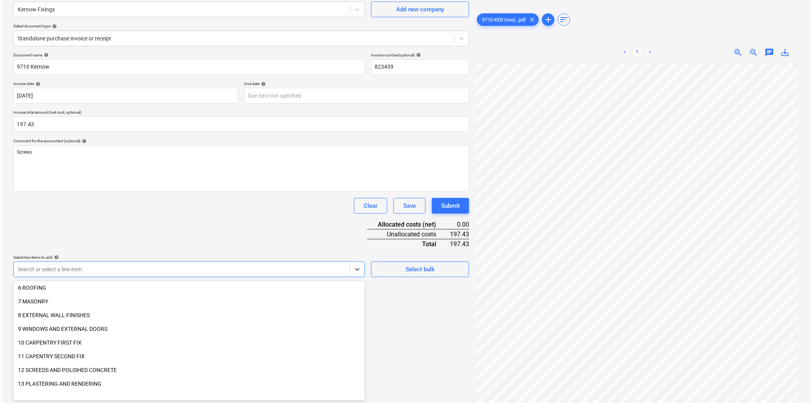
scroll to position [131, 0]
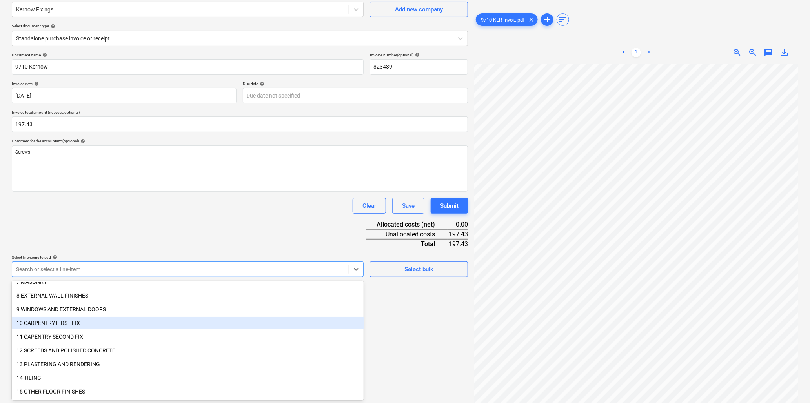
click at [51, 321] on div "10 CARPENTRY FIRST FIX" at bounding box center [188, 323] width 352 height 13
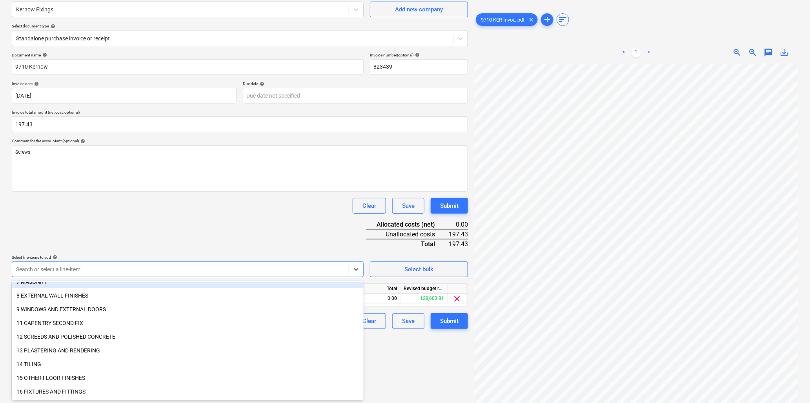
click at [221, 216] on div "Document name help 9710 Kernow Invoice number (optional) help 823439 Invoice da…" at bounding box center [240, 191] width 456 height 276
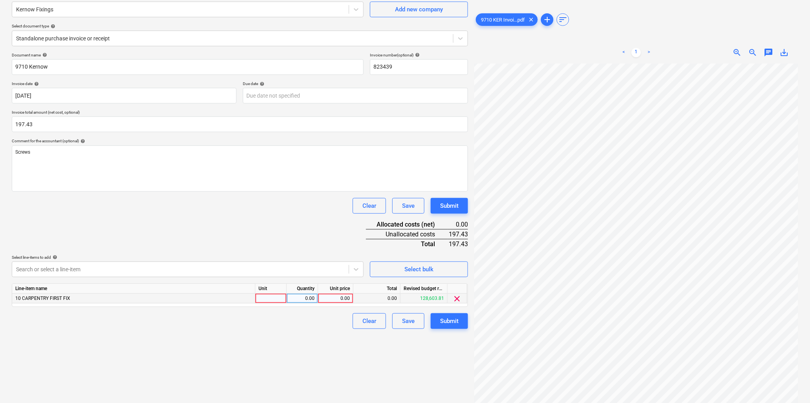
click at [273, 302] on div at bounding box center [270, 299] width 31 height 10
type input "item"
type input "197.43"
click at [444, 318] on div "Submit" at bounding box center [449, 321] width 18 height 10
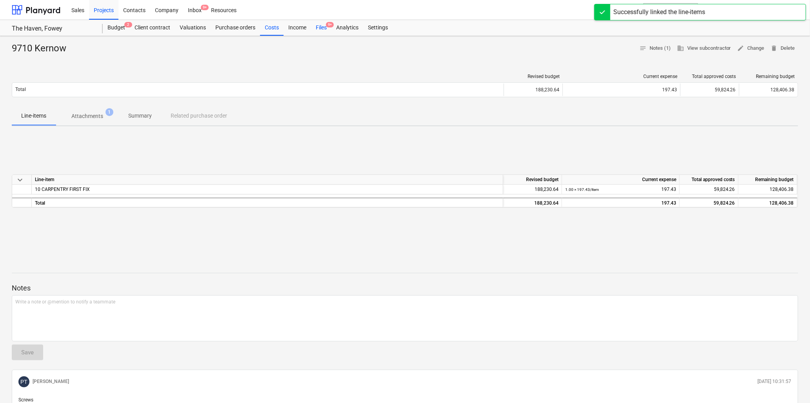
click at [319, 25] on div "Files 9+" at bounding box center [321, 28] width 20 height 16
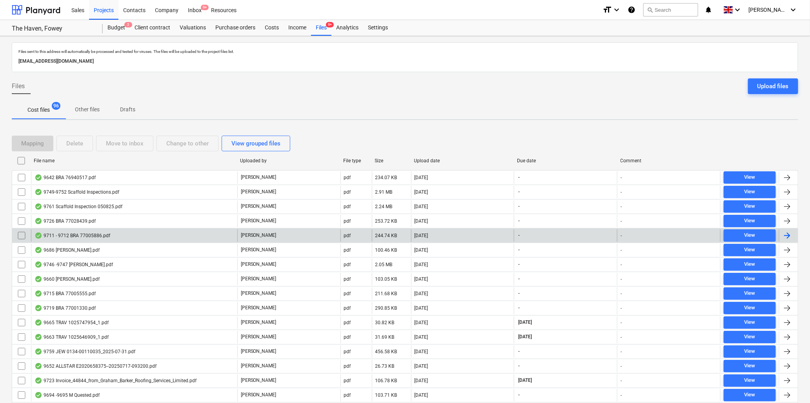
click at [78, 234] on div "9711 - 9712 BRA 77005886.pdf" at bounding box center [72, 235] width 76 height 6
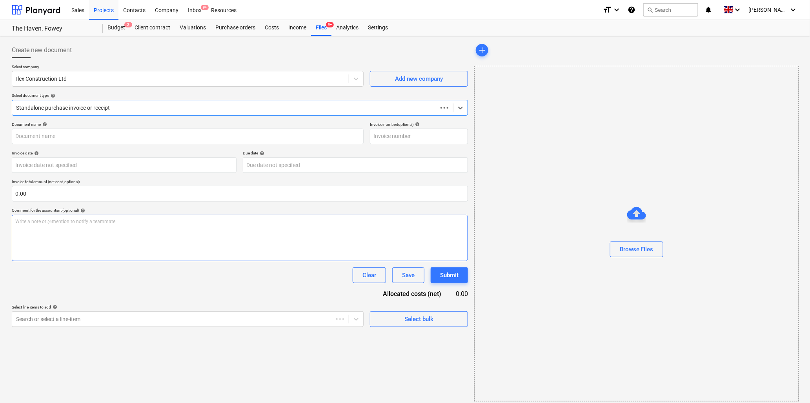
type input "77005886"
type input "29 Jul 2025"
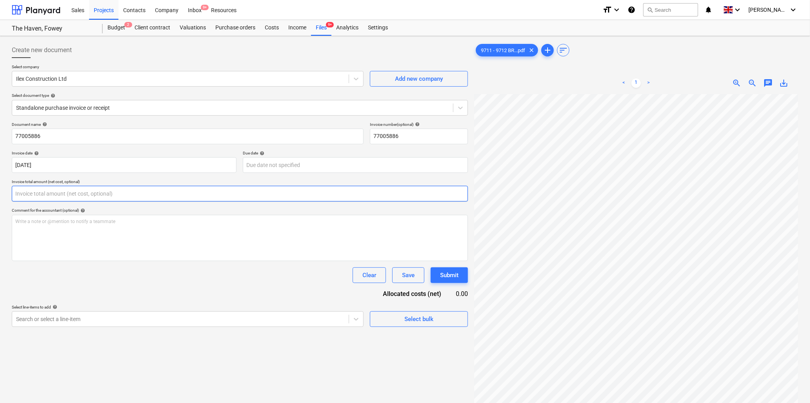
click at [49, 194] on input "text" at bounding box center [240, 194] width 456 height 16
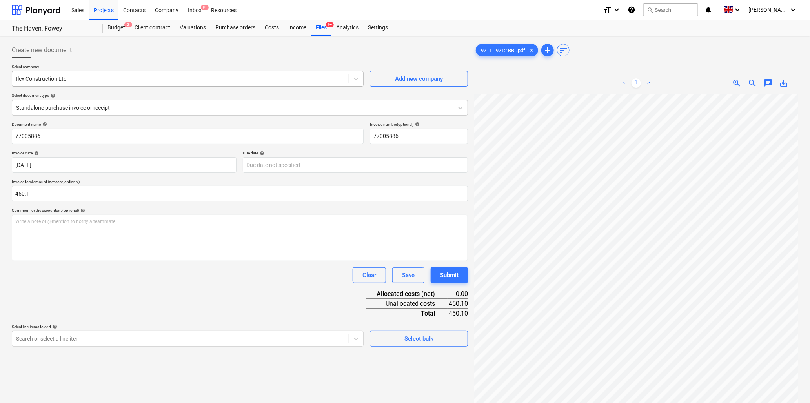
type input "450.10"
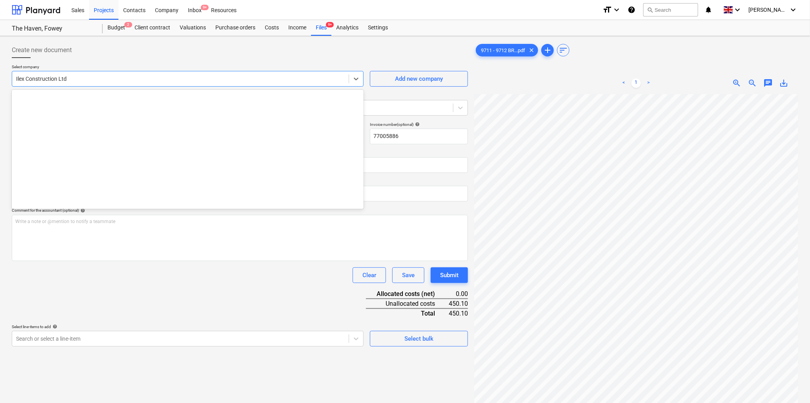
click at [89, 77] on div at bounding box center [180, 79] width 329 height 8
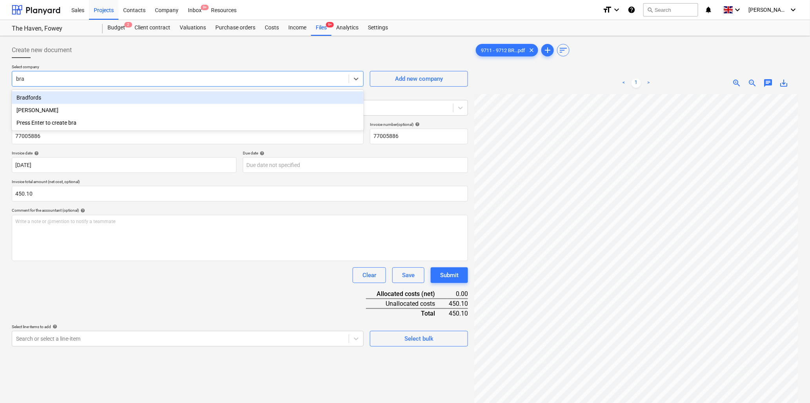
type input "brad"
click at [44, 98] on div "Bradfords" at bounding box center [188, 97] width 352 height 13
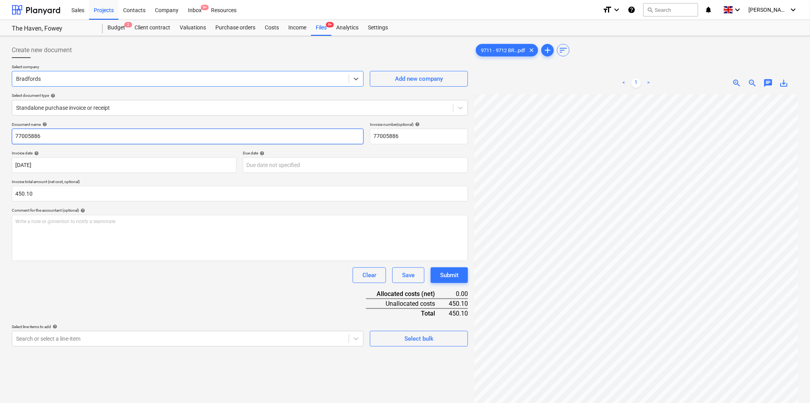
click at [51, 136] on input "77005886" at bounding box center [188, 137] width 352 height 16
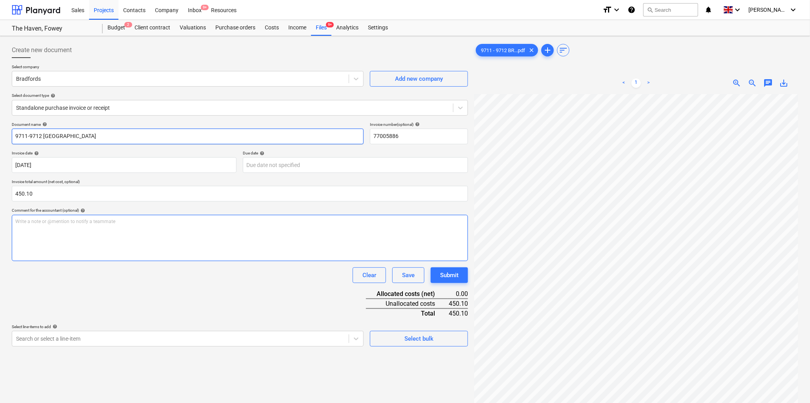
type input "9711-9712 Bradfords"
click at [112, 225] on div "Write a note or @mention to notify a teammate ﻿" at bounding box center [240, 238] width 456 height 46
click at [71, 225] on div "Write a note or @mention to notify a teammate ﻿" at bounding box center [240, 238] width 456 height 46
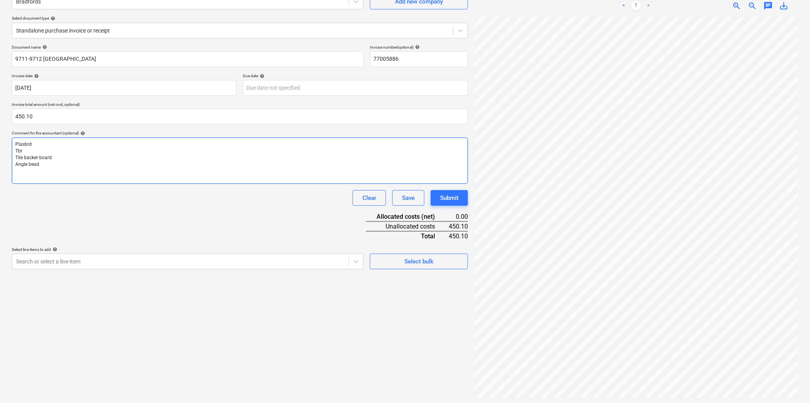
scroll to position [78, 0]
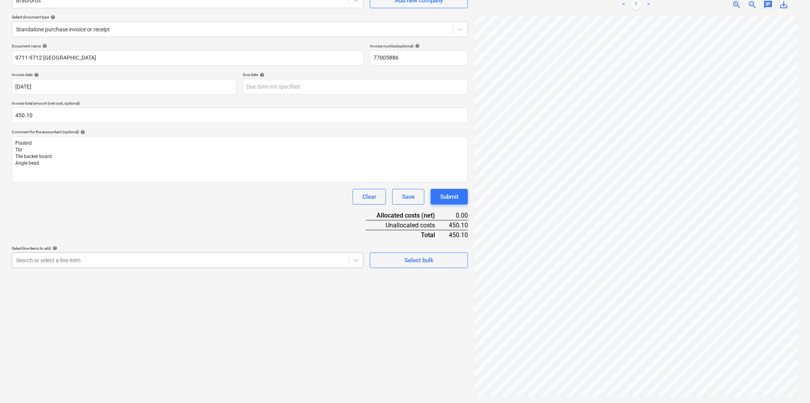
click at [103, 263] on div at bounding box center [180, 260] width 329 height 8
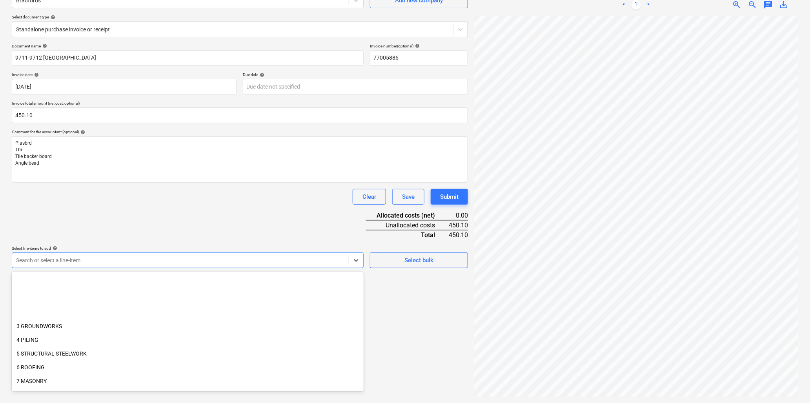
scroll to position [131, 0]
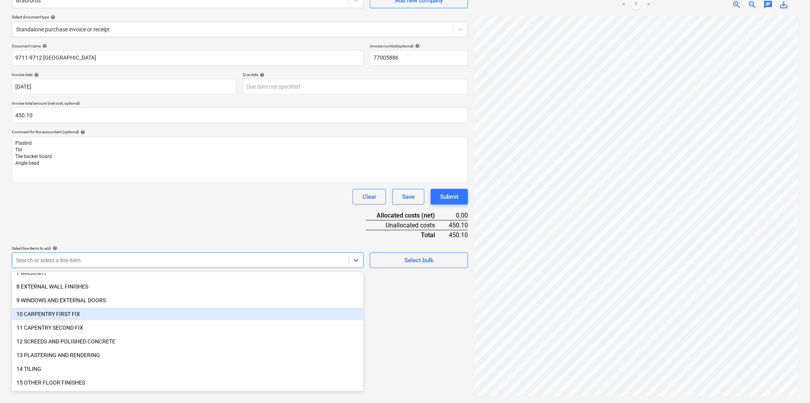
click at [52, 312] on div "10 CARPENTRY FIRST FIX" at bounding box center [188, 314] width 352 height 13
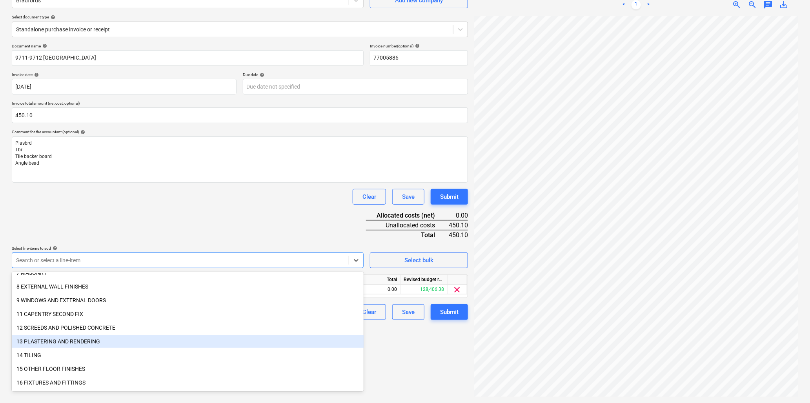
click at [56, 342] on div "13 PLASTERING AND RENDERING" at bounding box center [188, 341] width 352 height 13
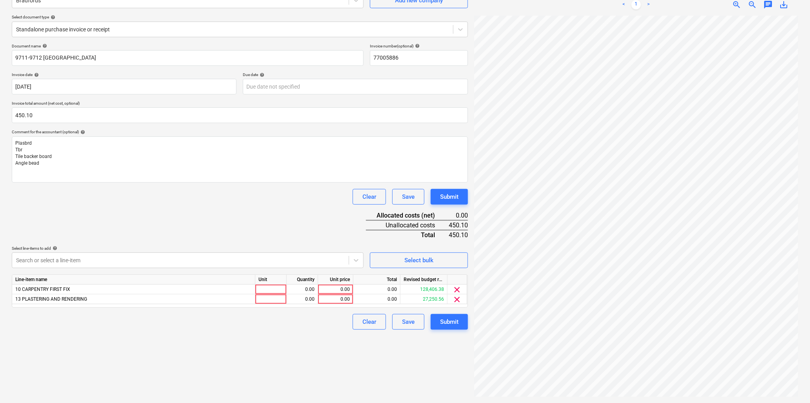
click at [157, 194] on div "Clear Save Submit" at bounding box center [240, 197] width 456 height 16
click at [267, 287] on div at bounding box center [270, 290] width 31 height 10
type input "item"
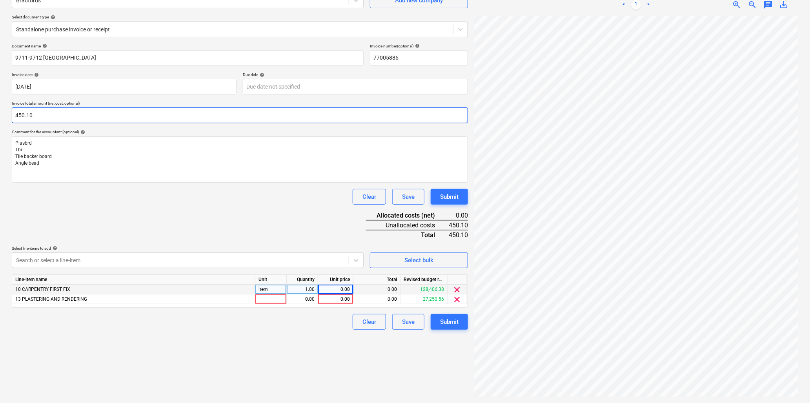
scroll to position [260, 227]
click at [751, 4] on span "zoom_out" at bounding box center [752, 4] width 9 height 9
click at [338, 292] on div "0.00" at bounding box center [335, 290] width 29 height 10
type input "425.04"
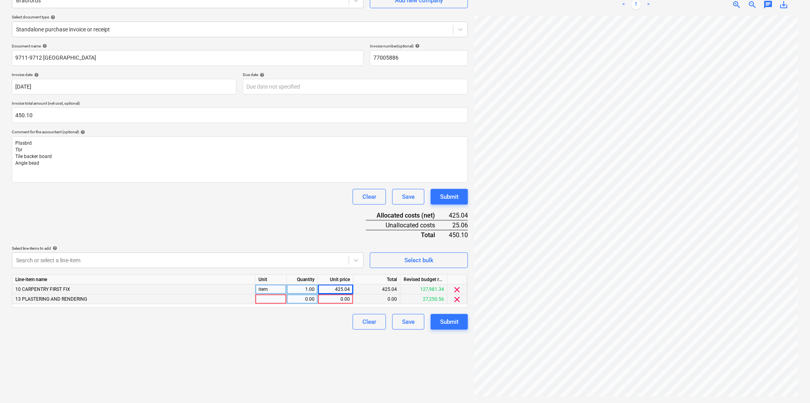
click at [273, 303] on div at bounding box center [270, 299] width 31 height 10
type input "item"
click at [269, 300] on div "item" at bounding box center [270, 299] width 31 height 10
type input "k"
type input "len"
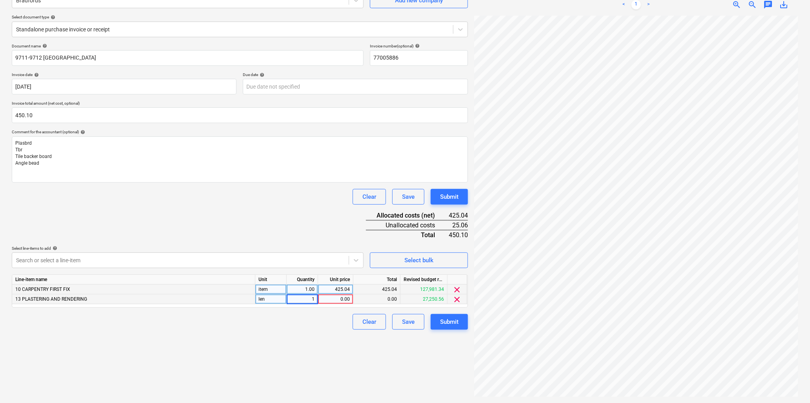
type input "14"
type input "1.79"
click at [440, 319] on div "Submit" at bounding box center [449, 322] width 18 height 10
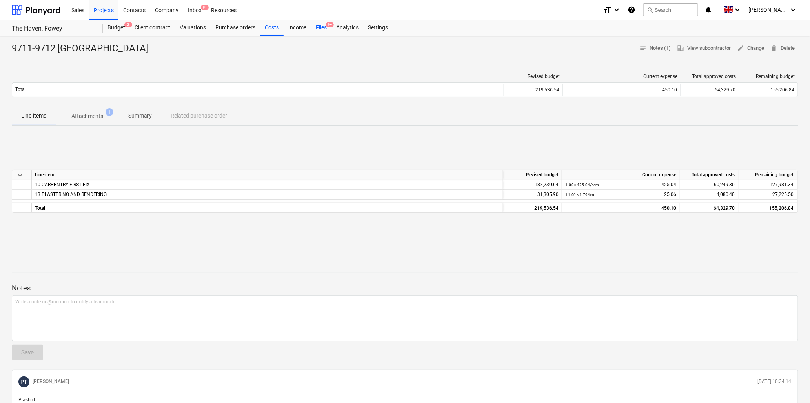
click at [320, 28] on div "Files 9+" at bounding box center [321, 28] width 20 height 16
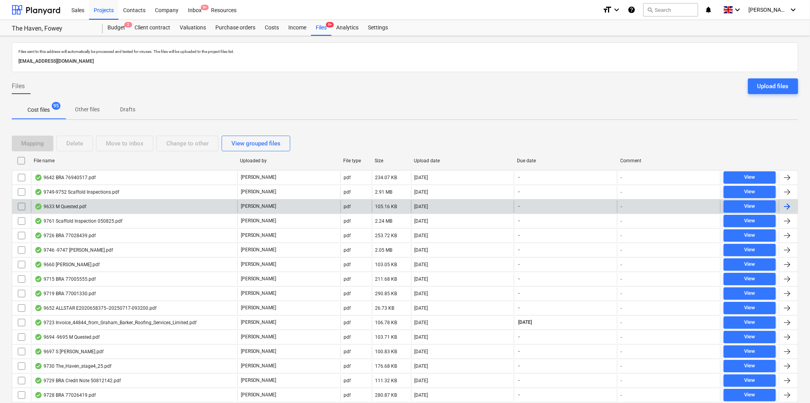
click at [53, 204] on div "9633 M Quested.pdf" at bounding box center [60, 206] width 52 height 6
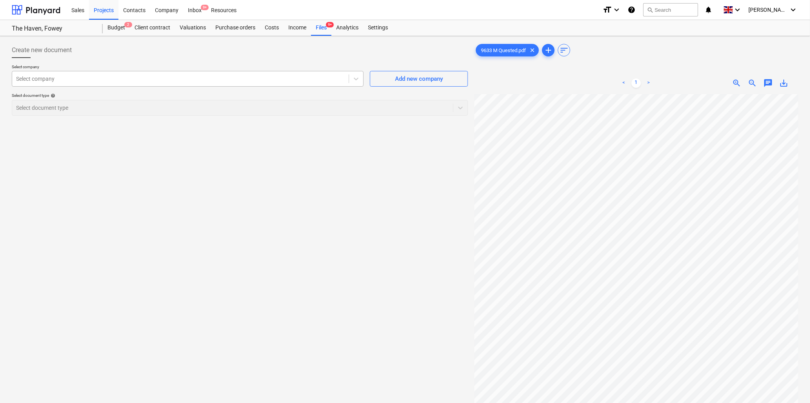
click at [252, 76] on div at bounding box center [180, 79] width 329 height 8
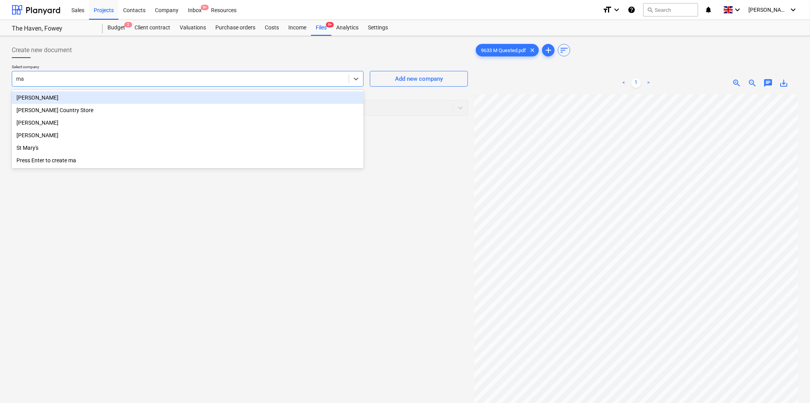
type input "max"
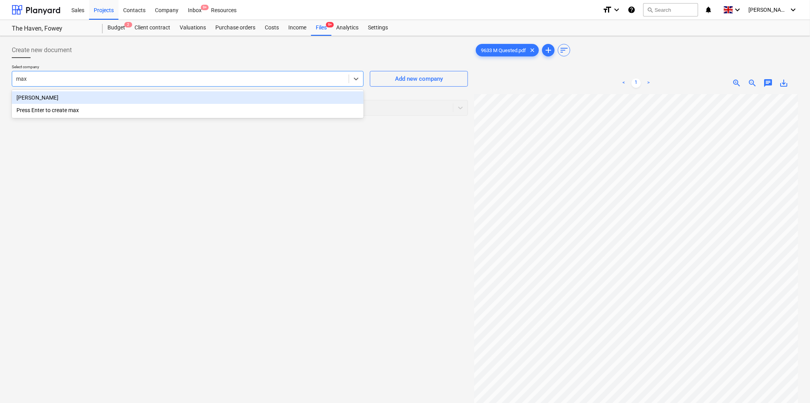
click at [228, 100] on div "Max Quested" at bounding box center [188, 97] width 352 height 13
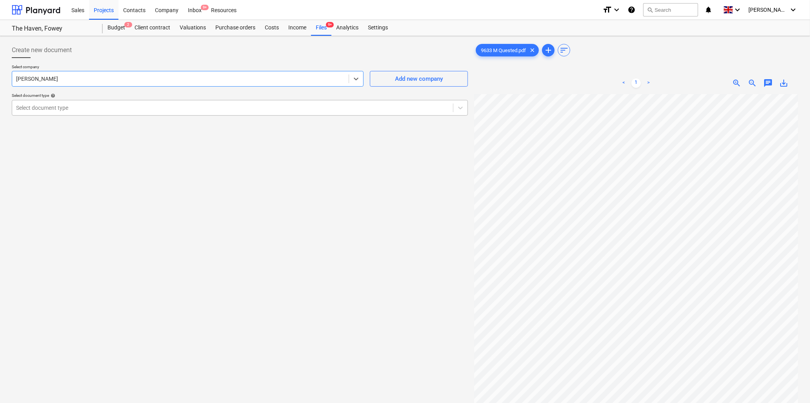
click at [216, 107] on div at bounding box center [232, 108] width 433 height 8
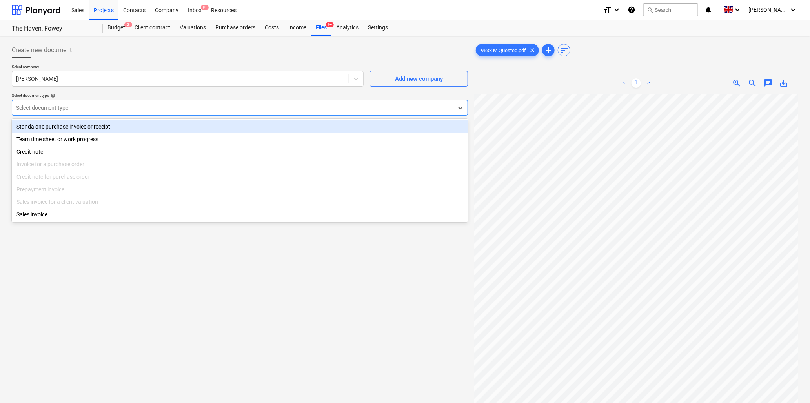
click at [89, 123] on div "Standalone purchase invoice or receipt" at bounding box center [240, 126] width 456 height 13
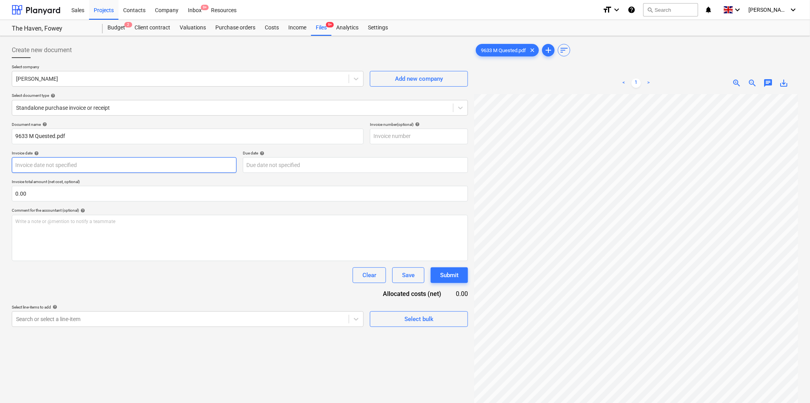
click at [94, 167] on body "Sales Projects Contacts Company Inbox 9+ Resources format_size keyboard_arrow_d…" at bounding box center [405, 201] width 810 height 403
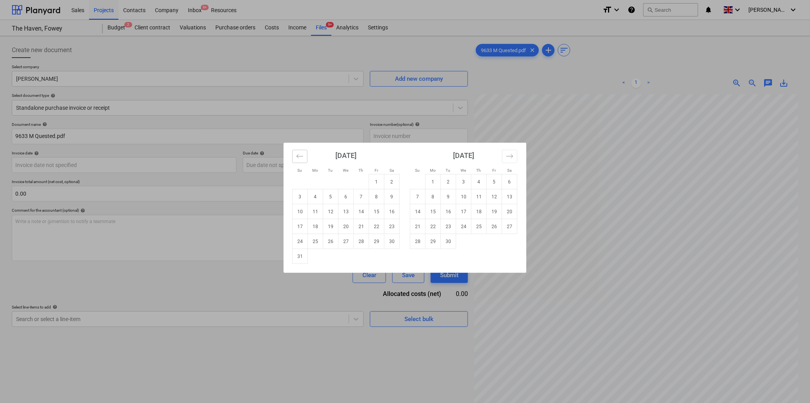
click at [298, 157] on icon "Move backward to switch to the previous month." at bounding box center [299, 156] width 7 height 7
click at [375, 196] on td "11" at bounding box center [376, 196] width 15 height 15
type input "11 Jul 2025"
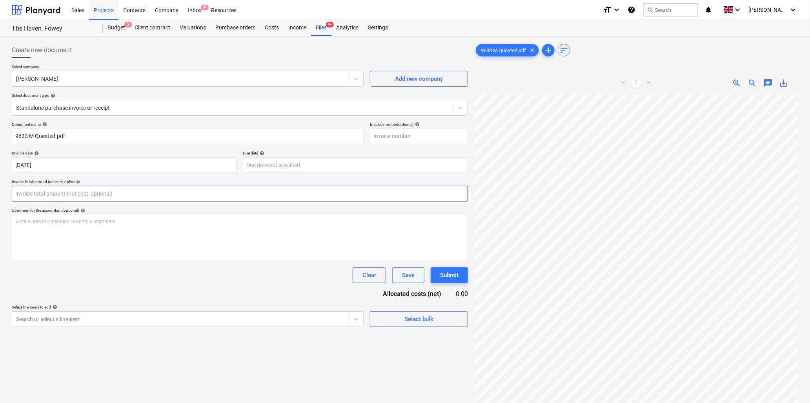
click at [78, 192] on input "text" at bounding box center [240, 194] width 456 height 16
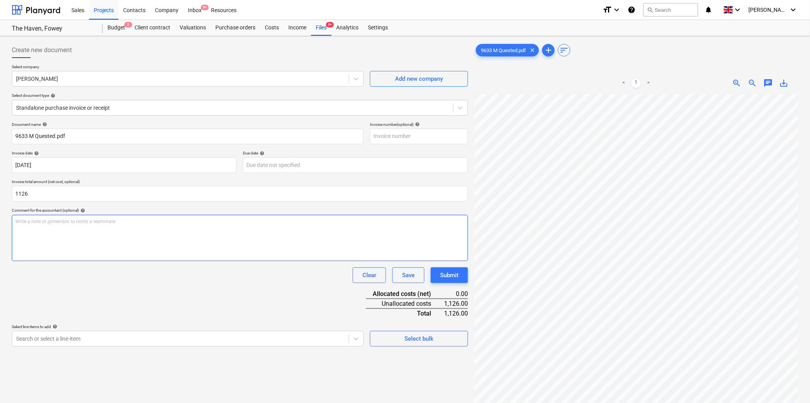
type input "1,126.00"
click at [88, 225] on div "Write a note or @mention to notify a teammate ﻿" at bounding box center [240, 238] width 456 height 46
click at [121, 222] on p "Write a note or @mention to notify a teammate ﻿" at bounding box center [239, 221] width 449 height 7
click at [81, 338] on body "Sales Projects Contacts Company Inbox 9+ Resources format_size keyboard_arrow_d…" at bounding box center [405, 201] width 810 height 403
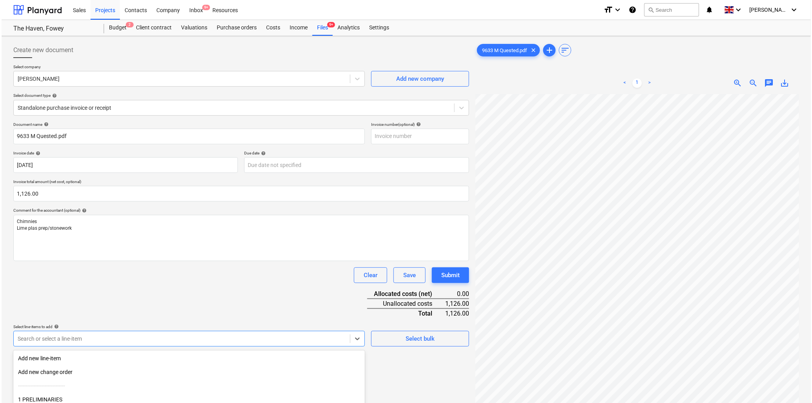
scroll to position [69, 0]
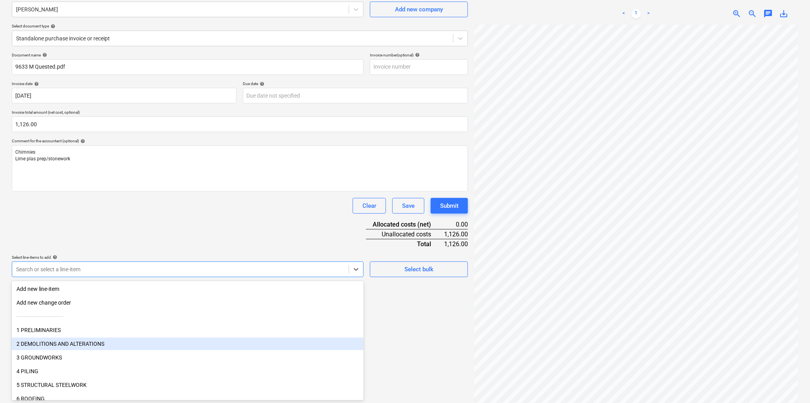
click at [81, 338] on div "2 DEMOLITIONS AND ALTERATIONS" at bounding box center [188, 344] width 352 height 13
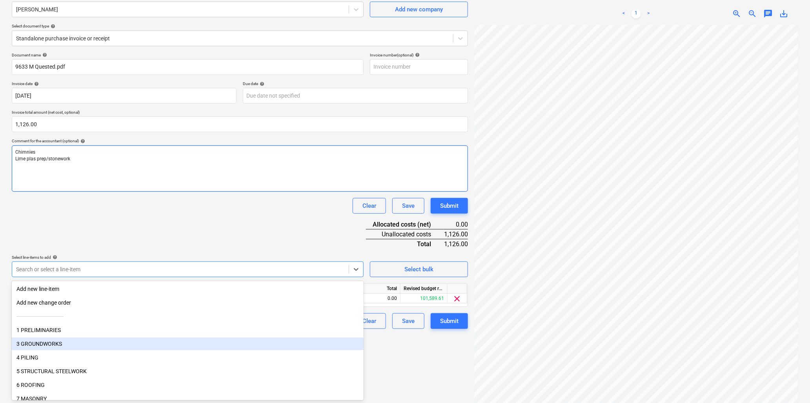
click at [196, 180] on div "Chimnies Lime plas prep/stonework" at bounding box center [240, 168] width 456 height 46
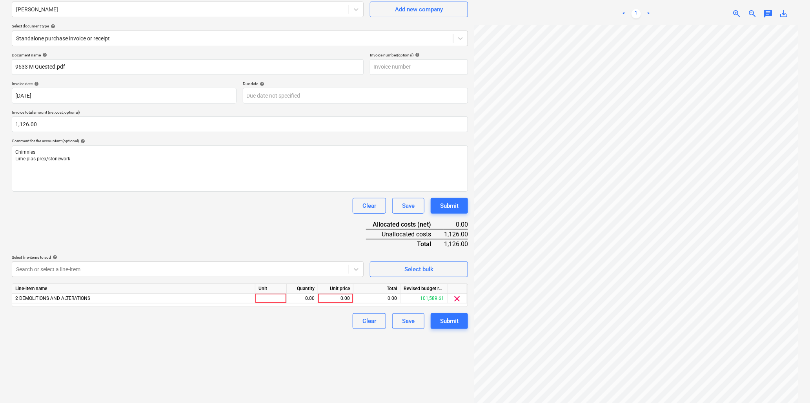
click at [268, 292] on div "Unit" at bounding box center [270, 289] width 31 height 10
click at [267, 299] on div at bounding box center [270, 299] width 31 height 10
type input "hr"
type input "40"
type input "28.15"
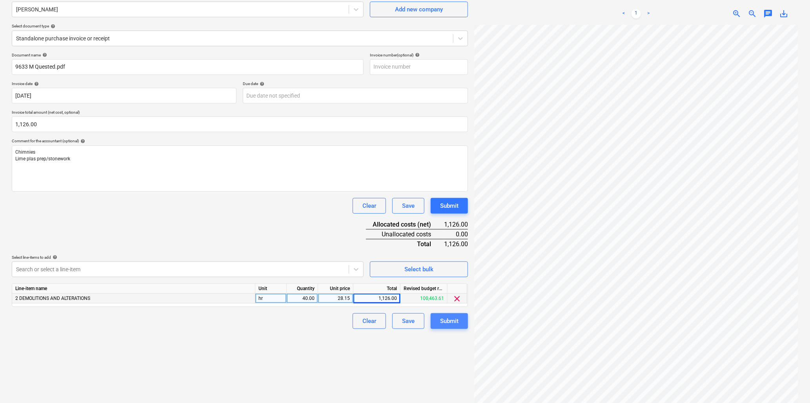
click at [452, 321] on div "Submit" at bounding box center [449, 321] width 18 height 10
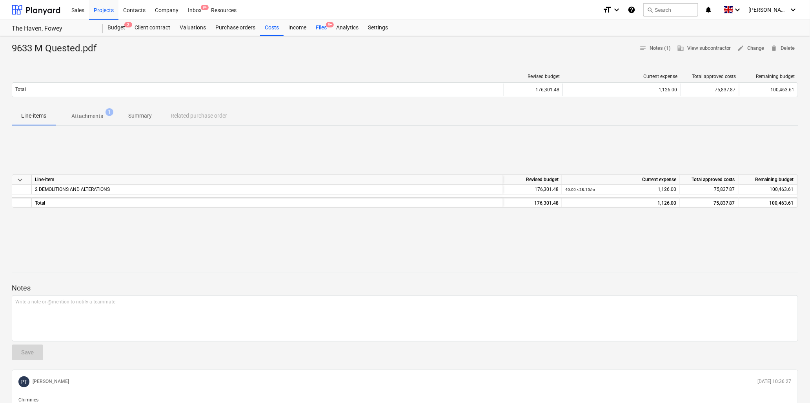
click at [320, 28] on div "Files 9+" at bounding box center [321, 28] width 20 height 16
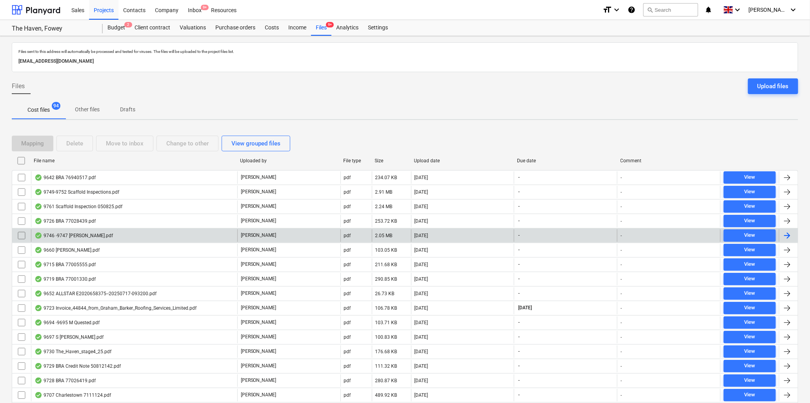
click at [82, 236] on div "9746 -9747 Rob Ashley.pdf" at bounding box center [73, 235] width 78 height 6
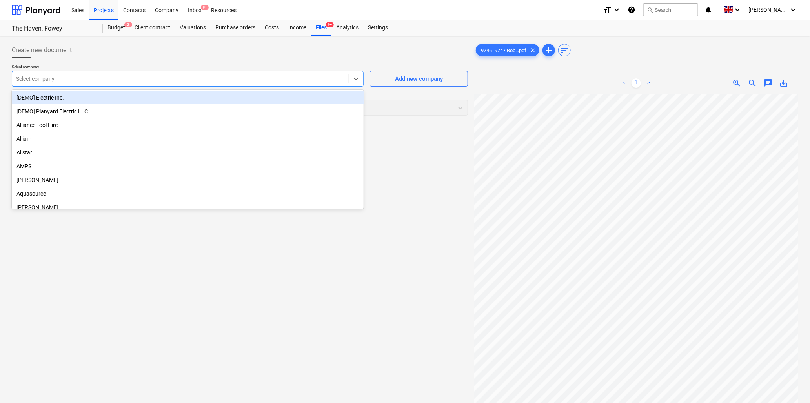
click at [132, 77] on div at bounding box center [180, 79] width 329 height 8
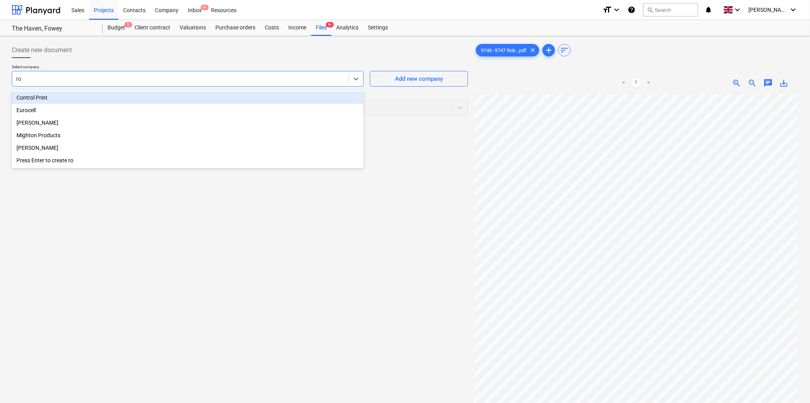
type input "rob"
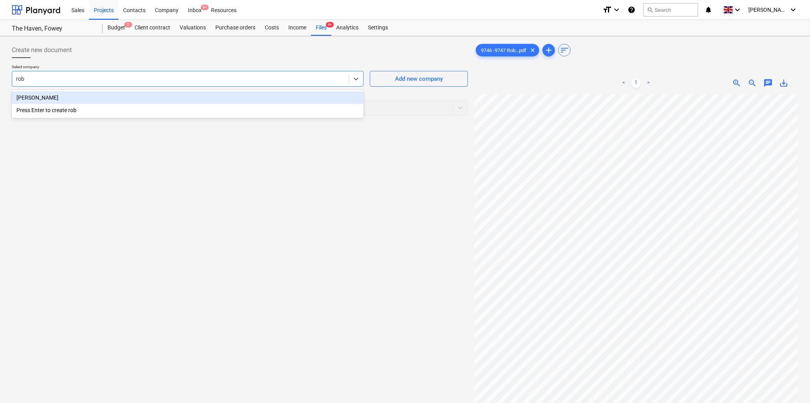
click at [81, 96] on div "Rob Ashley" at bounding box center [188, 97] width 352 height 13
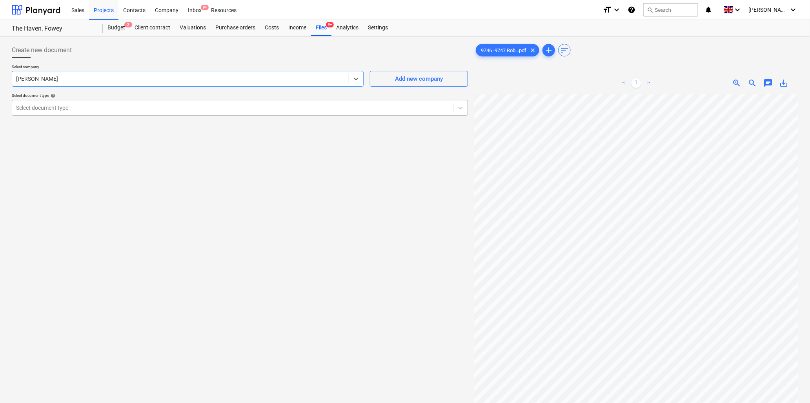
click at [85, 104] on div at bounding box center [232, 108] width 433 height 8
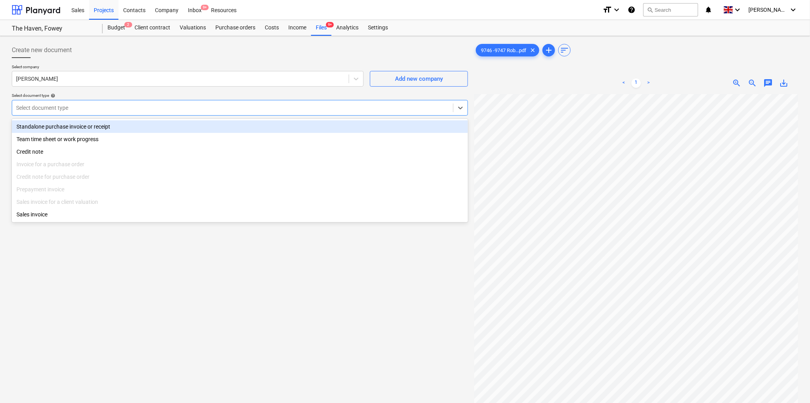
click at [87, 126] on div "Standalone purchase invoice or receipt" at bounding box center [240, 126] width 456 height 13
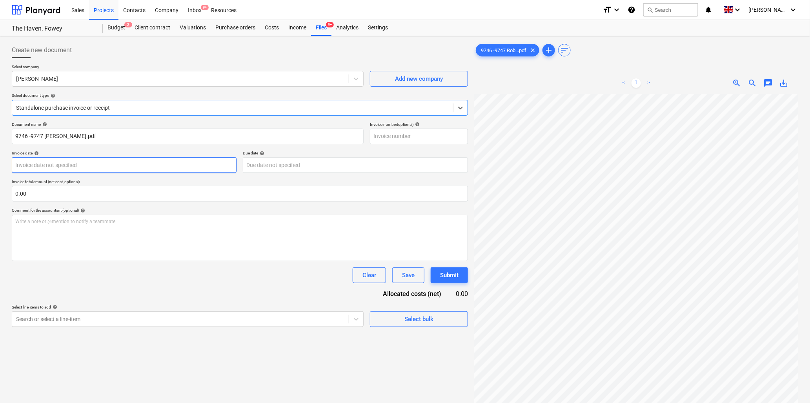
click at [85, 167] on body "Sales Projects Contacts Company Inbox 9+ Resources format_size keyboard_arrow_d…" at bounding box center [405, 201] width 810 height 403
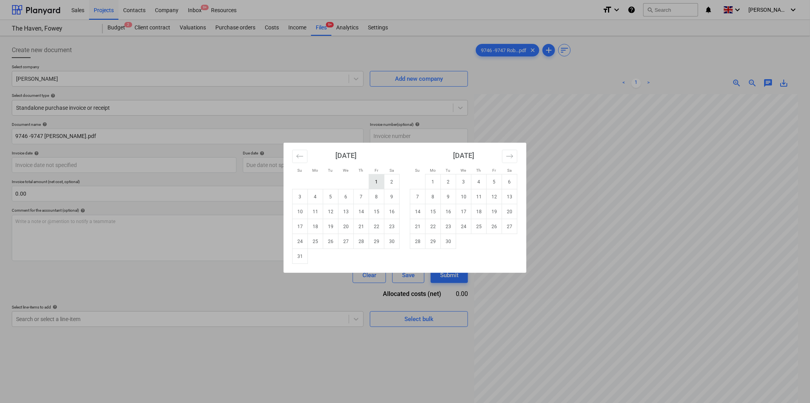
click at [378, 178] on td "1" at bounding box center [376, 181] width 15 height 15
type input "01 Aug 2025"
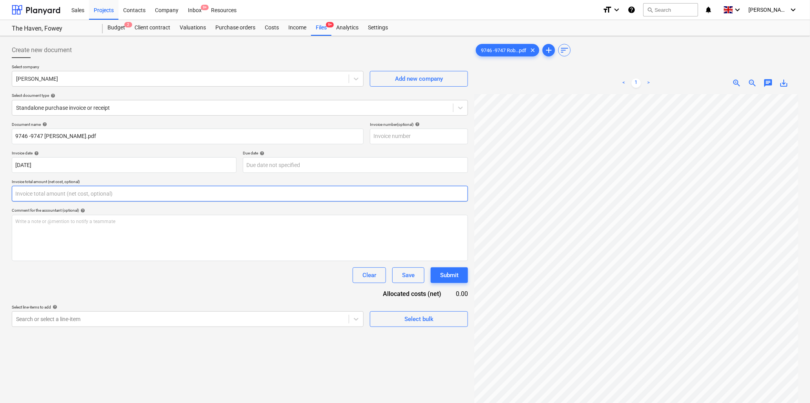
click at [102, 193] on input "text" at bounding box center [240, 194] width 456 height 16
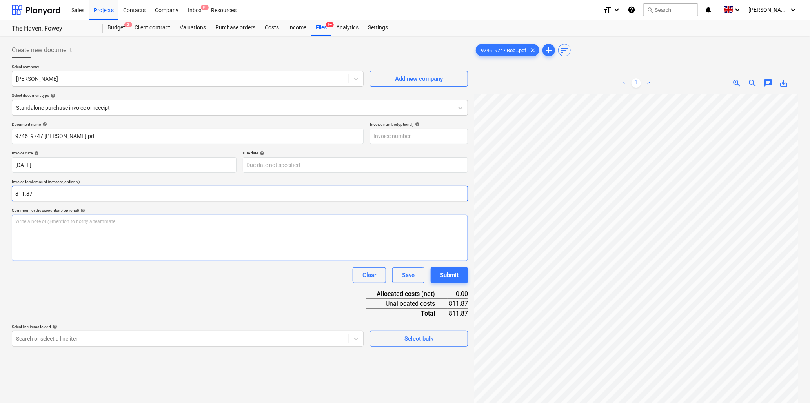
type input "811.87"
click at [100, 231] on div "Write a note or @mention to notify a teammate ﻿" at bounding box center [240, 238] width 456 height 46
click at [752, 80] on span "zoom_out" at bounding box center [752, 82] width 9 height 9
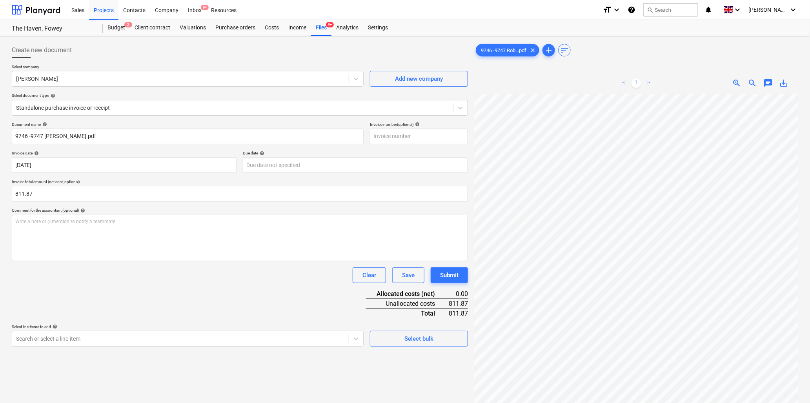
click at [753, 83] on span "zoom_out" at bounding box center [752, 82] width 9 height 9
click at [40, 225] on div "Write a note or @mention to notify a teammate ﻿" at bounding box center [240, 238] width 456 height 46
click at [750, 81] on span "zoom_out" at bounding box center [752, 82] width 9 height 9
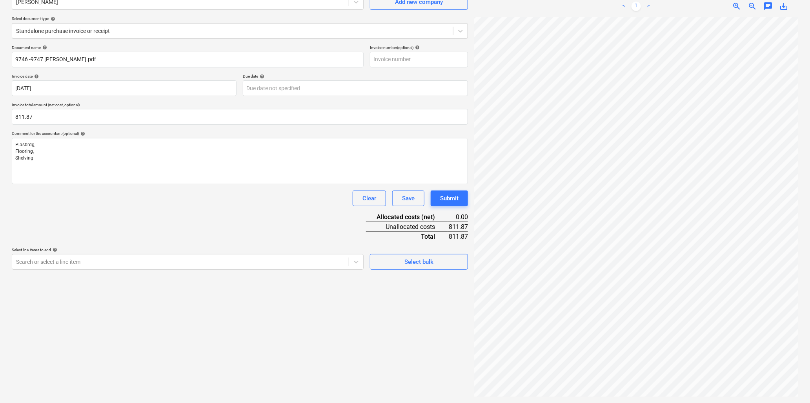
scroll to position [78, 0]
click at [49, 257] on div at bounding box center [180, 260] width 329 height 8
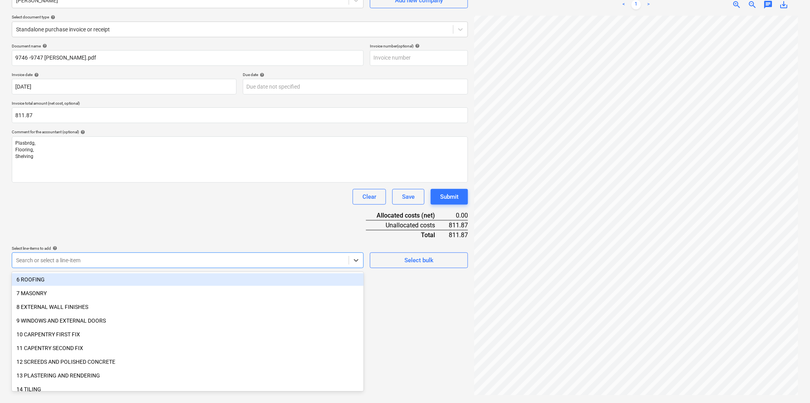
scroll to position [131, 0]
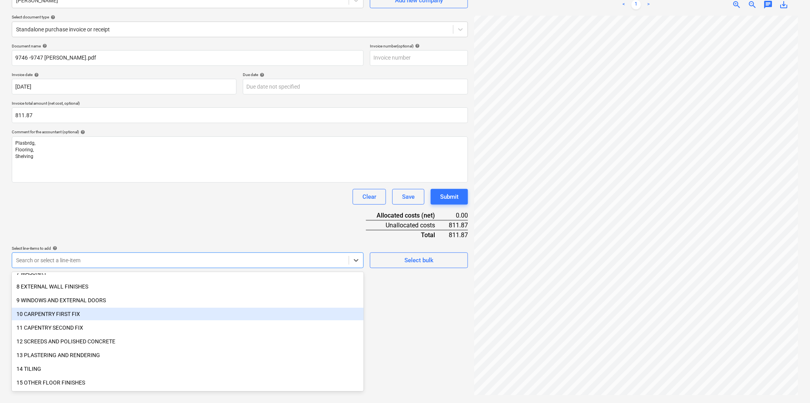
click at [53, 310] on div "10 CARPENTRY FIRST FIX" at bounding box center [188, 314] width 352 height 13
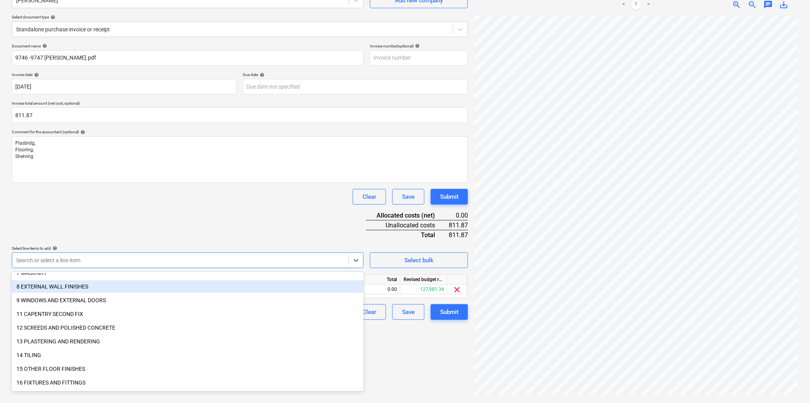
click at [136, 209] on div "Document name help 9746 -9747 Rob Ashley.pdf Invoice number (optional) help Inv…" at bounding box center [240, 182] width 456 height 276
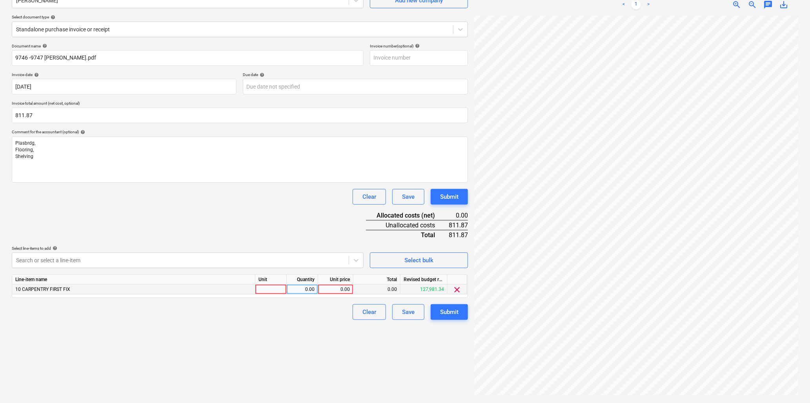
click at [269, 289] on div at bounding box center [270, 290] width 31 height 10
type input "hrs"
type input "41"
type input "21.65"
click at [300, 291] on div "41.00" at bounding box center [302, 290] width 25 height 10
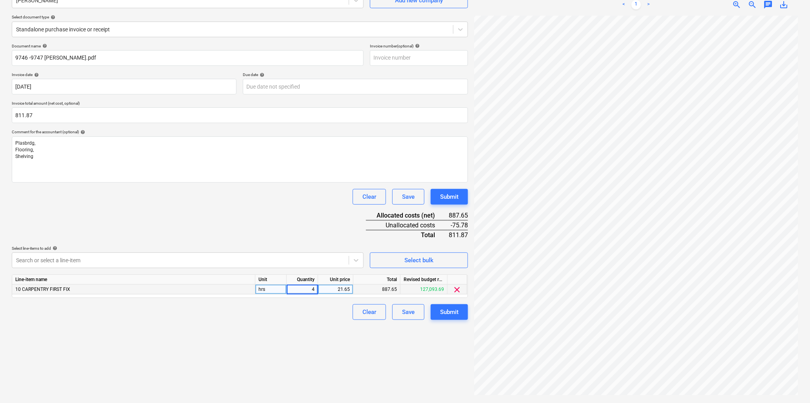
type input "40"
click at [298, 289] on div "40.00" at bounding box center [302, 290] width 25 height 10
type input "41"
click at [297, 293] on div "41.00" at bounding box center [302, 290] width 25 height 10
click at [297, 293] on input "41" at bounding box center [302, 289] width 31 height 9
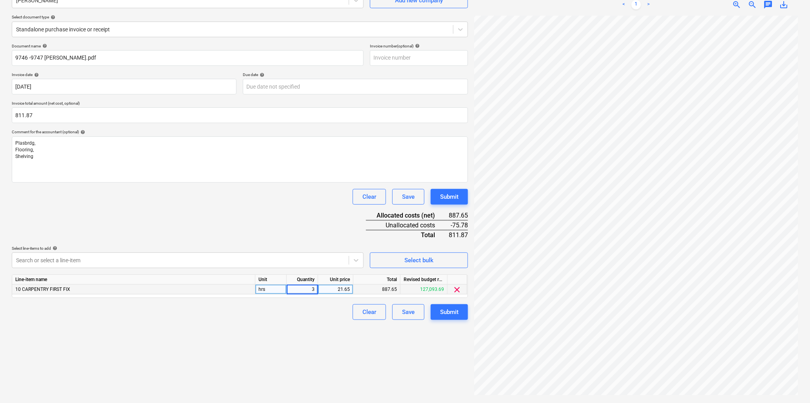
type input "39"
click at [297, 293] on div "39.00" at bounding box center [302, 290] width 25 height 10
type input "37"
click at [41, 117] on input "811.87" at bounding box center [240, 115] width 456 height 16
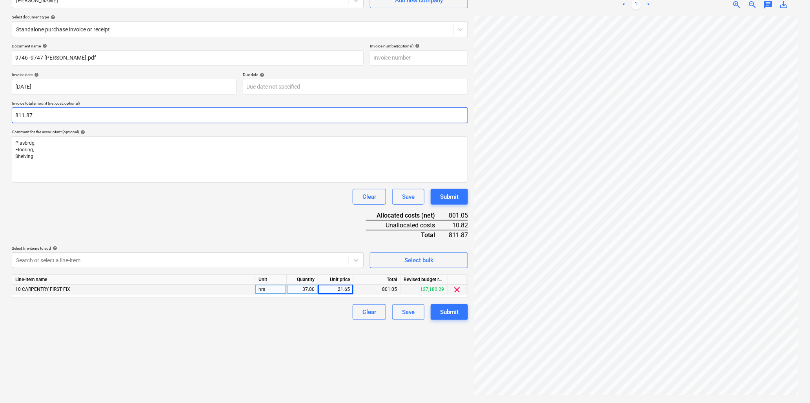
click at [41, 117] on input "811.87" at bounding box center [240, 115] width 456 height 16
type input "887.65"
click at [174, 200] on div "Clear Save Submit" at bounding box center [240, 197] width 456 height 16
click at [289, 289] on div "37.00" at bounding box center [302, 290] width 31 height 10
type input "41"
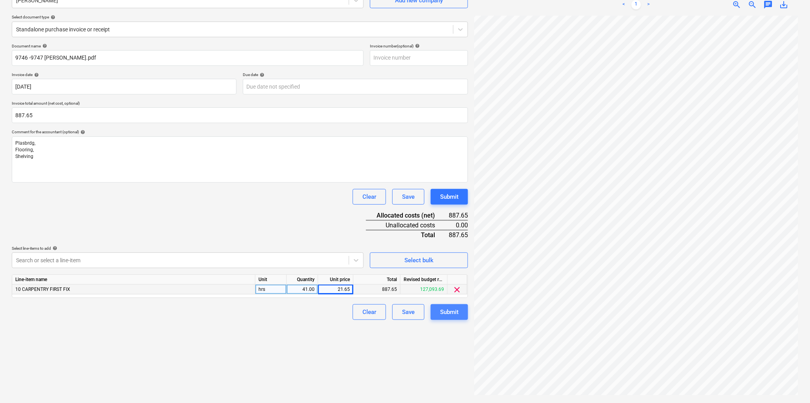
click at [452, 308] on div "Submit" at bounding box center [449, 312] width 18 height 10
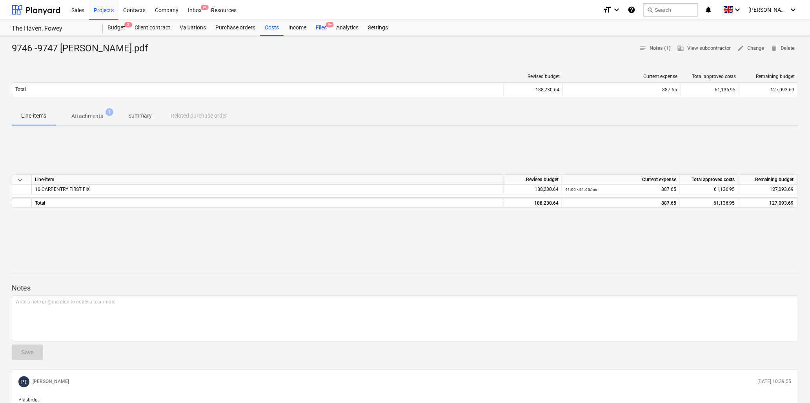
click at [320, 26] on div "Files 9+" at bounding box center [321, 28] width 20 height 16
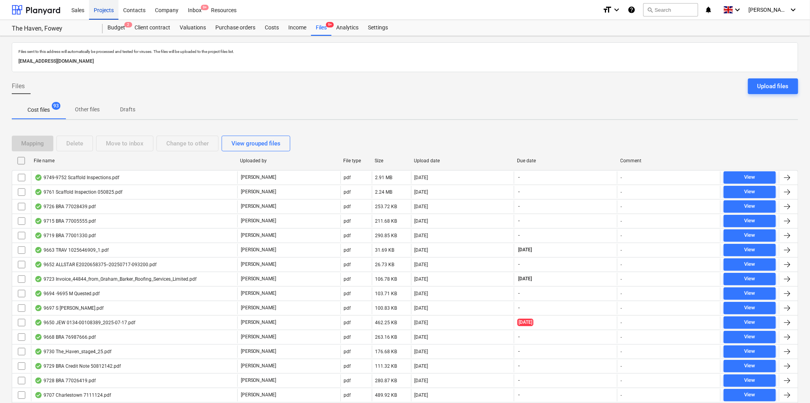
click at [105, 8] on div "Projects" at bounding box center [103, 10] width 29 height 20
